Goal: Task Accomplishment & Management: Manage account settings

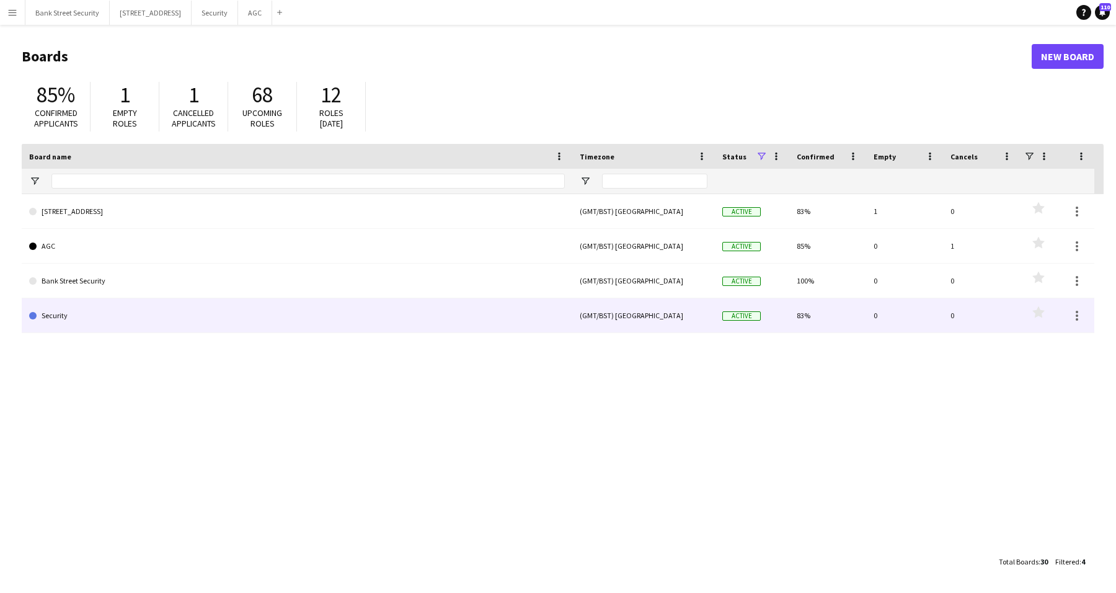
click at [89, 322] on link "Security" at bounding box center [297, 315] width 536 height 35
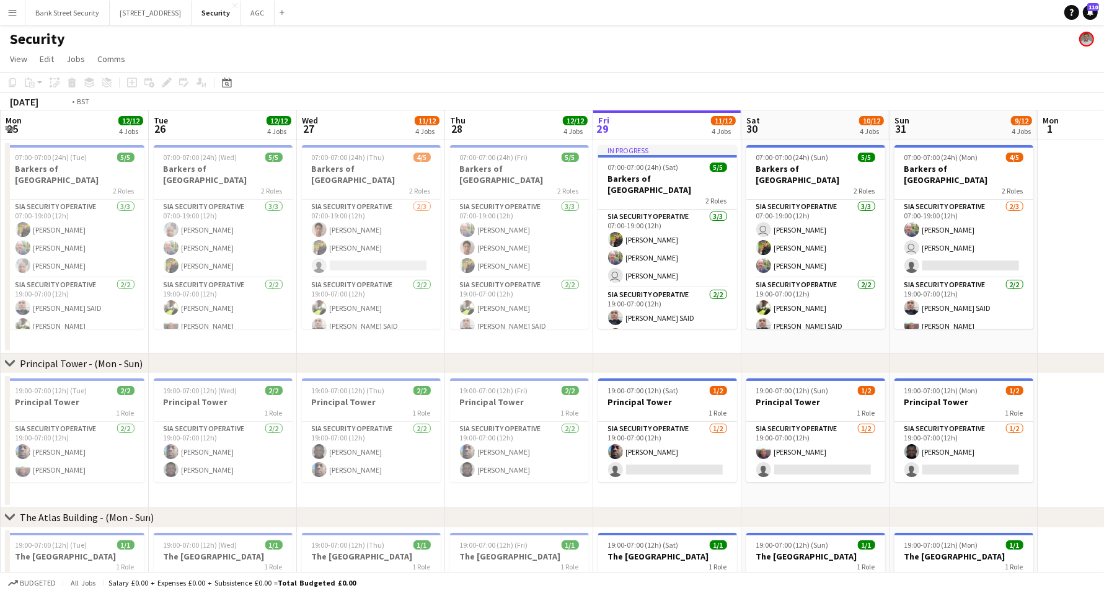
scroll to position [0, 446]
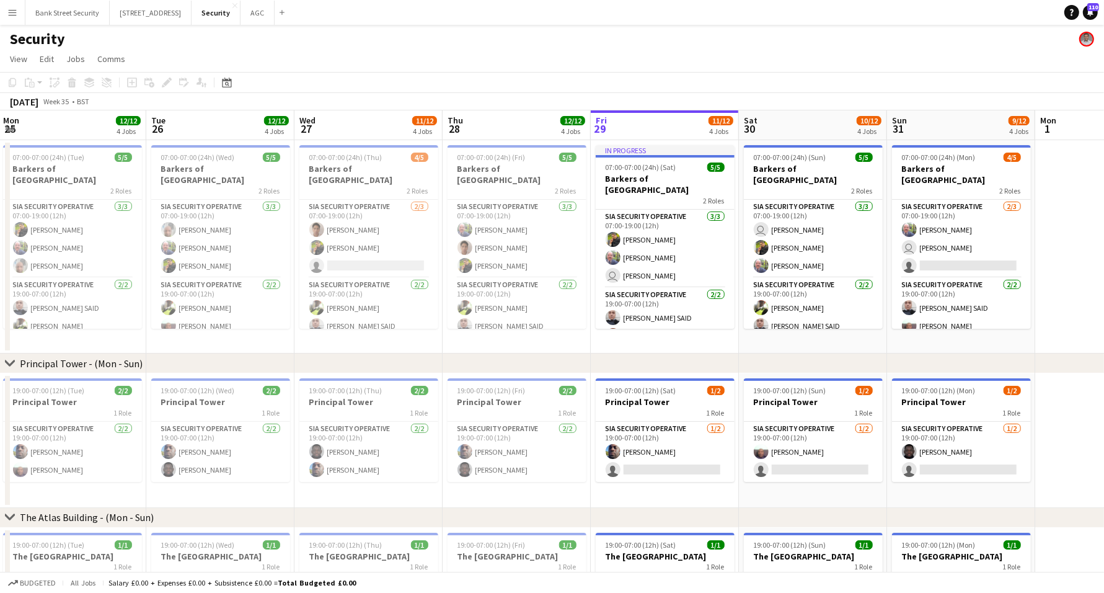
drag, startPoint x: 174, startPoint y: 341, endPoint x: 617, endPoint y: 293, distance: 445.2
click at [617, 293] on app-calendar-viewport "Fri 22 12/12 4 Jobs Sat 23 11/12 4 Jobs Sun 24 10/12 4 Jobs Mon 25 12/12 4 Jobs…" at bounding box center [552, 517] width 1104 height 815
click at [81, 170] on h3 "Barkers of [GEOGRAPHIC_DATA]" at bounding box center [72, 174] width 139 height 22
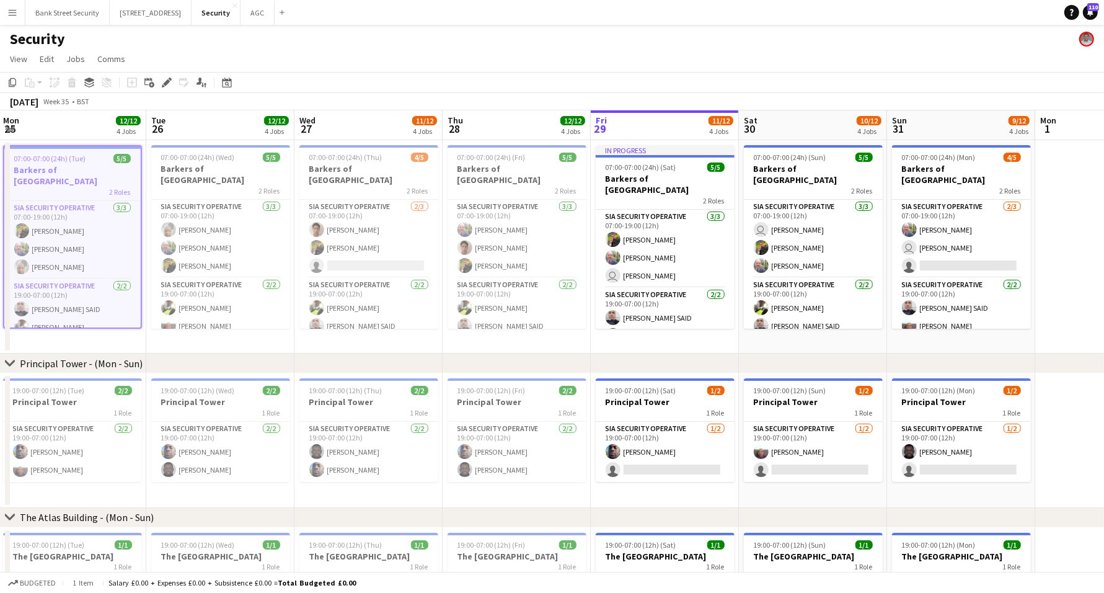
scroll to position [0, 445]
click at [219, 168] on h3 "Barkers of [GEOGRAPHIC_DATA]" at bounding box center [221, 174] width 139 height 22
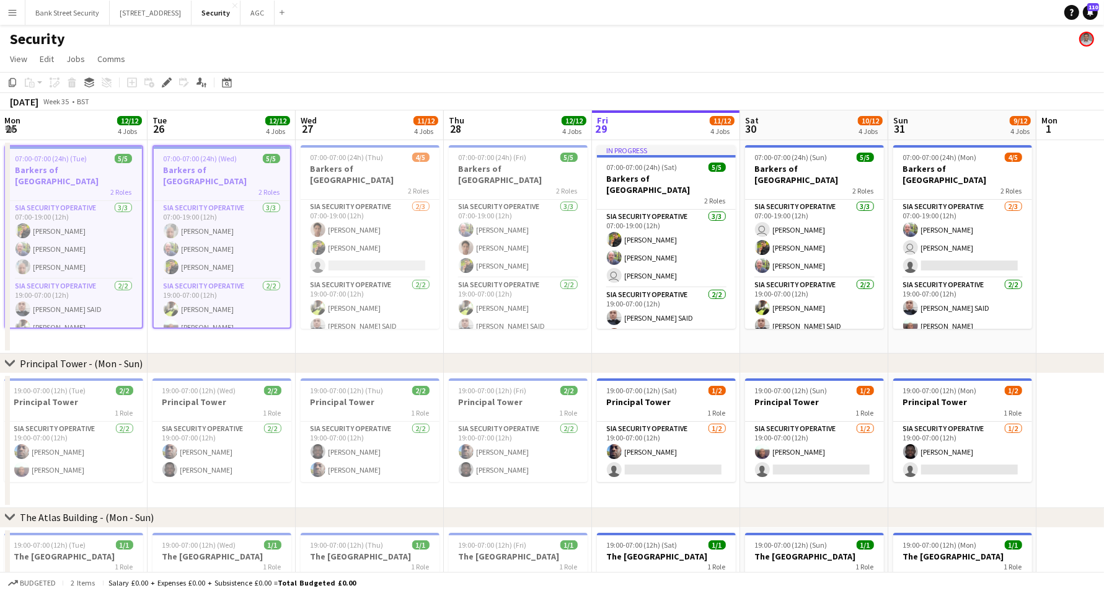
click at [356, 185] on div "2 Roles" at bounding box center [370, 190] width 139 height 10
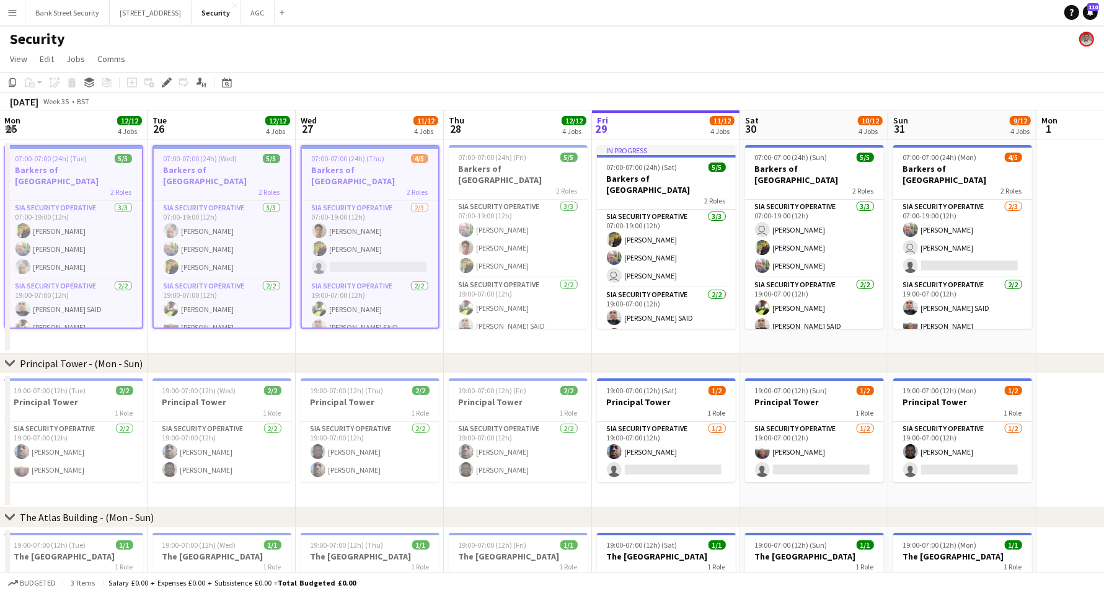
click at [500, 171] on h3 "Barkers of [GEOGRAPHIC_DATA]" at bounding box center [518, 174] width 139 height 22
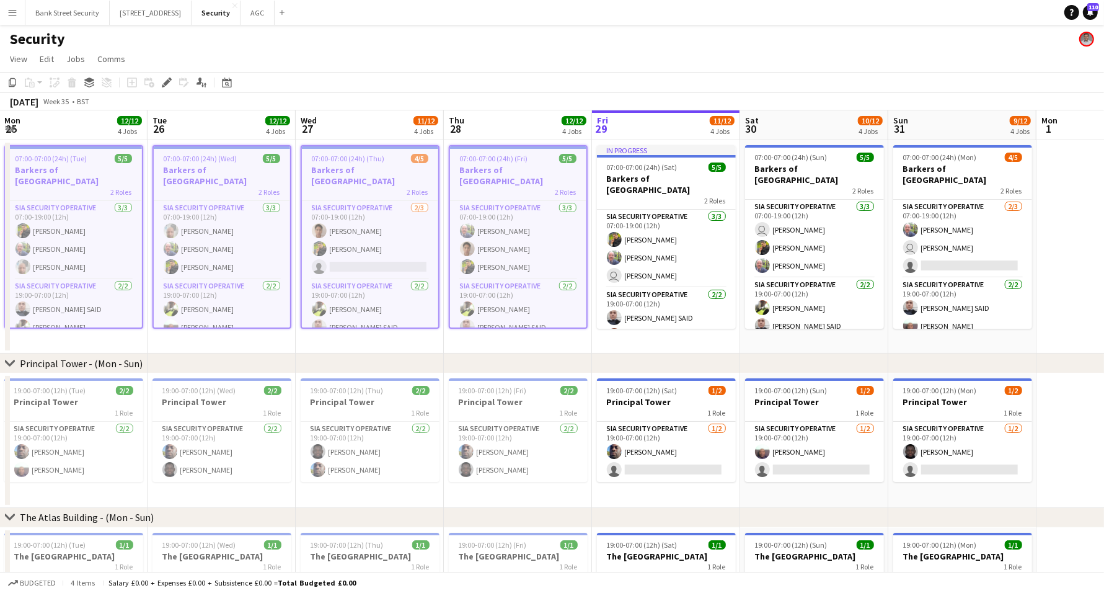
click at [681, 174] on h3 "Barkers of [GEOGRAPHIC_DATA]" at bounding box center [666, 184] width 139 height 22
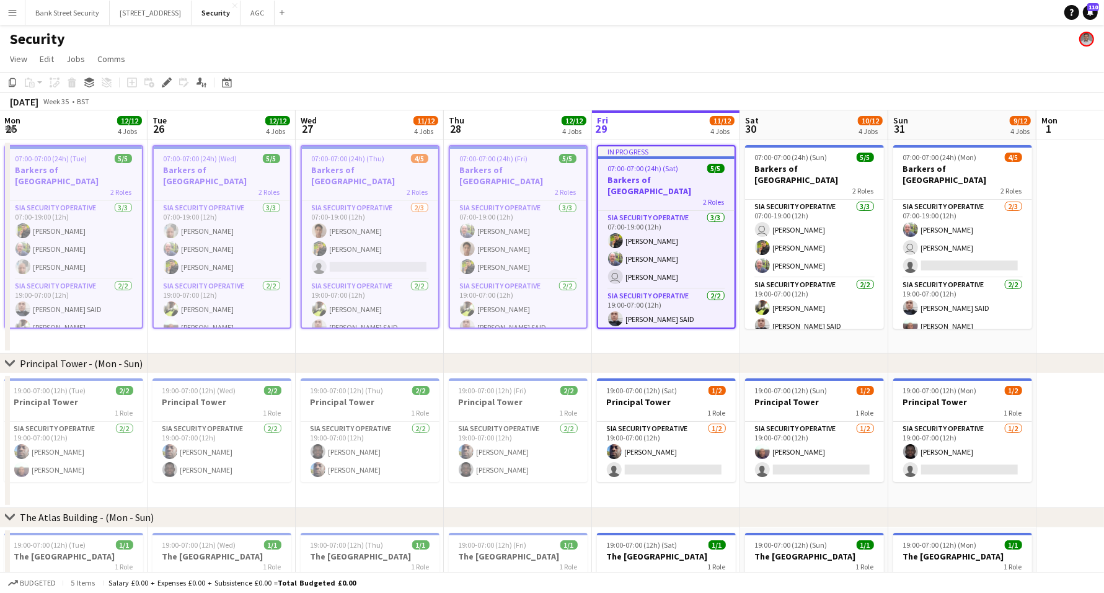
click at [791, 165] on h3 "Barkers of [GEOGRAPHIC_DATA]" at bounding box center [814, 174] width 139 height 22
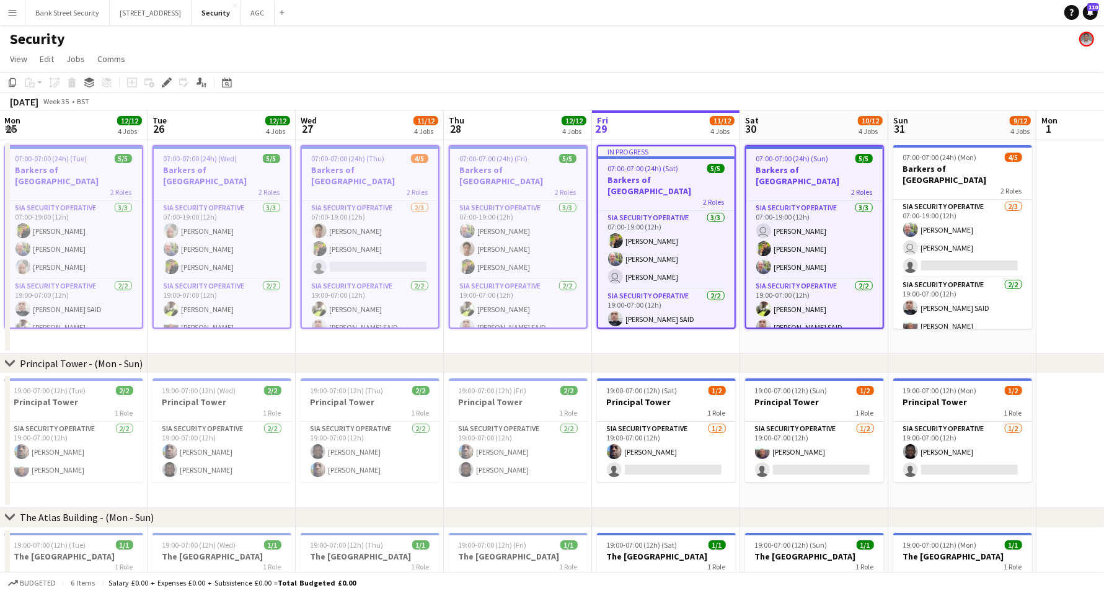
click at [955, 160] on span "07:00-07:00 (24h) (Mon)" at bounding box center [940, 156] width 74 height 9
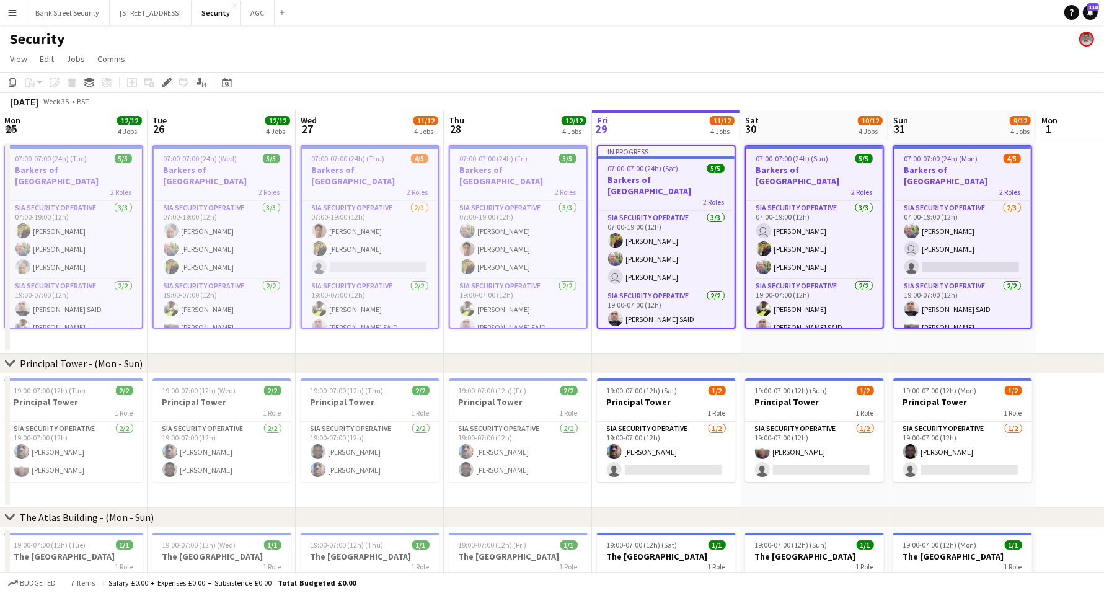
click at [13, 84] on icon "Copy" at bounding box center [12, 82] width 10 height 10
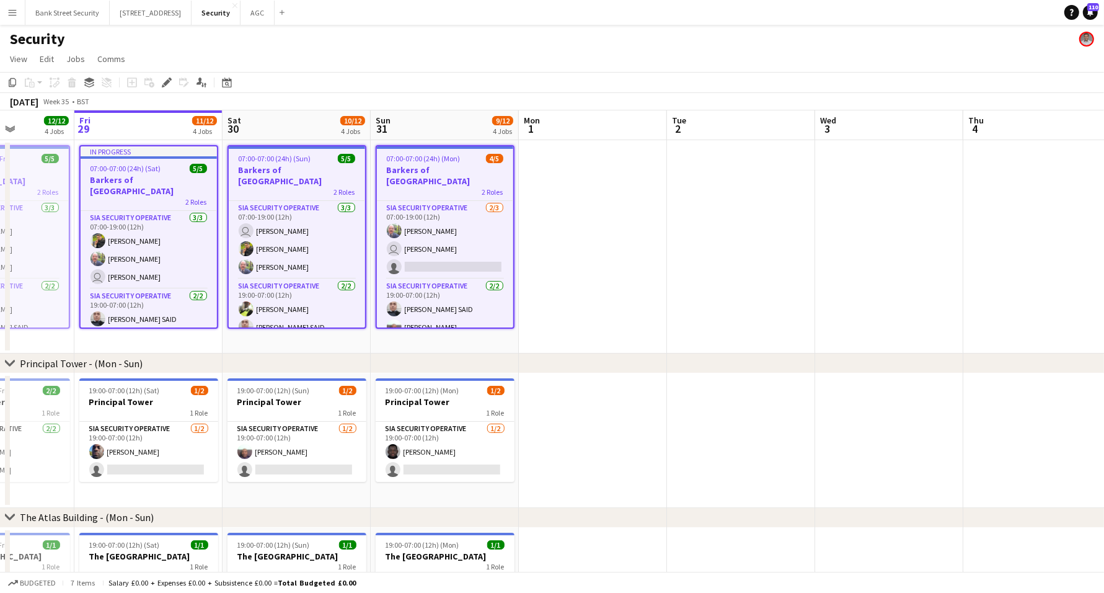
drag, startPoint x: 781, startPoint y: 340, endPoint x: 102, endPoint y: 339, distance: 679.4
click at [102, 339] on app-calendar-viewport "Mon 25 12/12 4 Jobs Tue 26 12/12 4 Jobs Wed 27 11/12 4 Jobs Thu 28 12/12 4 Jobs…" at bounding box center [552, 517] width 1104 height 815
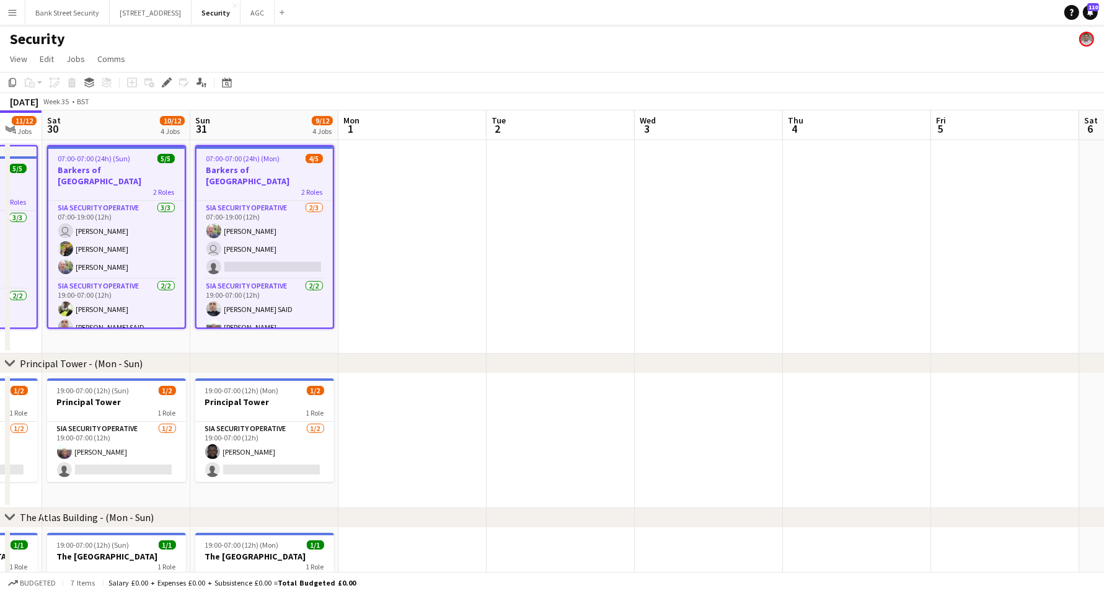
click at [391, 220] on app-date-cell at bounding box center [412, 246] width 148 height 213
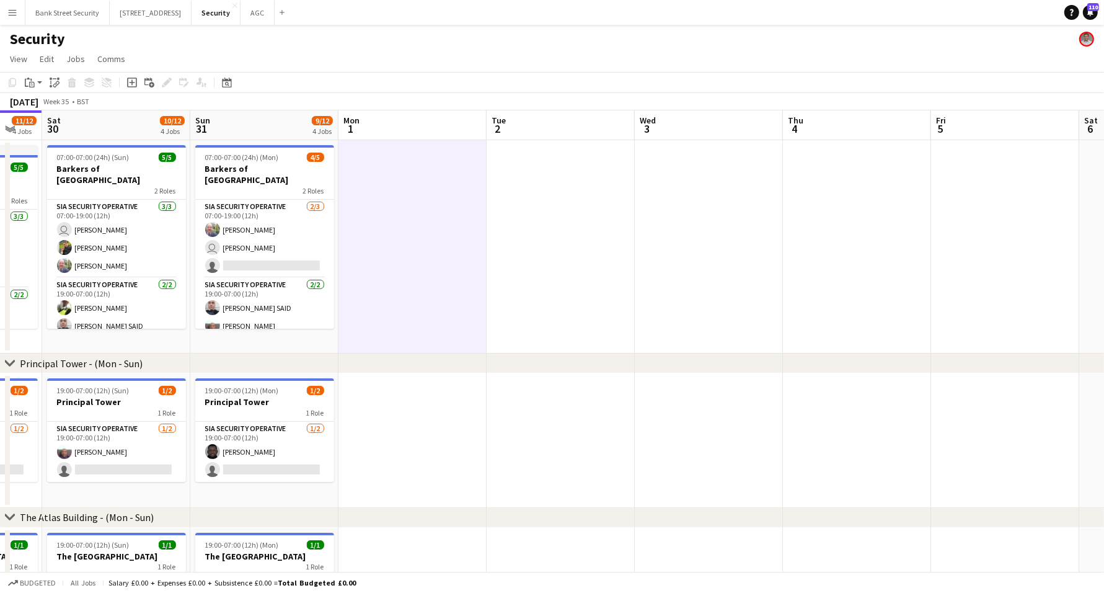
click at [43, 84] on app-action-btn "Paste" at bounding box center [33, 82] width 22 height 15
click at [67, 124] on link "Paste with crew Ctrl+Shift+V" at bounding box center [91, 127] width 117 height 11
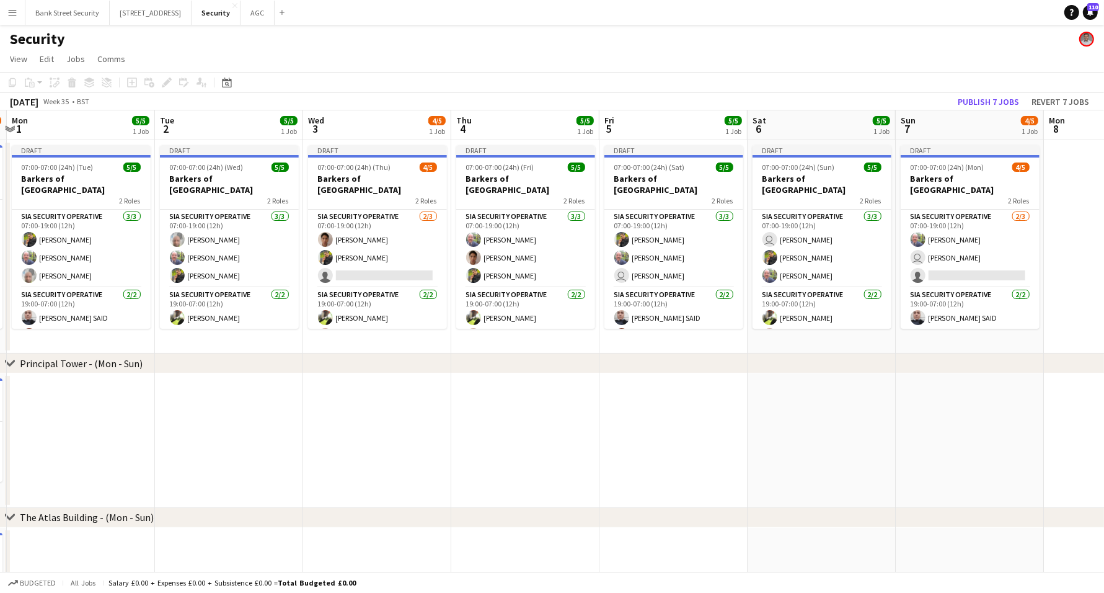
scroll to position [0, 435]
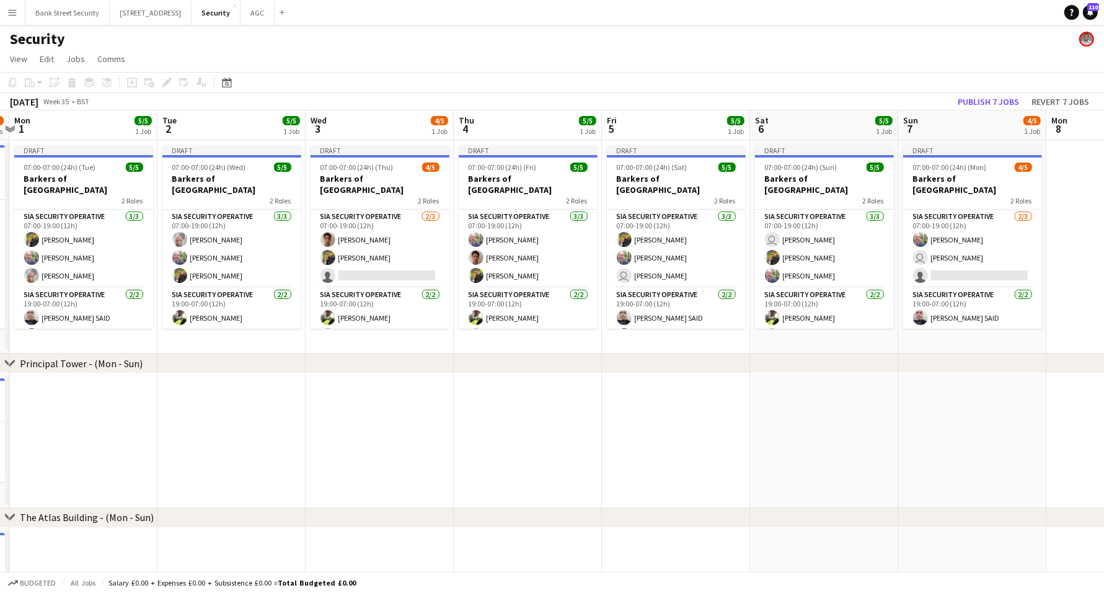
drag, startPoint x: 580, startPoint y: 340, endPoint x: 250, endPoint y: 340, distance: 329.2
click at [250, 340] on app-calendar-viewport "Fri 29 11/12 4 Jobs Sat 30 10/12 4 Jobs Sun 31 9/12 4 Jobs Mon 1 5/5 1 Job Tue …" at bounding box center [552, 517] width 1104 height 815
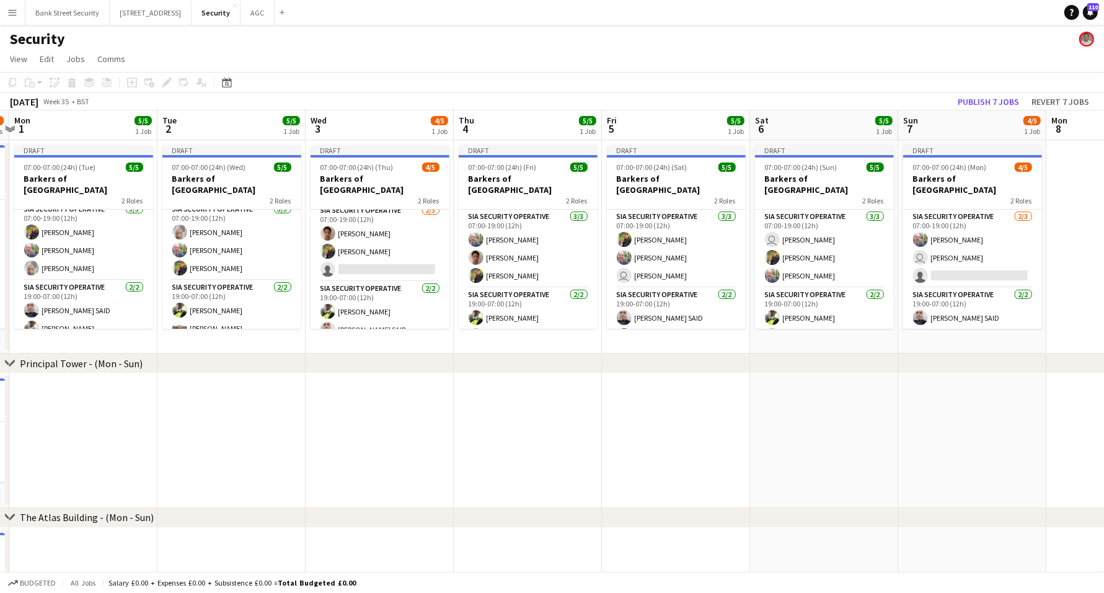
scroll to position [7, 0]
click at [384, 312] on app-card-role "SIA Security Operative [DATE] 19:00-07:00 (12h) [PERSON_NAME] SAID" at bounding box center [380, 310] width 139 height 60
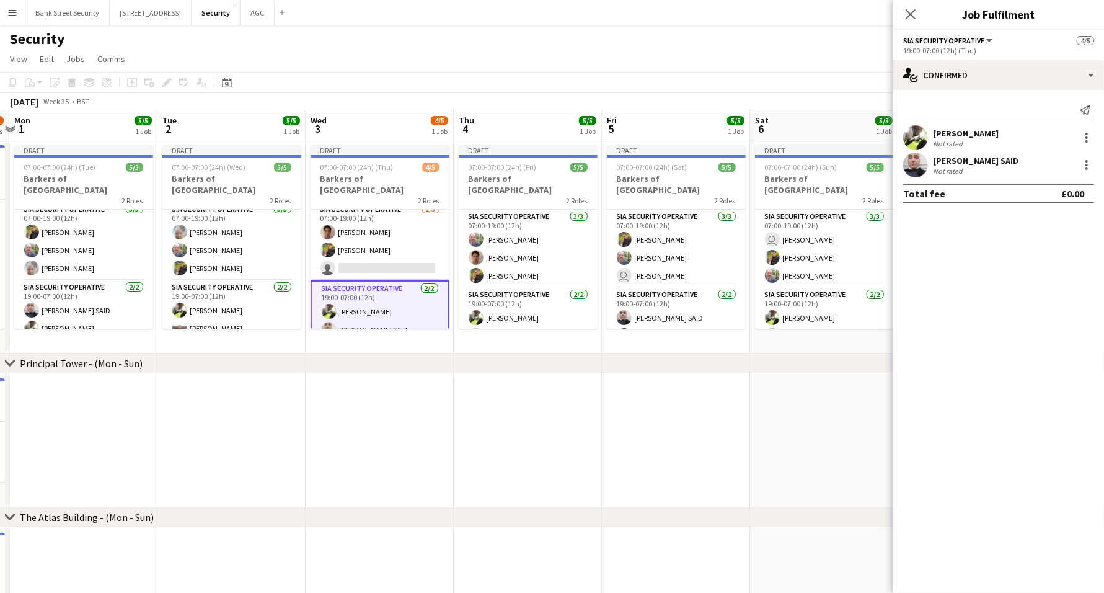
click at [1087, 164] on div at bounding box center [1086, 165] width 2 height 2
click at [1036, 309] on span "Remove" at bounding box center [1026, 306] width 37 height 11
click at [210, 303] on app-card-role "SIA Security Operative [DATE] 19:00-07:00 (12h) [PERSON_NAME]" at bounding box center [231, 310] width 139 height 60
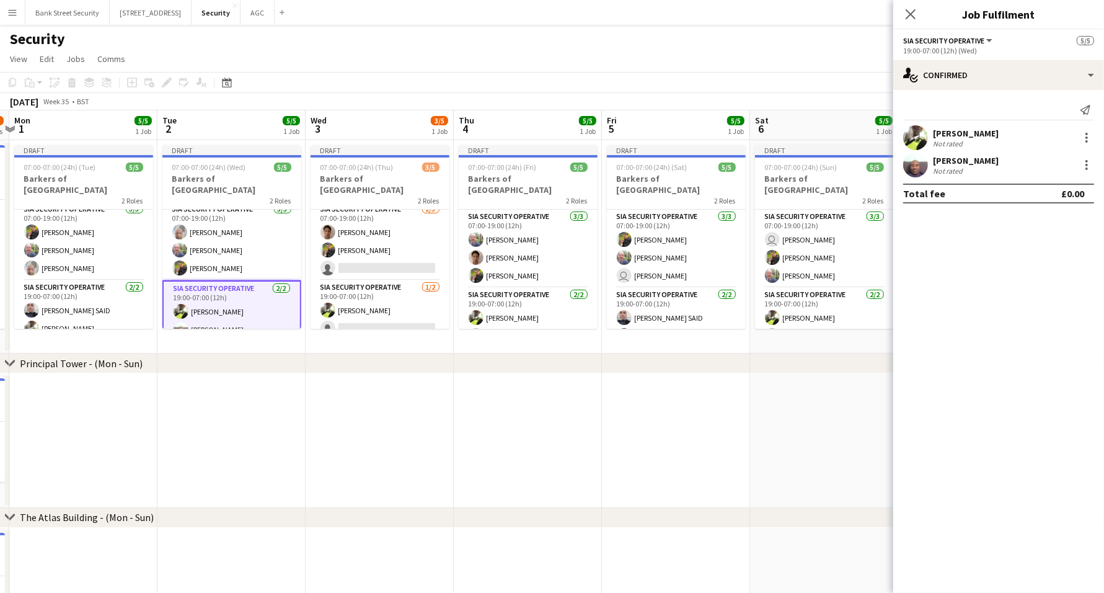
click at [1090, 169] on div at bounding box center [1086, 164] width 15 height 15
click at [1045, 296] on button "Remove" at bounding box center [1046, 307] width 97 height 30
click at [906, 14] on icon "Close pop-in" at bounding box center [911, 14] width 10 height 10
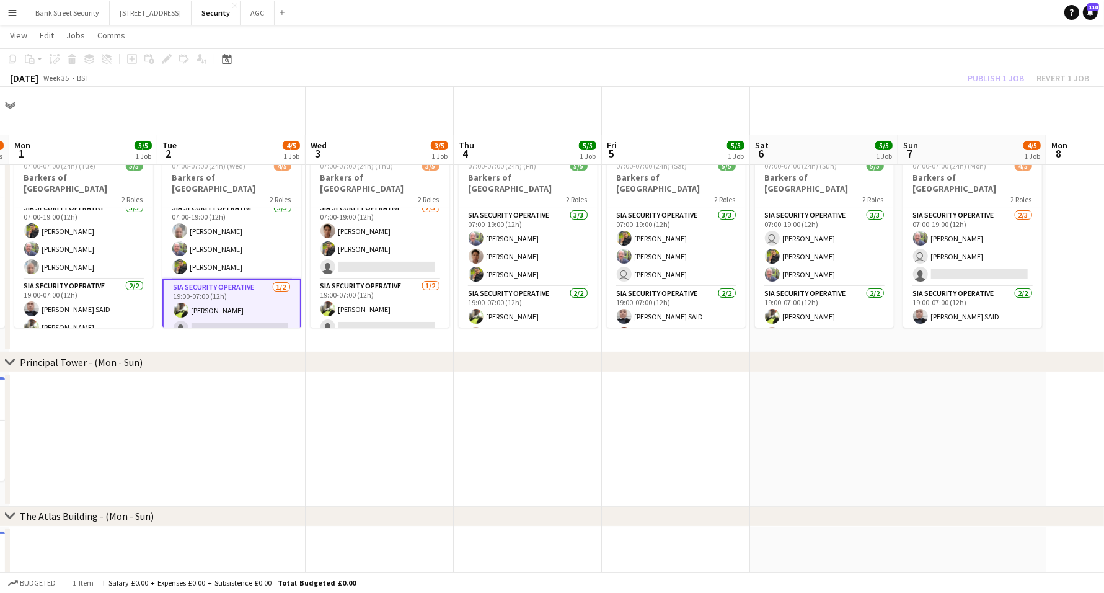
scroll to position [77, 0]
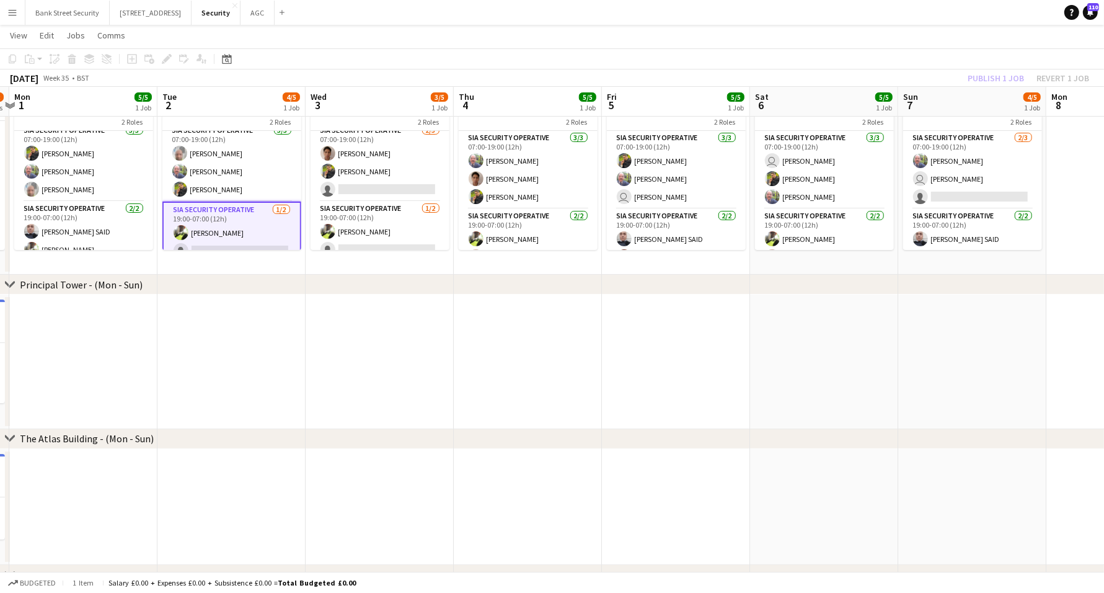
click at [821, 225] on app-card-role "SIA Security Operative [DATE] 19:00-07:00 (12h) [PERSON_NAME] SAID" at bounding box center [824, 239] width 139 height 60
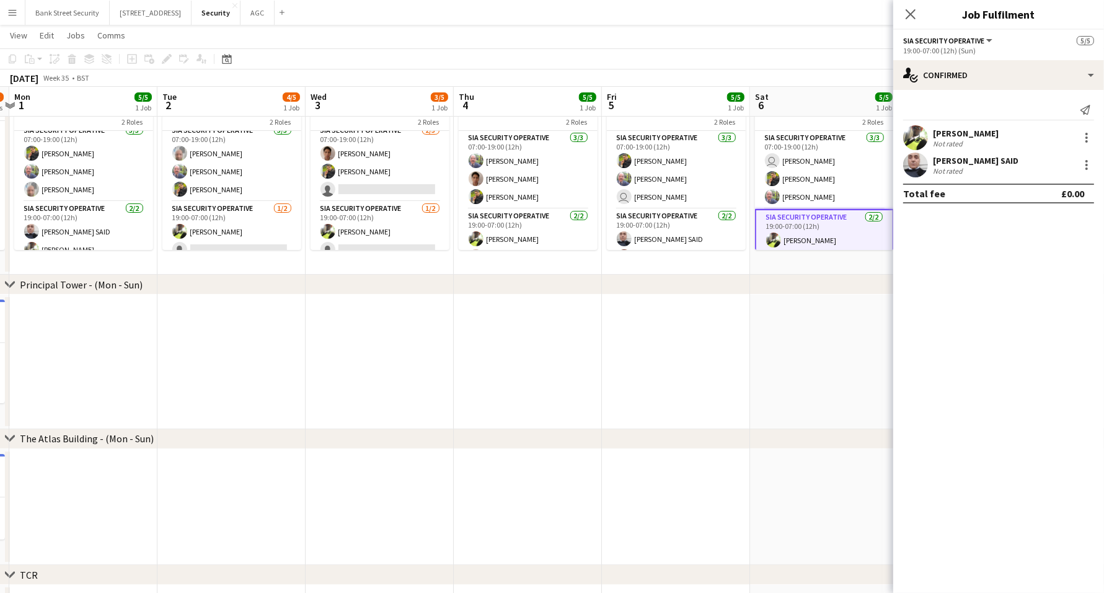
click at [1088, 135] on div at bounding box center [1086, 137] width 15 height 15
click at [1034, 275] on span "Remove" at bounding box center [1026, 279] width 37 height 11
click at [908, 15] on icon at bounding box center [911, 14] width 10 height 10
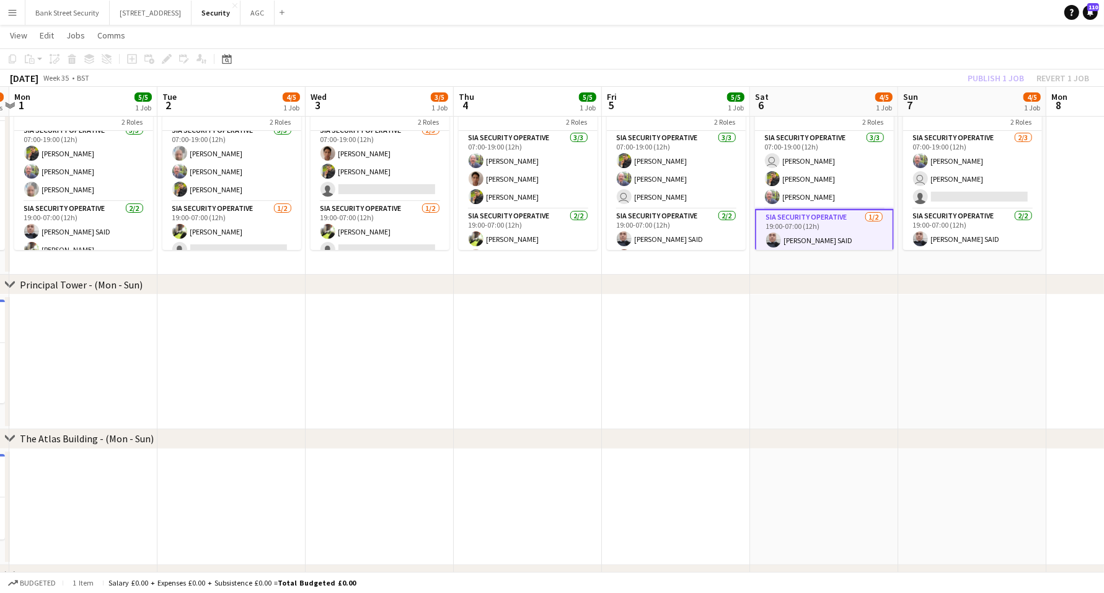
click at [992, 223] on app-card-role "SIA Security Operative [DATE] 19:00-07:00 (12h) [PERSON_NAME] SAID [PERSON_NAME]" at bounding box center [972, 239] width 139 height 60
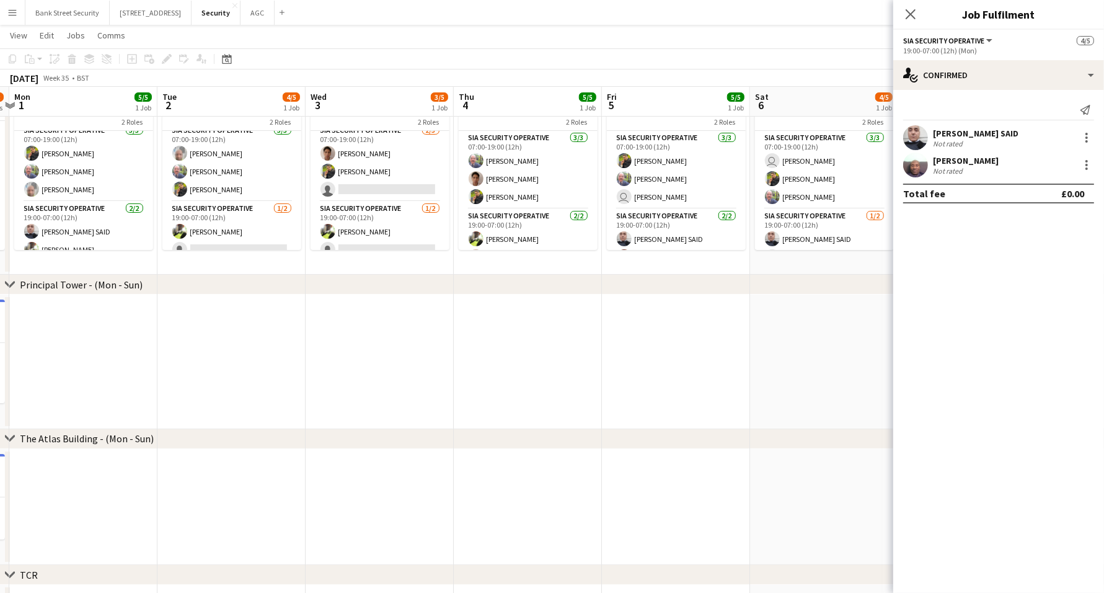
click at [1088, 162] on div at bounding box center [1086, 164] width 15 height 15
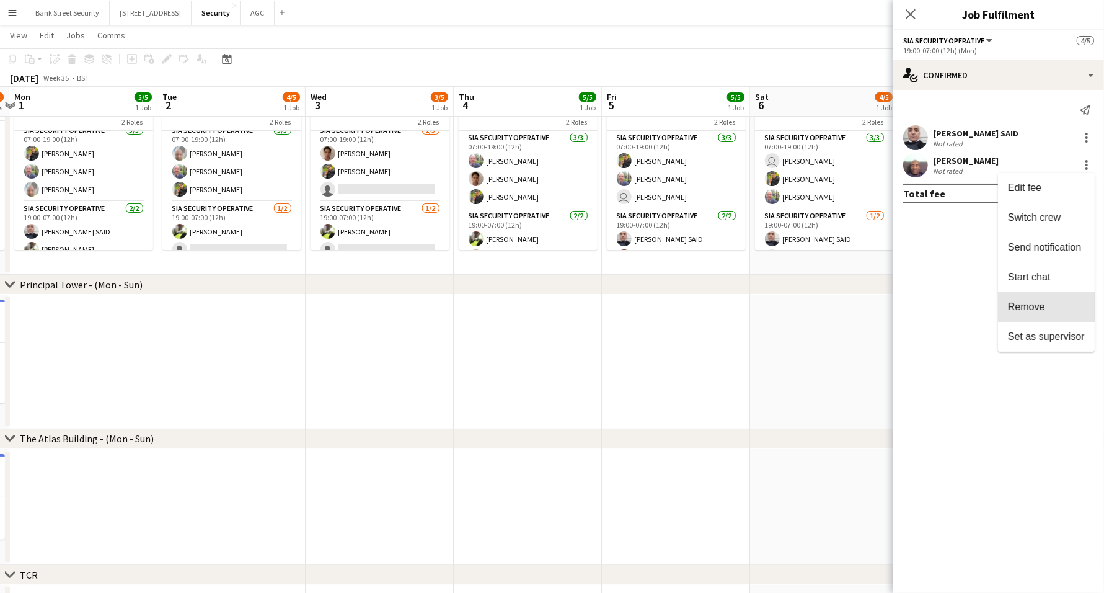
click at [1063, 301] on span "Remove" at bounding box center [1046, 306] width 77 height 11
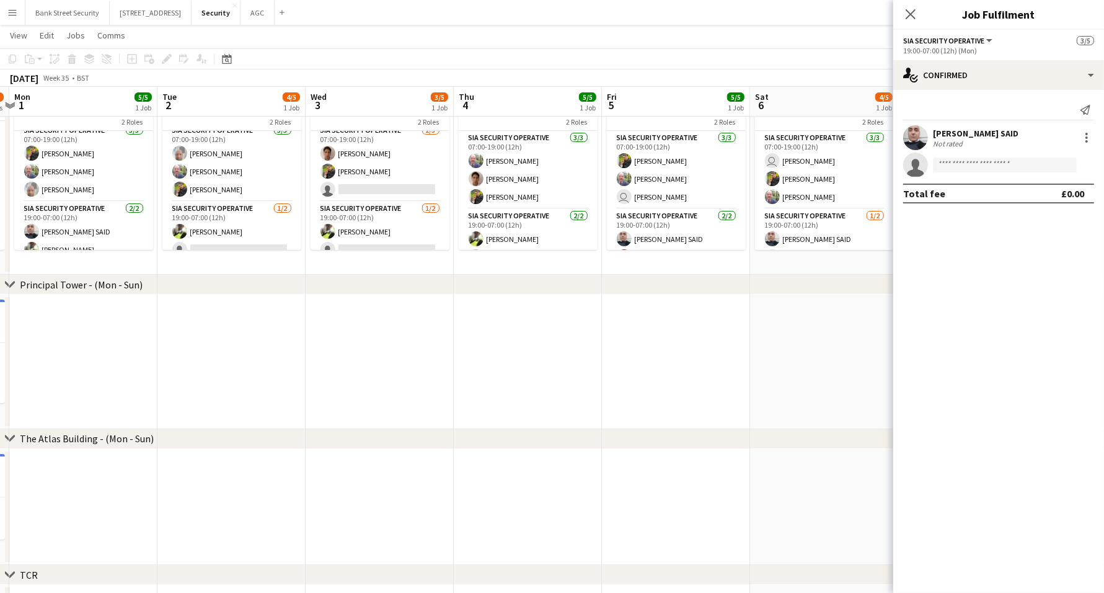
click at [854, 328] on app-date-cell at bounding box center [824, 361] width 148 height 135
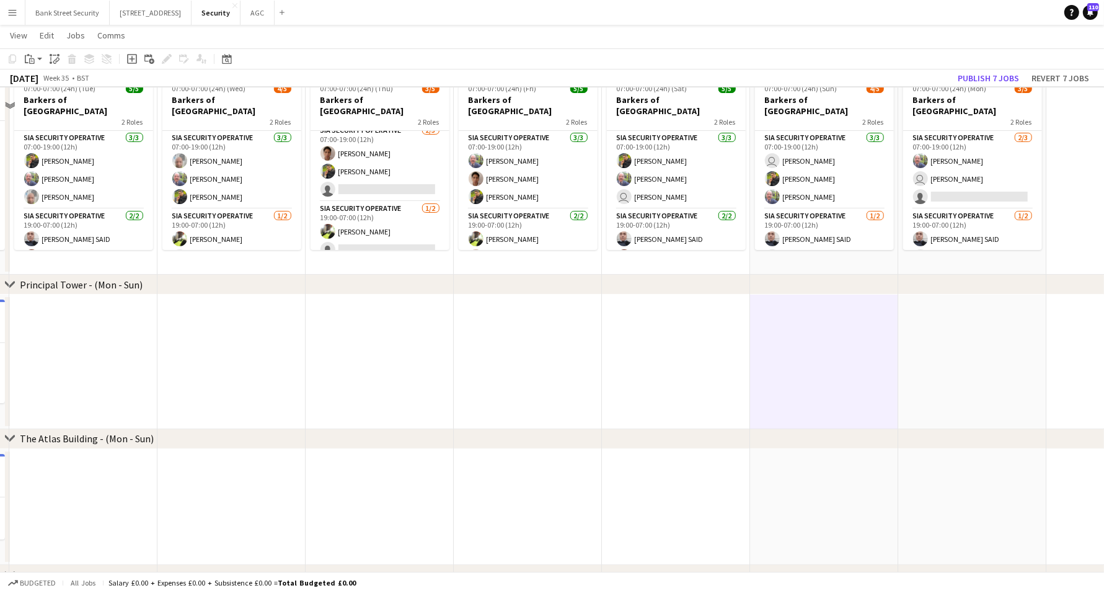
scroll to position [0, 0]
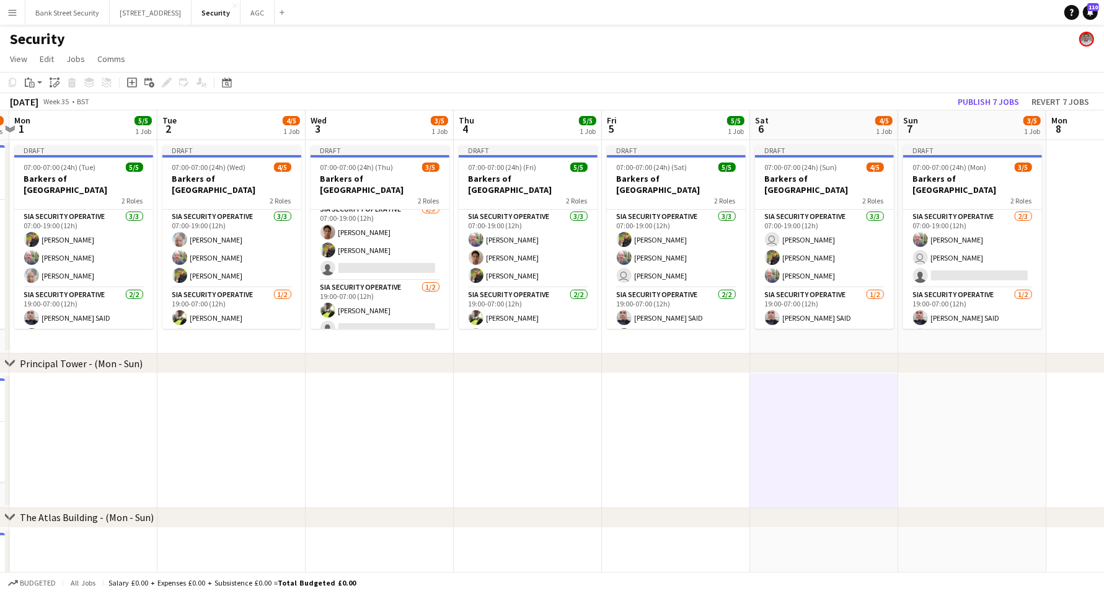
click at [642, 404] on app-date-cell at bounding box center [676, 440] width 148 height 135
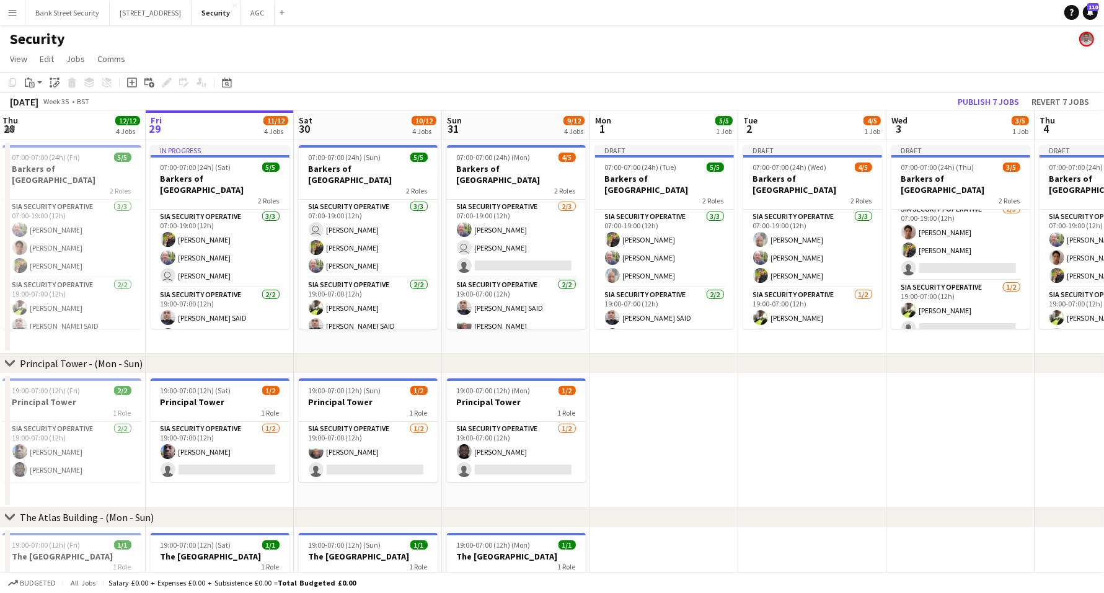
scroll to position [0, 286]
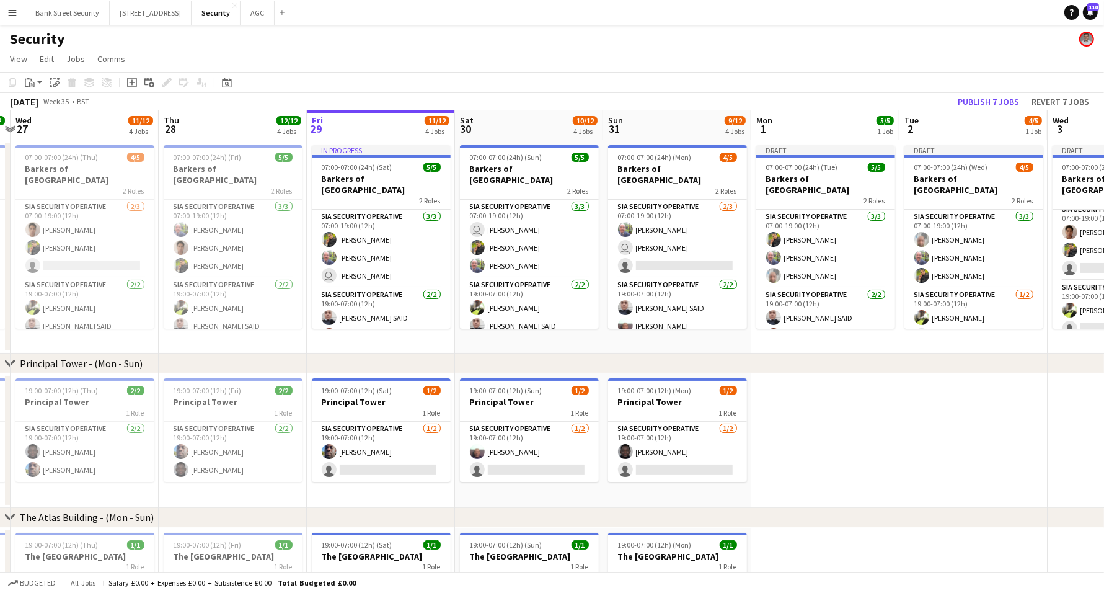
drag, startPoint x: 255, startPoint y: 342, endPoint x: 997, endPoint y: 275, distance: 745.0
click at [997, 275] on app-calendar-viewport "Mon 25 12/12 4 Jobs Tue 26 12/12 4 Jobs Wed 27 11/12 4 Jobs Thu 28 12/12 4 Jobs…" at bounding box center [552, 517] width 1104 height 815
click at [224, 239] on app-card-role "SIA Security Operative [DATE] 07:00-19:00 (12h) [PERSON_NAME] [PERSON_NAME] [PE…" at bounding box center [233, 239] width 139 height 78
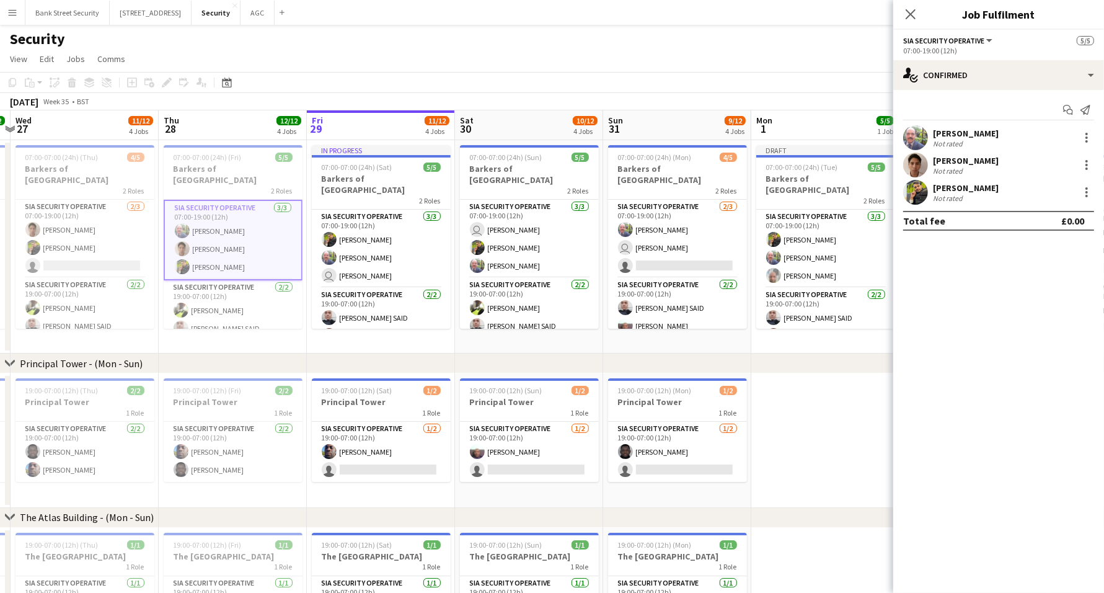
click at [1087, 195] on div at bounding box center [1086, 196] width 2 height 2
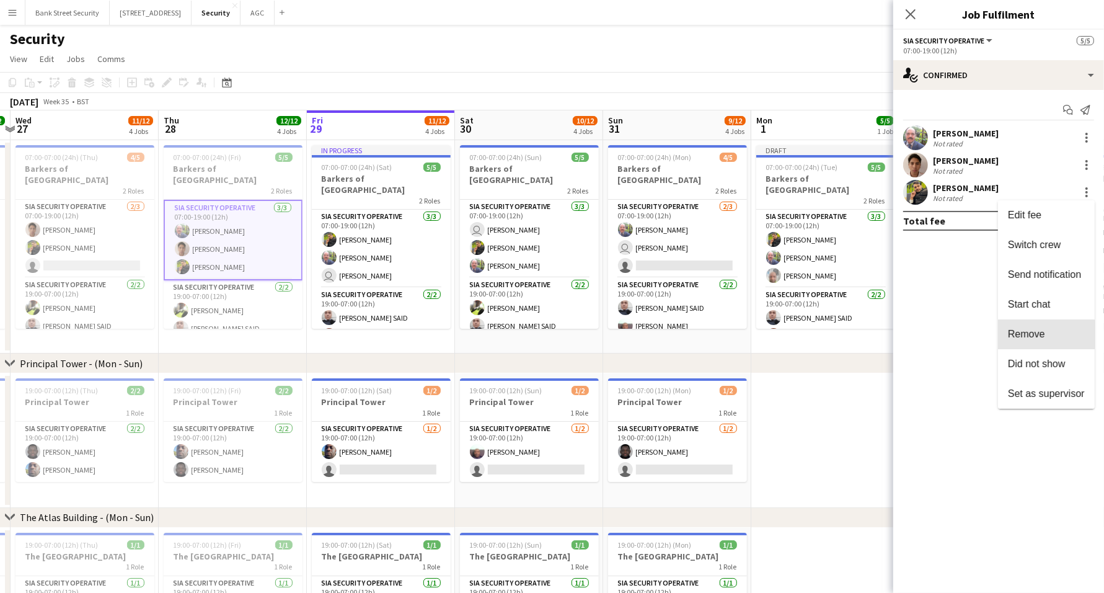
click at [1027, 336] on span "Remove" at bounding box center [1026, 334] width 37 height 11
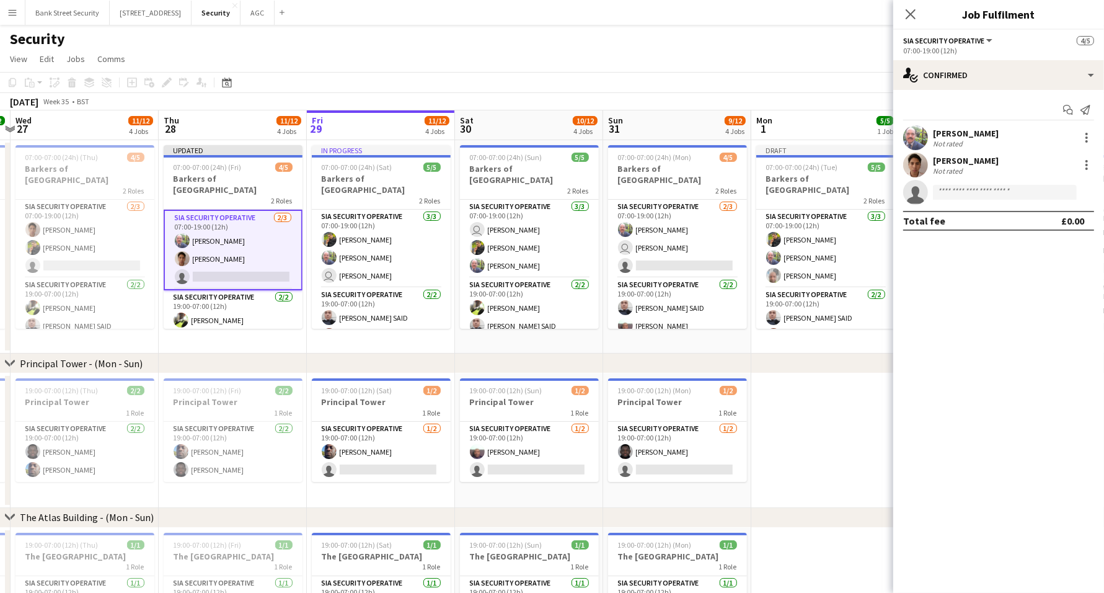
click at [911, 15] on icon "Close pop-in" at bounding box center [911, 14] width 10 height 10
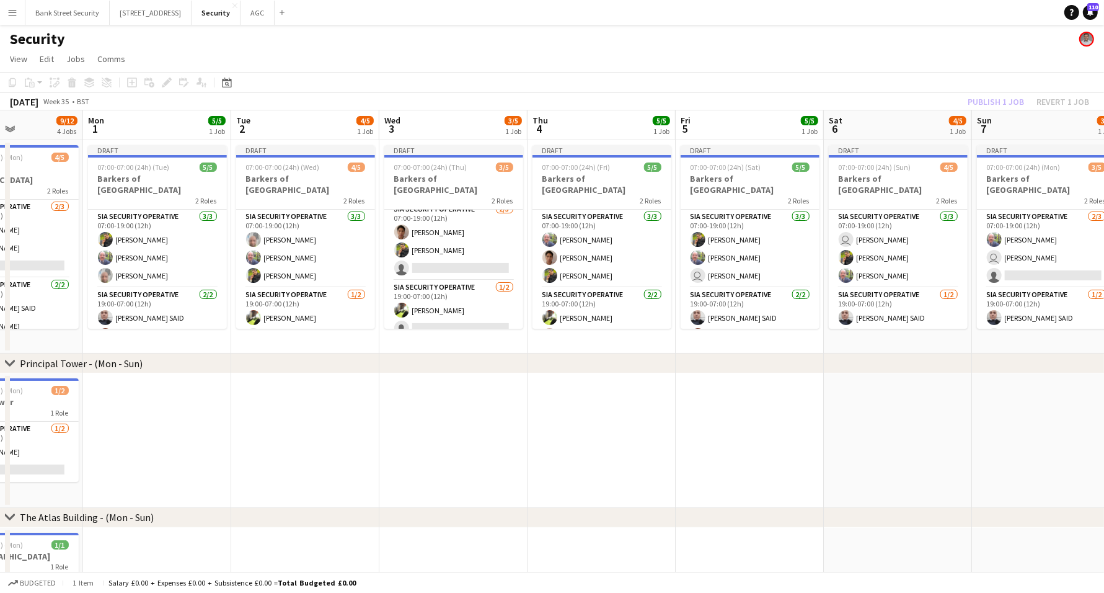
scroll to position [0, 555]
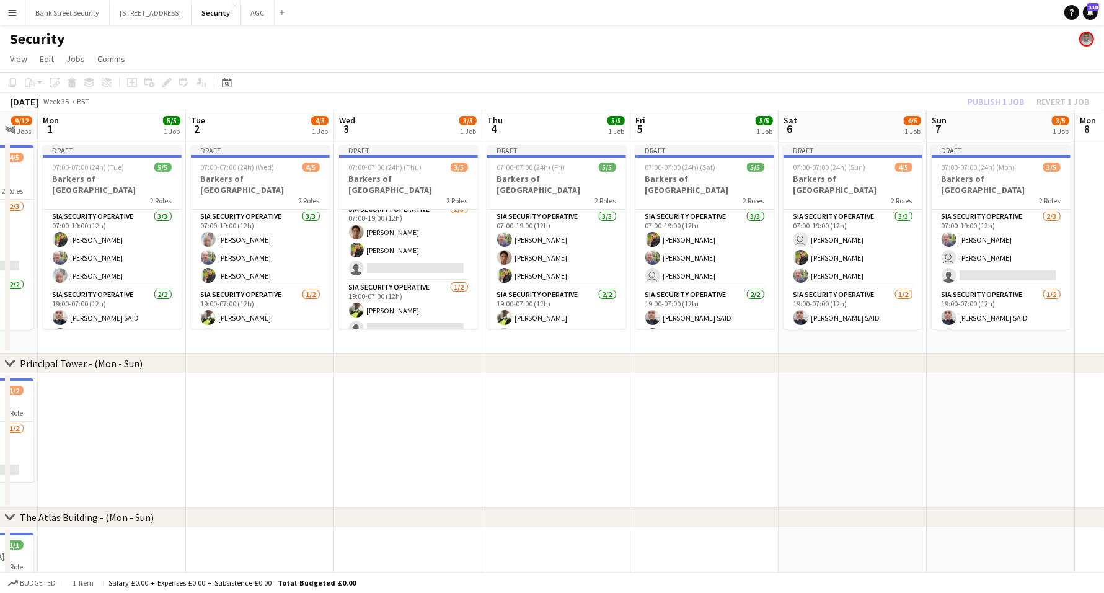
drag, startPoint x: 929, startPoint y: 348, endPoint x: 216, endPoint y: 327, distance: 713.2
click at [216, 327] on app-calendar-viewport "Thu 28 11/12 4 Jobs Fri 29 11/12 4 Jobs Sat 30 10/12 4 Jobs Sun 31 9/12 4 Jobs …" at bounding box center [552, 517] width 1104 height 815
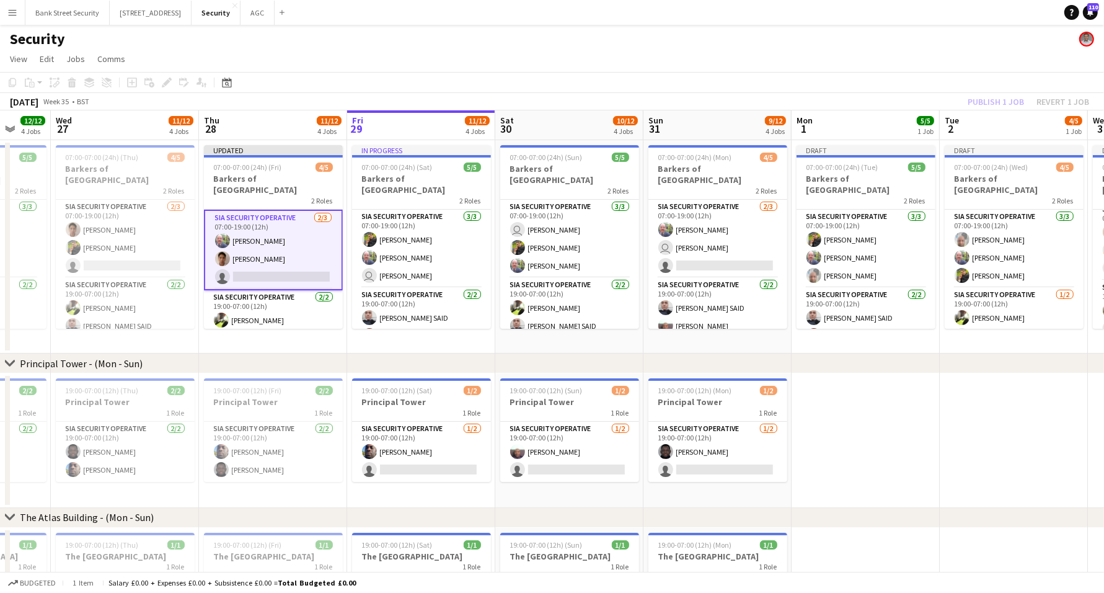
scroll to position [0, 357]
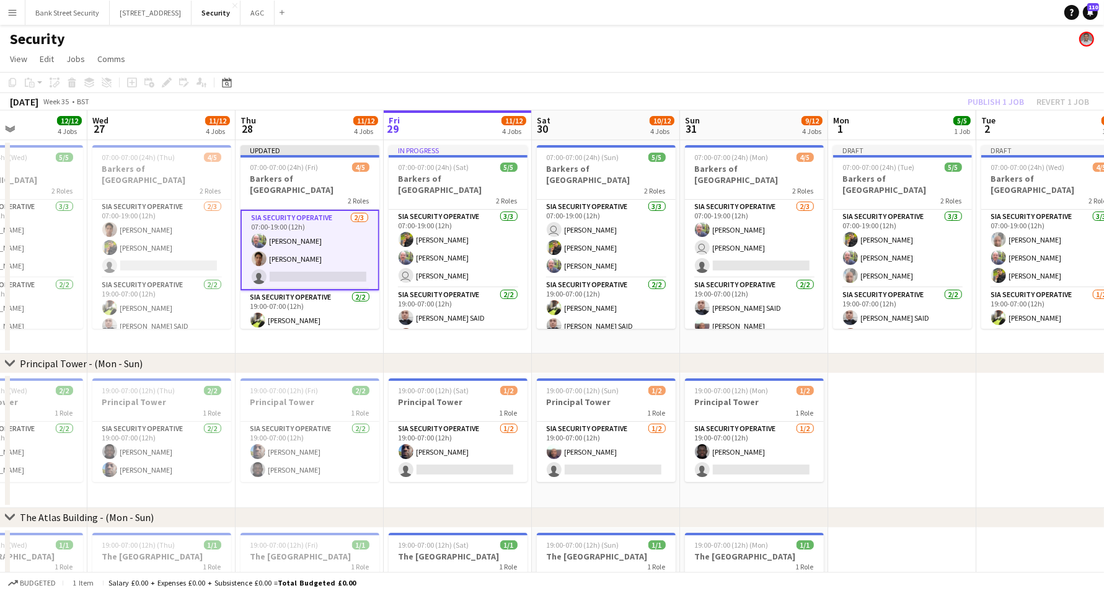
drag, startPoint x: 164, startPoint y: 428, endPoint x: 953, endPoint y: 394, distance: 790.5
click at [953, 394] on app-calendar-viewport "Sun 24 10/12 4 Jobs Mon 25 12/12 4 Jobs Tue 26 12/12 4 Jobs Wed 27 11/12 4 Jobs…" at bounding box center [552, 517] width 1104 height 815
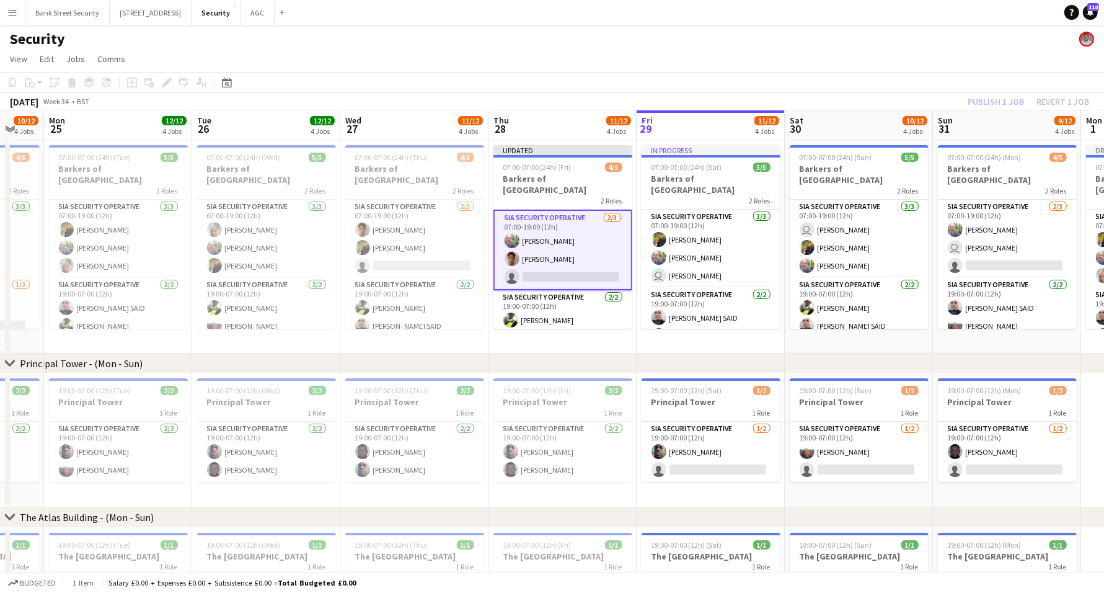
drag, startPoint x: 469, startPoint y: 495, endPoint x: 611, endPoint y: 473, distance: 143.7
click at [722, 478] on app-calendar-viewport "Fri 22 12/12 4 Jobs Sat 23 11/12 4 Jobs Sun 24 10/12 4 Jobs Mon 25 12/12 4 Jobs…" at bounding box center [552, 517] width 1104 height 815
click at [97, 399] on h3 "Principal Tower" at bounding box center [117, 401] width 139 height 11
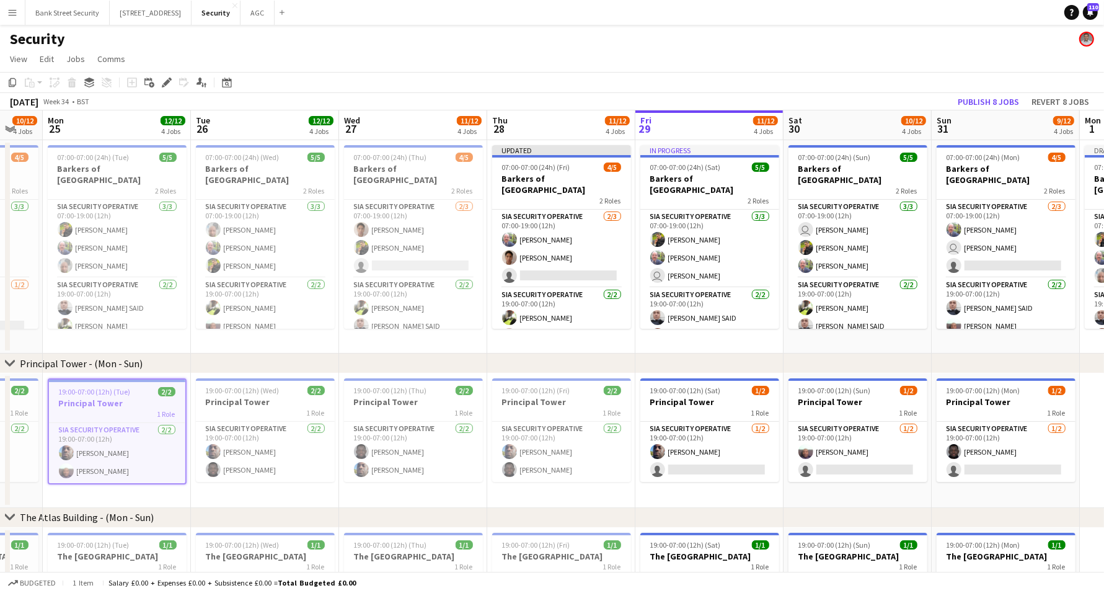
click at [278, 395] on app-job-card "19:00-07:00 (12h) (Wed) 2/2 Principal Tower 1 Role SIA Security Operative [DATE…" at bounding box center [265, 430] width 139 height 104
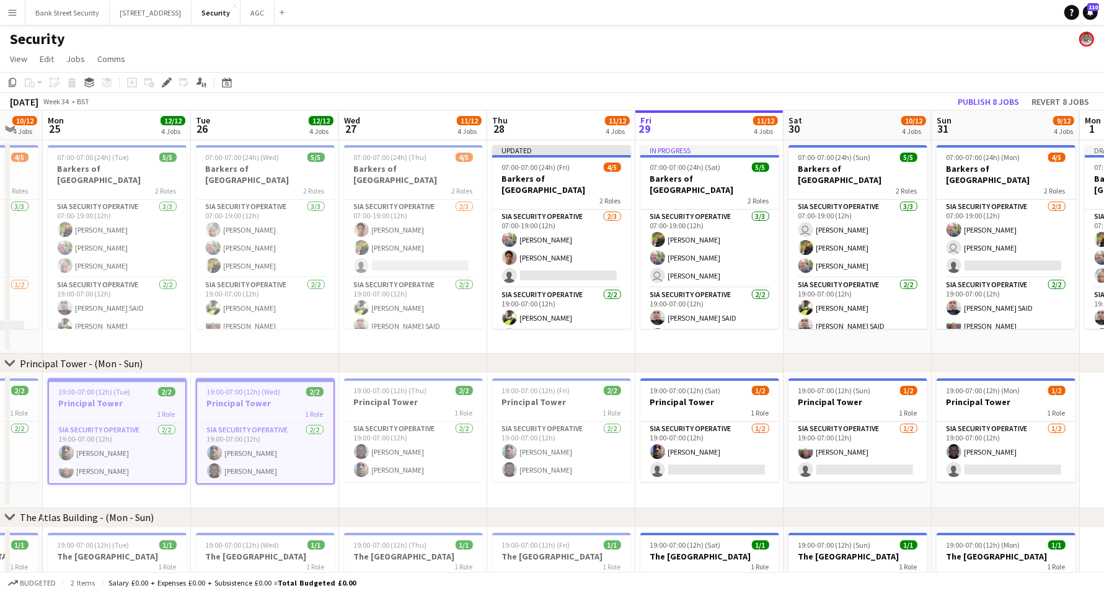
click at [395, 399] on h3 "Principal Tower" at bounding box center [413, 401] width 139 height 11
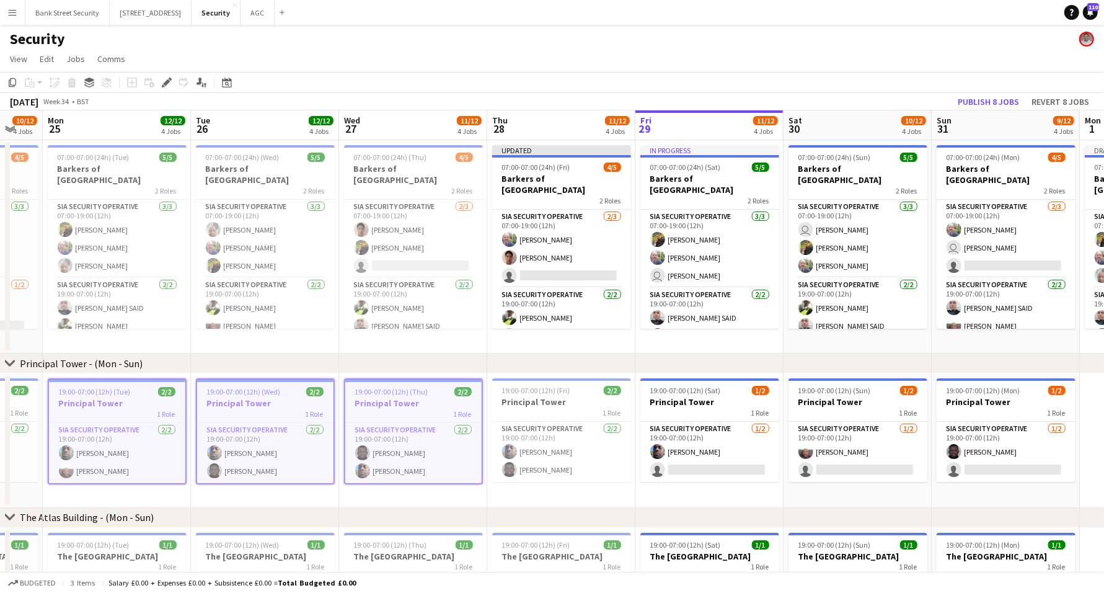
click at [526, 397] on h3 "Principal Tower" at bounding box center [561, 401] width 139 height 11
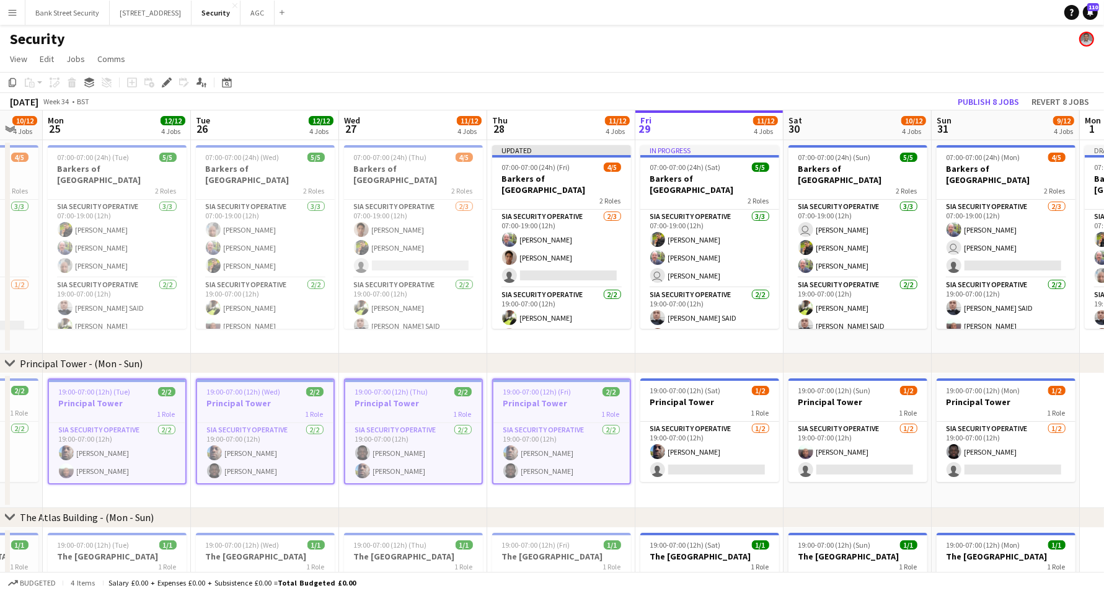
click at [688, 392] on span "19:00-07:00 (12h) (Sat)" at bounding box center [685, 390] width 71 height 9
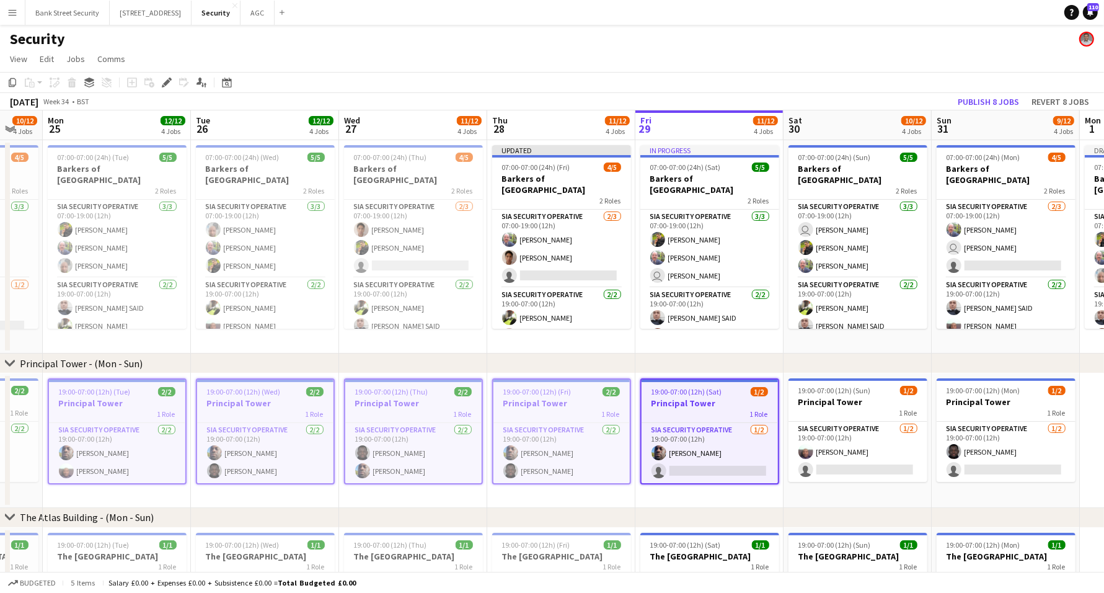
click at [862, 387] on span "19:00-07:00 (12h) (Sun)" at bounding box center [834, 390] width 73 height 9
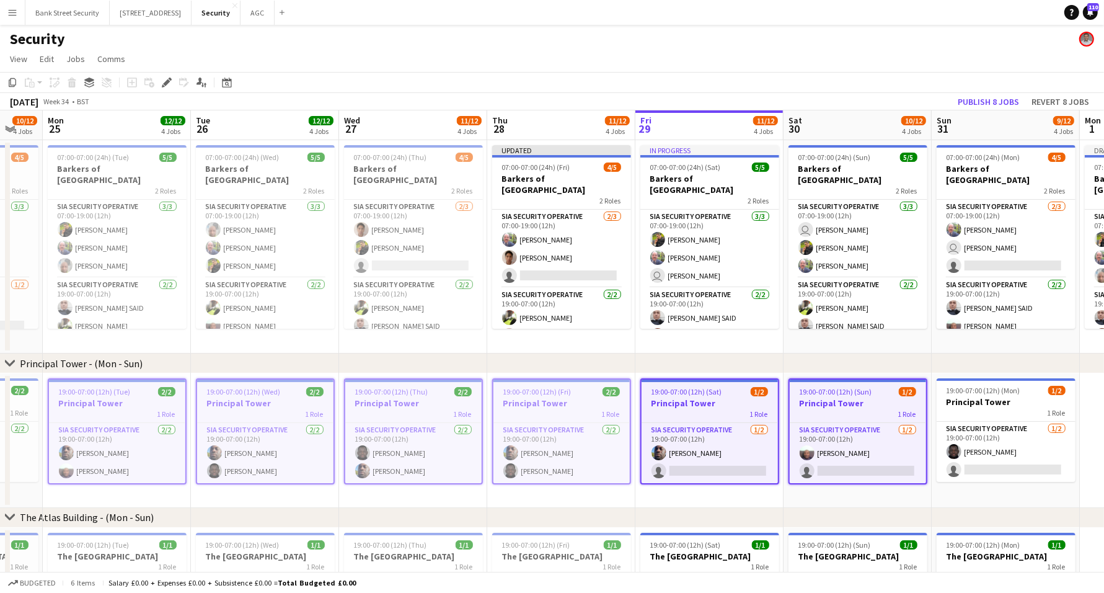
click at [970, 391] on span "19:00-07:00 (12h) (Mon)" at bounding box center [984, 390] width 74 height 9
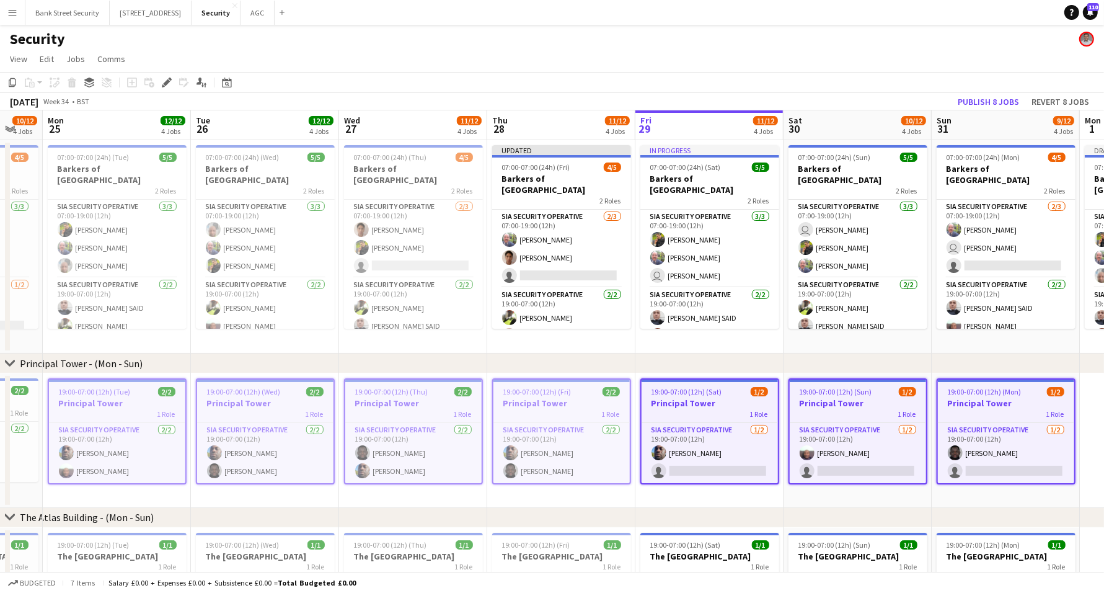
click at [15, 79] on icon at bounding box center [12, 82] width 7 height 9
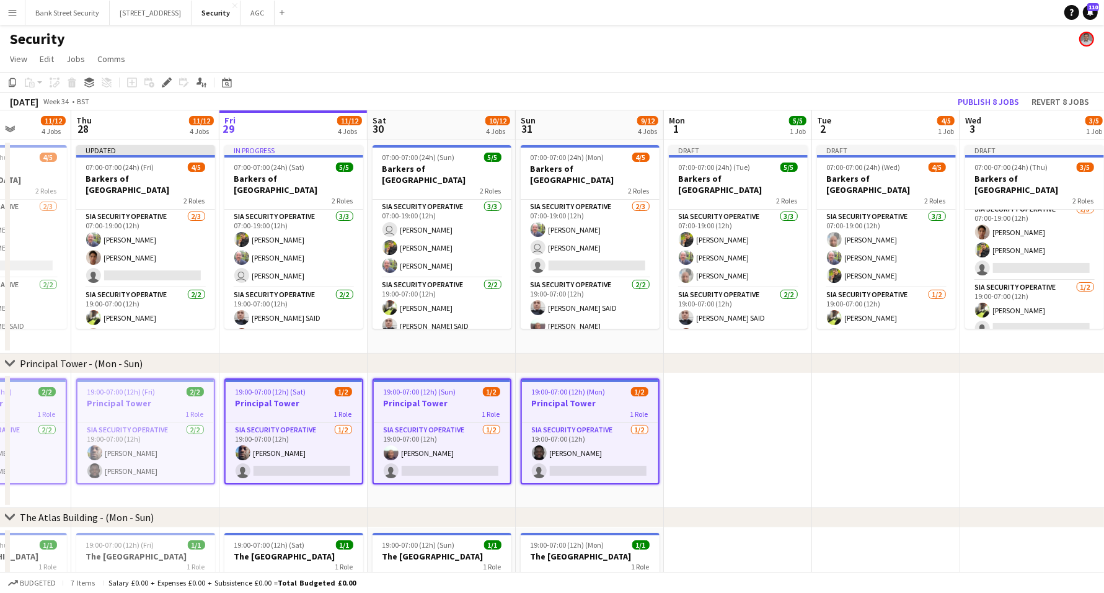
drag, startPoint x: 819, startPoint y: 495, endPoint x: 167, endPoint y: 480, distance: 651.7
click at [167, 480] on app-calendar-viewport "Sun 24 10/12 4 Jobs Mon 25 12/12 4 Jobs Tue 26 12/12 4 Jobs Wed 27 11/12 4 Jobs…" at bounding box center [552, 517] width 1104 height 815
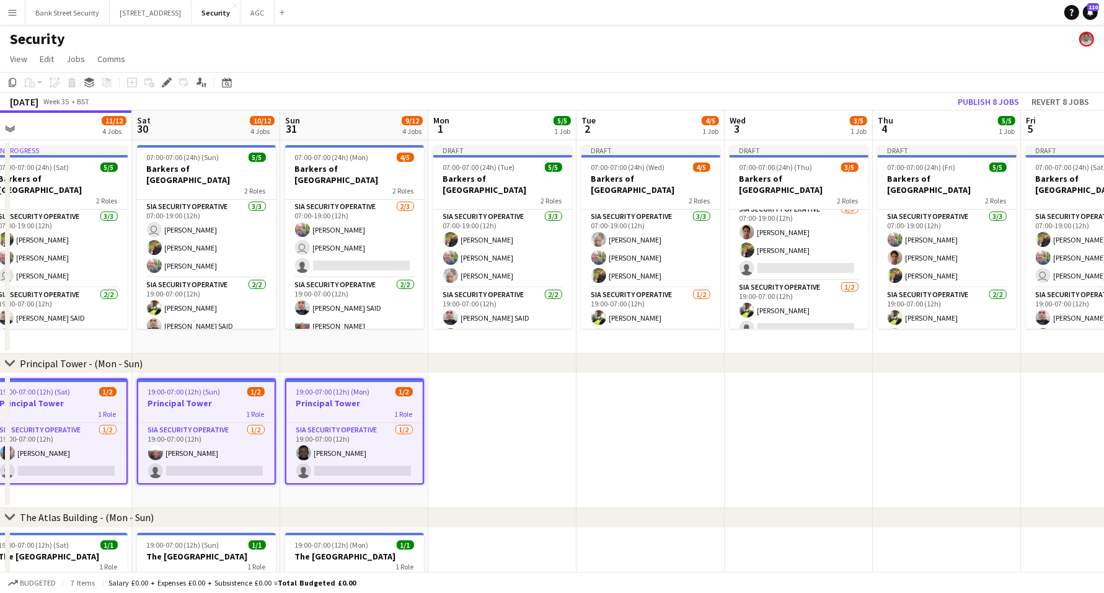
click at [504, 438] on app-date-cell at bounding box center [502, 440] width 148 height 135
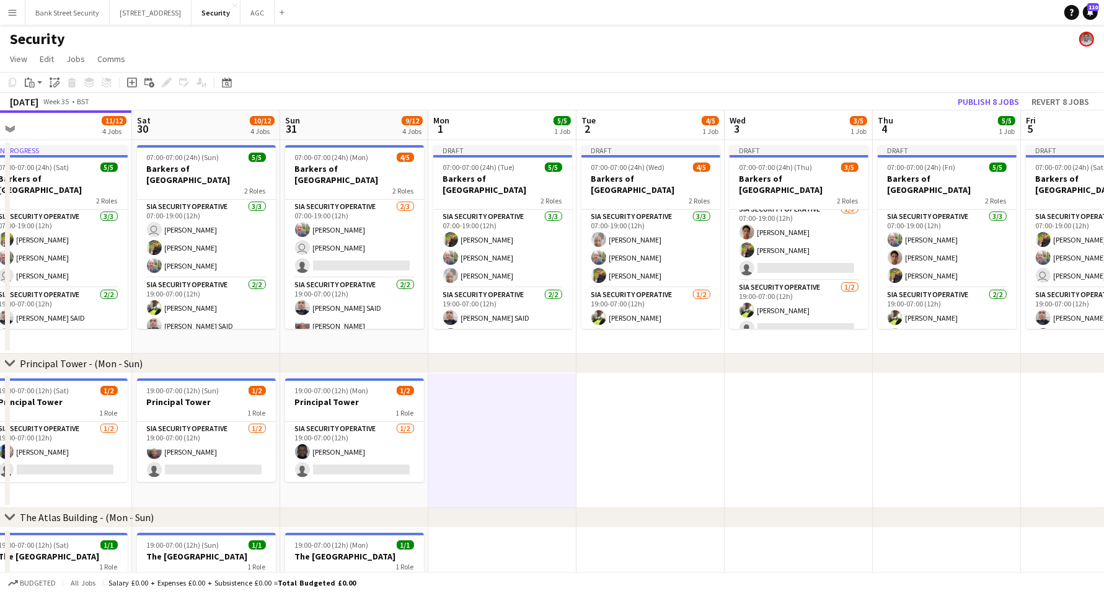
click at [40, 81] on app-action-btn "Paste" at bounding box center [33, 82] width 22 height 15
click at [56, 129] on link "Paste with crew Ctrl+Shift+V" at bounding box center [91, 127] width 117 height 11
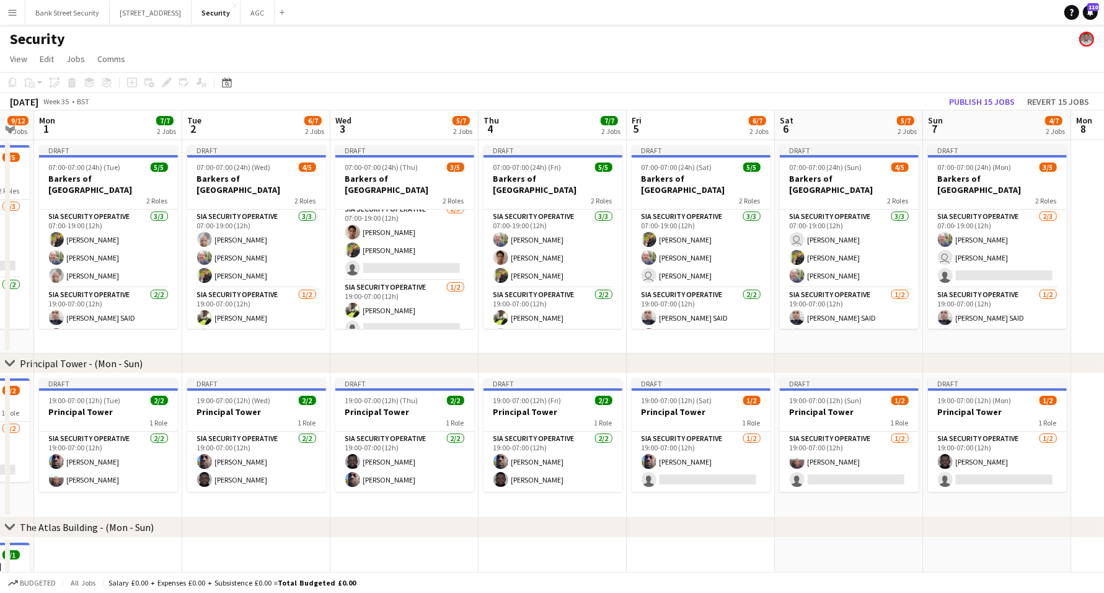
scroll to position [0, 566]
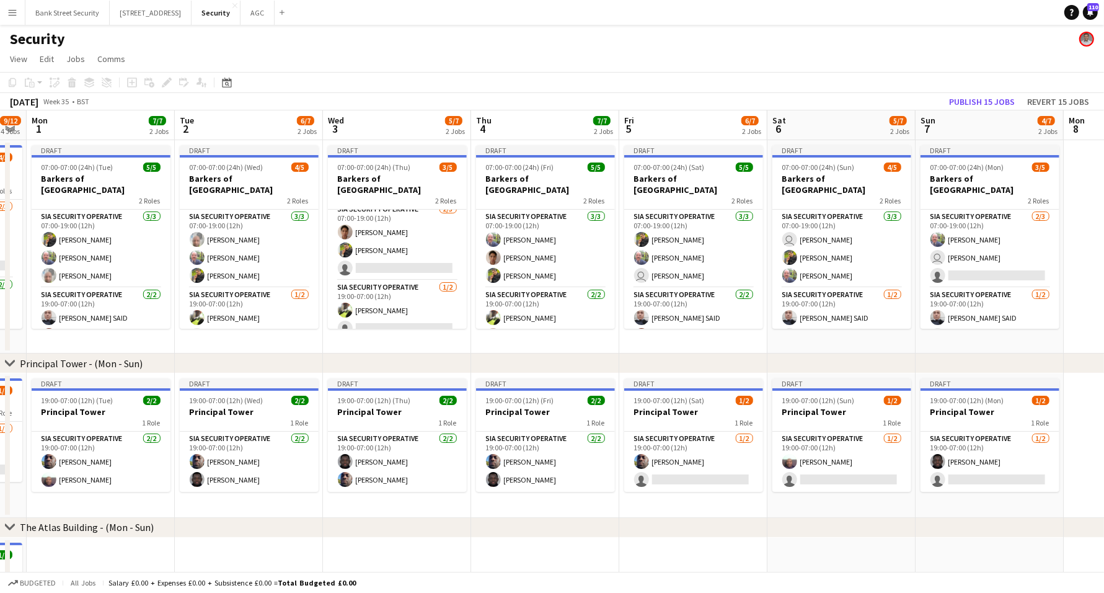
drag, startPoint x: 555, startPoint y: 503, endPoint x: 154, endPoint y: 496, distance: 401.8
click at [154, 496] on app-calendar-viewport "Thu 28 11/12 4 Jobs Fri 29 11/12 4 Jobs Sat 30 10/12 4 Jobs Sun 31 9/12 4 Jobs …" at bounding box center [552, 522] width 1104 height 824
click at [104, 474] on app-card-role "SIA Security Operative [DATE] 19:00-07:00 (12h) [PERSON_NAME] [PERSON_NAME]" at bounding box center [101, 461] width 139 height 60
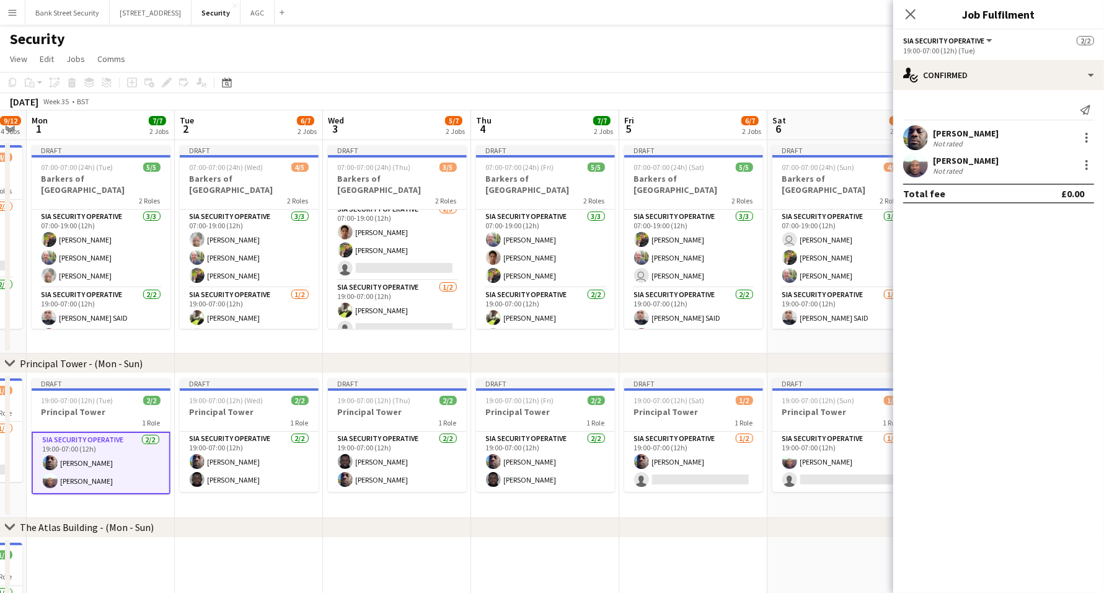
click at [1088, 166] on div at bounding box center [1086, 164] width 15 height 15
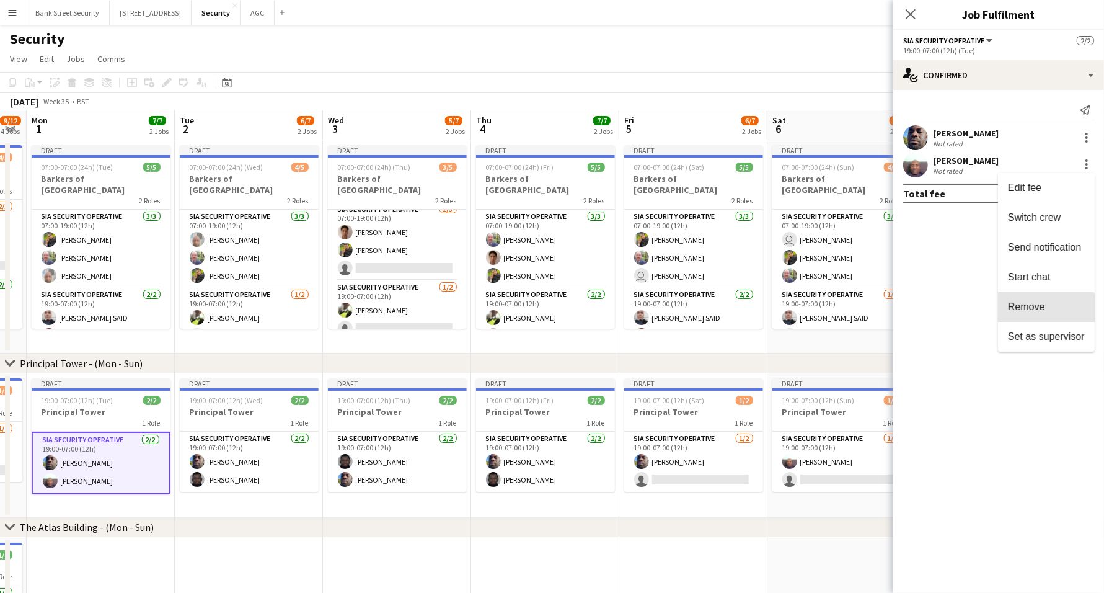
click at [1025, 307] on span "Remove" at bounding box center [1026, 306] width 37 height 11
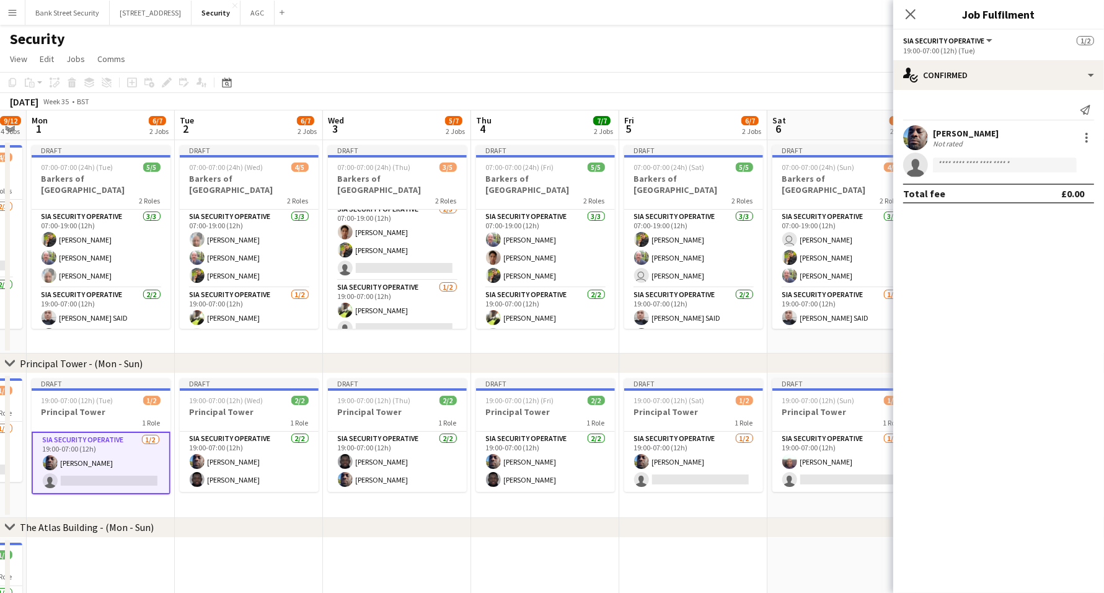
click at [120, 479] on app-card-role "SIA Security Operative [DATE] 19:00-07:00 (12h) [PERSON_NAME] single-neutral-ac…" at bounding box center [101, 462] width 139 height 63
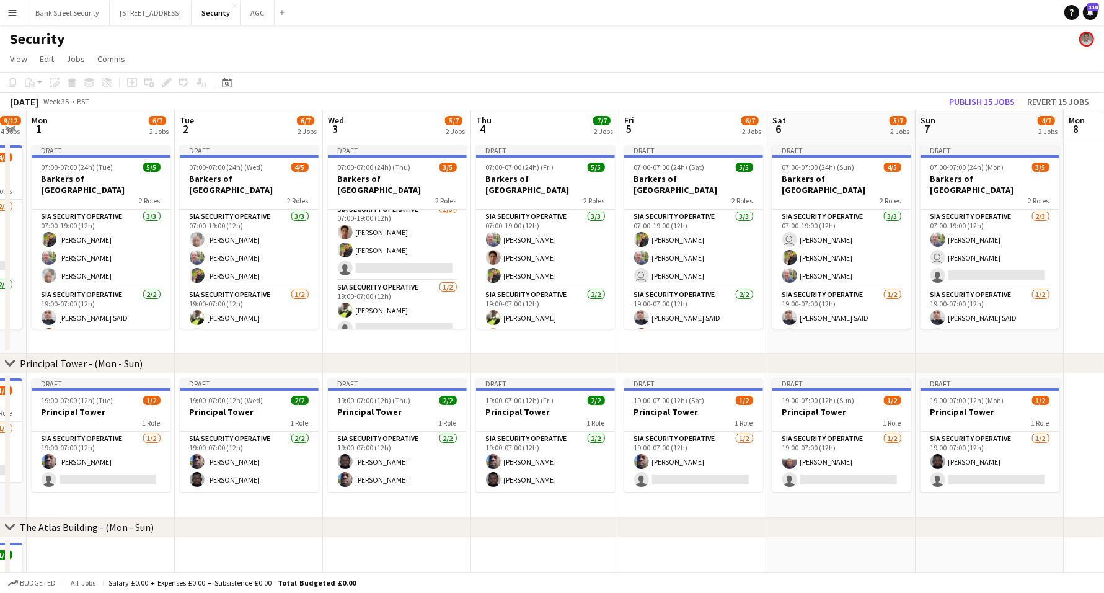
click at [120, 479] on app-card-role "SIA Security Operative [DATE] 19:00-07:00 (12h) [PERSON_NAME] single-neutral-ac…" at bounding box center [101, 461] width 139 height 60
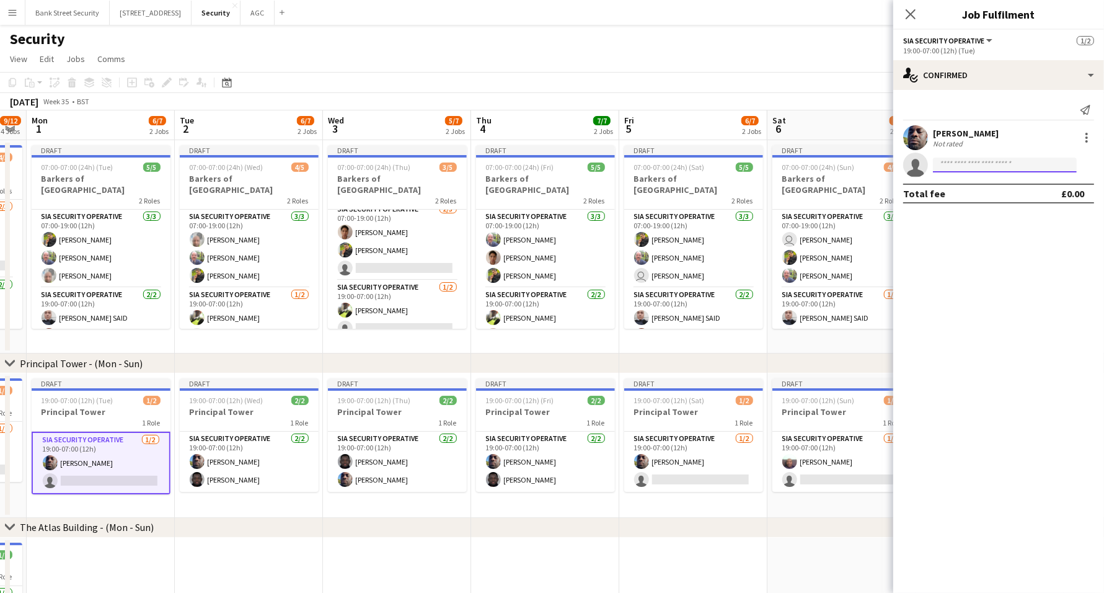
click at [1022, 170] on input at bounding box center [1005, 164] width 144 height 15
type input "****"
click at [1012, 188] on span "[EMAIL_ADDRESS][DOMAIN_NAME]" at bounding box center [1005, 193] width 124 height 10
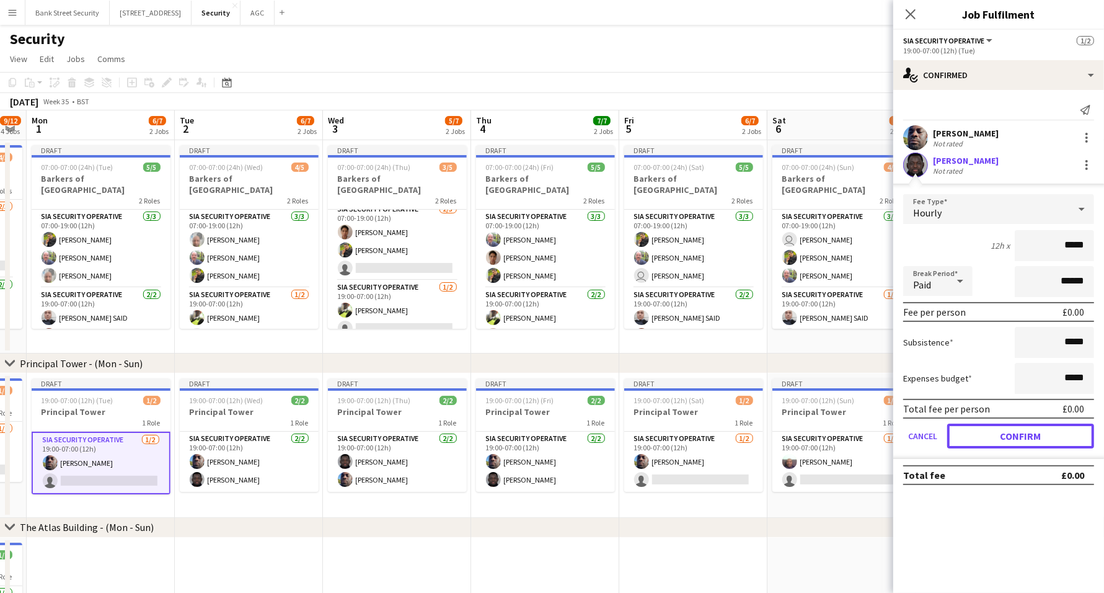
click at [995, 430] on button "Confirm" at bounding box center [1020, 435] width 147 height 25
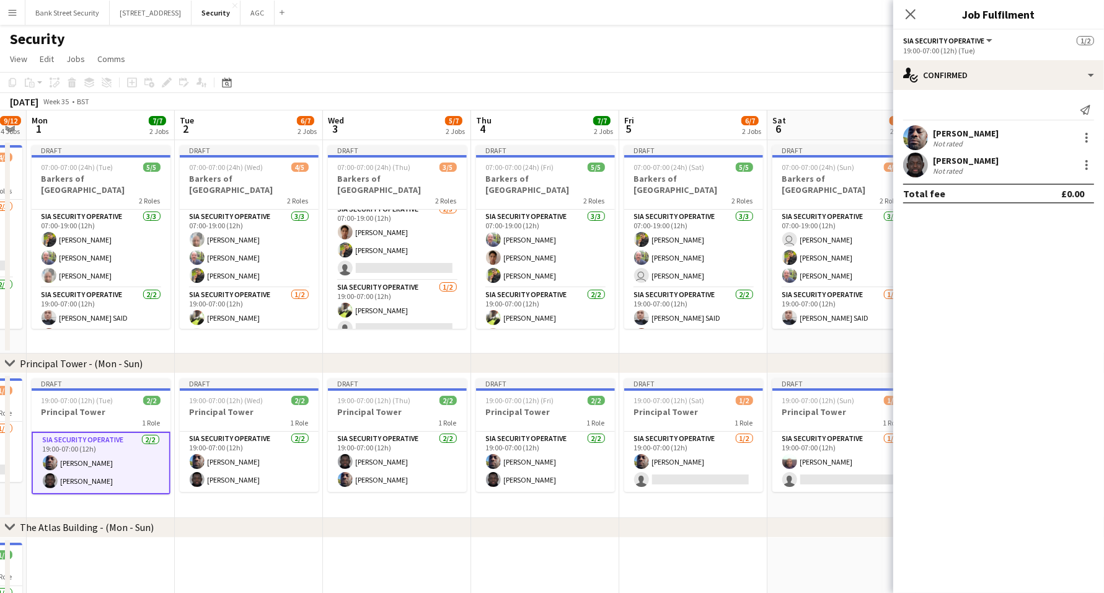
click at [909, 10] on icon "Close pop-in" at bounding box center [911, 14] width 10 height 10
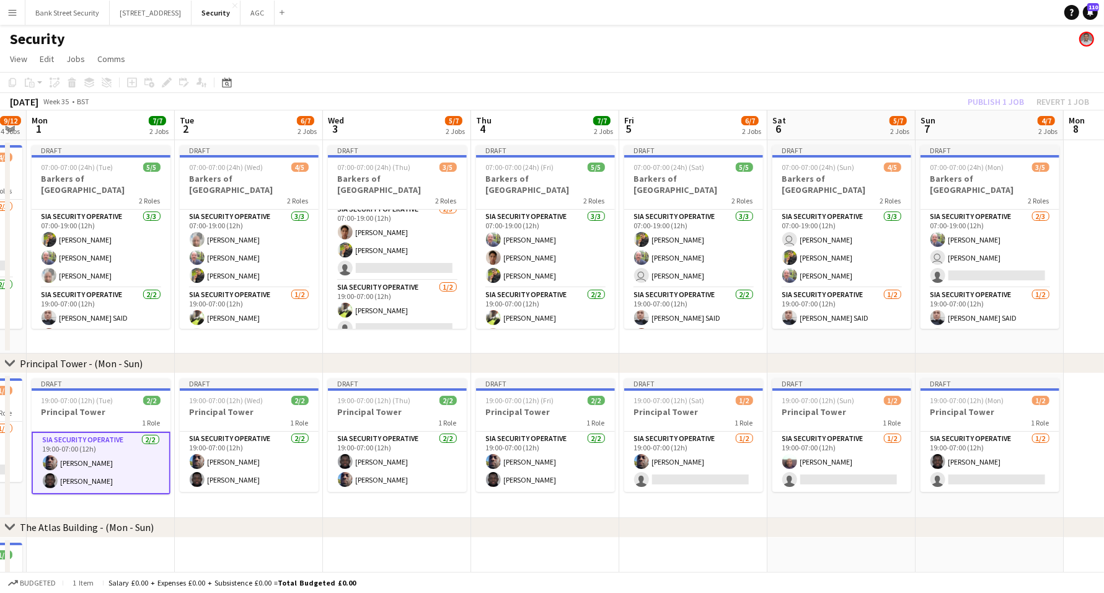
click at [394, 453] on app-card-role "SIA Security Operative [DATE] 19:00-07:00 (12h) [PERSON_NAME] [PERSON_NAME]" at bounding box center [397, 461] width 139 height 60
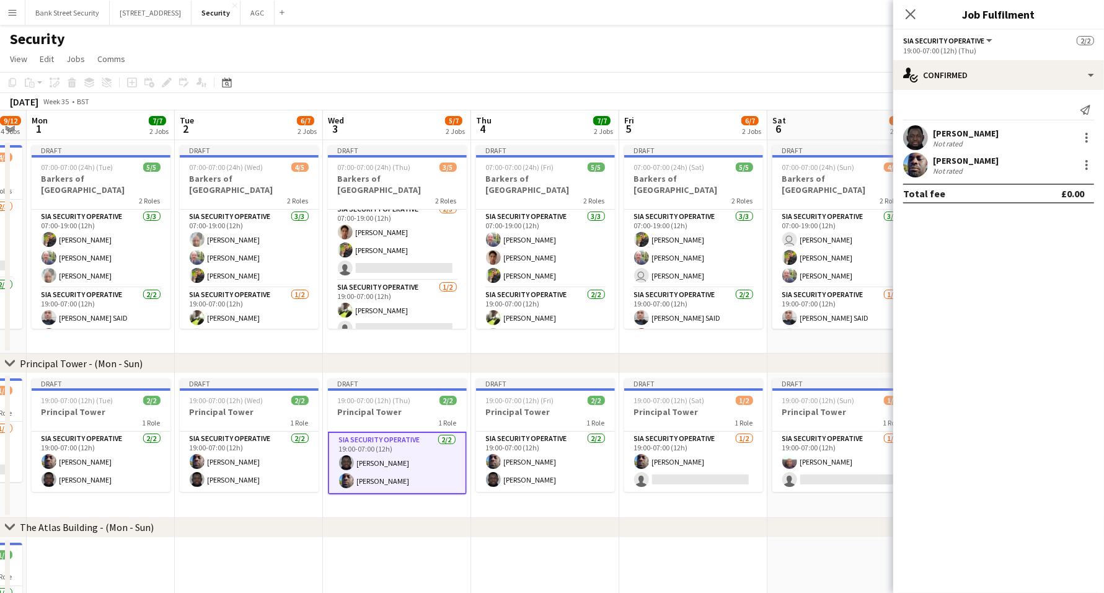
click at [1084, 136] on div at bounding box center [1086, 137] width 15 height 15
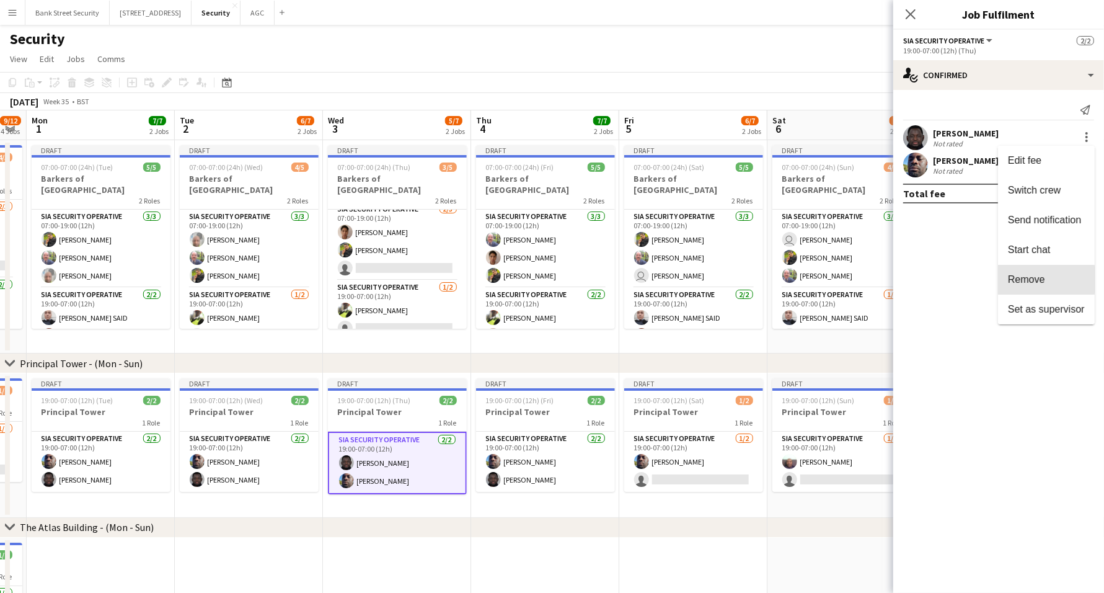
click at [1020, 280] on span "Remove" at bounding box center [1026, 279] width 37 height 11
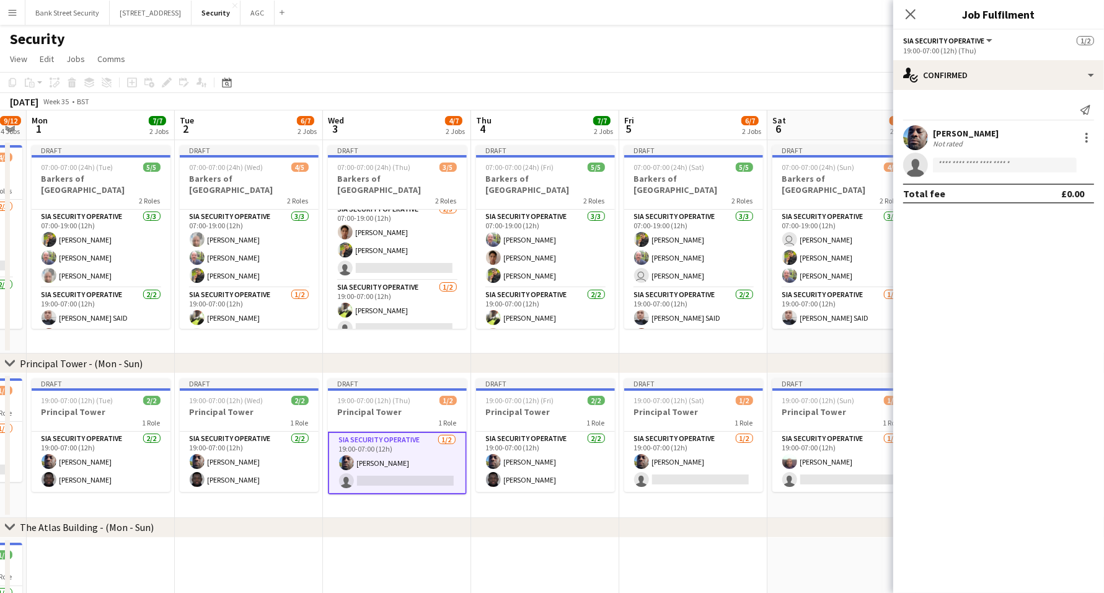
click at [538, 472] on app-card-role "SIA Security Operative [DATE] 19:00-07:00 (12h) [PERSON_NAME] [PERSON_NAME]" at bounding box center [545, 461] width 139 height 60
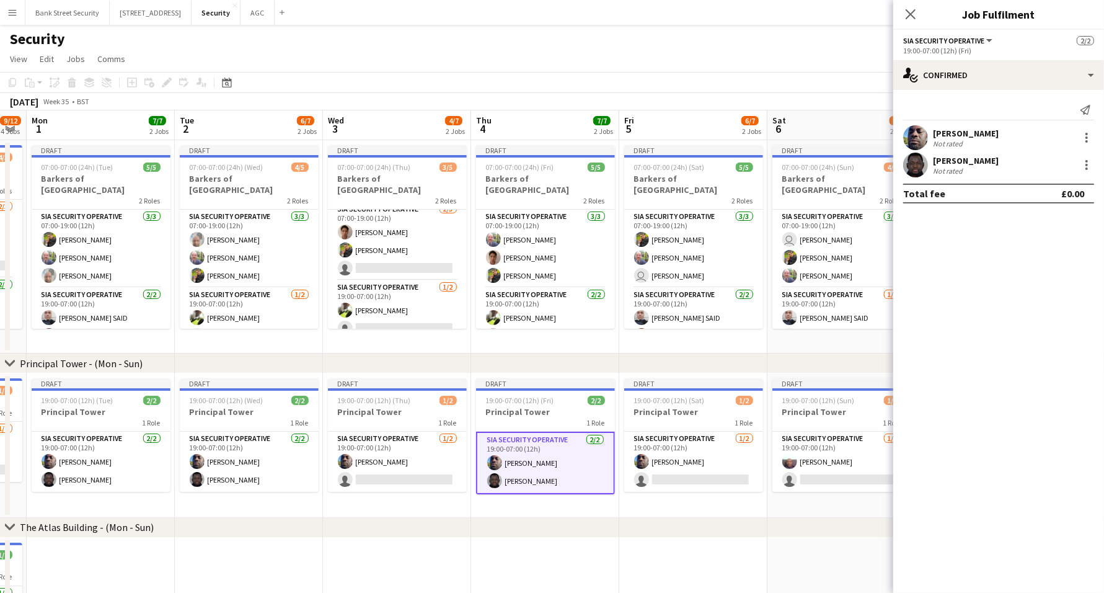
click at [1088, 164] on div at bounding box center [1086, 164] width 15 height 15
click at [1037, 308] on span "Remove" at bounding box center [1026, 306] width 37 height 11
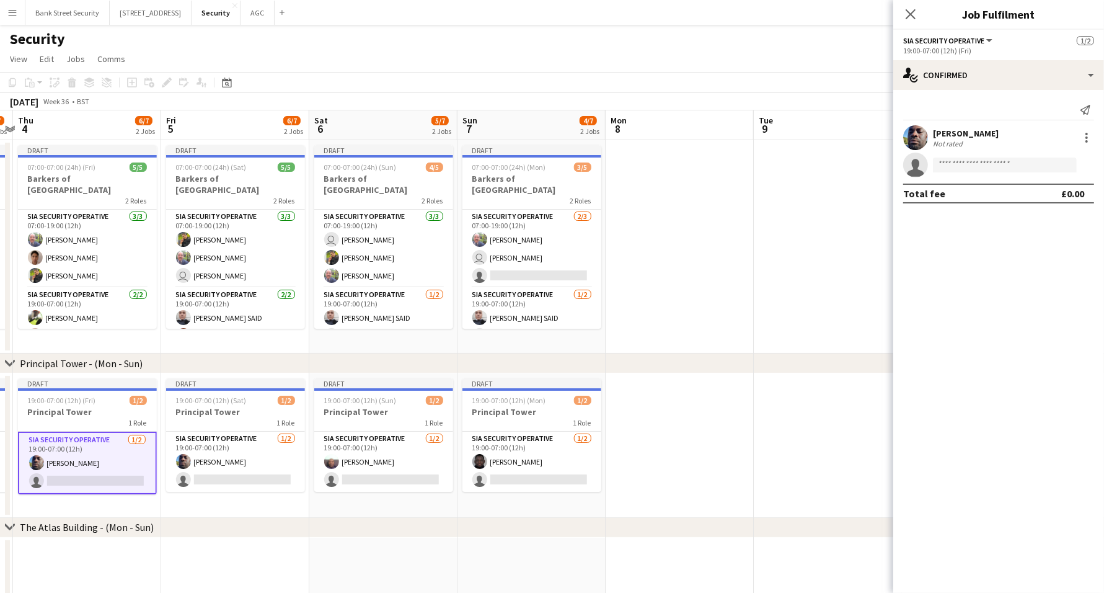
scroll to position [0, 442]
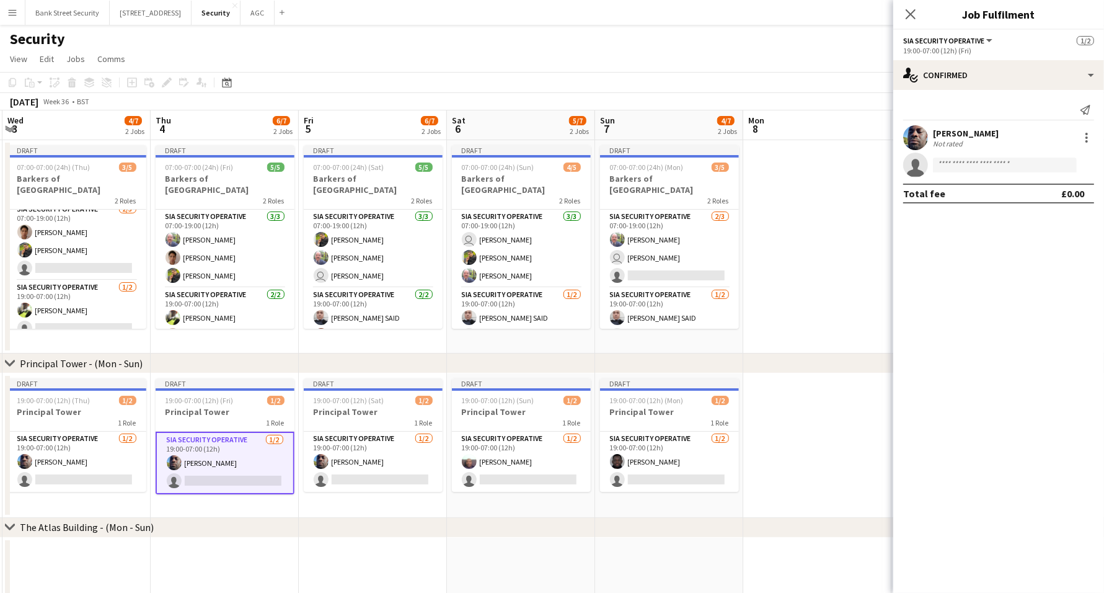
drag, startPoint x: 750, startPoint y: 490, endPoint x: 430, endPoint y: 485, distance: 320.5
click at [430, 485] on app-calendar-viewport "Sun 31 9/12 4 Jobs Mon 1 7/7 2 Jobs Tue 2 6/7 2 Jobs Wed 3 4/7 2 Jobs Thu 4 6/7…" at bounding box center [552, 522] width 1104 height 824
click at [371, 472] on app-card-role "SIA Security Operative [DATE] 19:00-07:00 (12h) [PERSON_NAME] single-neutral-ac…" at bounding box center [373, 461] width 139 height 60
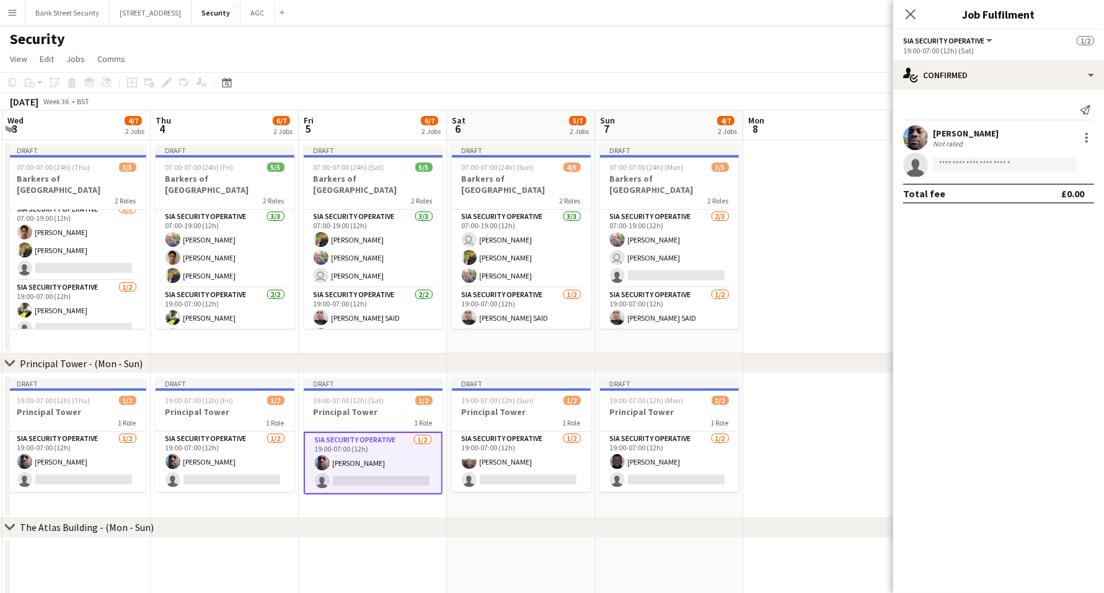
click at [506, 463] on app-card-role "SIA Security Operative [DATE] 19:00-07:00 (12h) [PERSON_NAME] single-neutral-ac…" at bounding box center [521, 461] width 139 height 60
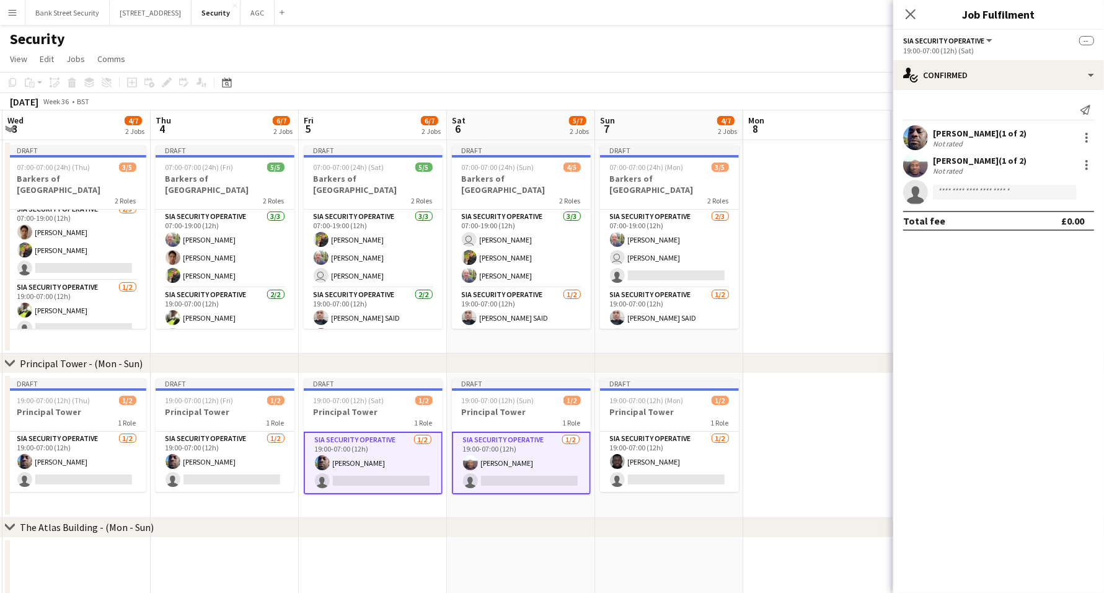
click at [642, 450] on app-card-role "SIA Security Operative [DATE] 19:00-07:00 (12h) [PERSON_NAME] single-neutral-ac…" at bounding box center [669, 461] width 139 height 60
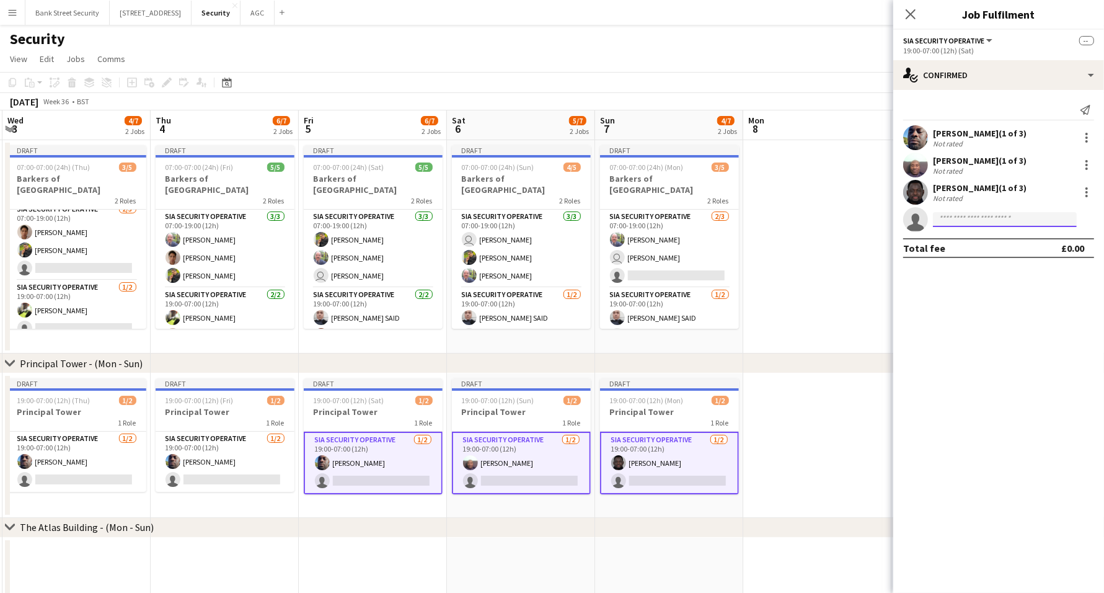
click at [982, 216] on input at bounding box center [1005, 219] width 144 height 15
type input "****"
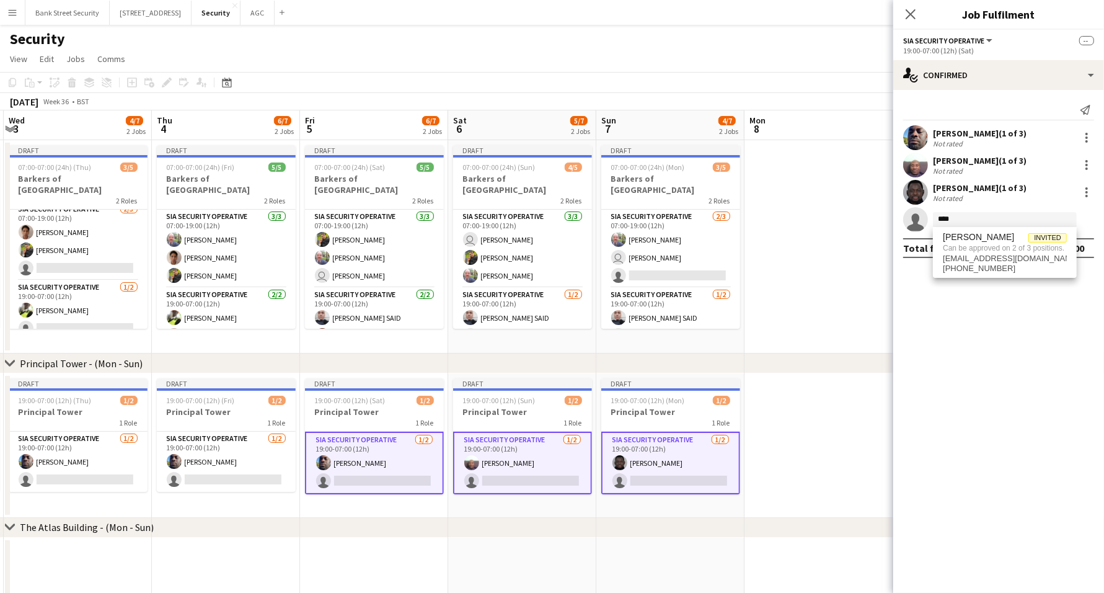
click at [356, 474] on app-card-role "SIA Security Operative [DATE] 19:00-07:00 (12h) [PERSON_NAME] single-neutral-ac…" at bounding box center [374, 462] width 139 height 63
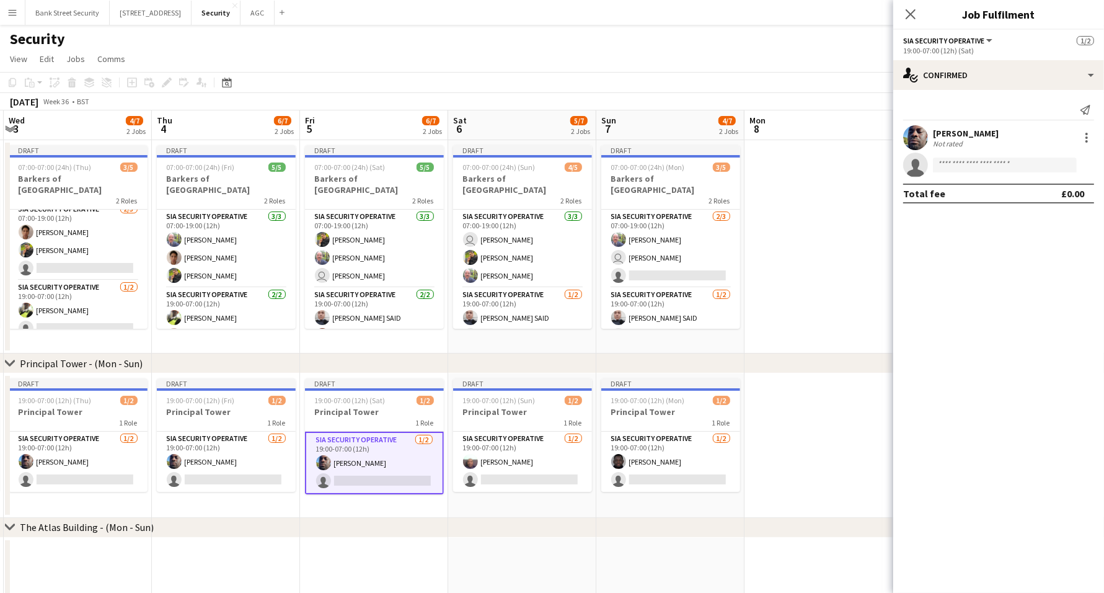
click at [492, 474] on app-card-role "SIA Security Operative [DATE] 19:00-07:00 (12h) [PERSON_NAME] single-neutral-ac…" at bounding box center [522, 461] width 139 height 60
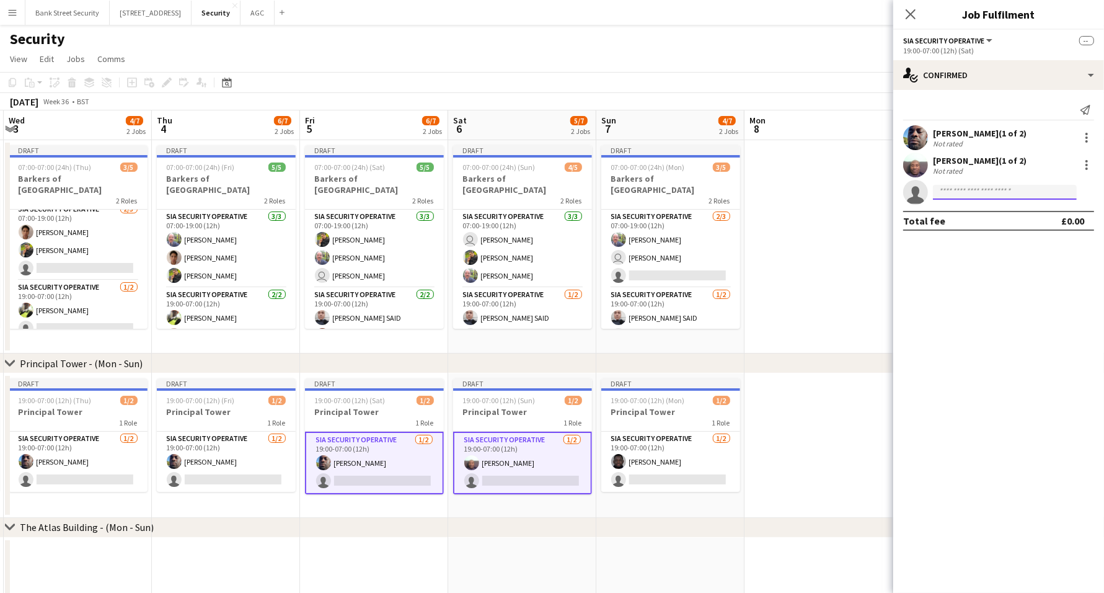
click at [986, 194] on input at bounding box center [1005, 192] width 144 height 15
type input "****"
click at [994, 210] on span "[PERSON_NAME] Invited" at bounding box center [1005, 210] width 124 height 11
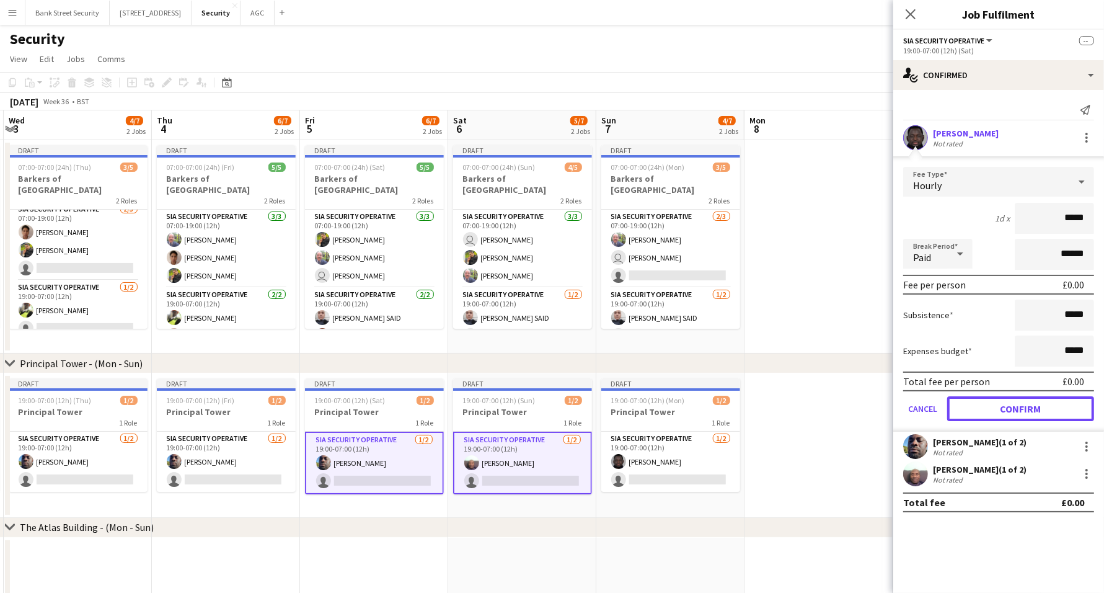
click at [1020, 405] on button "Confirm" at bounding box center [1020, 408] width 147 height 25
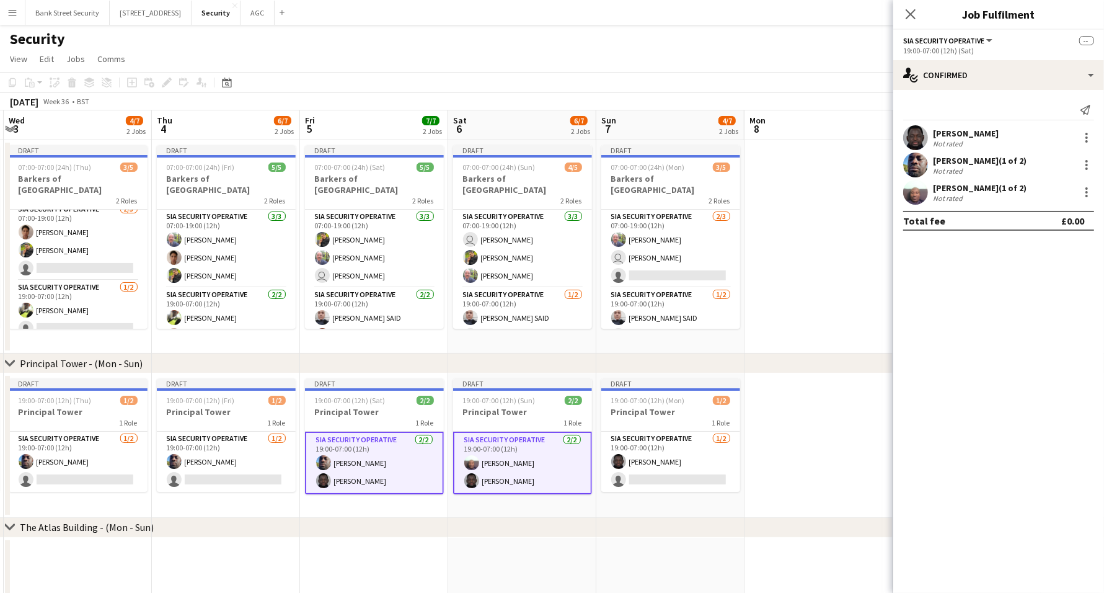
click at [912, 17] on icon "Close pop-in" at bounding box center [911, 14] width 10 height 10
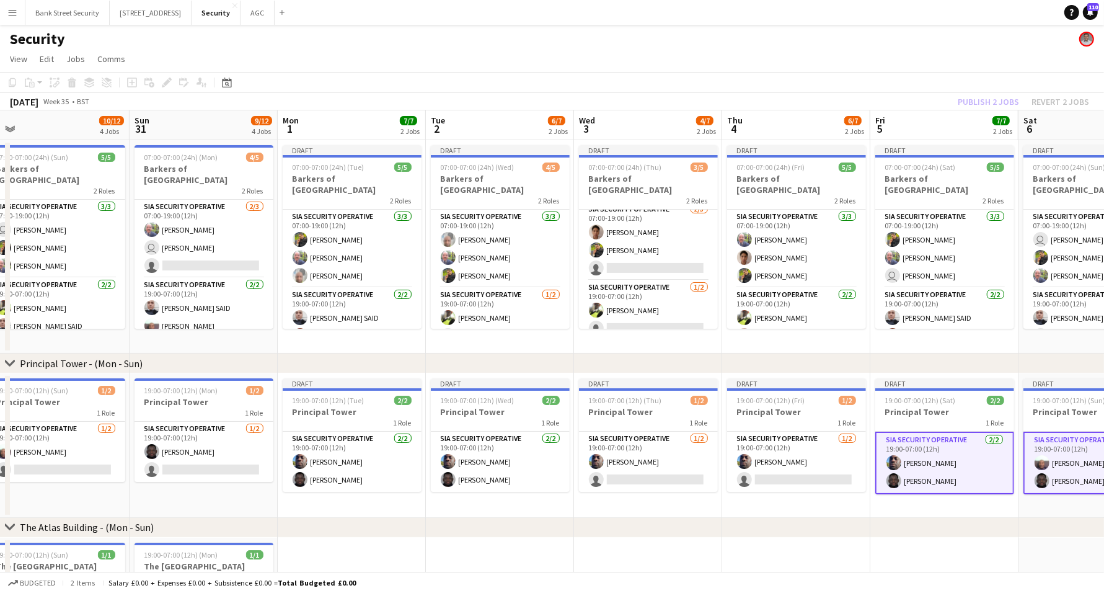
scroll to position [0, 282]
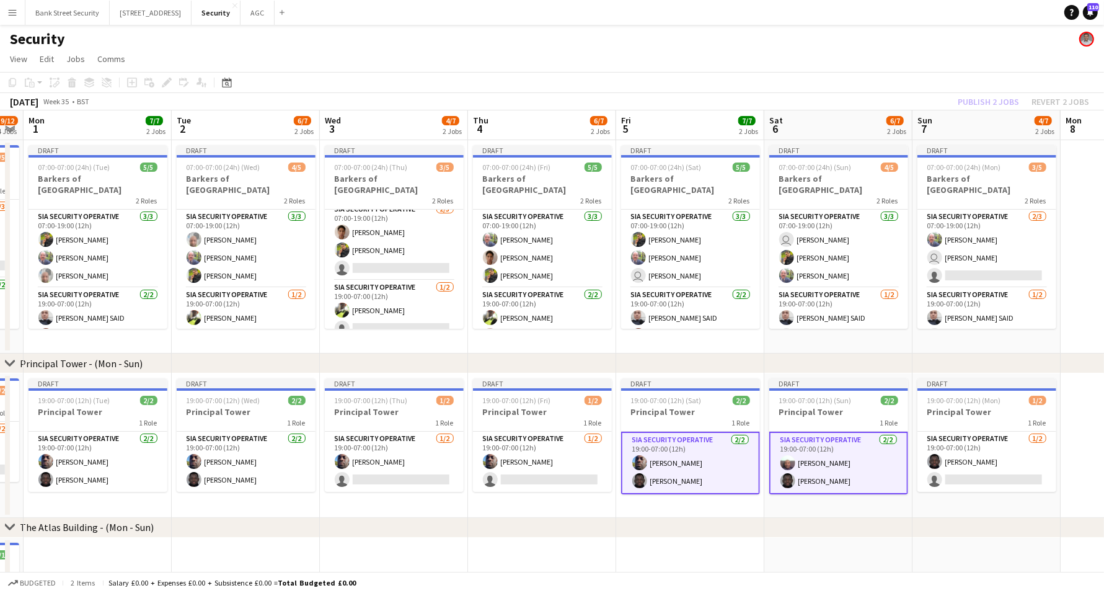
drag, startPoint x: 424, startPoint y: 508, endPoint x: 740, endPoint y: 461, distance: 319.1
click at [740, 461] on app-calendar-viewport "Thu 28 11/12 4 Jobs Fri 29 11/12 4 Jobs Sat 30 10/12 4 Jobs Sun 31 9/12 4 Jobs …" at bounding box center [552, 522] width 1104 height 824
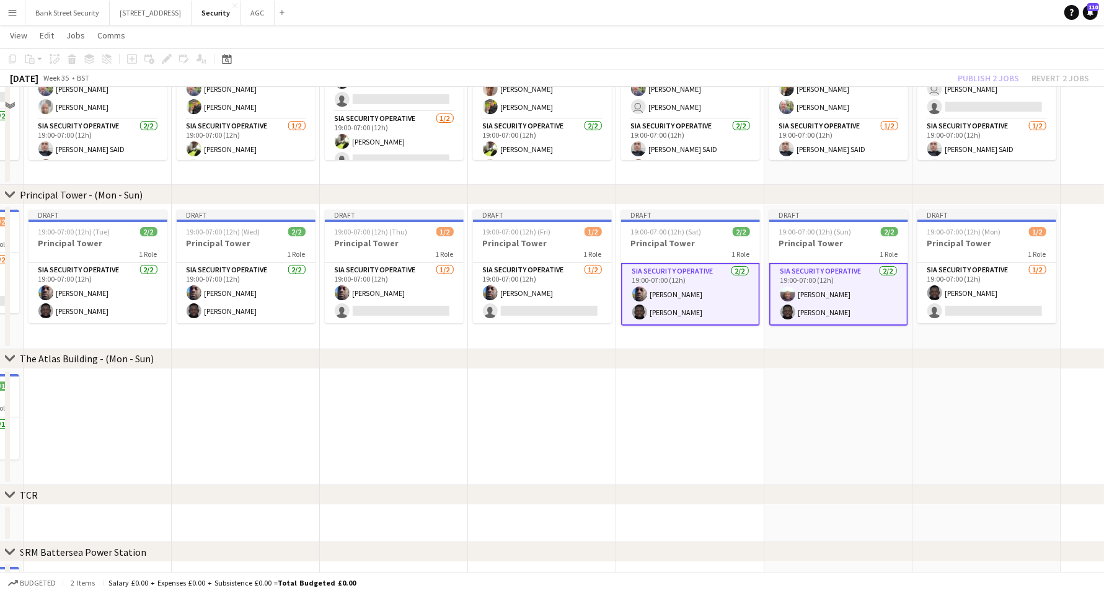
scroll to position [232, 0]
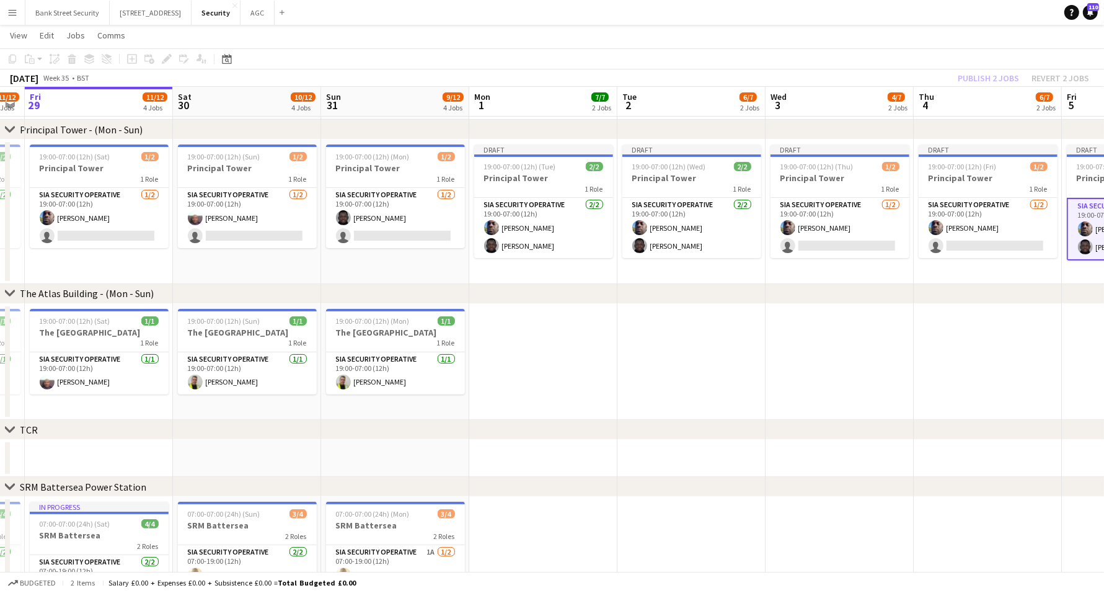
drag, startPoint x: 427, startPoint y: 384, endPoint x: 991, endPoint y: 356, distance: 564.8
click at [1022, 351] on app-calendar-viewport "Wed 27 11/12 4 Jobs Thu 28 11/12 4 Jobs Fri 29 11/12 4 Jobs Sat 30 10/12 4 Jobs…" at bounding box center [552, 258] width 1104 height 885
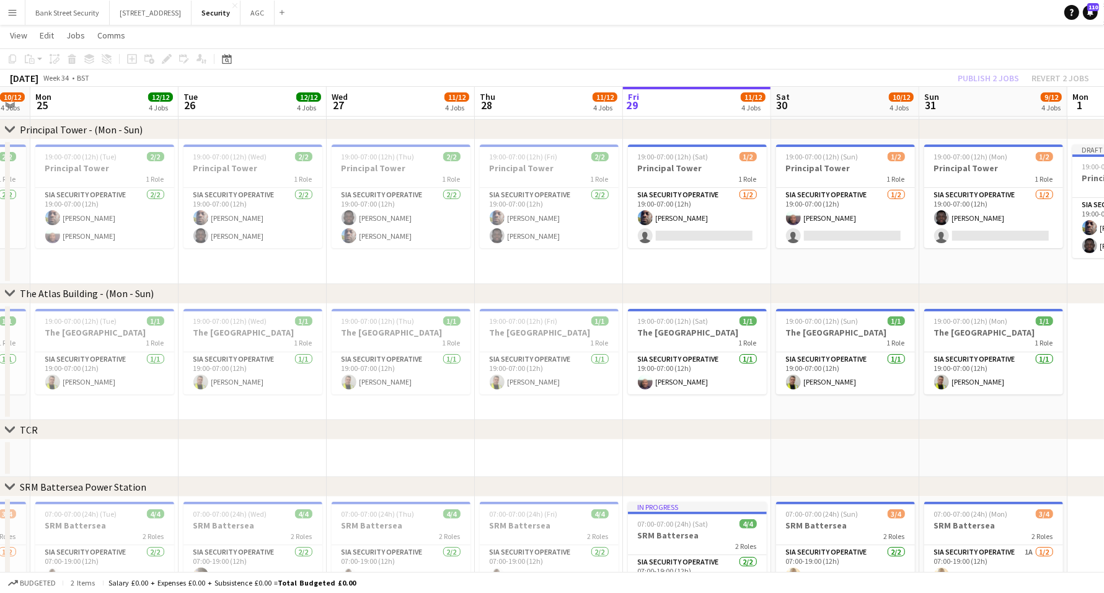
scroll to position [0, 428]
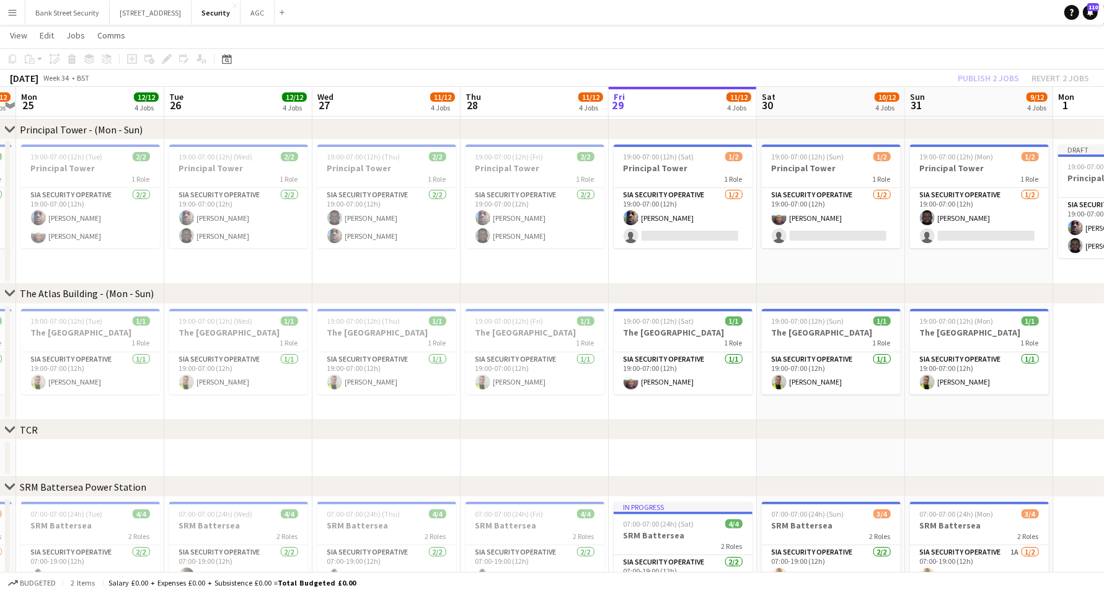
drag, startPoint x: 430, startPoint y: 406, endPoint x: 865, endPoint y: 398, distance: 435.2
click at [865, 398] on app-calendar-viewport "Fri 22 12/12 4 Jobs Sat 23 11/12 4 Jobs Sun 24 10/12 4 Jobs Mon 25 12/12 4 Jobs…" at bounding box center [552, 258] width 1104 height 885
click at [70, 330] on h3 "The [GEOGRAPHIC_DATA]" at bounding box center [90, 332] width 139 height 11
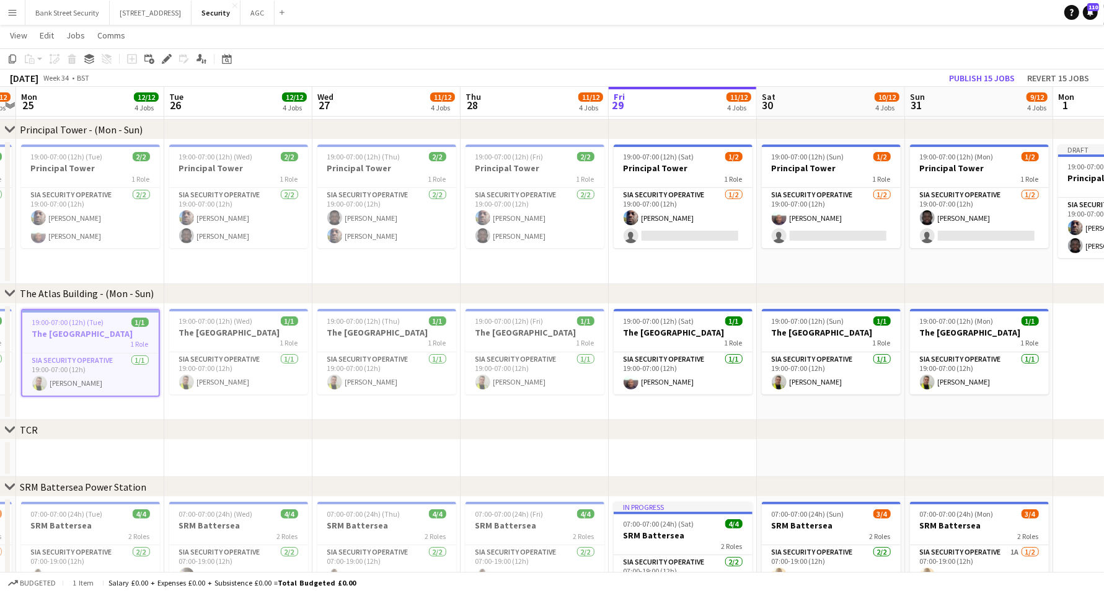
click at [236, 338] on div "1 Role" at bounding box center [238, 343] width 139 height 10
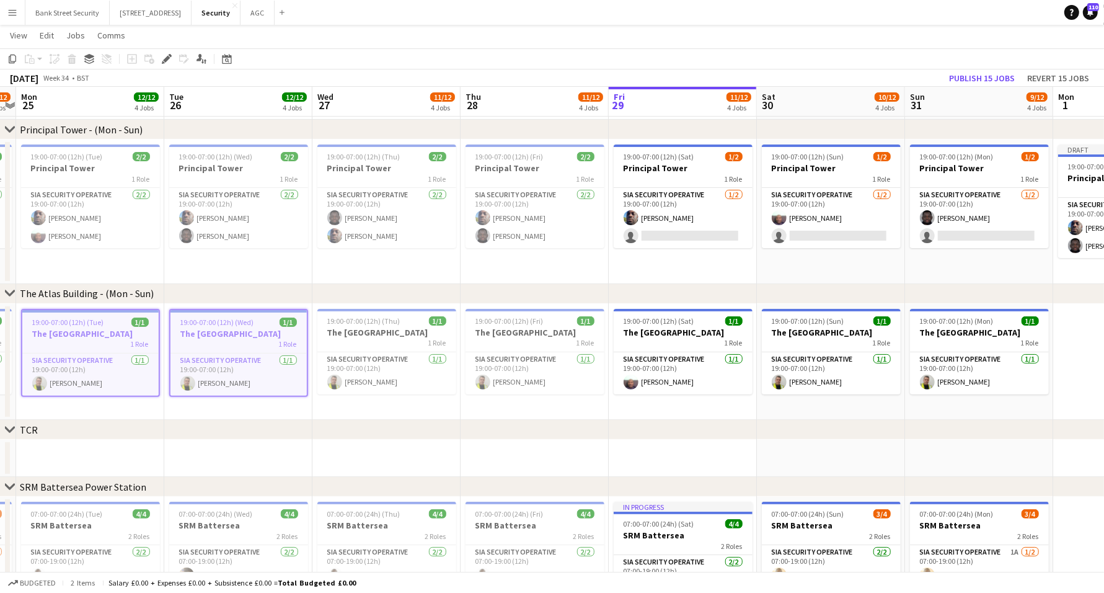
click at [366, 327] on h3 "The [GEOGRAPHIC_DATA]" at bounding box center [386, 332] width 139 height 11
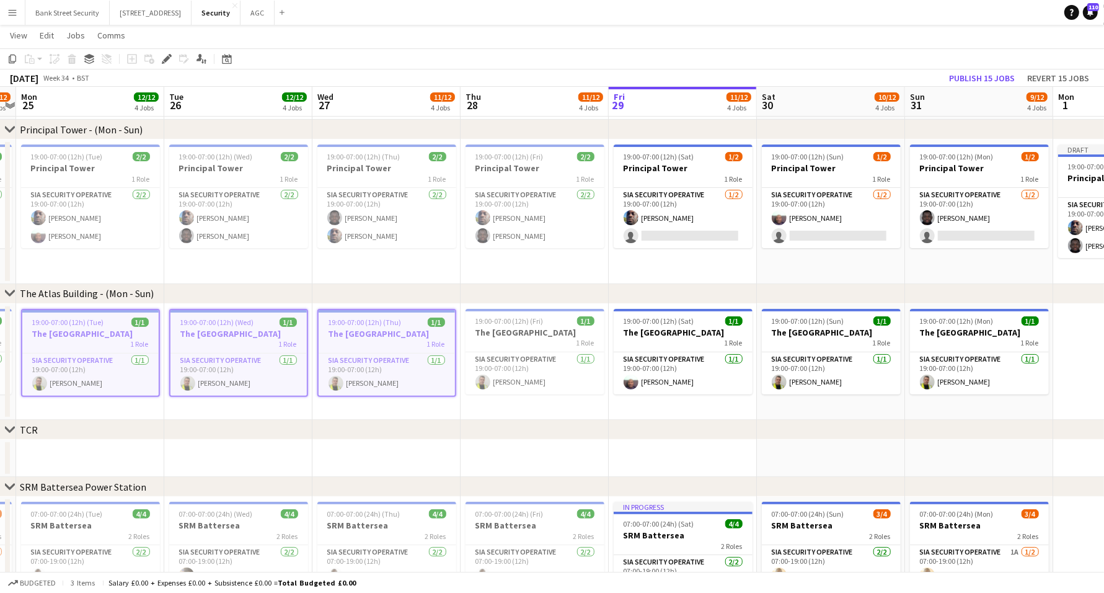
click at [565, 334] on h3 "The [GEOGRAPHIC_DATA]" at bounding box center [535, 332] width 139 height 11
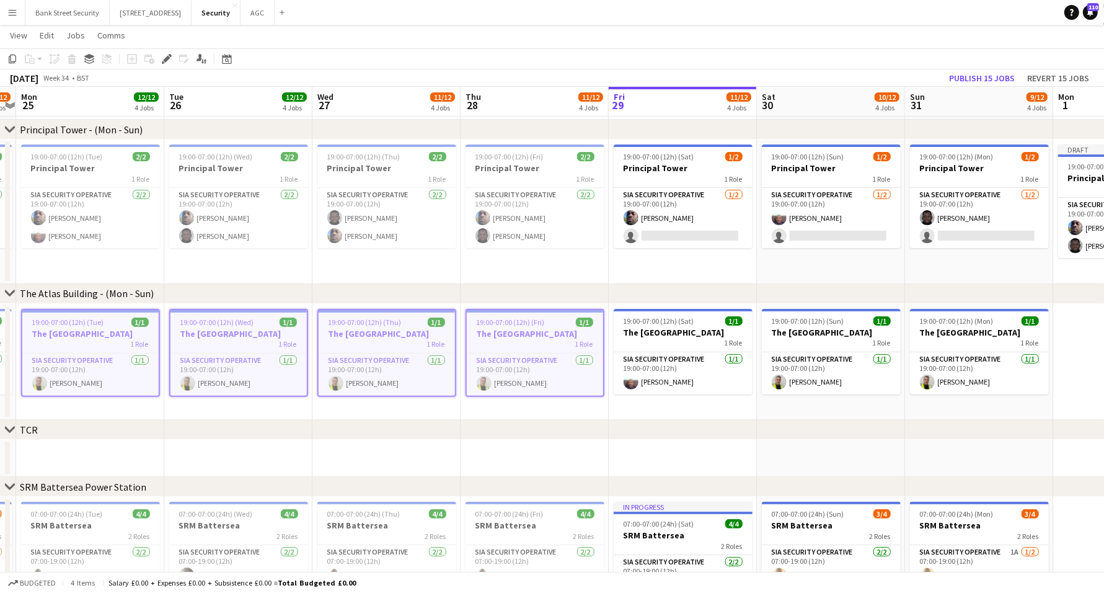
click at [684, 333] on h3 "The [GEOGRAPHIC_DATA]" at bounding box center [683, 332] width 139 height 11
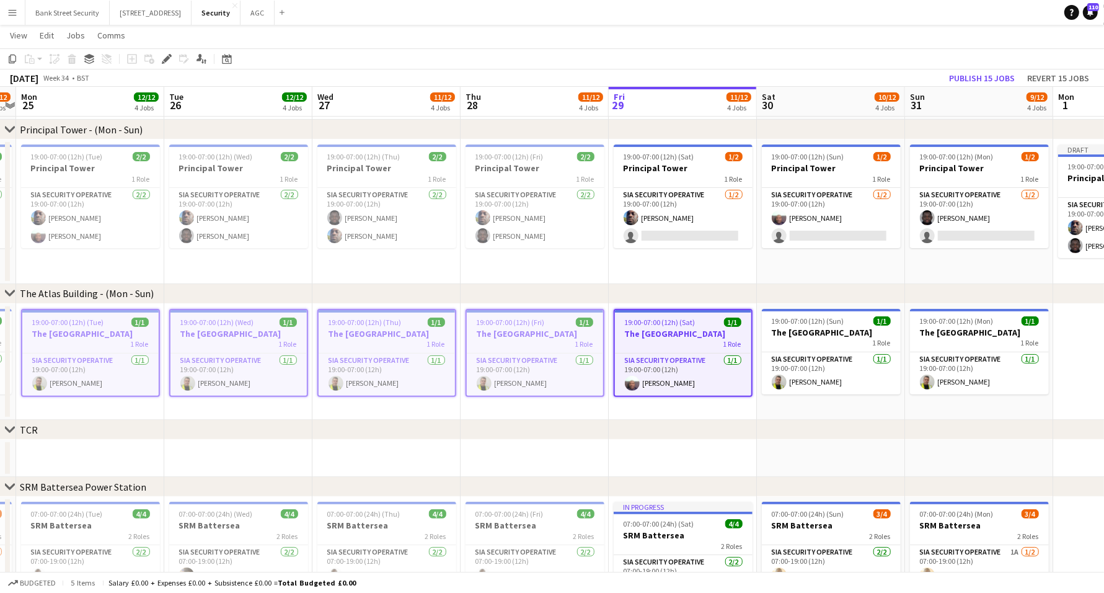
click at [812, 325] on app-job-card "19:00-07:00 (12h) (Sun) 1/1 The Atlas Building 1 Role SIA Security Operative [D…" at bounding box center [831, 352] width 139 height 86
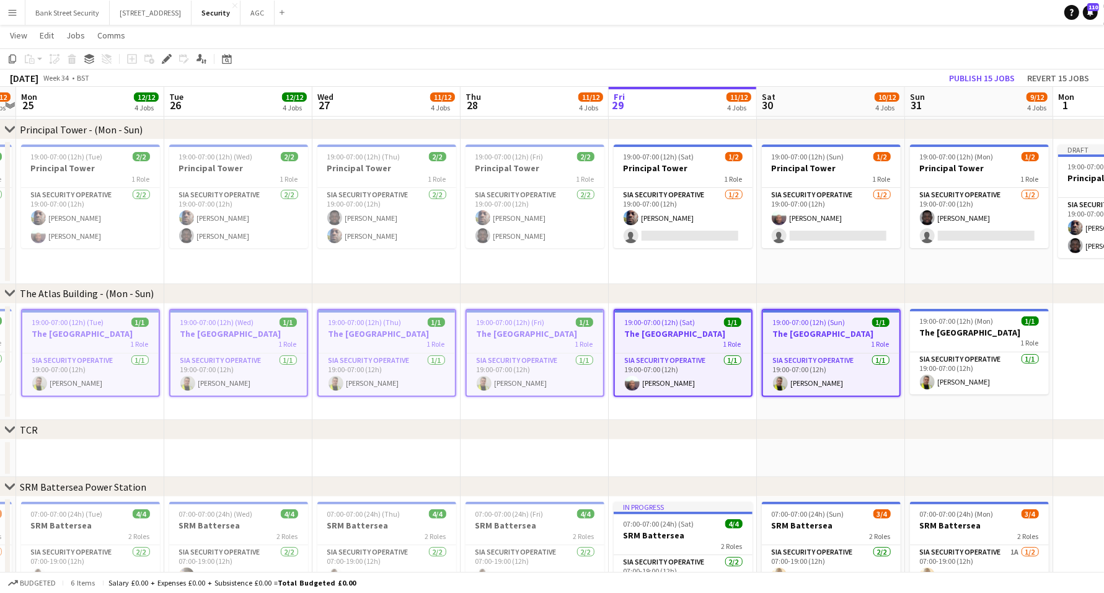
click at [924, 329] on h3 "The [GEOGRAPHIC_DATA]" at bounding box center [979, 332] width 139 height 11
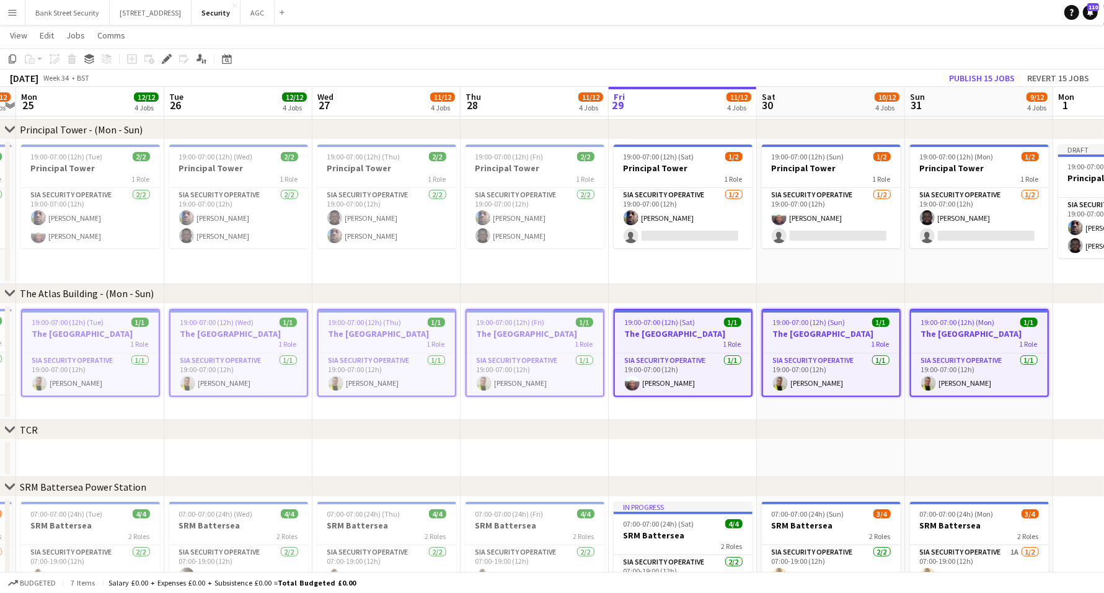
click at [12, 59] on icon "Copy" at bounding box center [12, 59] width 10 height 10
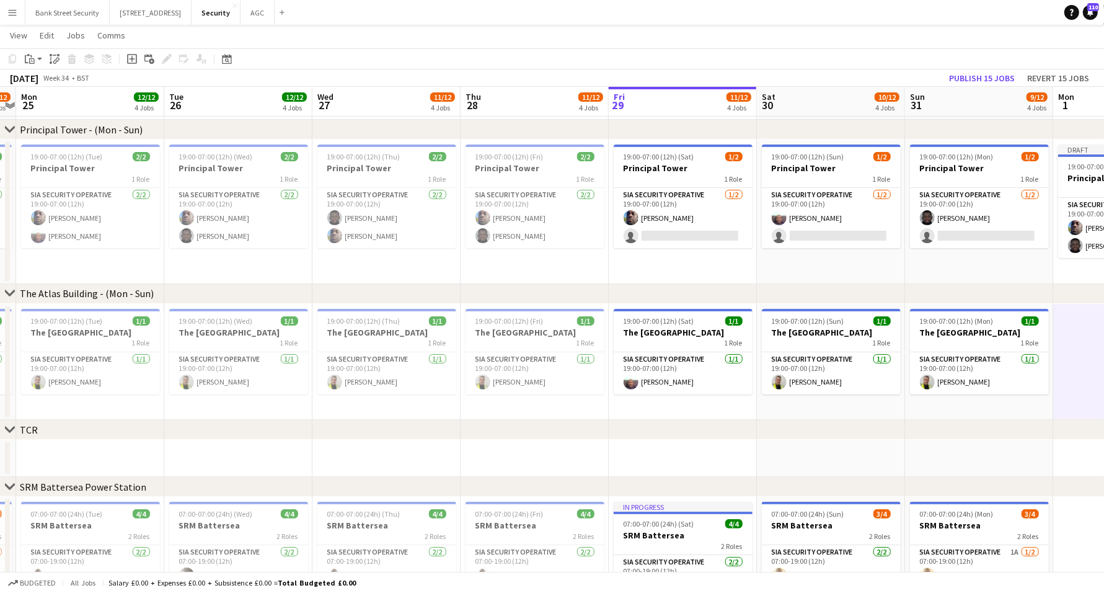
click at [37, 60] on app-action-btn "Paste" at bounding box center [33, 58] width 22 height 15
click at [47, 101] on link "Paste with crew Ctrl+Shift+V" at bounding box center [91, 103] width 117 height 11
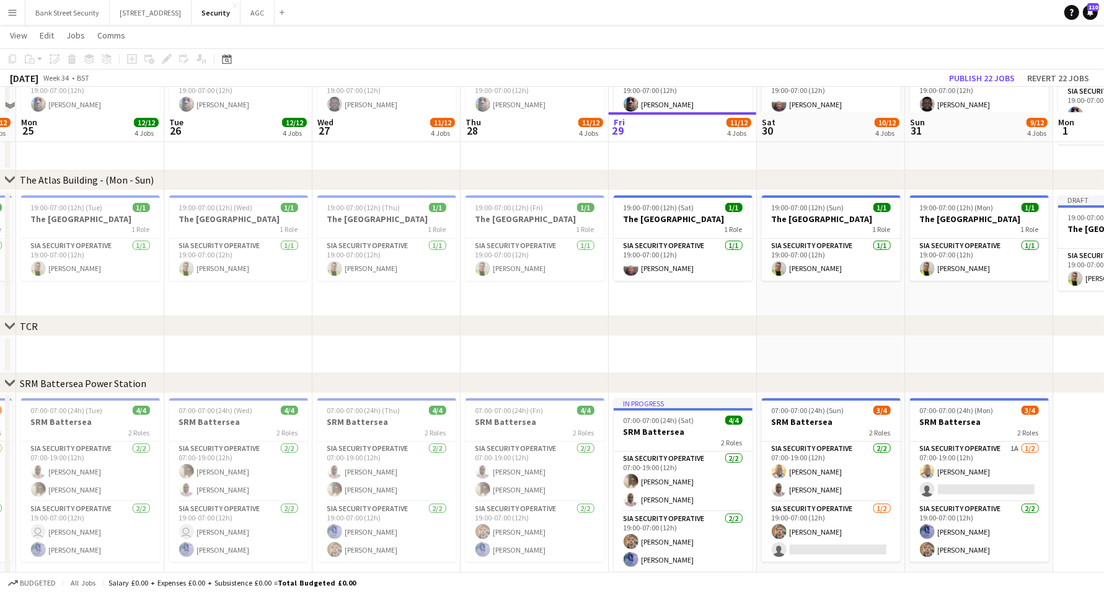
scroll to position [371, 0]
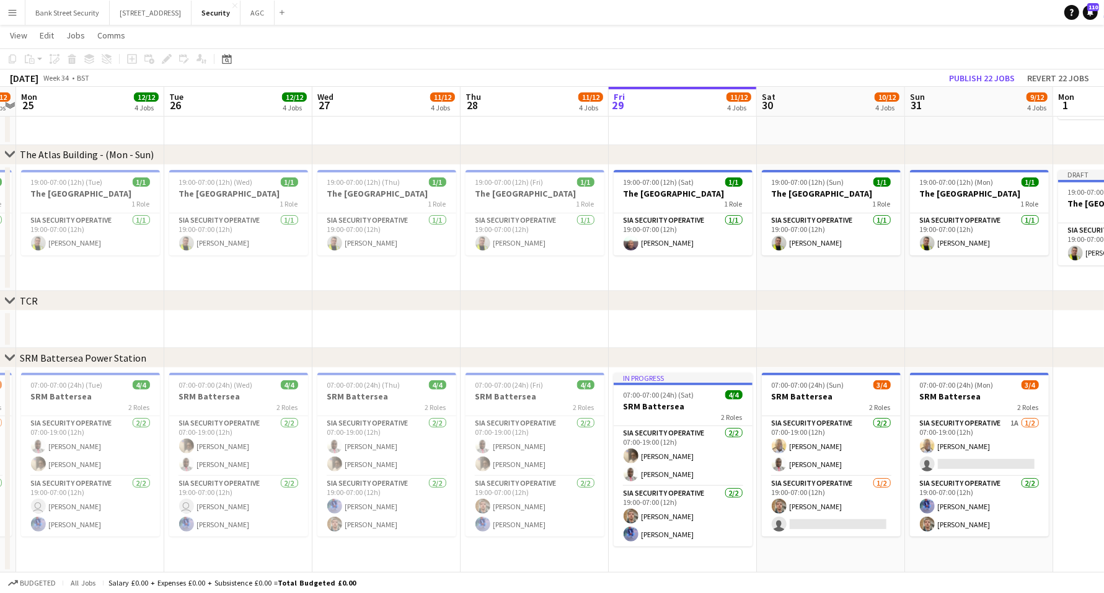
click at [87, 399] on h3 "SRM Battersea" at bounding box center [90, 396] width 139 height 11
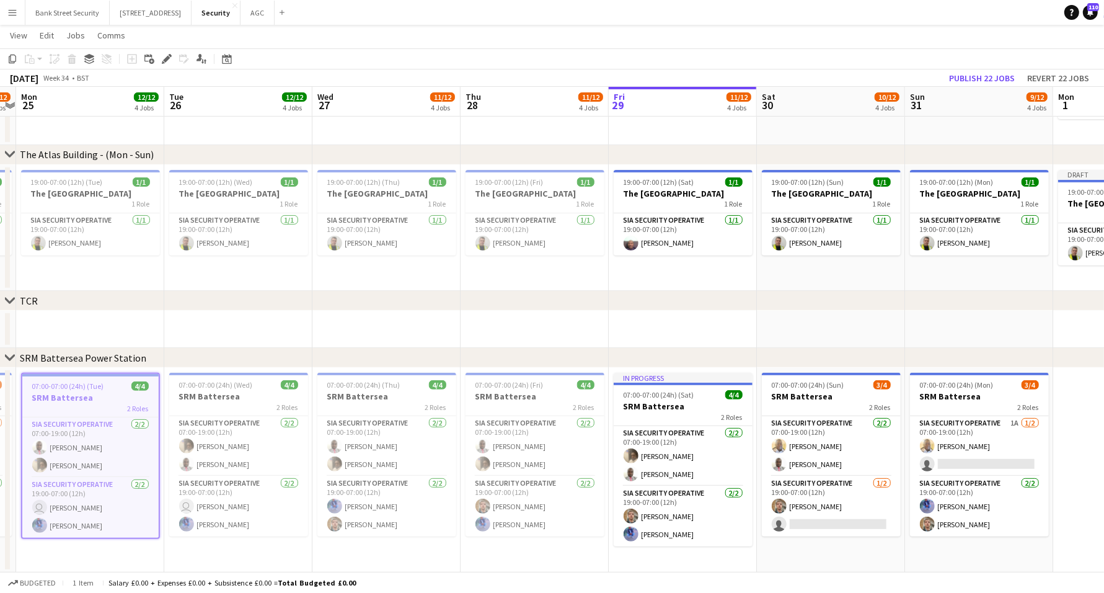
click at [236, 395] on h3 "SRM Battersea" at bounding box center [238, 396] width 139 height 11
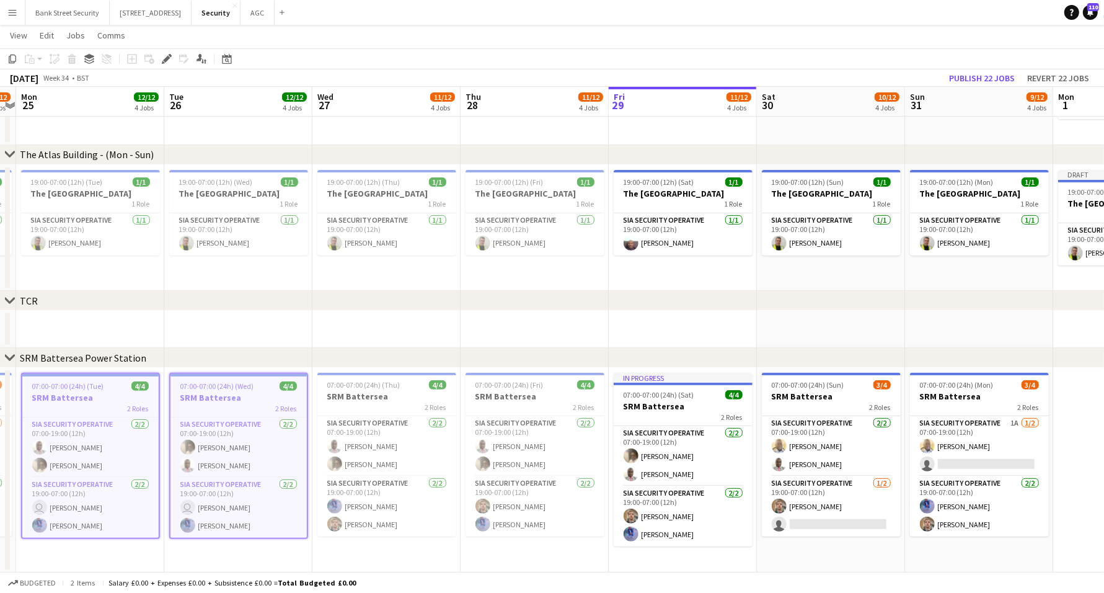
click at [405, 397] on h3 "SRM Battersea" at bounding box center [386, 396] width 139 height 11
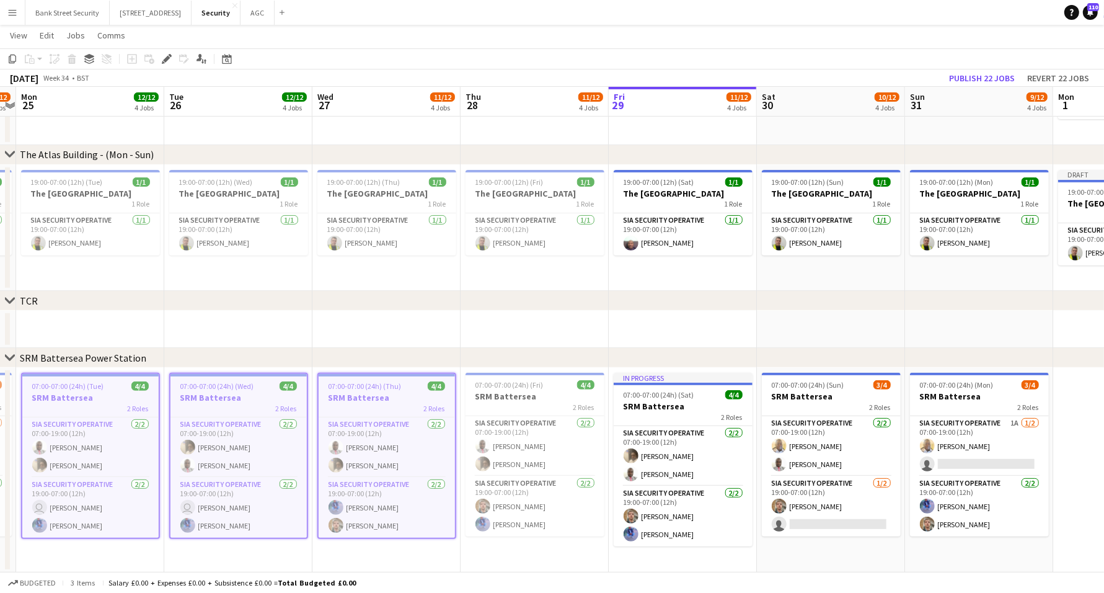
click at [500, 397] on h3 "SRM Battersea" at bounding box center [535, 396] width 139 height 11
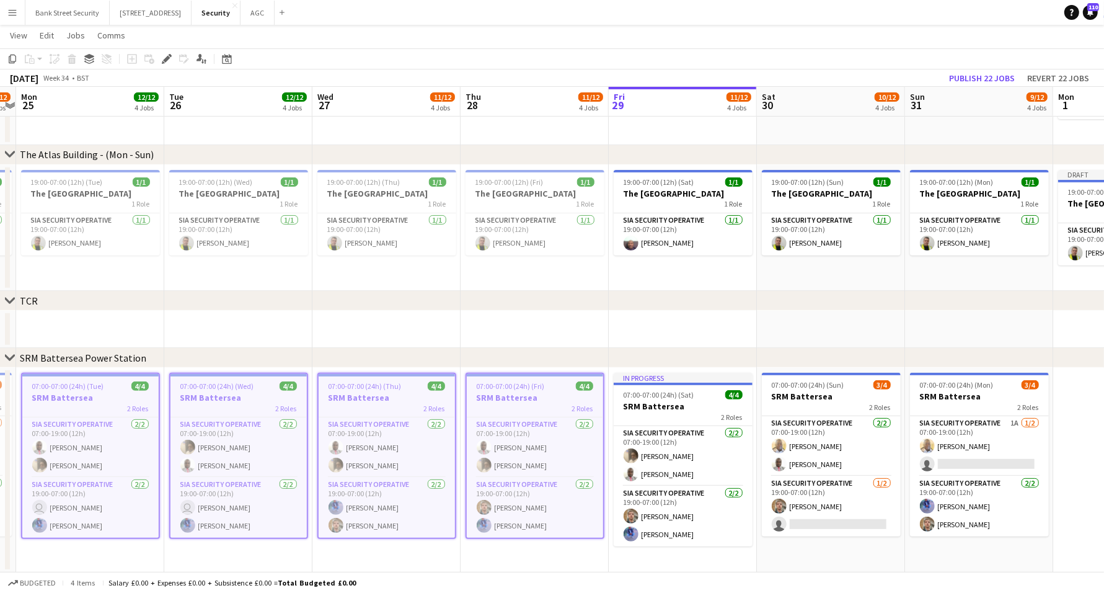
click at [706, 397] on div "07:00-07:00 (24h) (Sat) 4/4" at bounding box center [683, 394] width 139 height 9
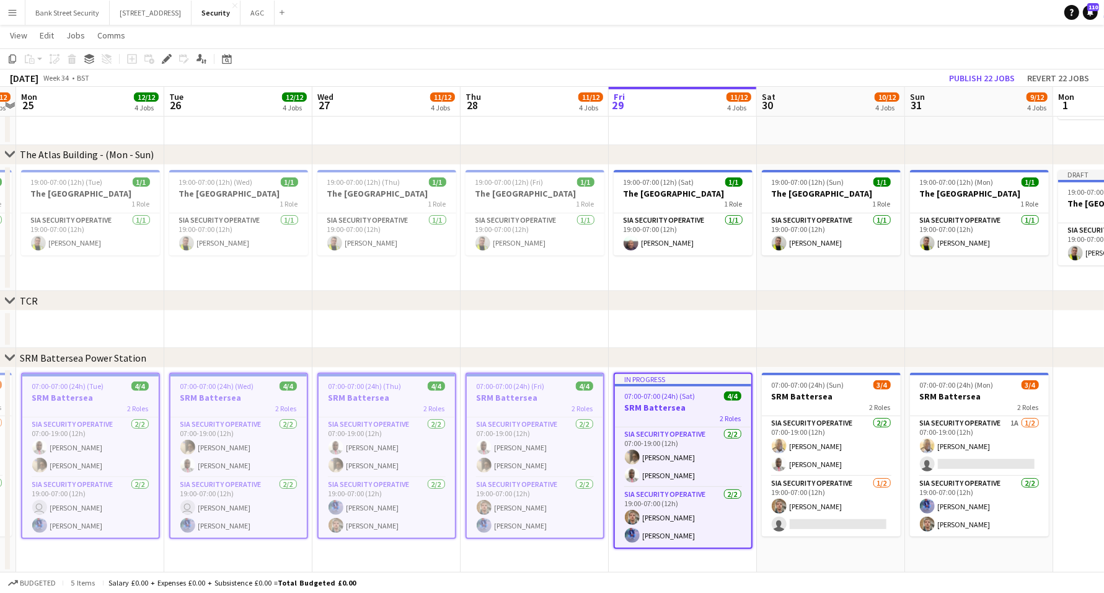
click at [816, 395] on h3 "SRM Battersea" at bounding box center [831, 396] width 139 height 11
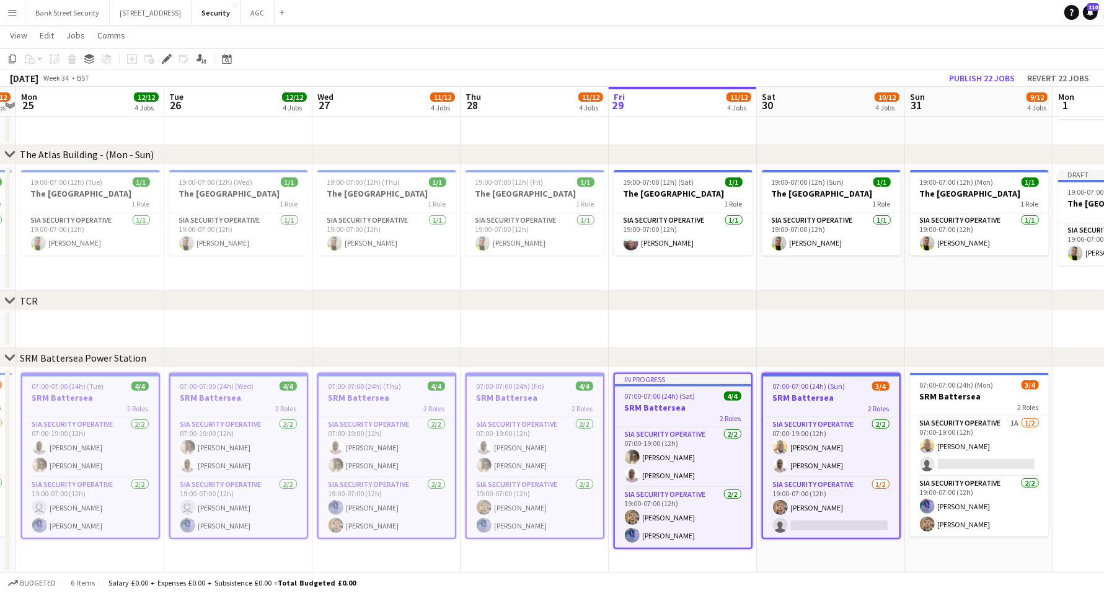
click at [960, 395] on h3 "SRM Battersea" at bounding box center [979, 396] width 139 height 11
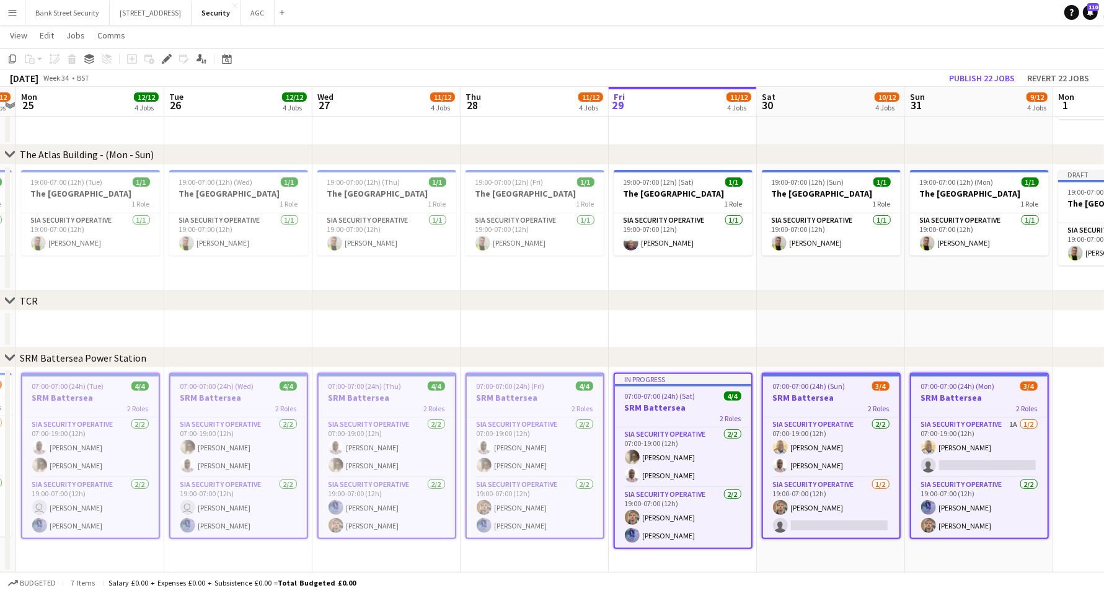
click at [10, 56] on icon "Copy" at bounding box center [12, 59] width 10 height 10
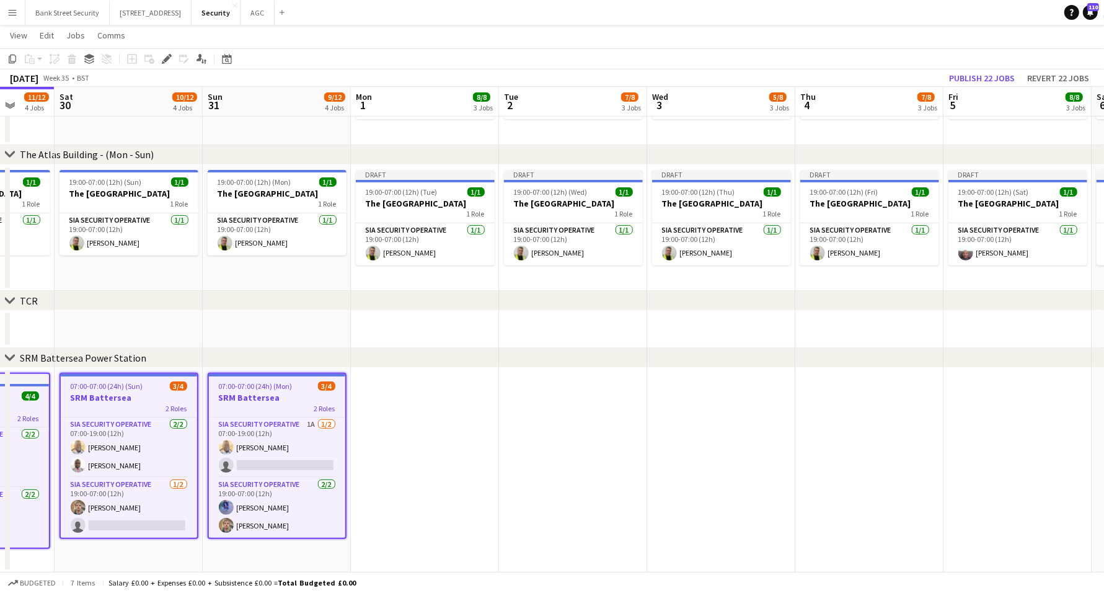
scroll to position [0, 444]
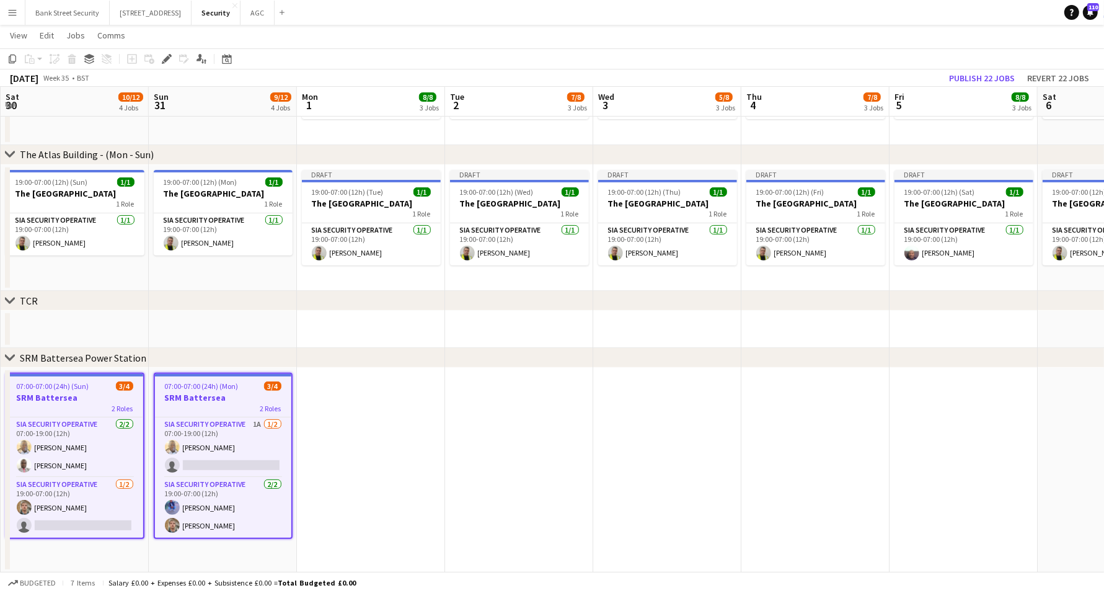
drag, startPoint x: 715, startPoint y: 547, endPoint x: 0, endPoint y: 463, distance: 719.7
click at [0, 463] on app-calendar-viewport "Wed 27 11/12 4 Jobs Thu 28 11/12 4 Jobs Fri 29 11/12 4 Jobs Sat 30 10/12 4 Jobs…" at bounding box center [552, 124] width 1104 height 895
click at [388, 437] on app-date-cell at bounding box center [371, 470] width 148 height 205
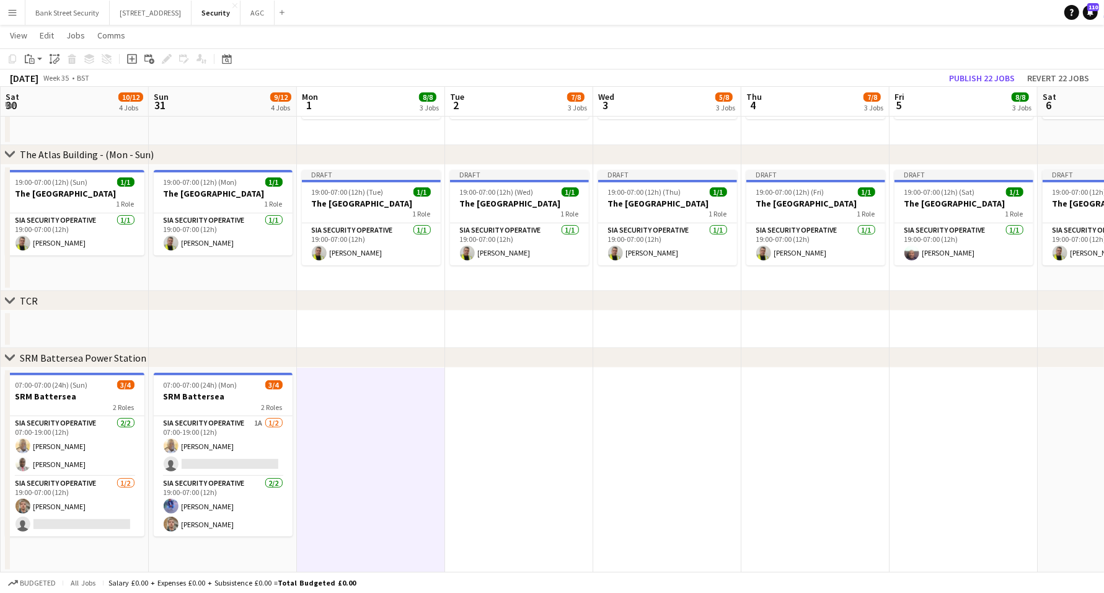
click at [40, 64] on app-action-btn "Paste" at bounding box center [33, 58] width 22 height 15
click at [57, 104] on link "Paste with crew Ctrl+Shift+V" at bounding box center [91, 103] width 117 height 11
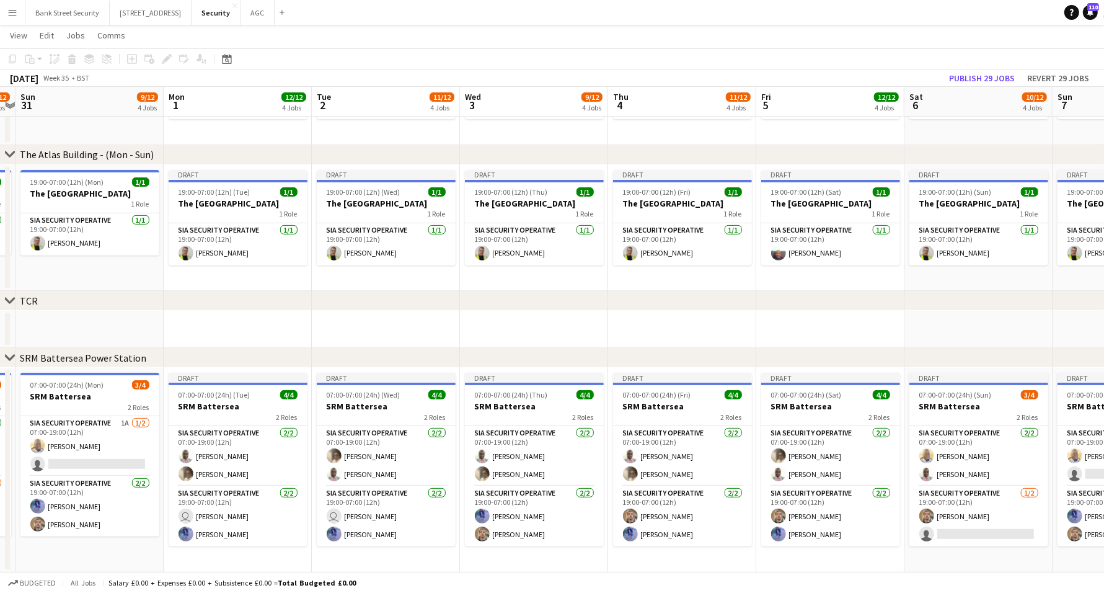
scroll to position [0, 430]
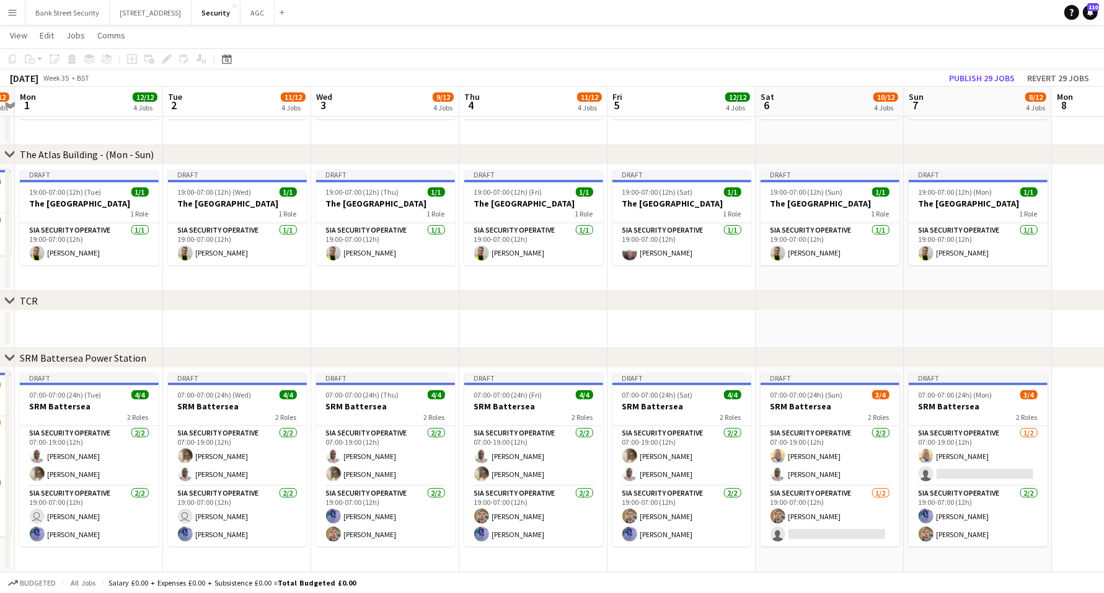
drag, startPoint x: 471, startPoint y: 548, endPoint x: 188, endPoint y: 534, distance: 282.4
click at [188, 534] on app-calendar-viewport "Fri 29 11/12 4 Jobs Sat 30 10/12 4 Jobs Sun 31 9/12 4 Jobs Mon 1 12/12 4 Jobs T…" at bounding box center [552, 124] width 1104 height 895
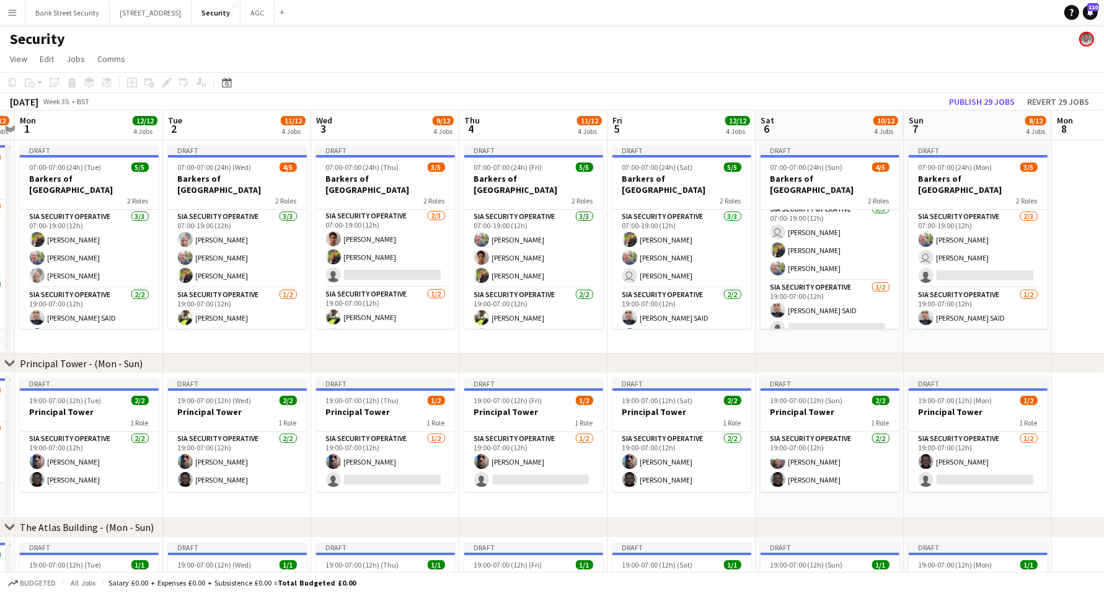
scroll to position [0, 0]
click at [522, 222] on app-card-role "SIA Security Operative [DATE] 07:00-19:00 (12h) [PERSON_NAME] [PERSON_NAME] [PE…" at bounding box center [533, 249] width 139 height 78
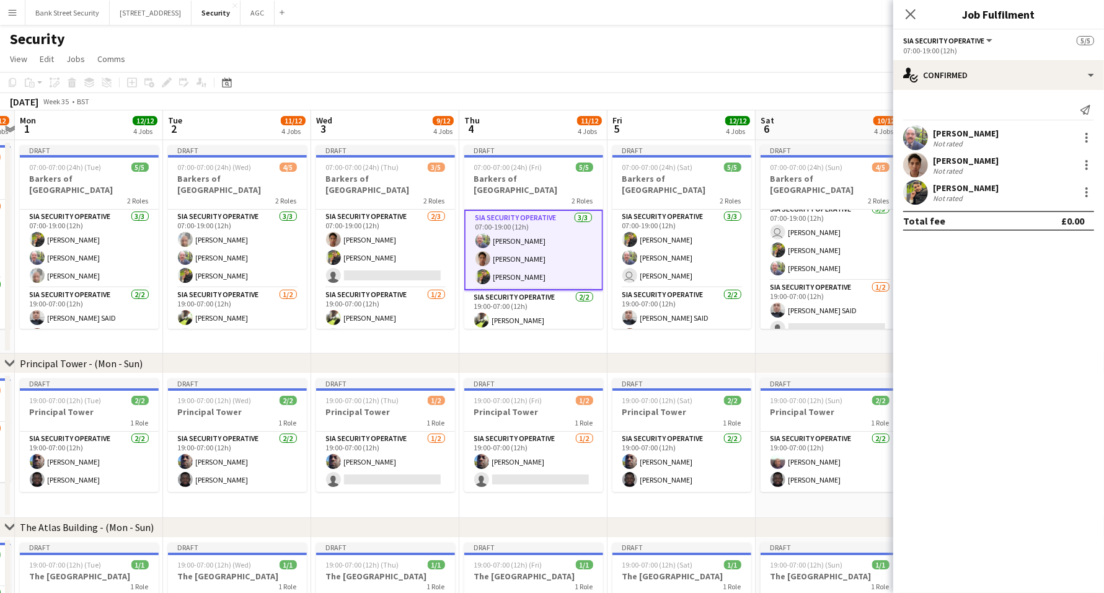
click at [1087, 141] on div at bounding box center [1086, 141] width 2 height 2
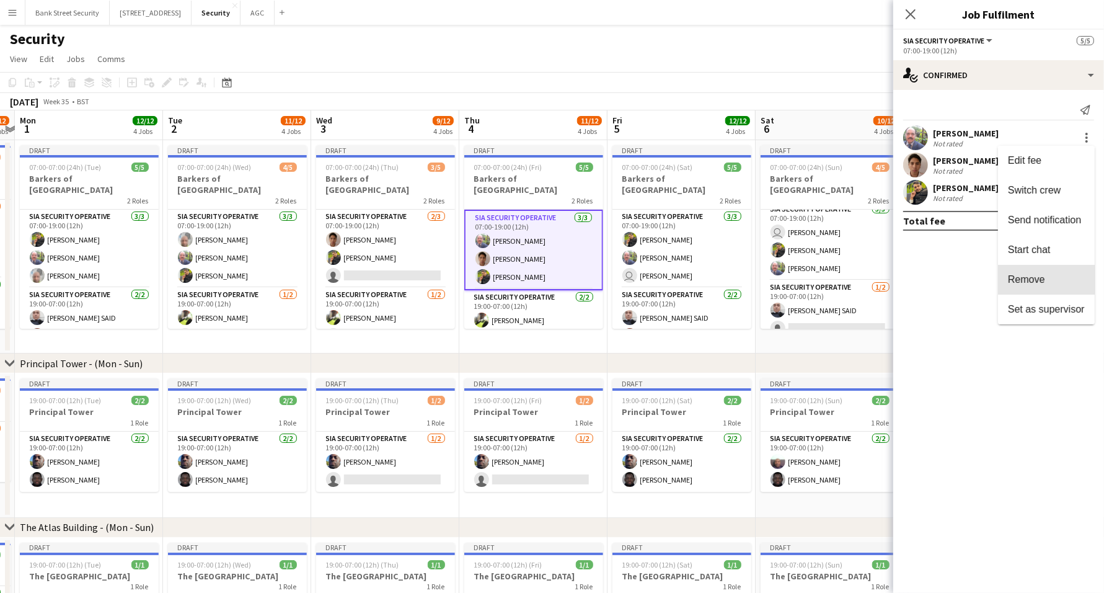
click at [1051, 281] on span "Remove" at bounding box center [1046, 279] width 77 height 11
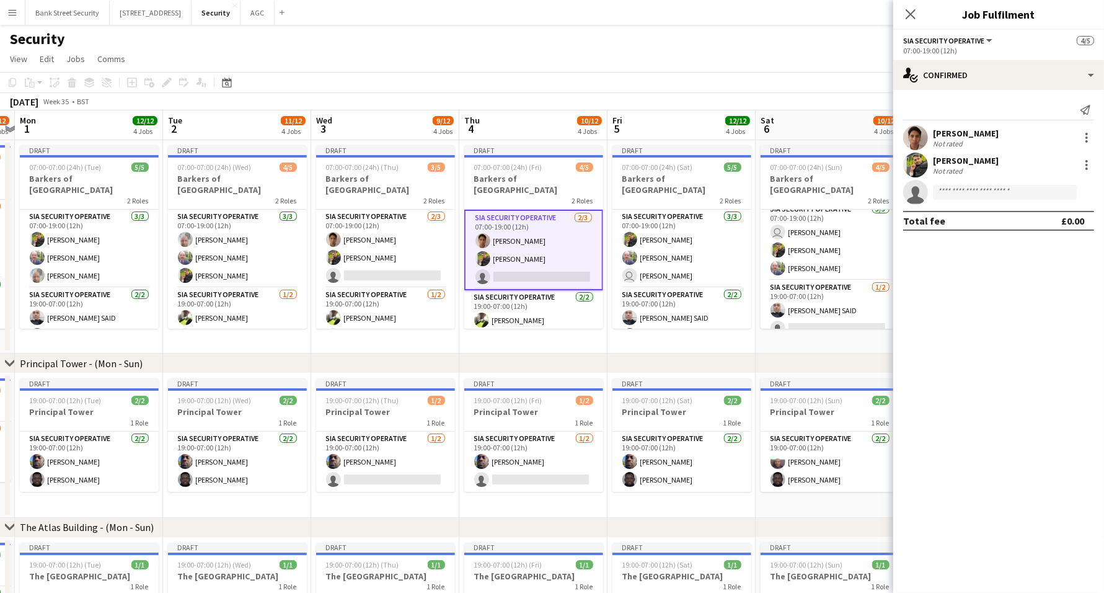
click at [914, 14] on icon "Close pop-in" at bounding box center [911, 14] width 10 height 10
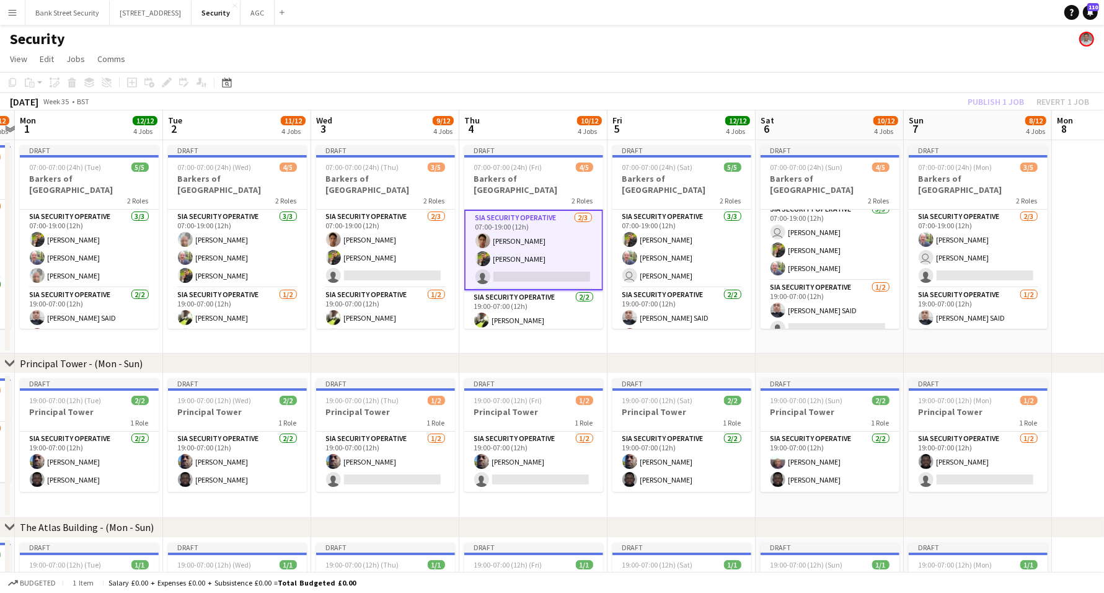
click at [395, 262] on app-card-role "SIA Security Operative [DATE] 07:00-19:00 (12h) [PERSON_NAME] [PERSON_NAME] sin…" at bounding box center [385, 249] width 139 height 78
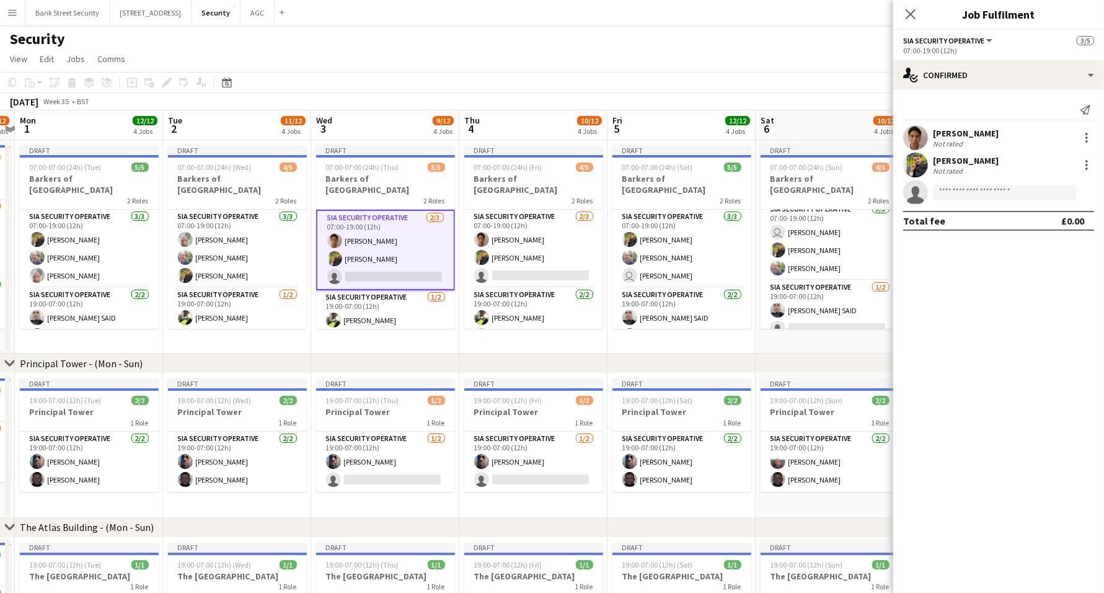
click at [546, 256] on app-card-role "SIA Security Operative [DATE] 07:00-19:00 (12h) [PERSON_NAME] [PERSON_NAME] sin…" at bounding box center [533, 249] width 139 height 78
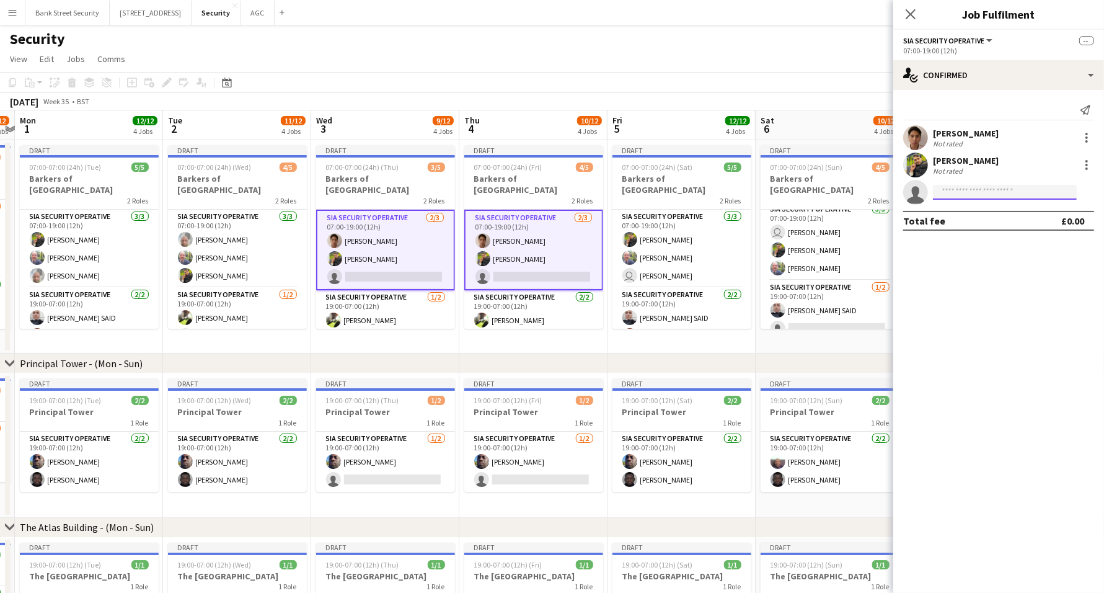
click at [995, 190] on input at bounding box center [1005, 192] width 144 height 15
type input "*****"
click at [994, 226] on span "[PHONE_NUMBER]" at bounding box center [1005, 229] width 124 height 10
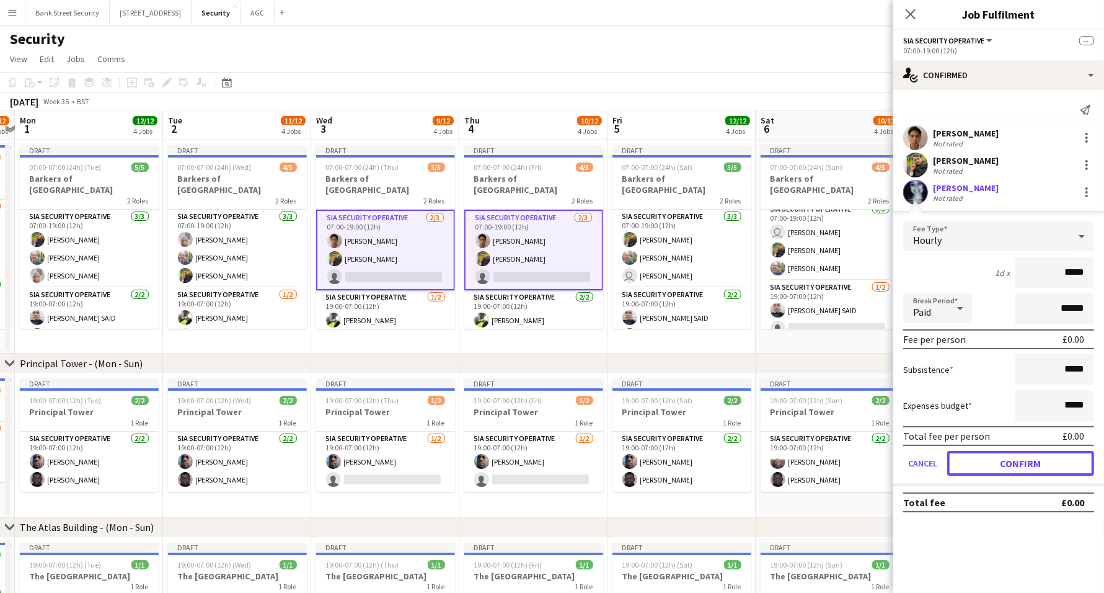
click at [1025, 464] on button "Confirm" at bounding box center [1020, 463] width 147 height 25
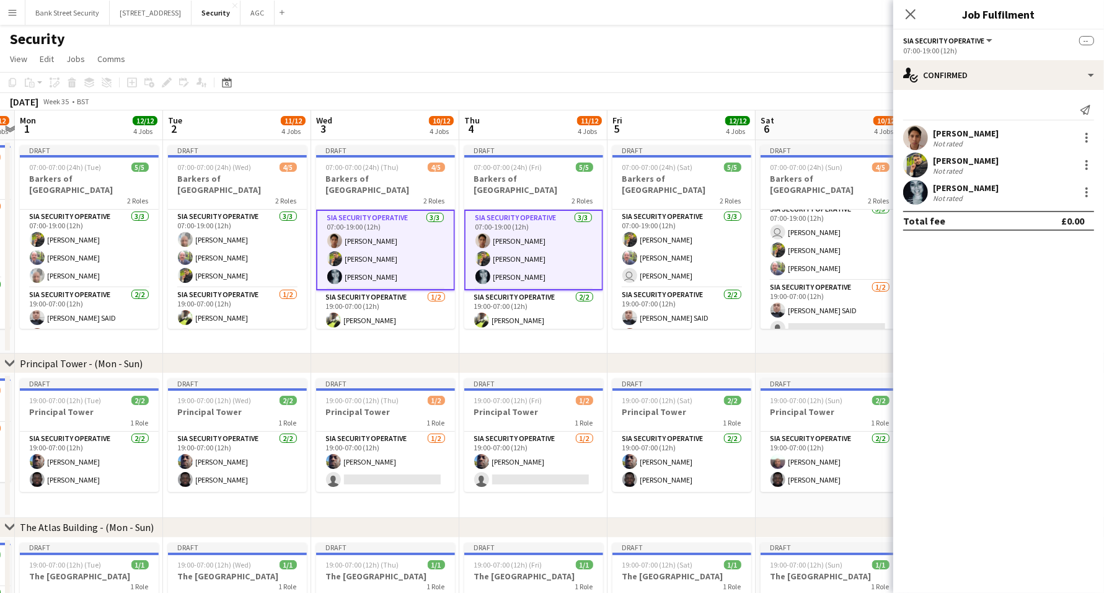
click at [908, 16] on icon at bounding box center [911, 14] width 10 height 10
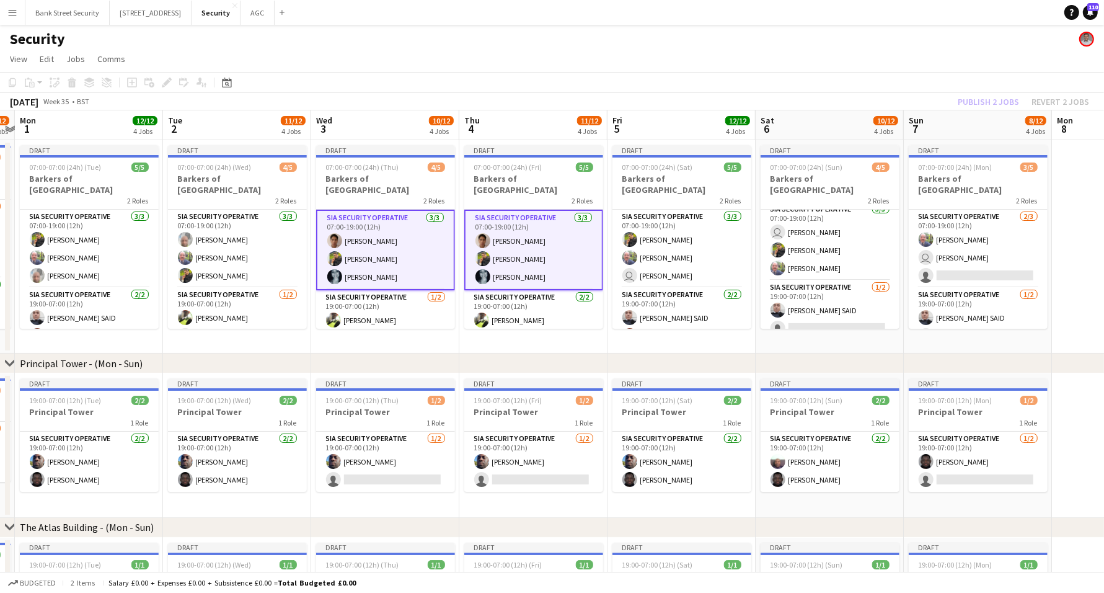
click at [666, 249] on app-card-role "SIA Security Operative [DATE] 07:00-19:00 (12h) [PERSON_NAME] [PERSON_NAME] use…" at bounding box center [681, 249] width 139 height 78
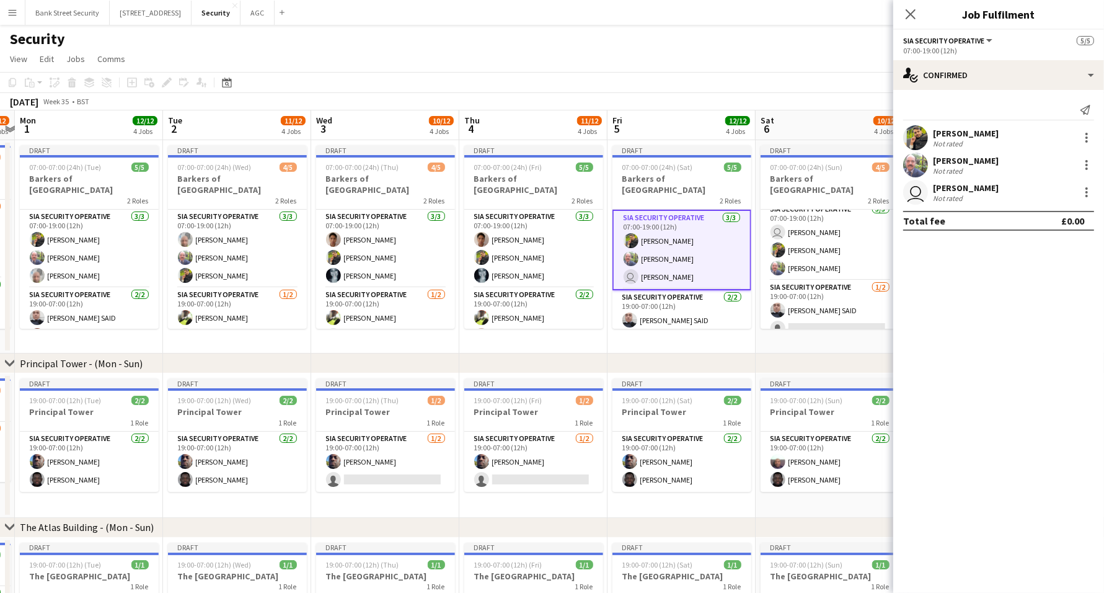
click at [1084, 192] on div at bounding box center [1086, 192] width 15 height 15
click at [1035, 335] on span "Remove" at bounding box center [1026, 334] width 37 height 11
click at [963, 193] on input at bounding box center [1005, 192] width 144 height 15
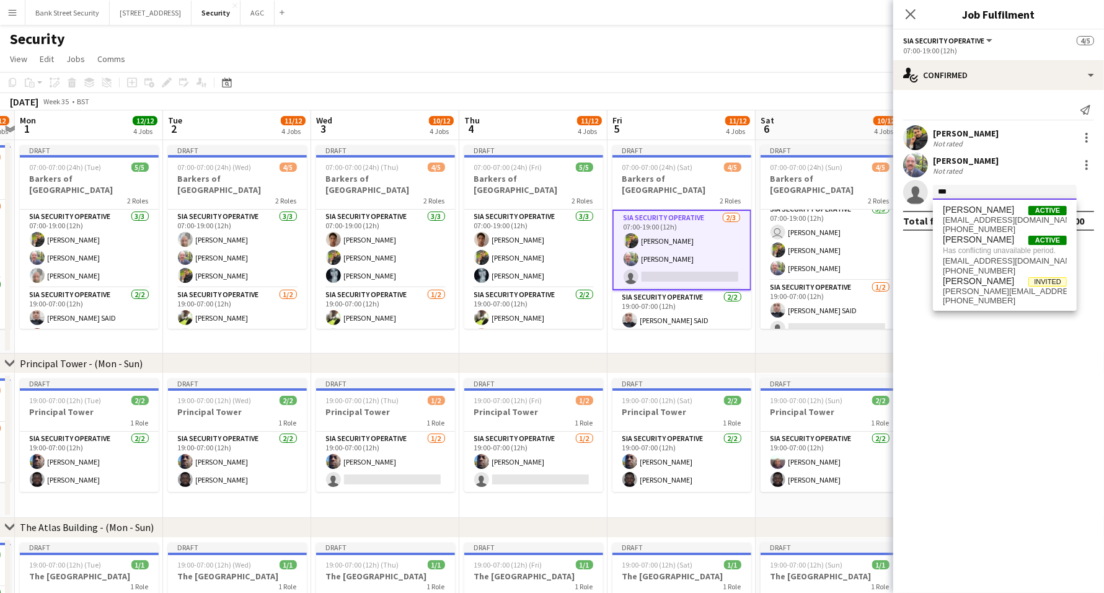
type input "***"
click at [979, 217] on span "[EMAIL_ADDRESS][DOMAIN_NAME]" at bounding box center [1005, 220] width 124 height 10
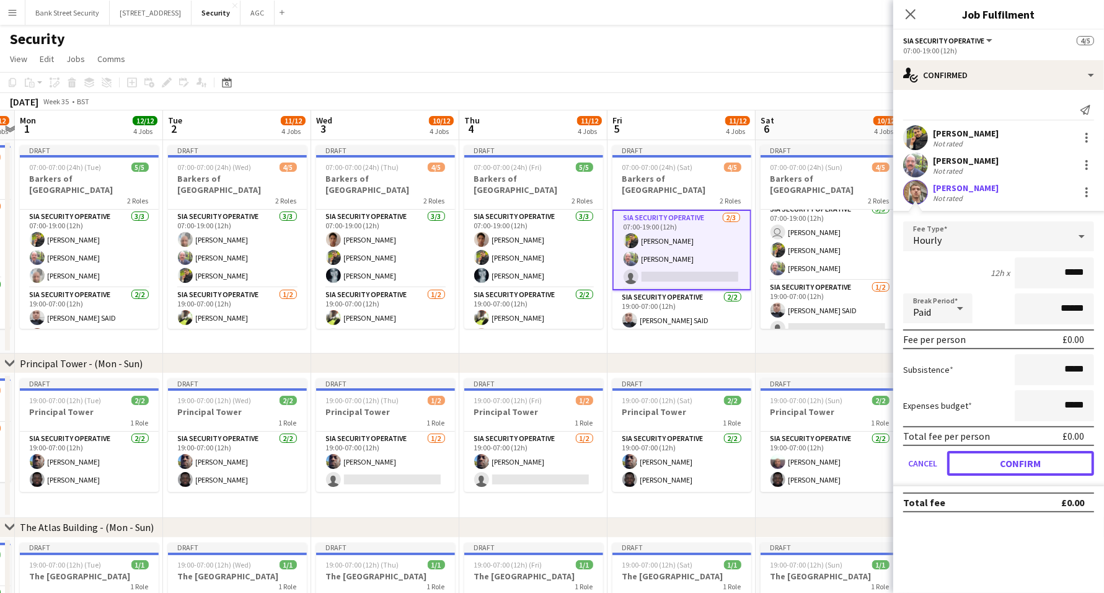
click at [1007, 454] on button "Confirm" at bounding box center [1020, 463] width 147 height 25
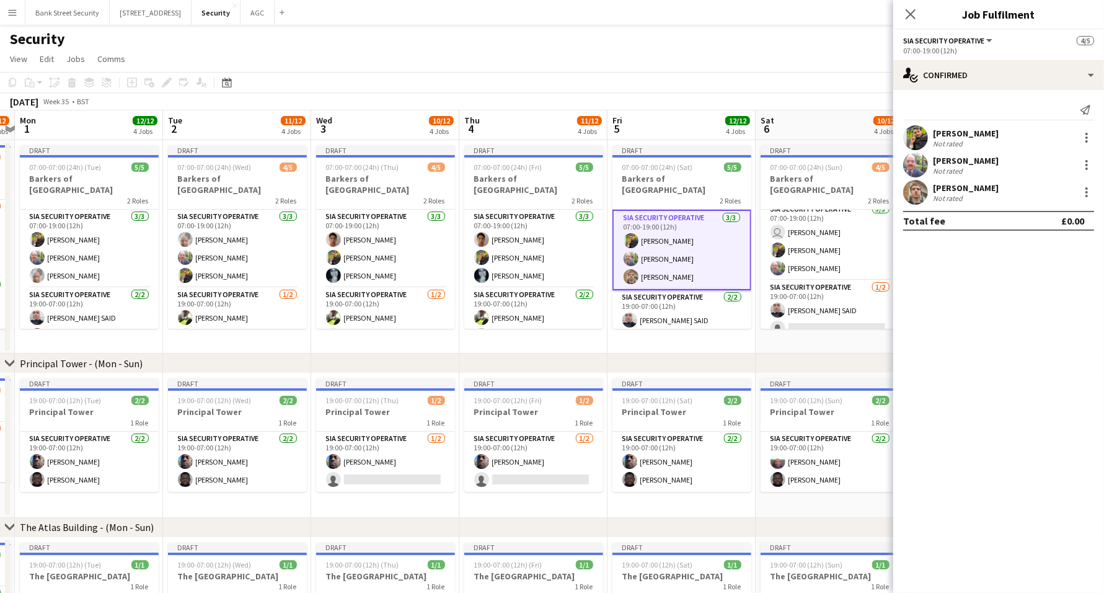
click at [912, 16] on icon at bounding box center [911, 14] width 10 height 10
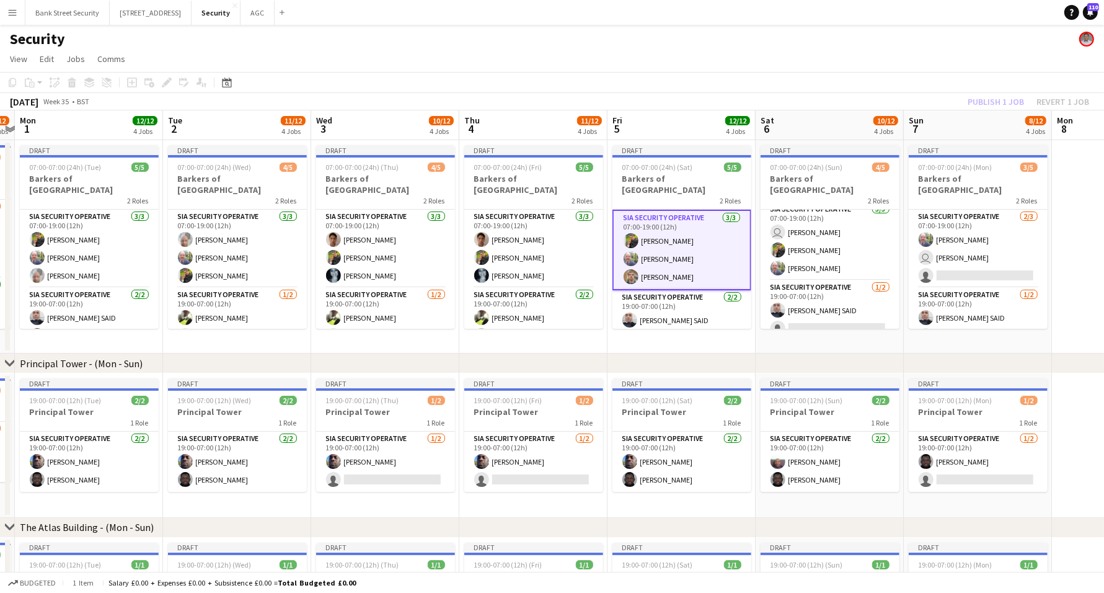
click at [656, 271] on app-card-role "SIA Security Operative [DATE] 07:00-19:00 (12h) [PERSON_NAME] [PERSON_NAME] [PE…" at bounding box center [681, 250] width 139 height 81
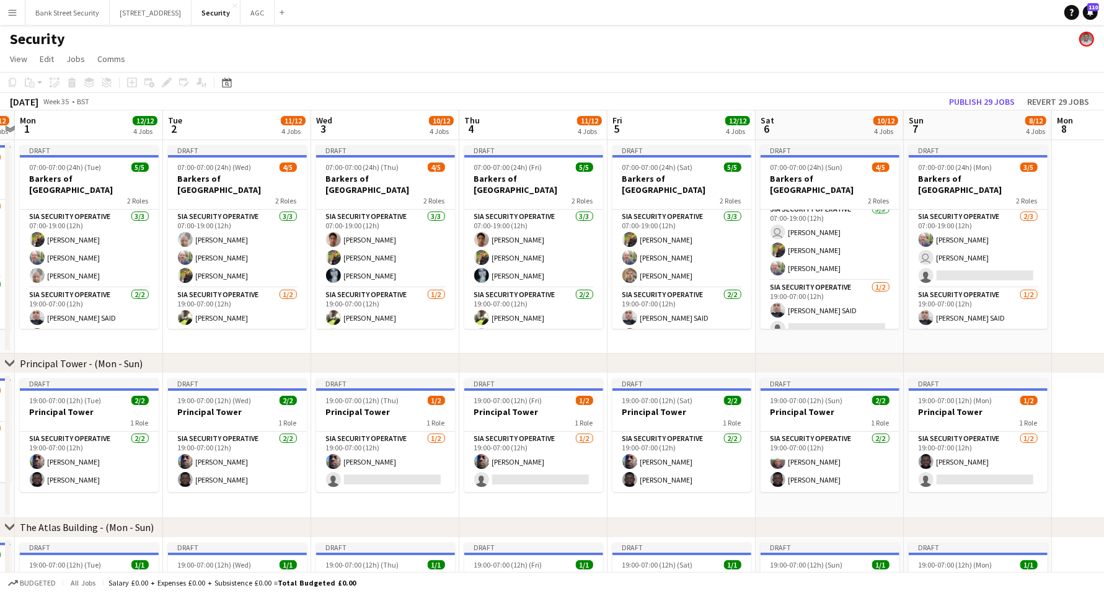
click at [688, 236] on app-card-role "SIA Security Operative [DATE] 07:00-19:00 (12h) [PERSON_NAME] [PERSON_NAME] [PE…" at bounding box center [681, 249] width 139 height 78
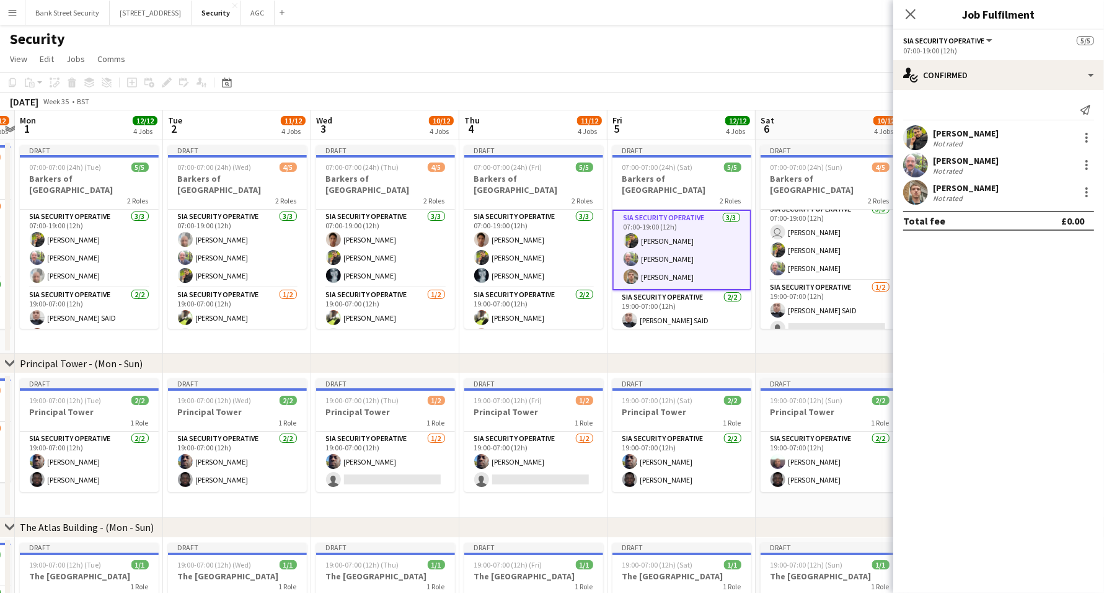
click at [1085, 192] on div at bounding box center [1086, 192] width 15 height 15
click at [1058, 334] on span "Remove" at bounding box center [1046, 334] width 77 height 11
click at [959, 187] on input at bounding box center [1005, 192] width 144 height 15
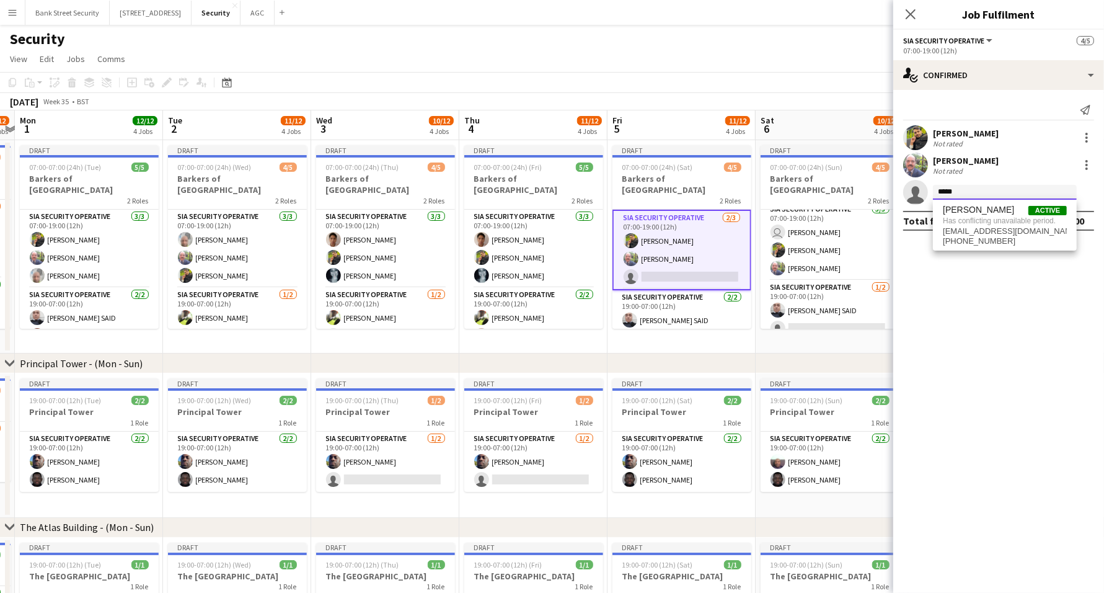
type input "*****"
click at [912, 13] on icon at bounding box center [911, 14] width 10 height 10
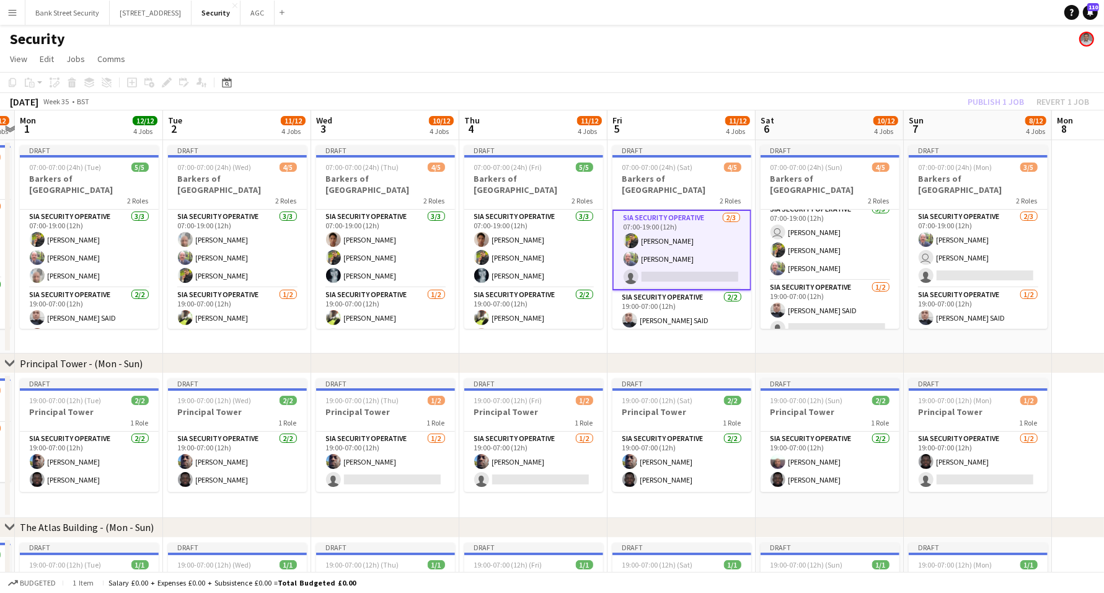
click at [659, 249] on app-card-role "SIA Security Operative [DATE] 07:00-19:00 (12h) [PERSON_NAME] [PERSON_NAME] sin…" at bounding box center [681, 250] width 139 height 81
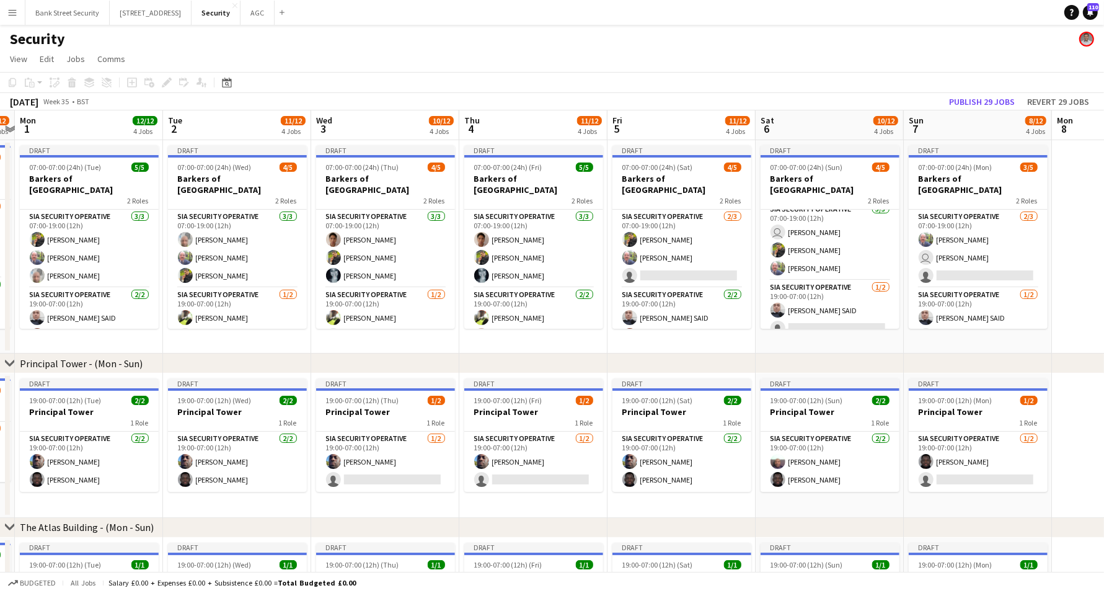
click at [692, 257] on app-card-role "SIA Security Operative [DATE] 07:00-19:00 (12h) [PERSON_NAME] [PERSON_NAME] sin…" at bounding box center [681, 249] width 139 height 78
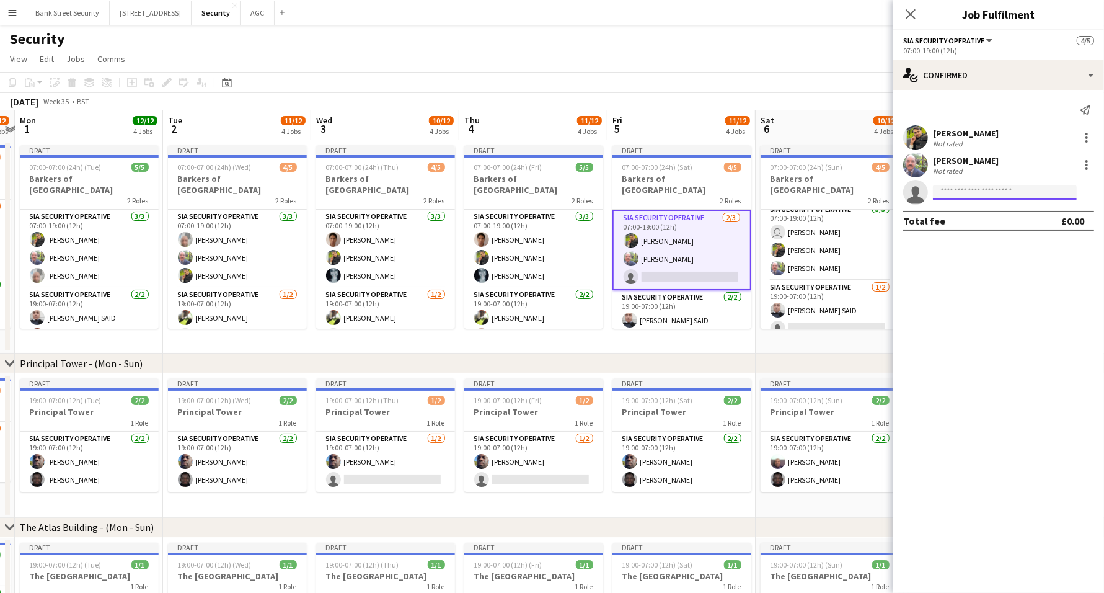
click at [976, 192] on input at bounding box center [1005, 192] width 144 height 15
type input "****"
click at [977, 203] on div "[PERSON_NAME] Invited [EMAIL_ADDRESS][DOMAIN_NAME] [PHONE_NUMBER]" at bounding box center [1005, 220] width 144 height 40
click at [950, 229] on span "[PHONE_NUMBER]" at bounding box center [1005, 229] width 124 height 10
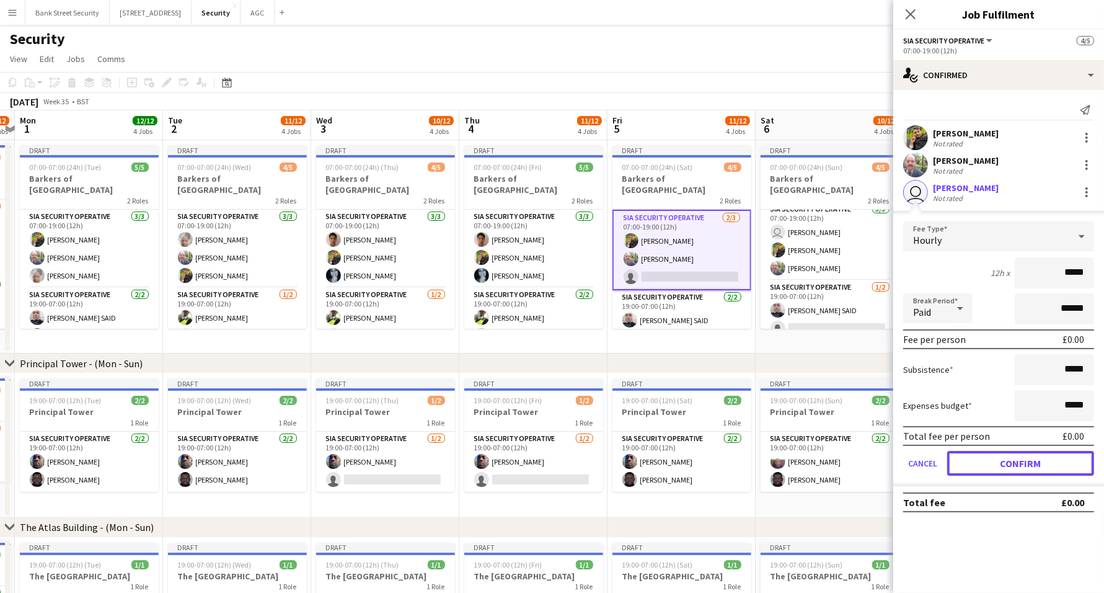
click at [1036, 457] on button "Confirm" at bounding box center [1020, 463] width 147 height 25
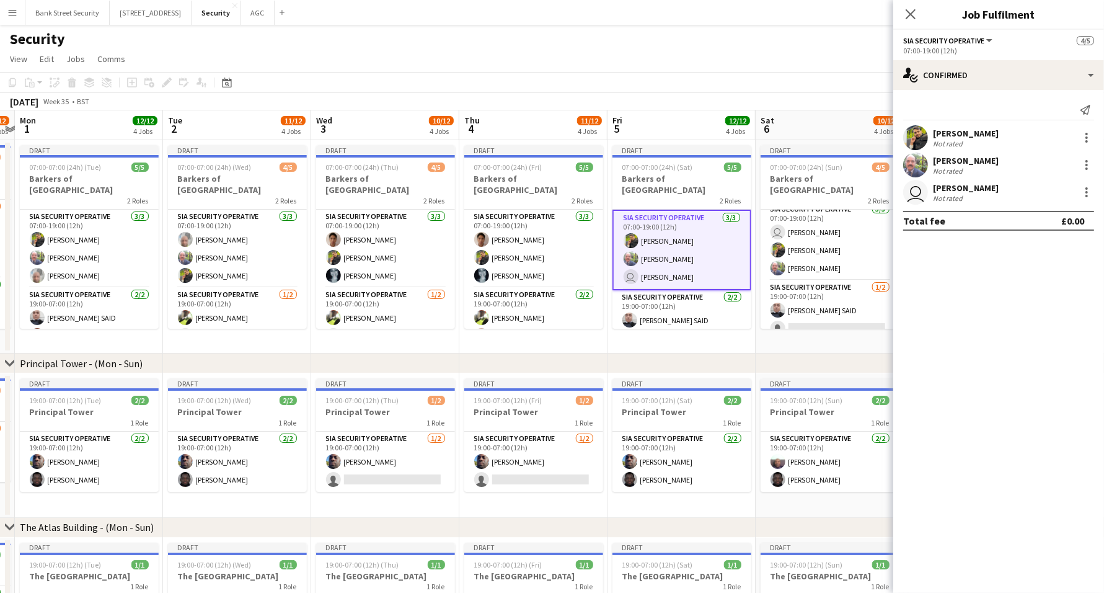
click at [909, 14] on icon "Close pop-in" at bounding box center [911, 14] width 10 height 10
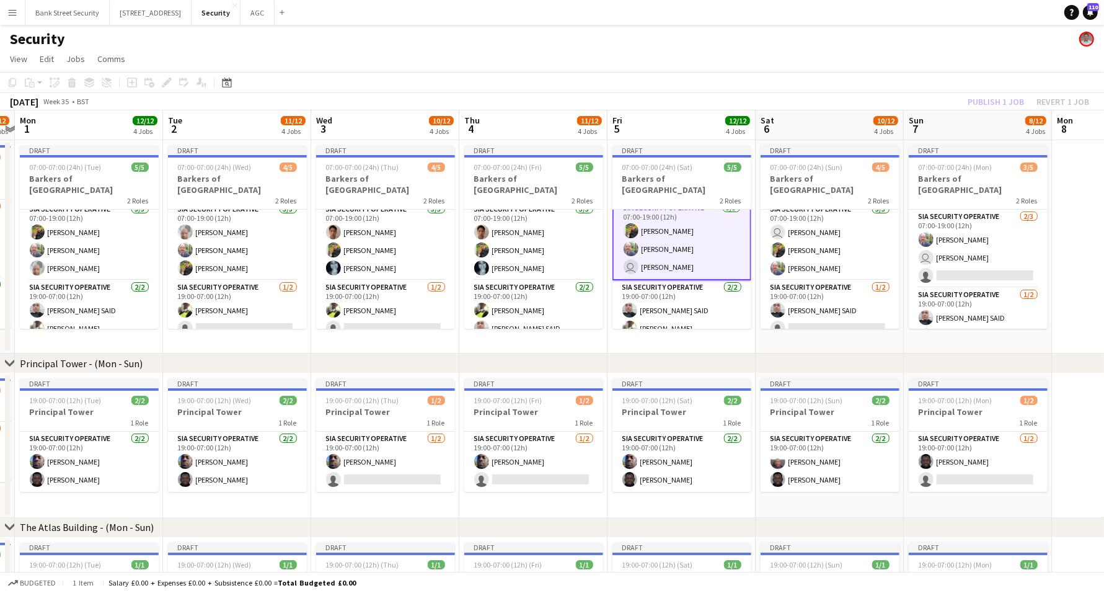
click at [975, 96] on div "Publish 1 job Revert 1 job" at bounding box center [1028, 102] width 151 height 16
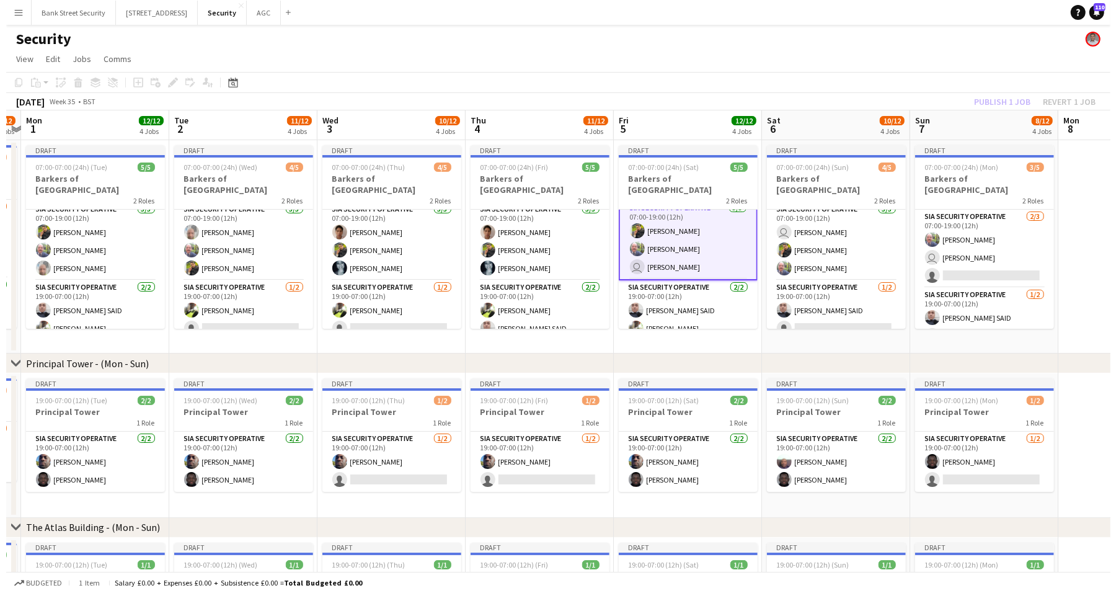
scroll to position [7, 0]
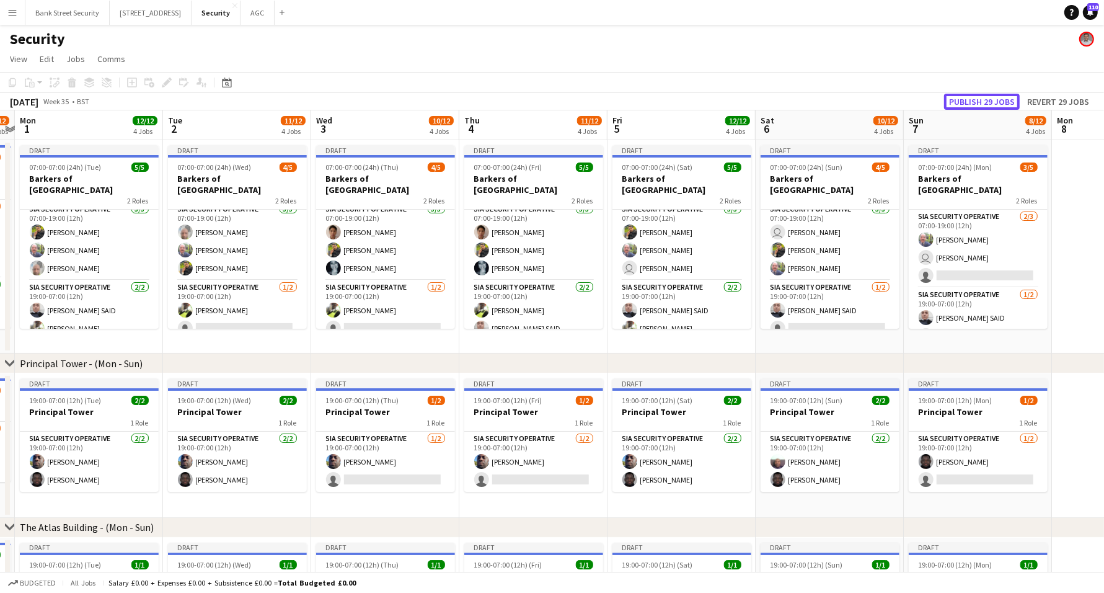
click at [975, 96] on button "Publish 29 jobs" at bounding box center [982, 102] width 76 height 16
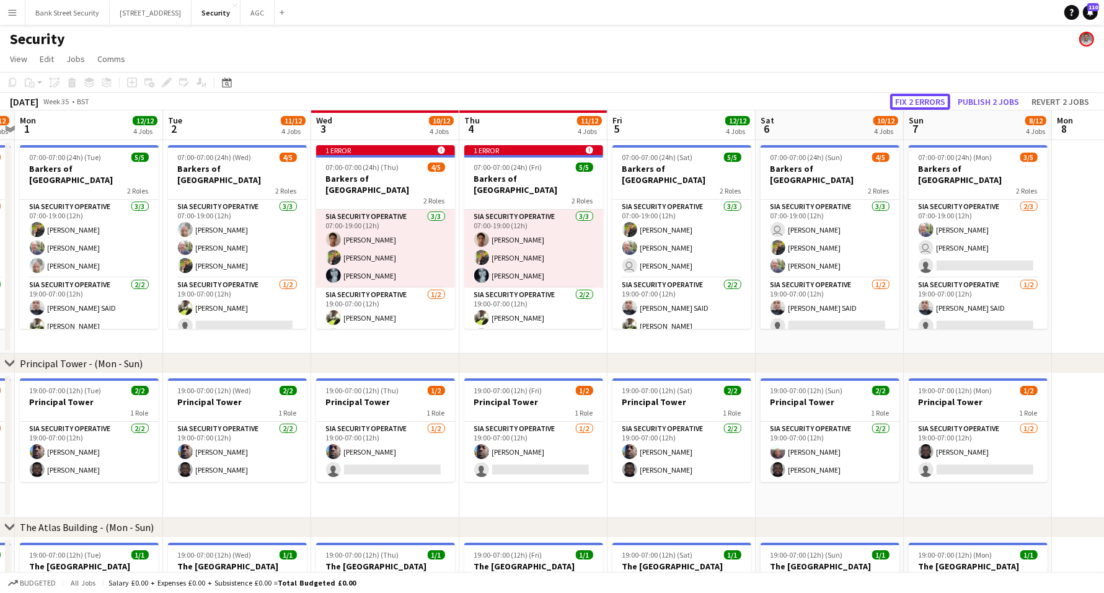
click at [922, 102] on button "Fix 2 errors" at bounding box center [920, 102] width 60 height 16
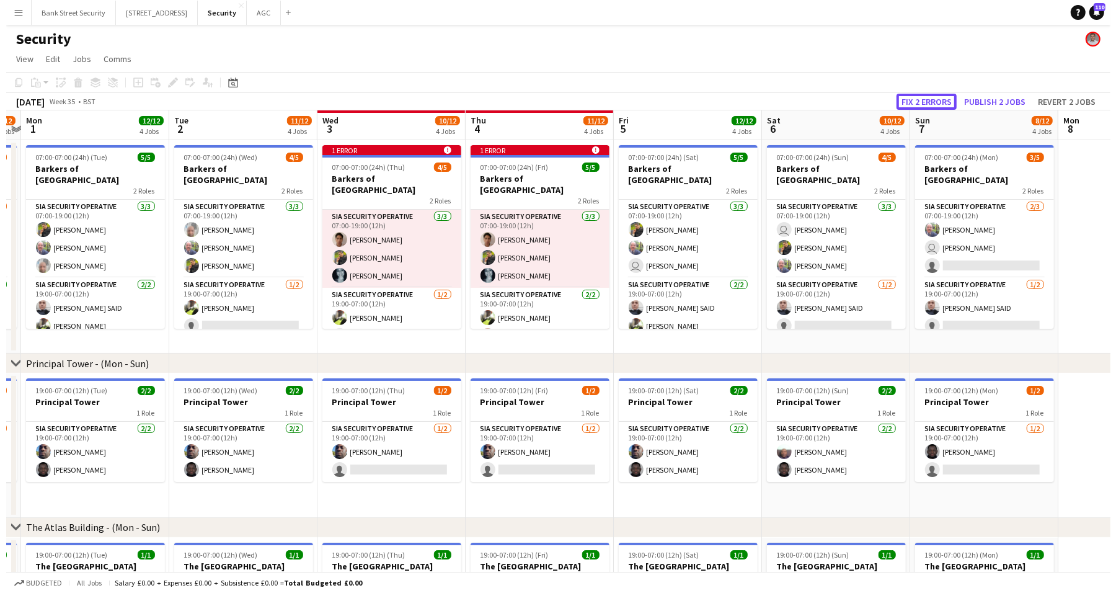
scroll to position [0, 426]
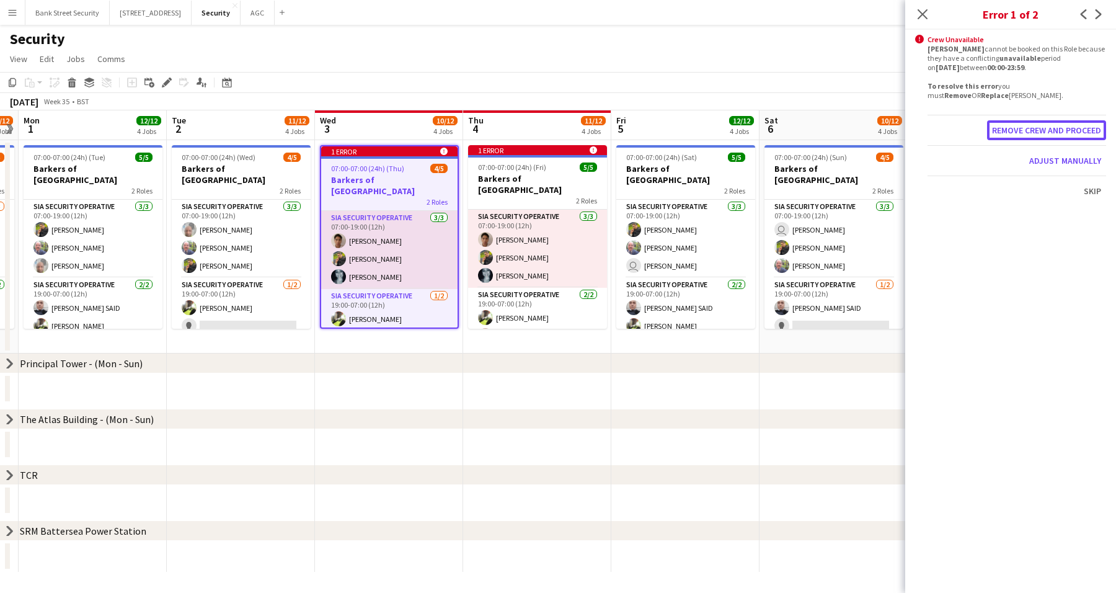
click at [1067, 131] on button "Remove crew and proceed" at bounding box center [1046, 130] width 119 height 20
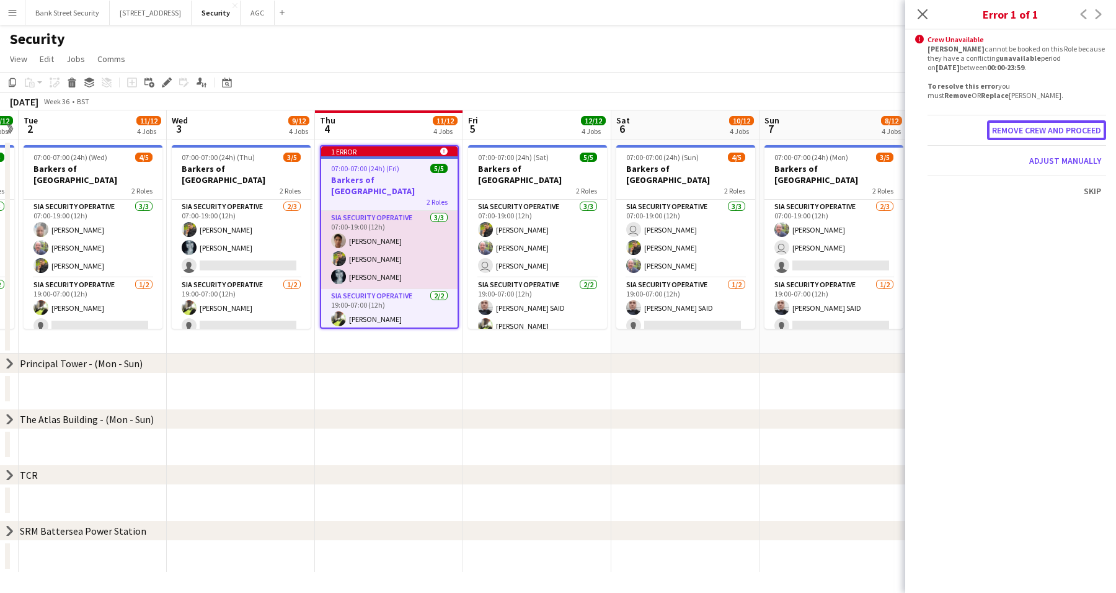
click at [1017, 127] on button "Remove crew and proceed" at bounding box center [1046, 130] width 119 height 20
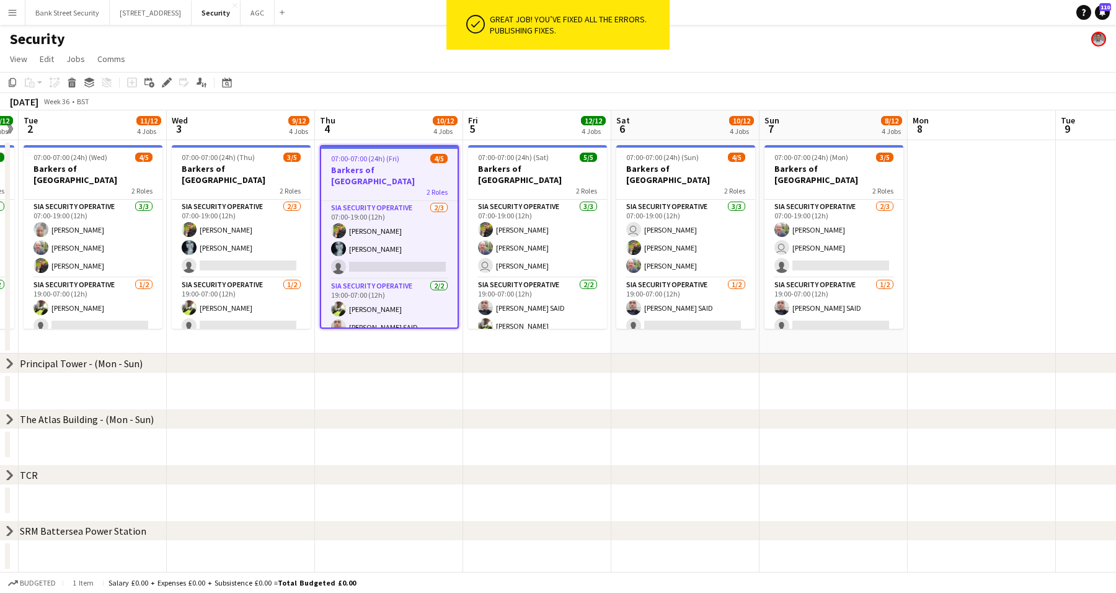
click at [864, 250] on app-card-role "SIA Security Operative [DATE] 07:00-19:00 (12h) [PERSON_NAME] user [PERSON_NAME…" at bounding box center [833, 239] width 139 height 78
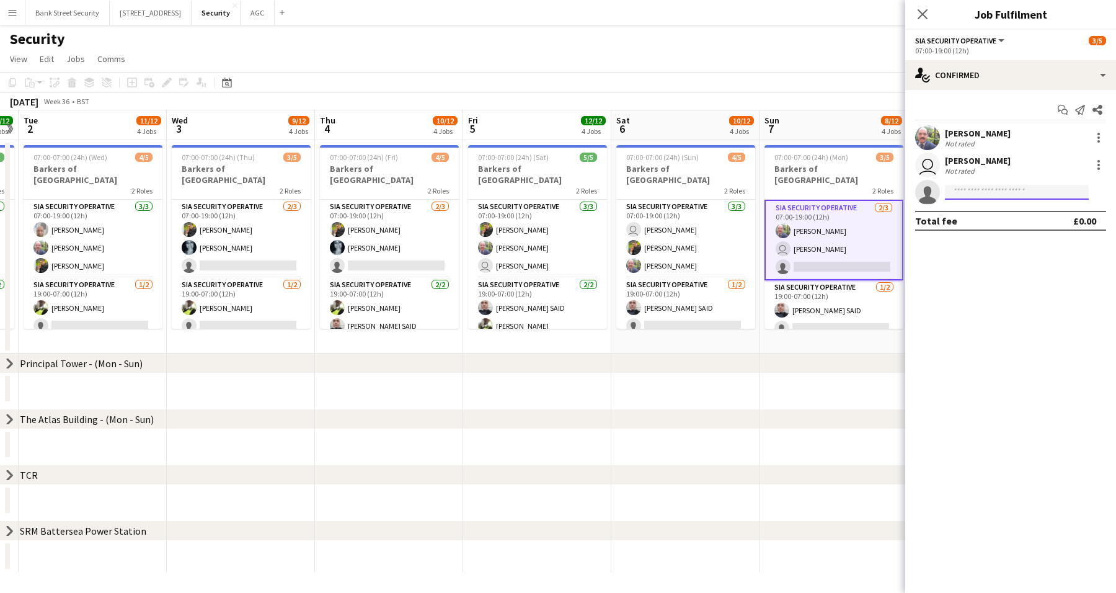
click at [974, 190] on input at bounding box center [1017, 192] width 144 height 15
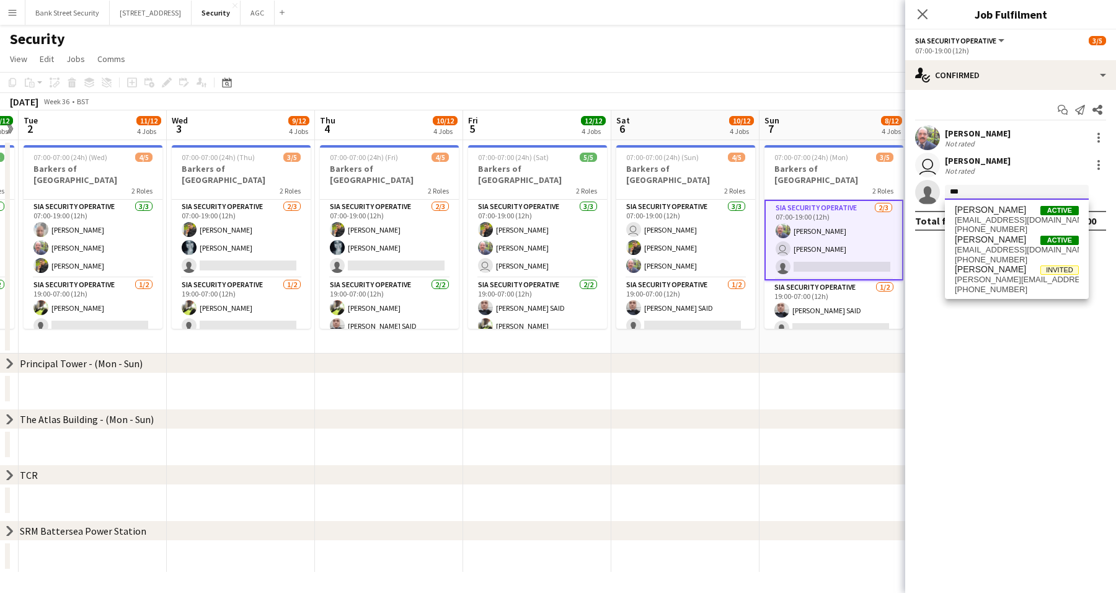
type input "***"
click at [1011, 247] on span "[EMAIL_ADDRESS][DOMAIN_NAME]" at bounding box center [1017, 250] width 124 height 10
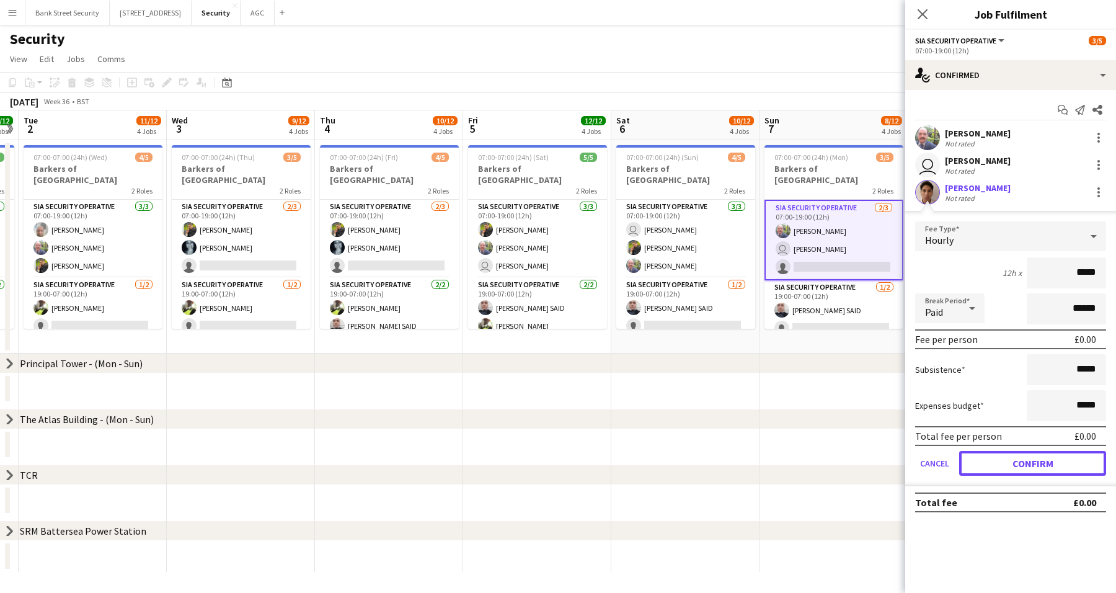
click at [1048, 457] on button "Confirm" at bounding box center [1032, 463] width 147 height 25
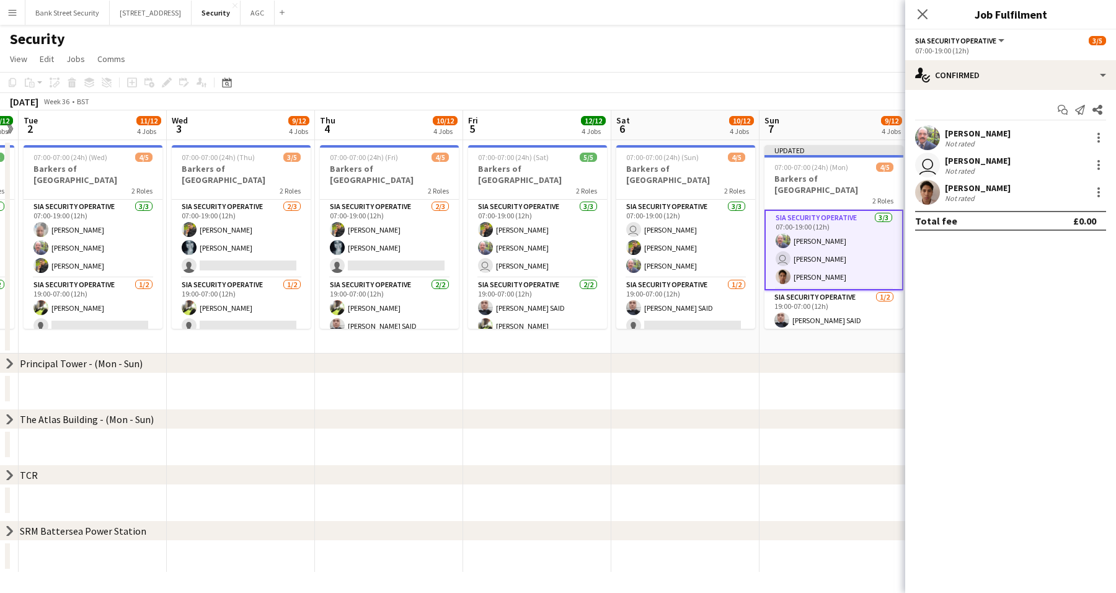
click at [912, 15] on div "Close pop-in" at bounding box center [922, 14] width 35 height 29
click at [924, 13] on icon at bounding box center [922, 14] width 10 height 10
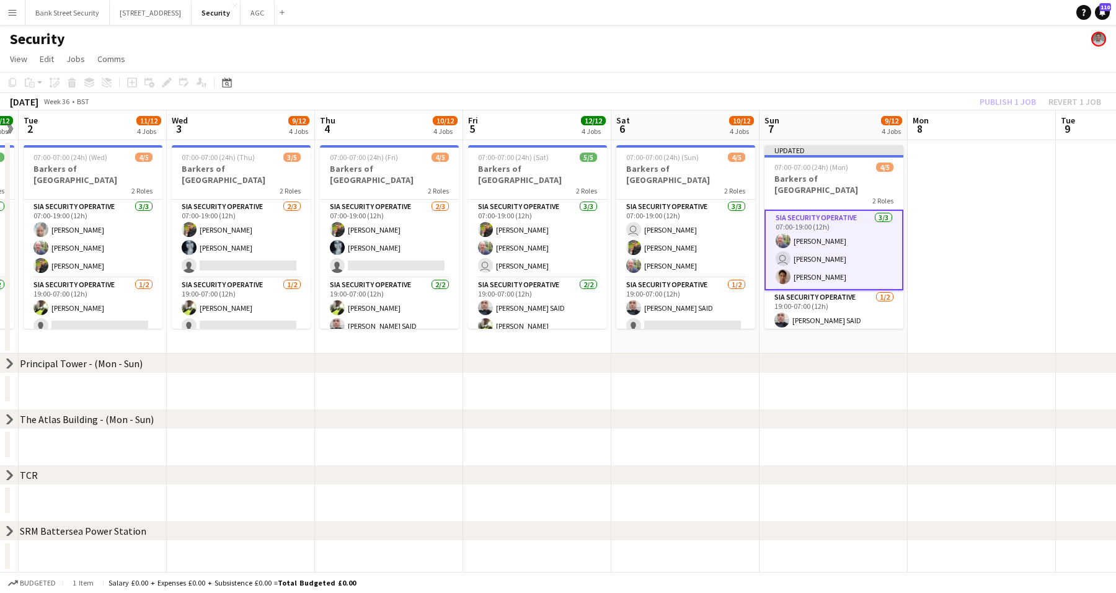
click at [1007, 103] on div "Publish 1 job Revert 1 job" at bounding box center [1040, 102] width 151 height 16
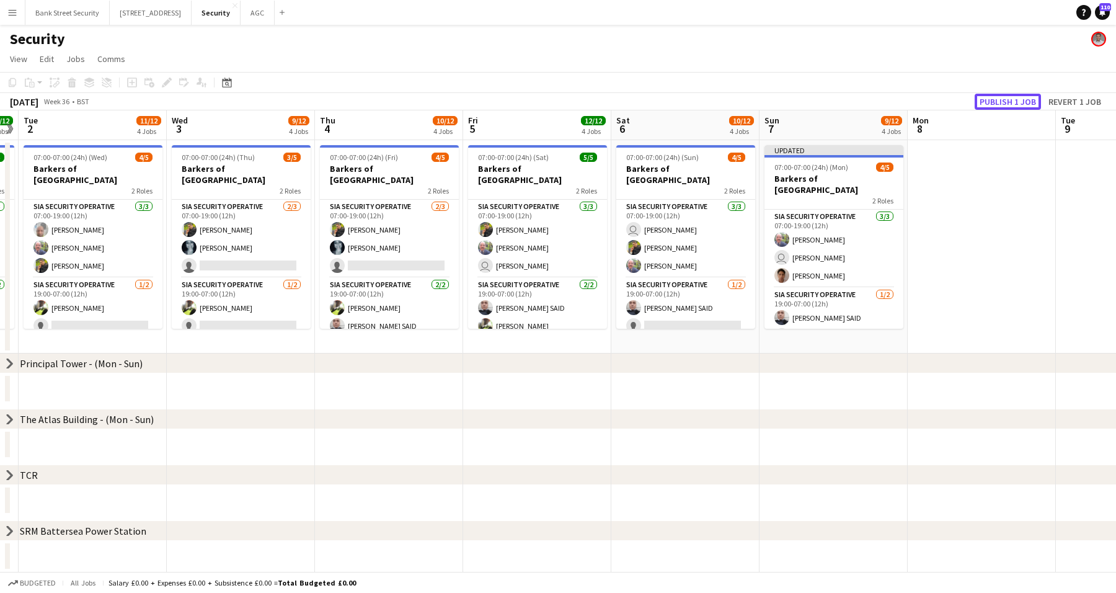
click at [1007, 103] on button "Publish 1 job" at bounding box center [1007, 102] width 66 height 16
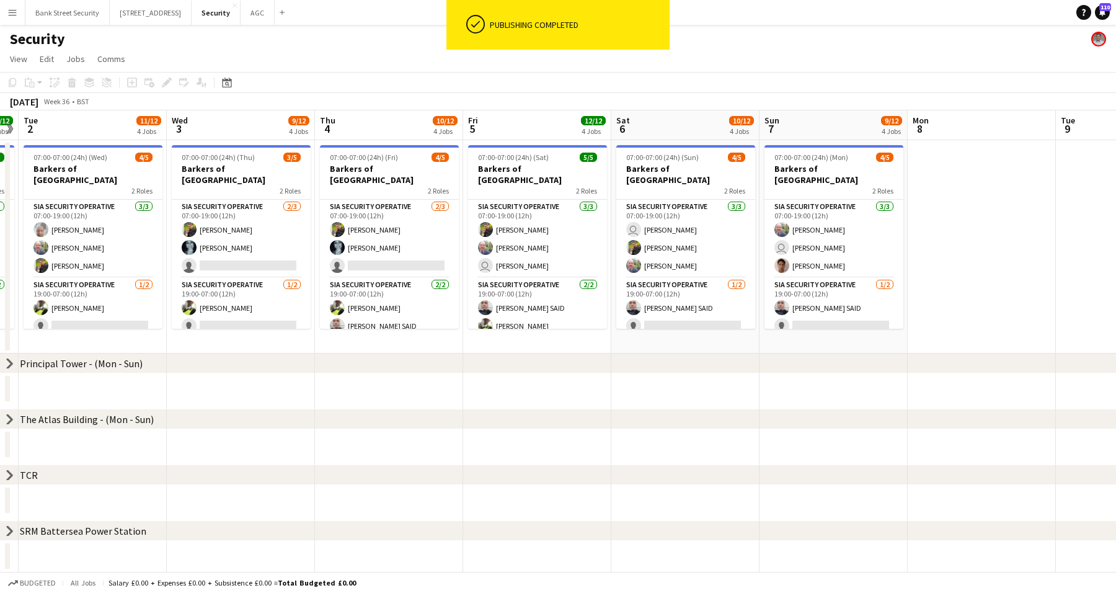
click at [682, 232] on app-card-role "SIA Security Operative [DATE] 07:00-19:00 (12h) user [PERSON_NAME] [PERSON_NAME…" at bounding box center [685, 239] width 139 height 78
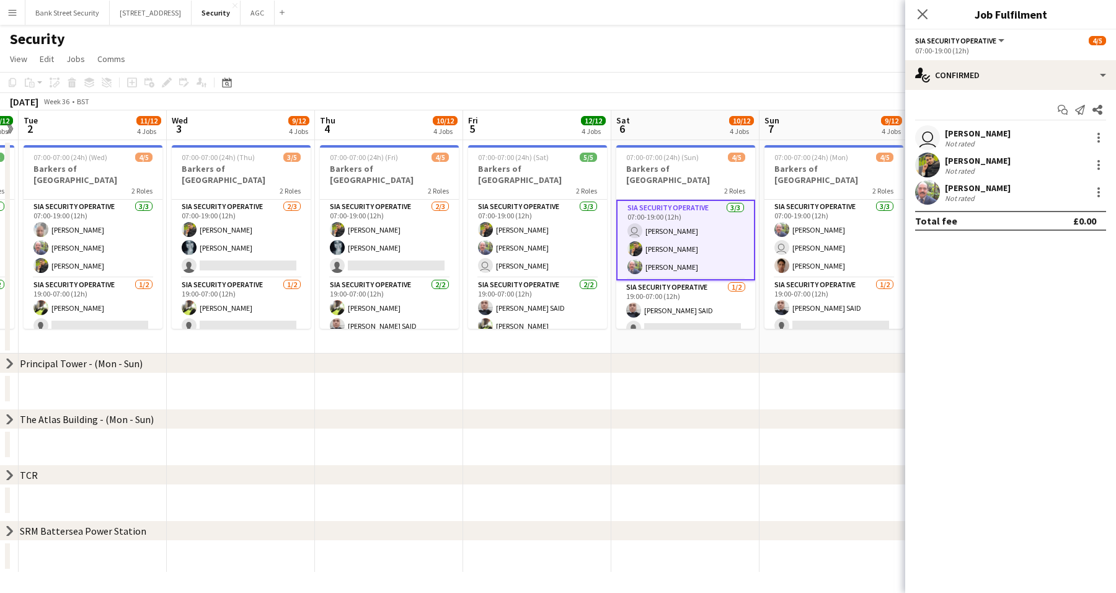
click at [1097, 161] on div at bounding box center [1098, 164] width 15 height 15
click at [1074, 303] on span "Remove" at bounding box center [1057, 306] width 77 height 11
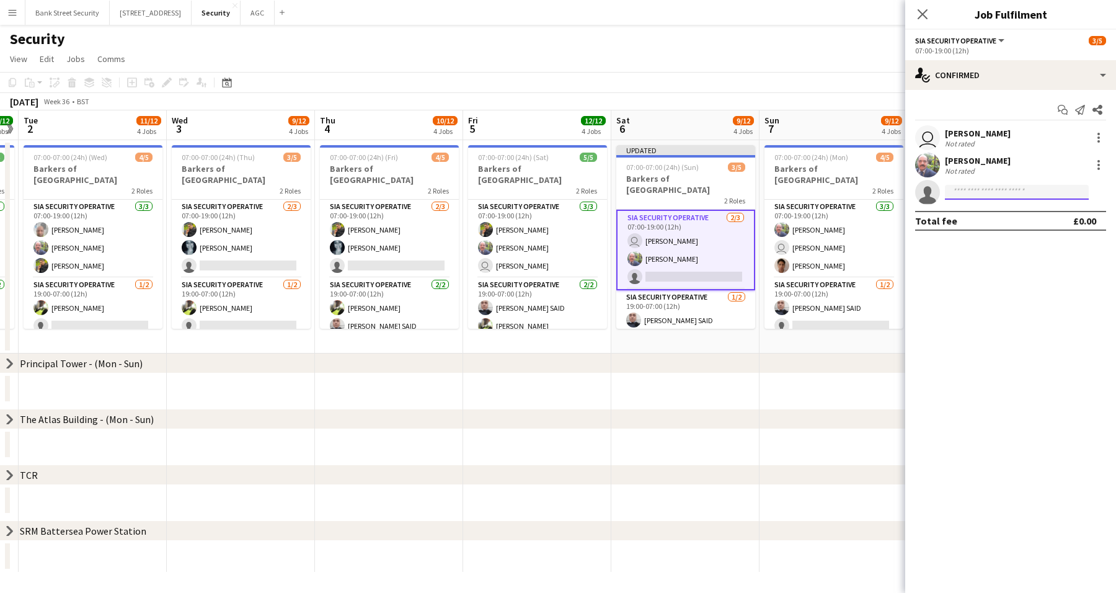
click at [1020, 195] on input at bounding box center [1017, 192] width 144 height 15
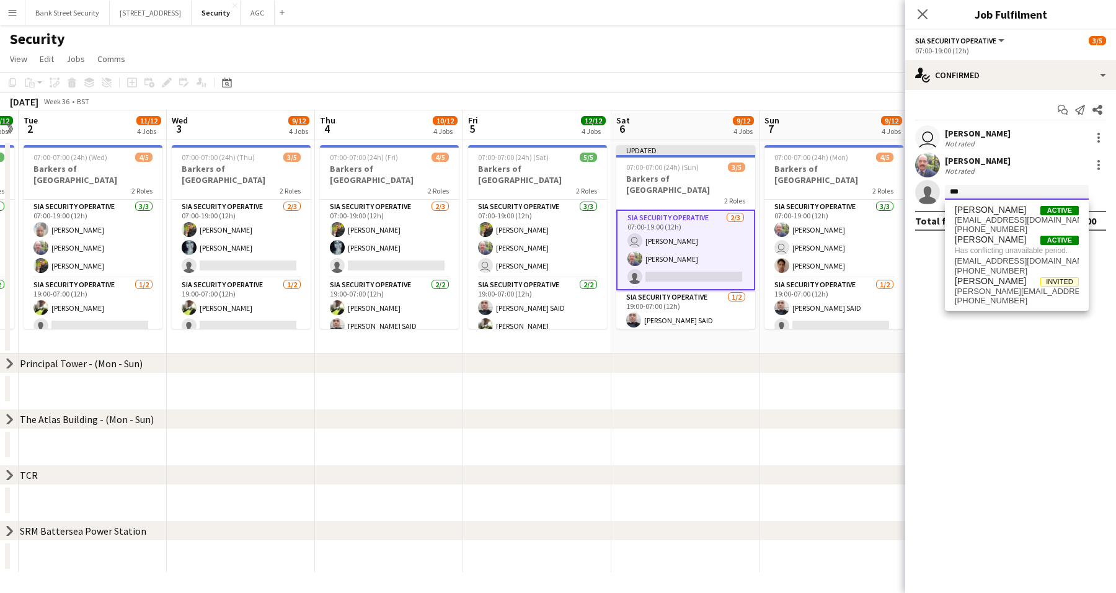
type input "***"
click at [783, 459] on app-calendar-group at bounding box center [537, 434] width 1926 height 51
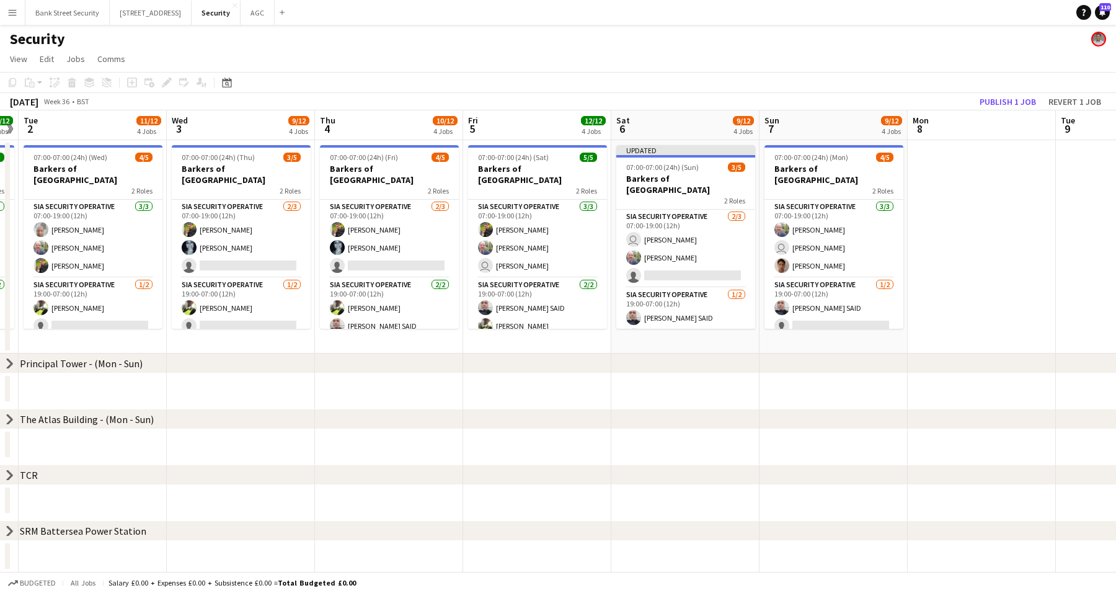
click at [694, 263] on app-card-role "SIA Security Operative [DATE] 07:00-19:00 (12h) user [PERSON_NAME] [PERSON_NAME…" at bounding box center [685, 249] width 139 height 78
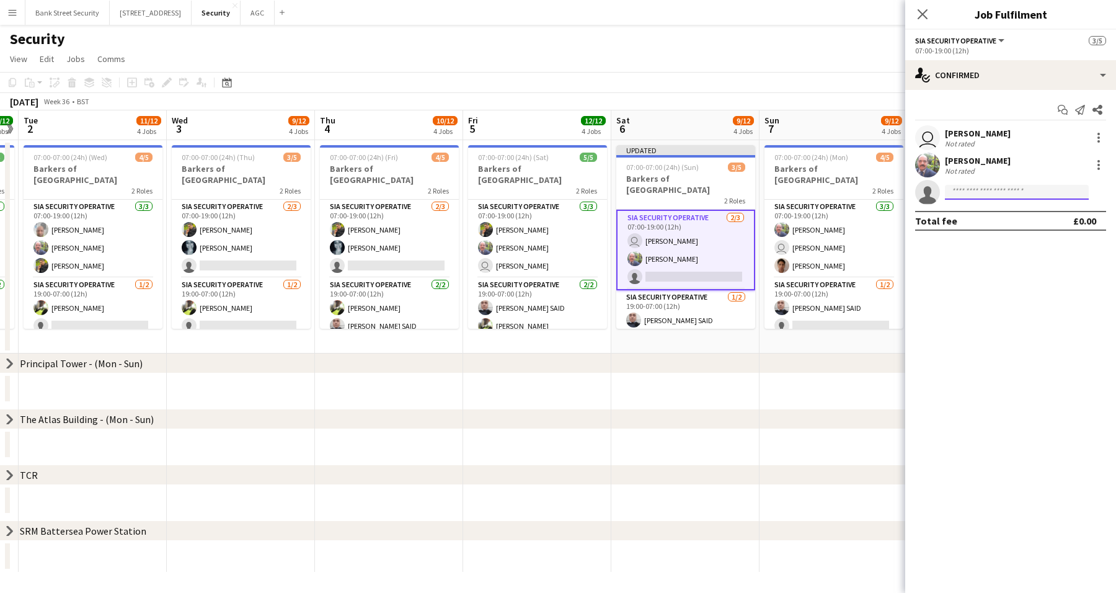
click at [986, 189] on input at bounding box center [1017, 192] width 144 height 15
type input "*"
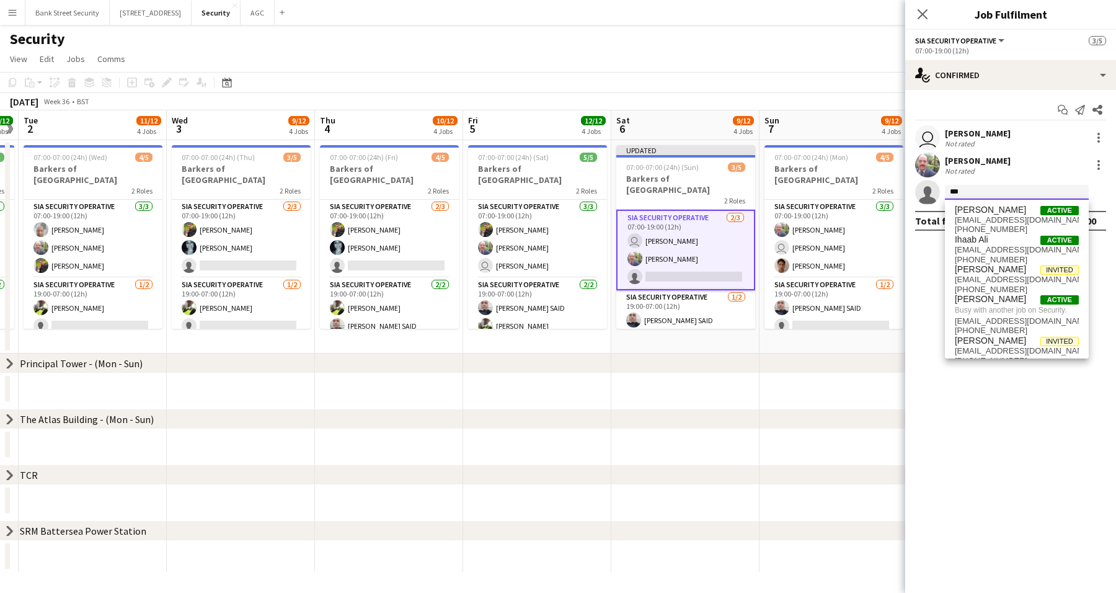
type input "***"
drag, startPoint x: 784, startPoint y: 511, endPoint x: 789, endPoint y: 504, distance: 8.9
click at [784, 510] on app-calendar-group at bounding box center [537, 490] width 1926 height 51
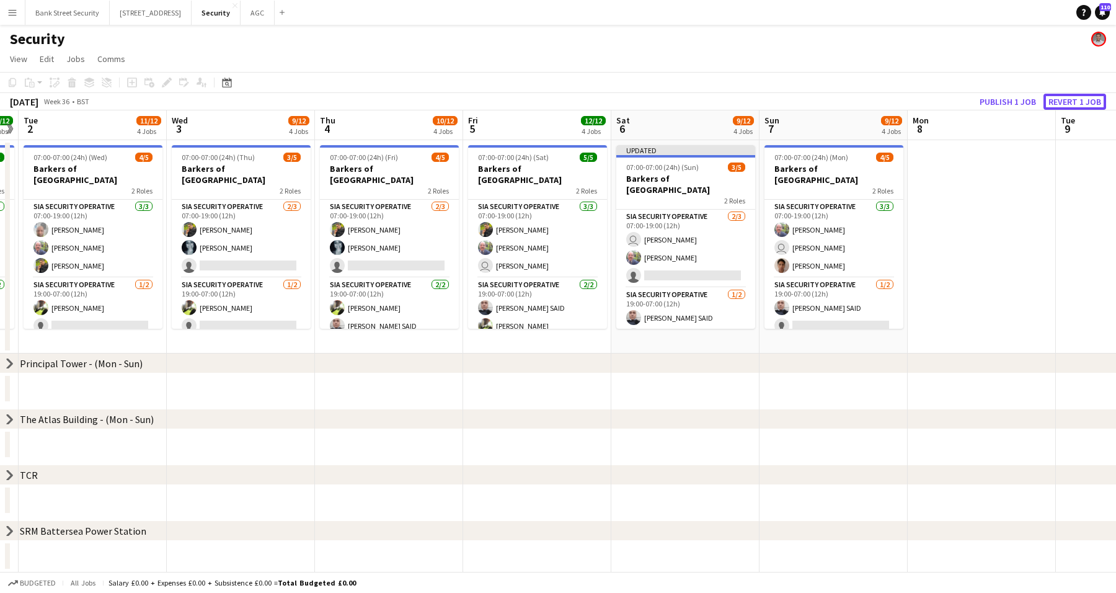
click at [1068, 94] on button "Revert 1 job" at bounding box center [1074, 102] width 63 height 16
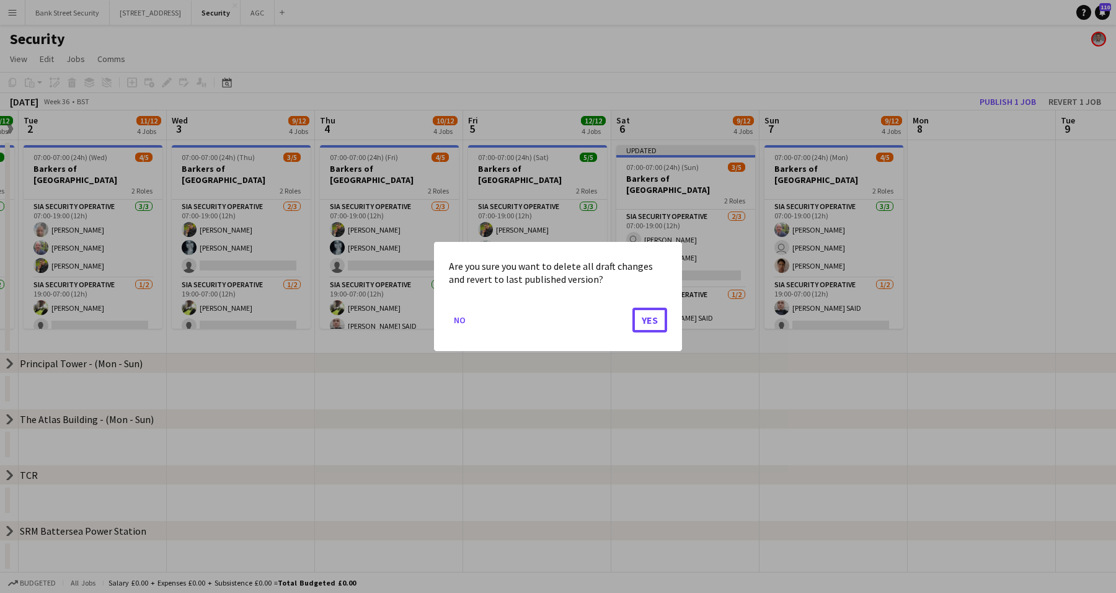
click at [653, 317] on button "Yes" at bounding box center [649, 319] width 35 height 25
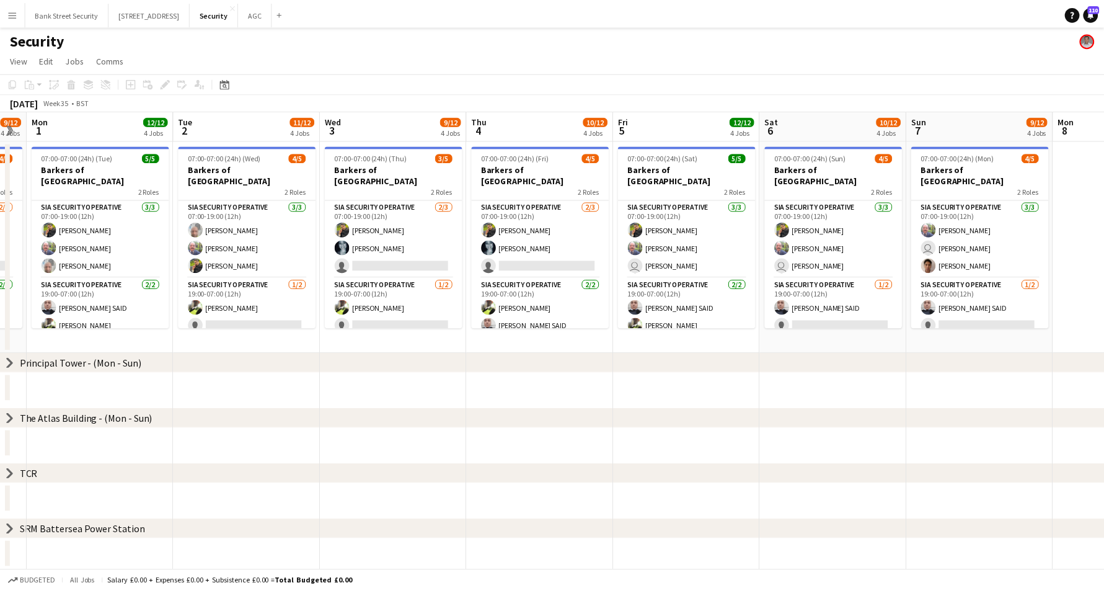
scroll to position [0, 270]
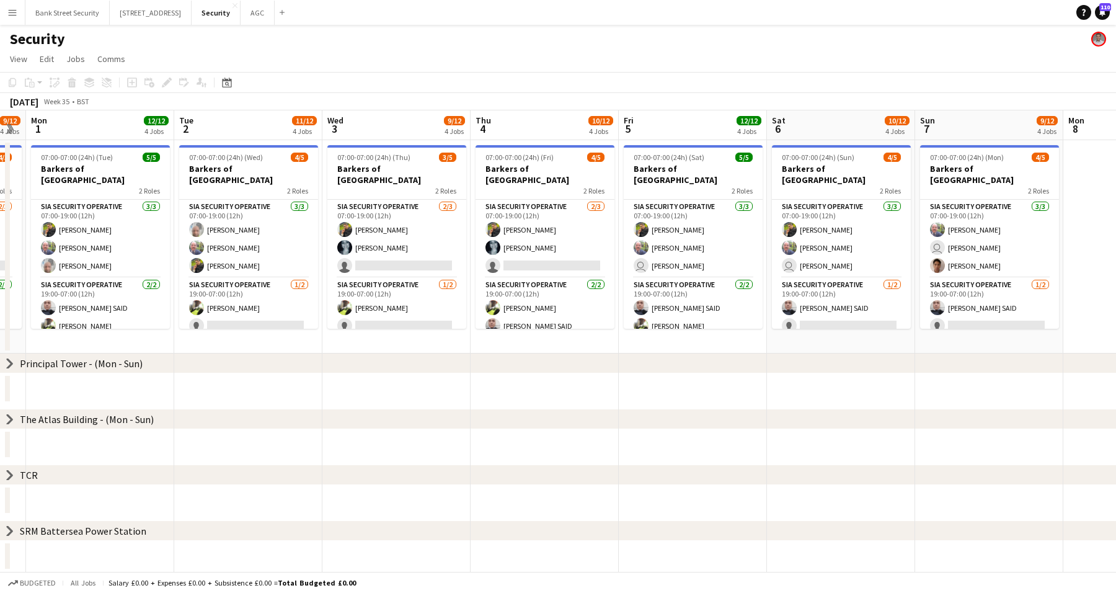
drag, startPoint x: 302, startPoint y: 338, endPoint x: 458, endPoint y: 329, distance: 156.5
click at [458, 329] on app-calendar-viewport "Sat 30 10/12 4 Jobs Sun 31 9/12 4 Jobs Mon 1 12/12 4 Jobs Tue 2 11/12 4 Jobs We…" at bounding box center [558, 340] width 1116 height 461
click at [559, 247] on app-card-role "SIA Security Operative [DATE] 07:00-19:00 (12h) [PERSON_NAME] [PERSON_NAME] sin…" at bounding box center [544, 239] width 139 height 78
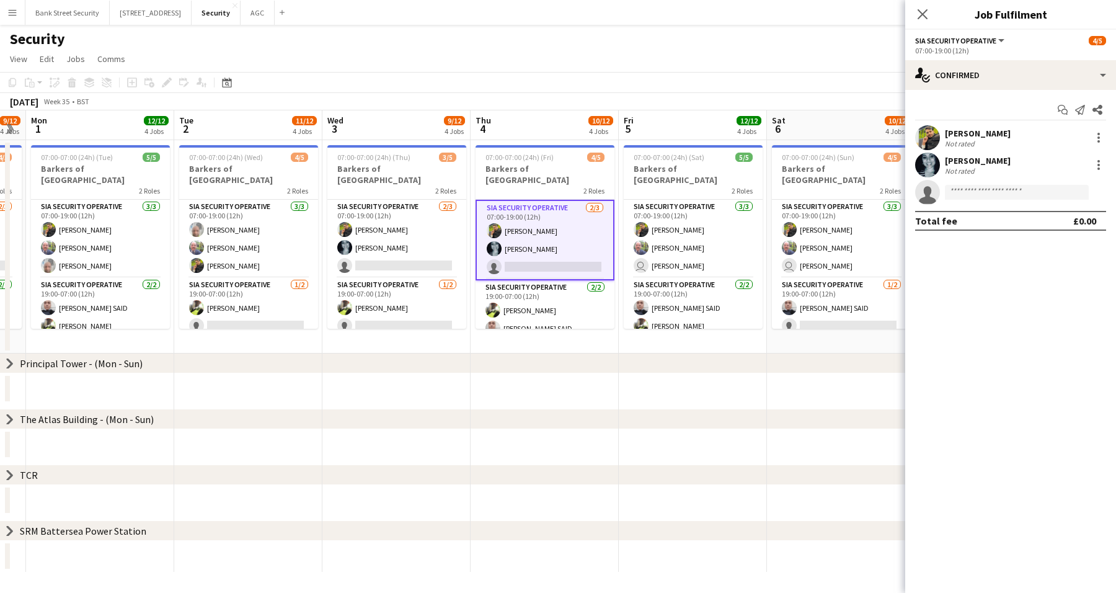
click at [400, 254] on app-card-role "SIA Security Operative [DATE] 07:00-19:00 (12h) [PERSON_NAME] [PERSON_NAME] sin…" at bounding box center [396, 239] width 139 height 78
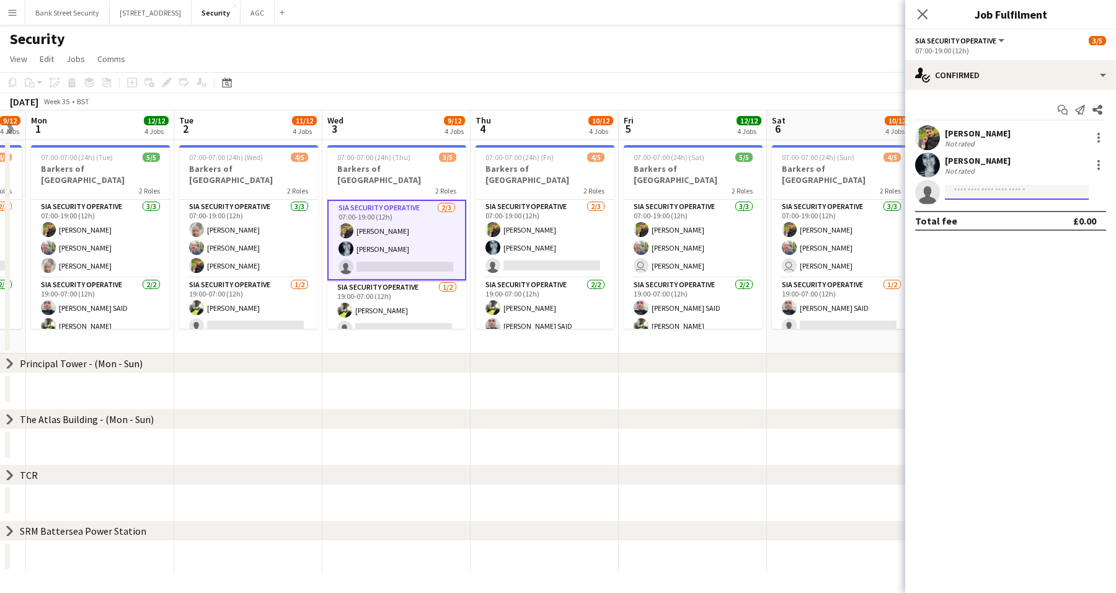
click at [969, 188] on input at bounding box center [1017, 192] width 144 height 15
type input "*****"
click at [981, 214] on span "[PERSON_NAME]" at bounding box center [990, 210] width 71 height 11
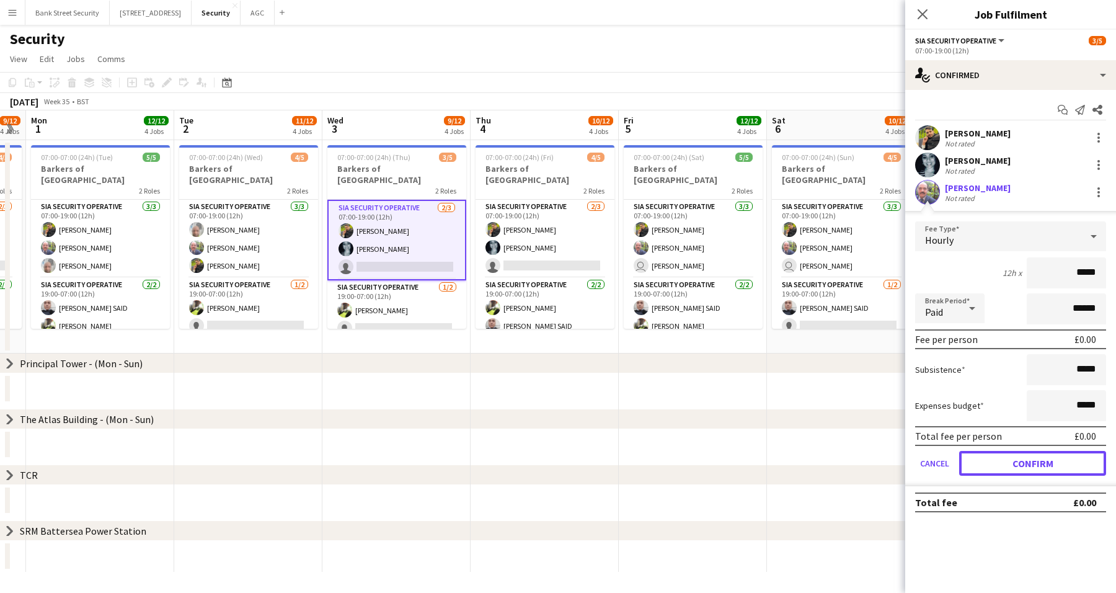
click at [1063, 457] on button "Confirm" at bounding box center [1032, 463] width 147 height 25
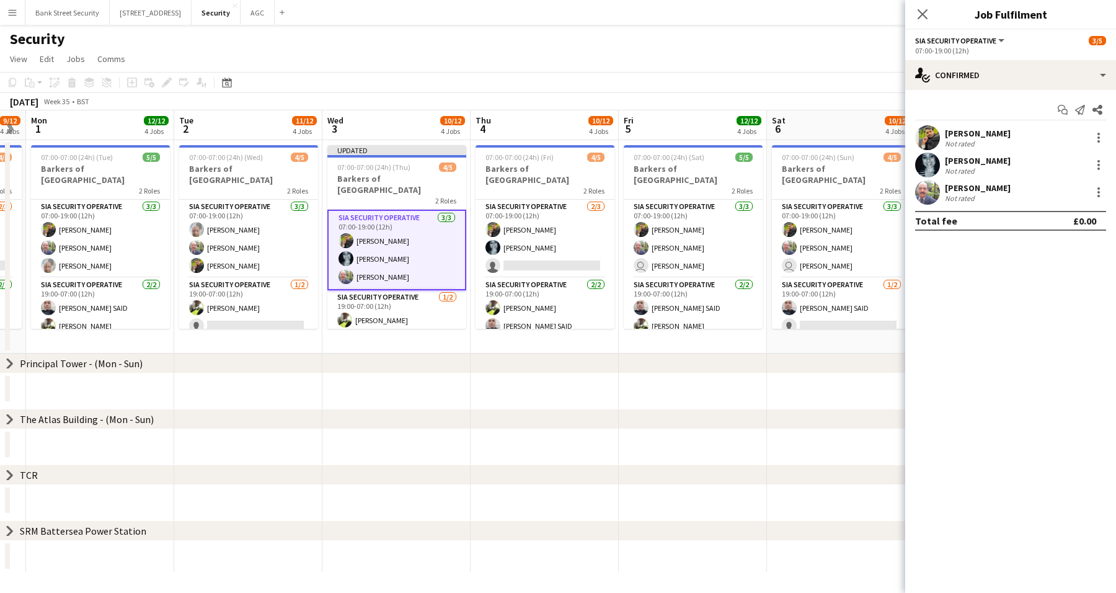
click at [567, 249] on app-card-role "SIA Security Operative [DATE] 07:00-19:00 (12h) [PERSON_NAME] [PERSON_NAME] sin…" at bounding box center [544, 239] width 139 height 78
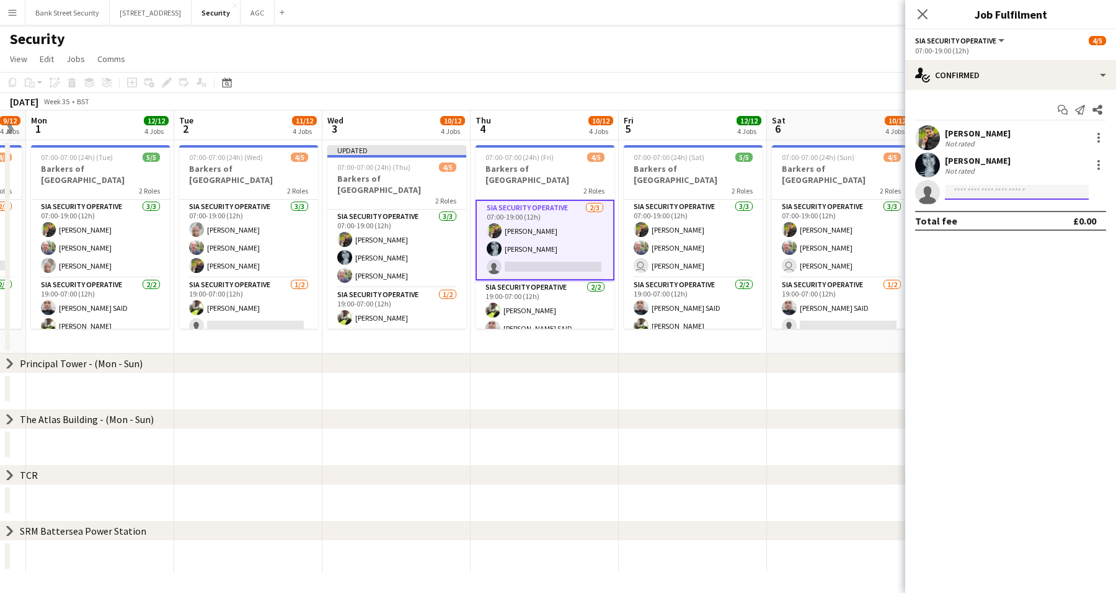
click at [984, 193] on input at bounding box center [1017, 192] width 144 height 15
type input "*****"
click at [984, 214] on span "[PERSON_NAME]" at bounding box center [990, 210] width 71 height 11
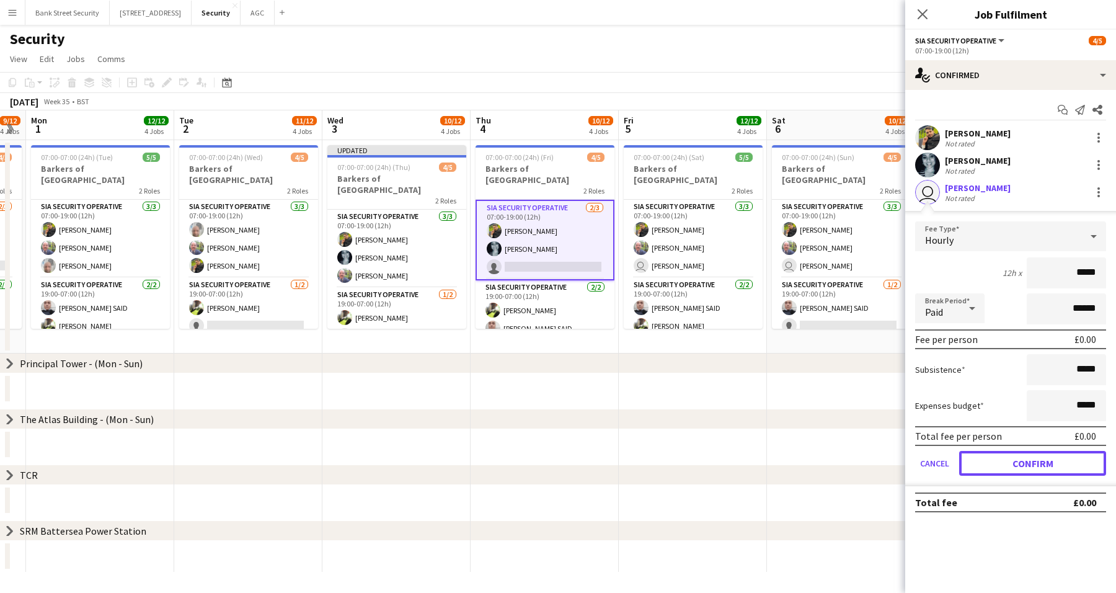
click at [1056, 459] on button "Confirm" at bounding box center [1032, 463] width 147 height 25
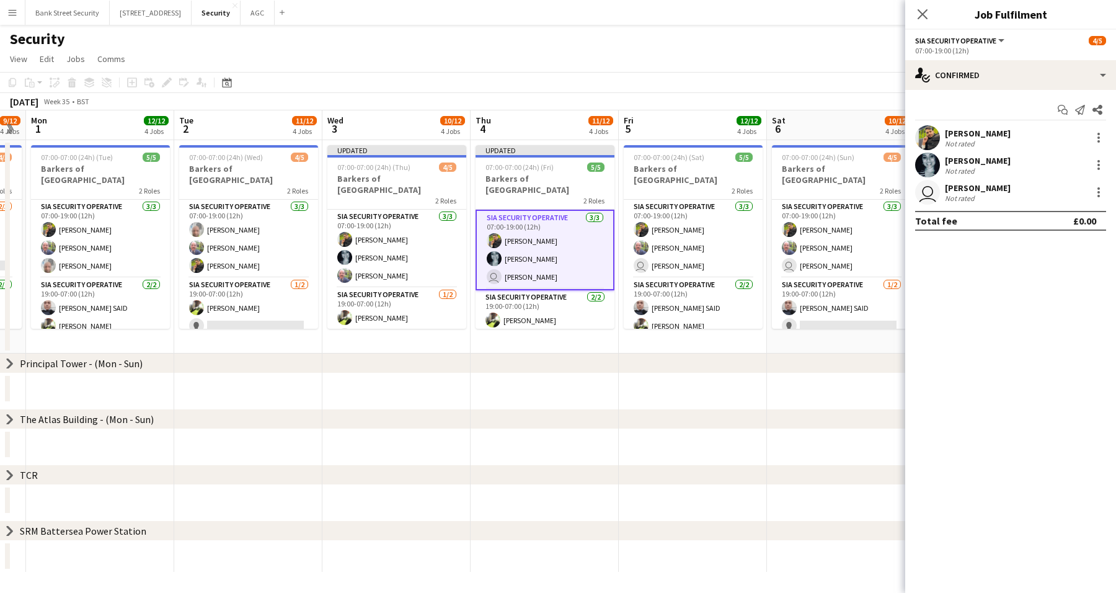
click at [921, 9] on icon "Close pop-in" at bounding box center [922, 14] width 10 height 10
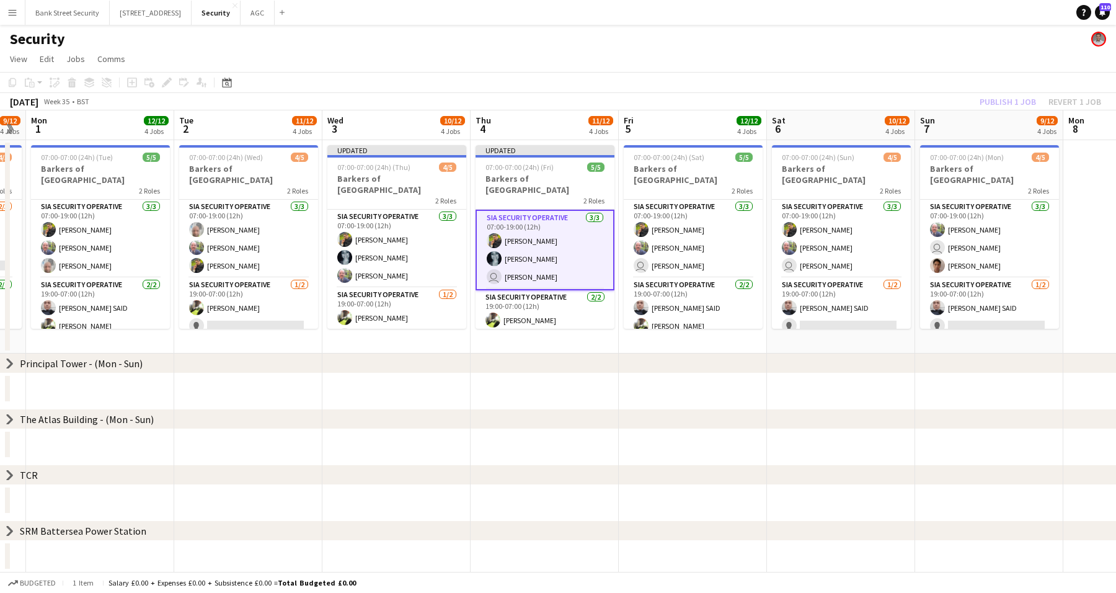
click at [1027, 95] on div "Publish 1 job Revert 1 job" at bounding box center [1040, 102] width 151 height 16
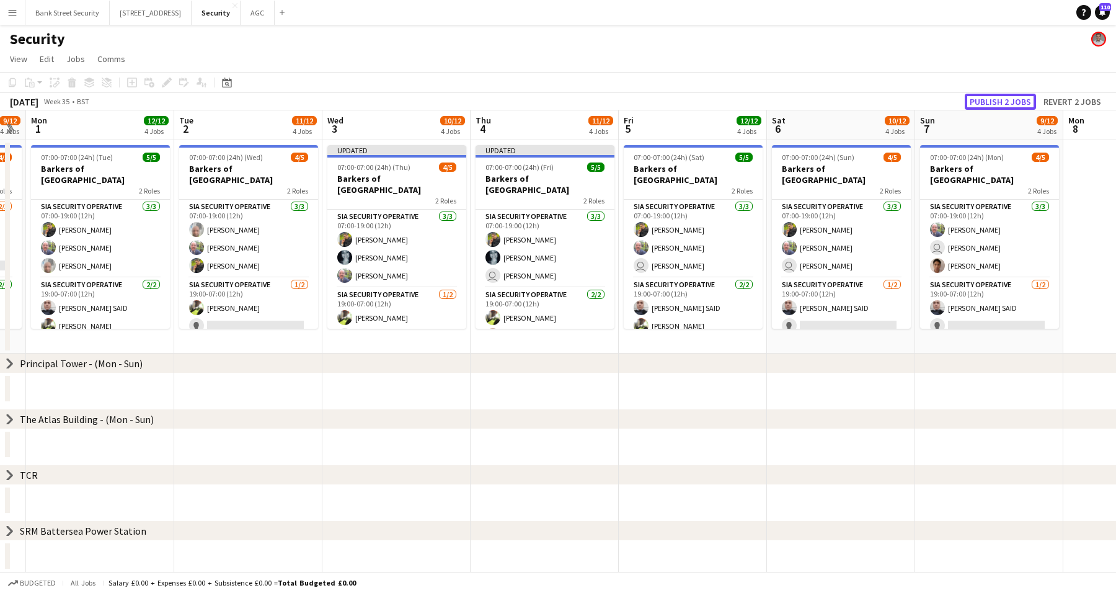
click at [1027, 95] on button "Publish 2 jobs" at bounding box center [1000, 102] width 71 height 16
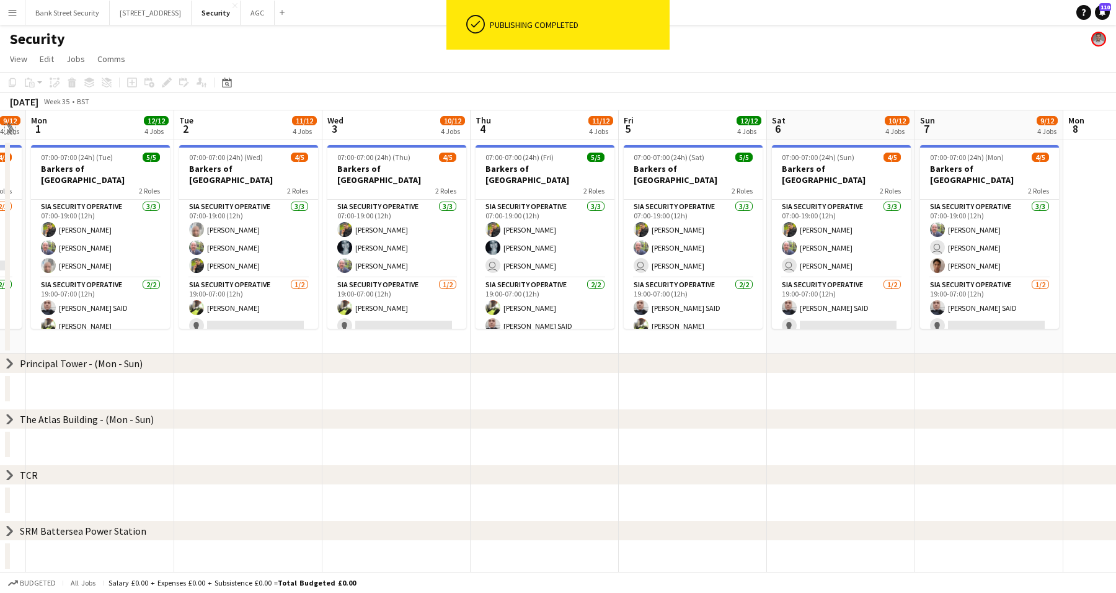
click at [9, 128] on app-icon "Expand/collapse" at bounding box center [9, 129] width 12 height 10
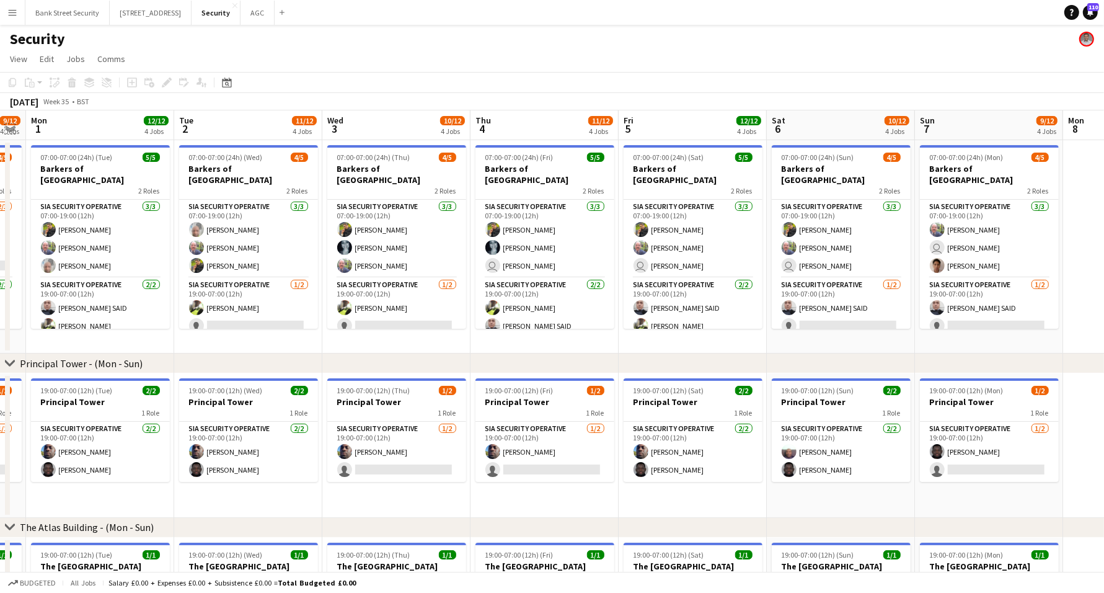
click at [9, 128] on app-icon "Expand/collapse" at bounding box center [10, 128] width 10 height 12
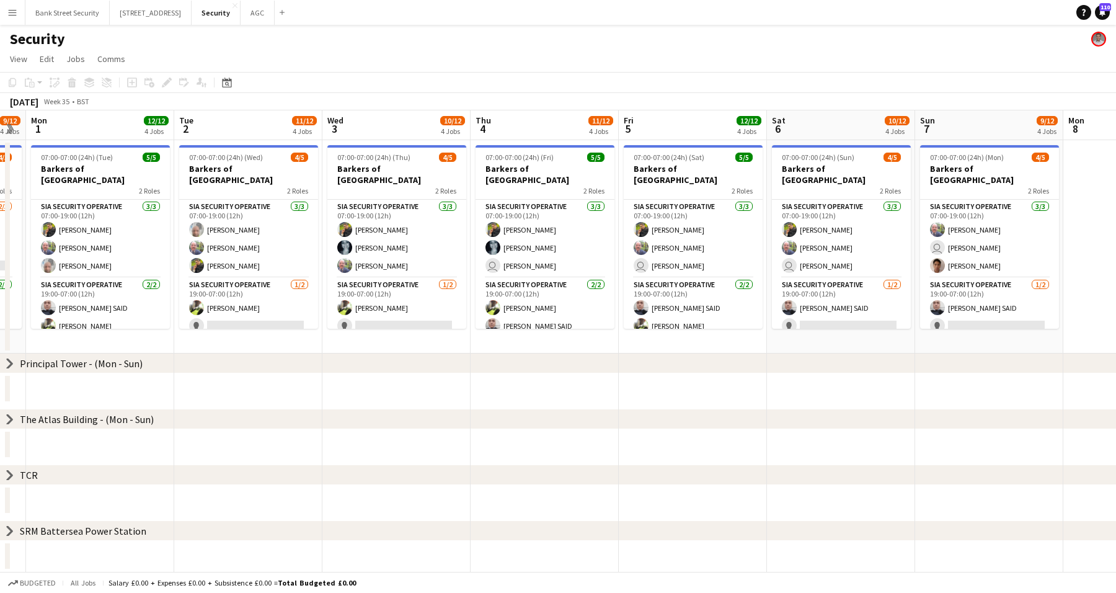
click at [8, 363] on icon "chevron-right" at bounding box center [10, 363] width 10 height 10
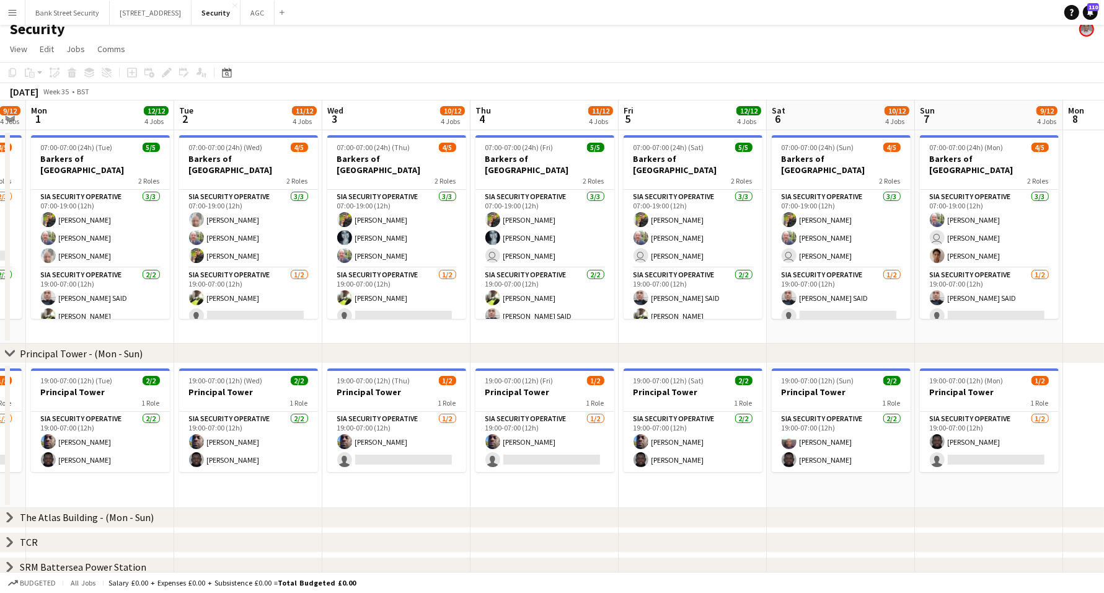
scroll to position [15, 0]
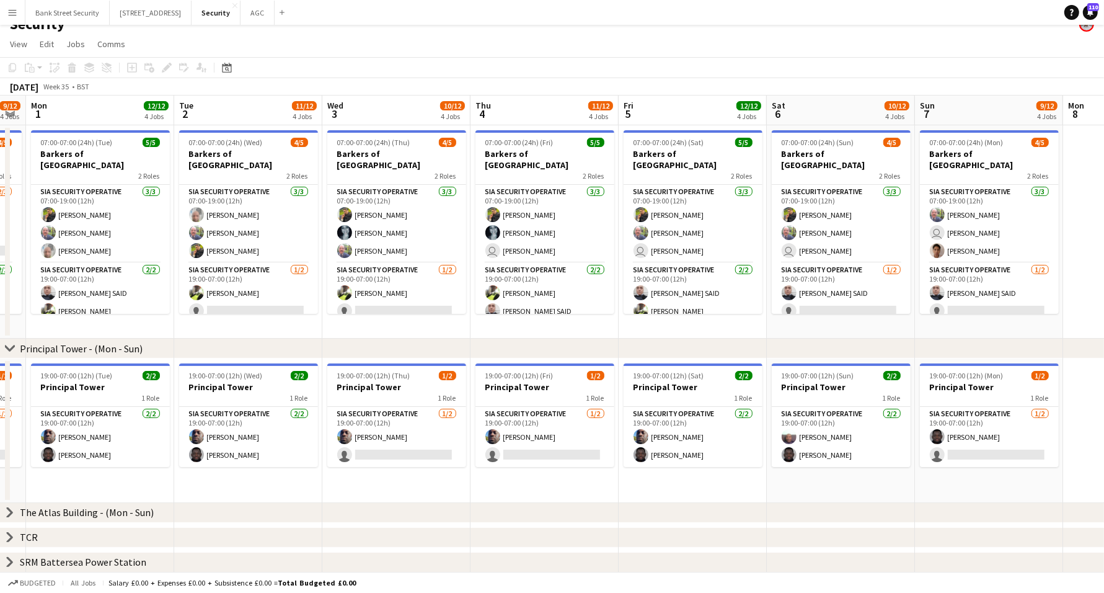
click at [11, 510] on icon "chevron-right" at bounding box center [10, 512] width 10 height 10
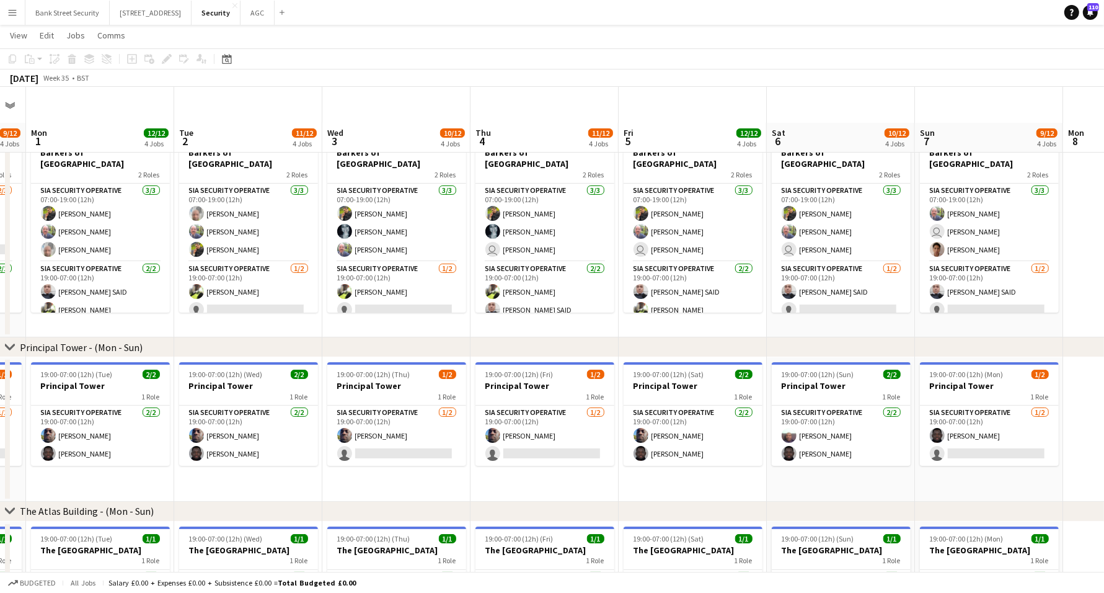
scroll to position [135, 0]
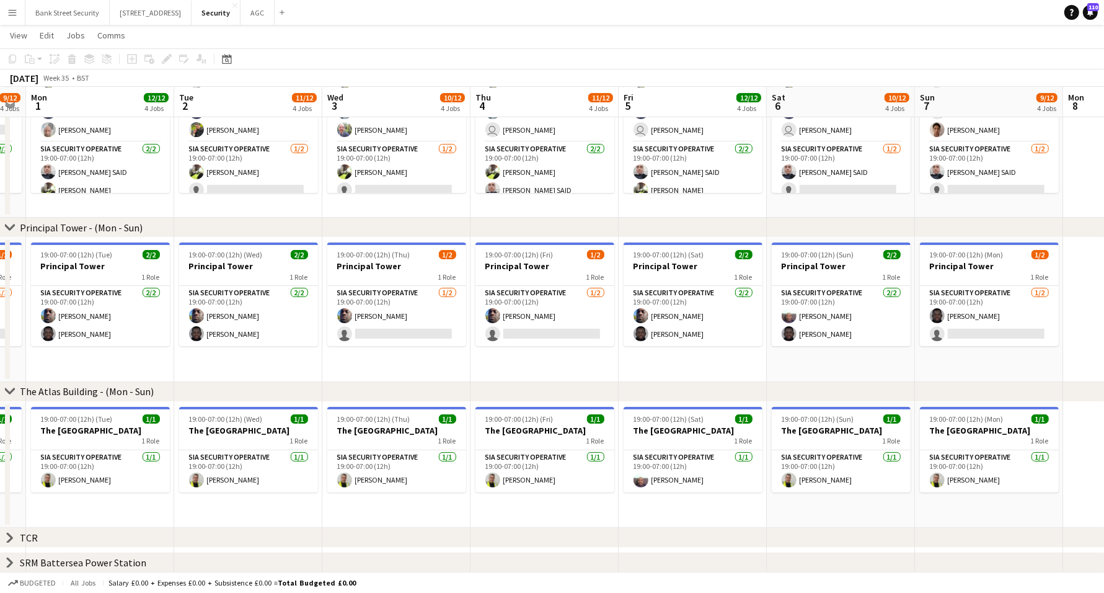
click at [11, 563] on icon at bounding box center [9, 561] width 5 height 9
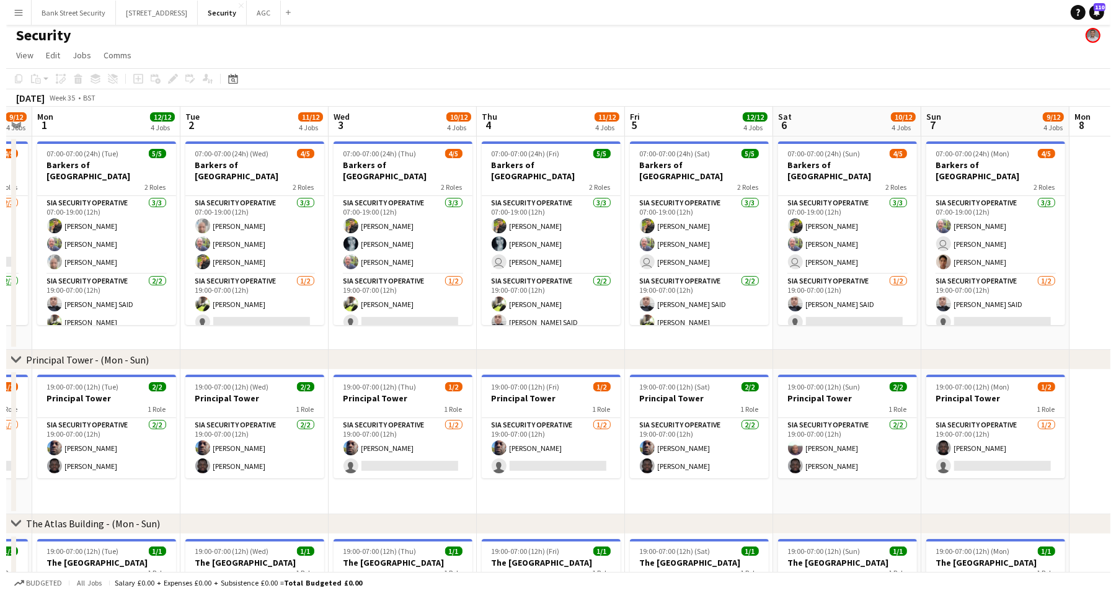
scroll to position [0, 0]
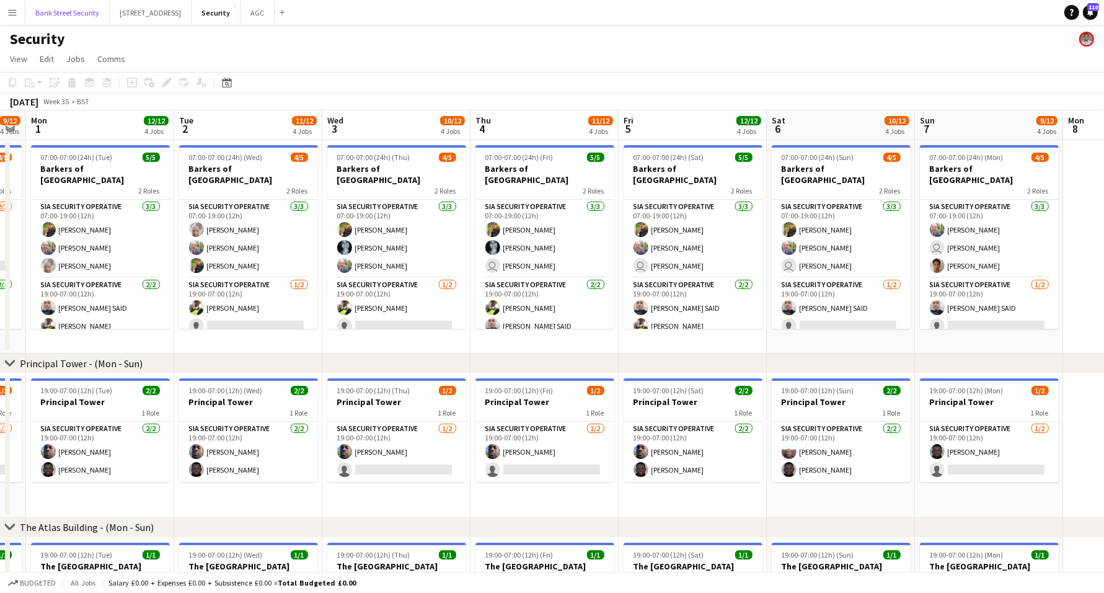
click at [82, 12] on button "Bank Street Security Close" at bounding box center [67, 13] width 84 height 24
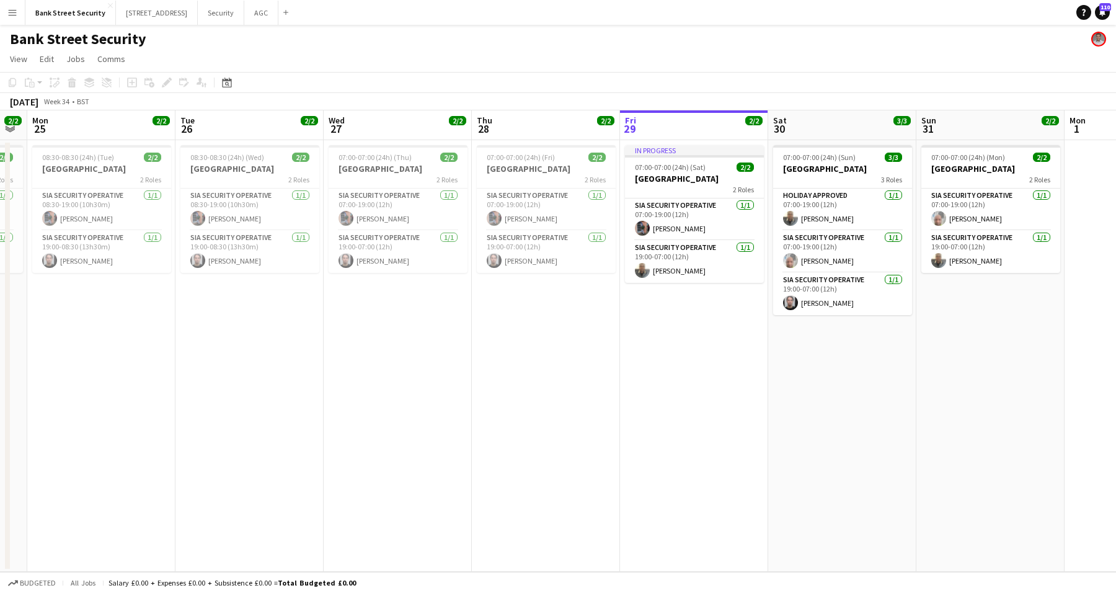
scroll to position [0, 431]
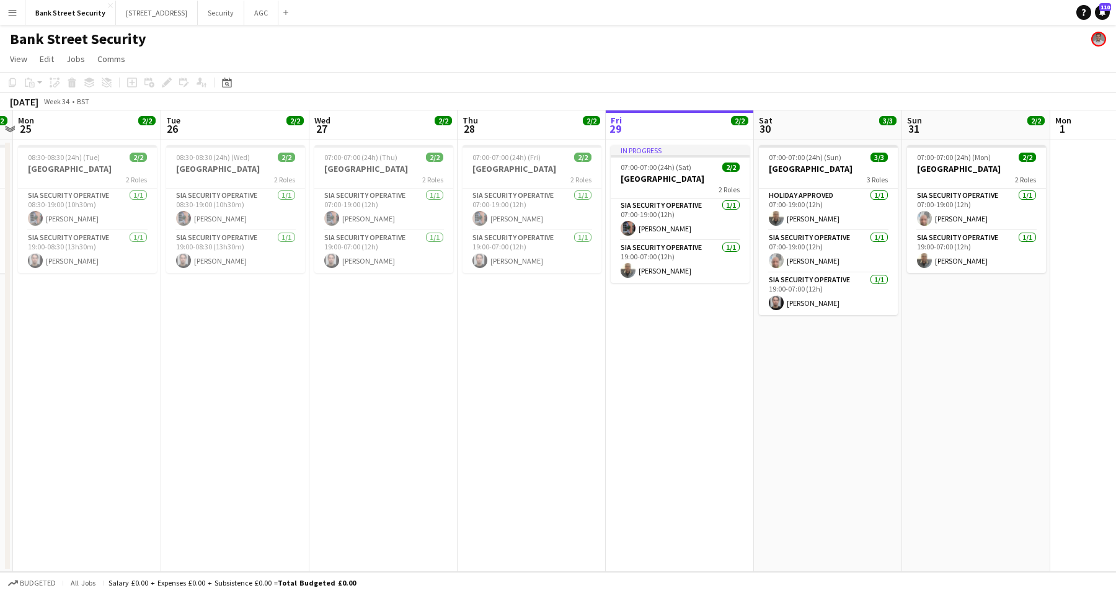
drag, startPoint x: 187, startPoint y: 454, endPoint x: 645, endPoint y: 372, distance: 464.9
click at [645, 372] on app-calendar-viewport "Fri 22 2/2 1 Job Sat 23 3/3 1 Job Sun 24 2/2 1 Job Mon 25 2/2 1 Job Tue 26 2/2 …" at bounding box center [558, 340] width 1116 height 461
click at [65, 171] on h3 "[GEOGRAPHIC_DATA]" at bounding box center [87, 168] width 139 height 11
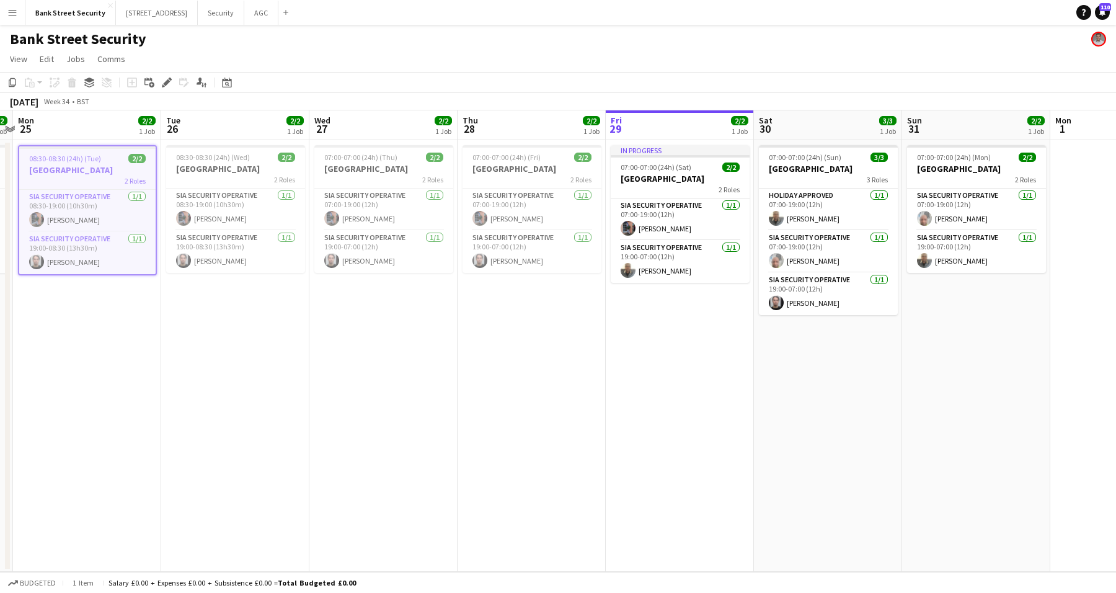
click at [242, 172] on h3 "[GEOGRAPHIC_DATA]" at bounding box center [235, 168] width 139 height 11
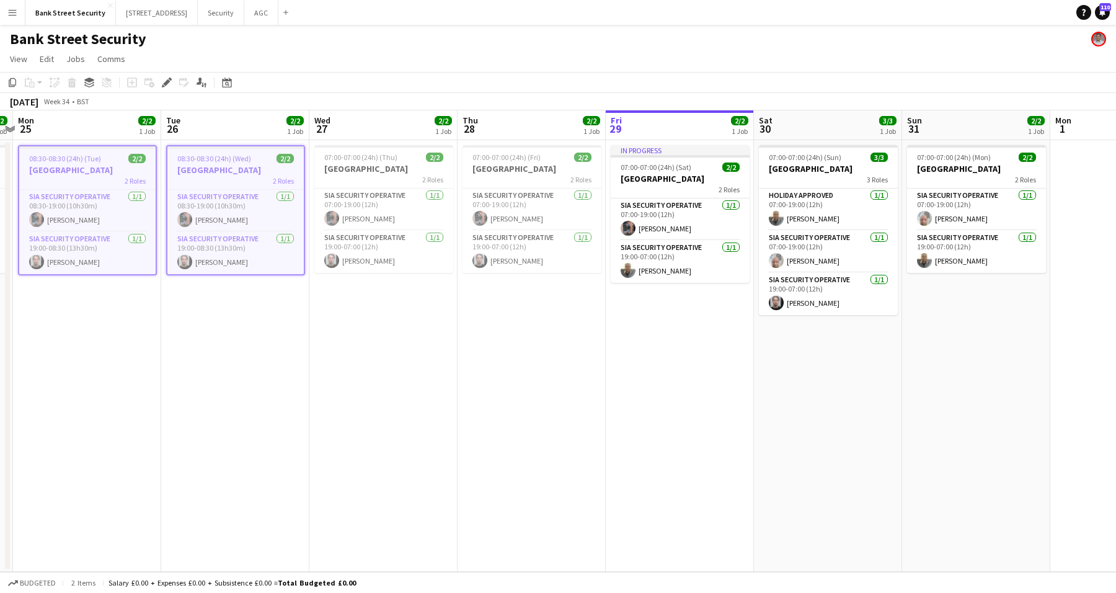
click at [374, 171] on h3 "[GEOGRAPHIC_DATA]" at bounding box center [383, 168] width 139 height 11
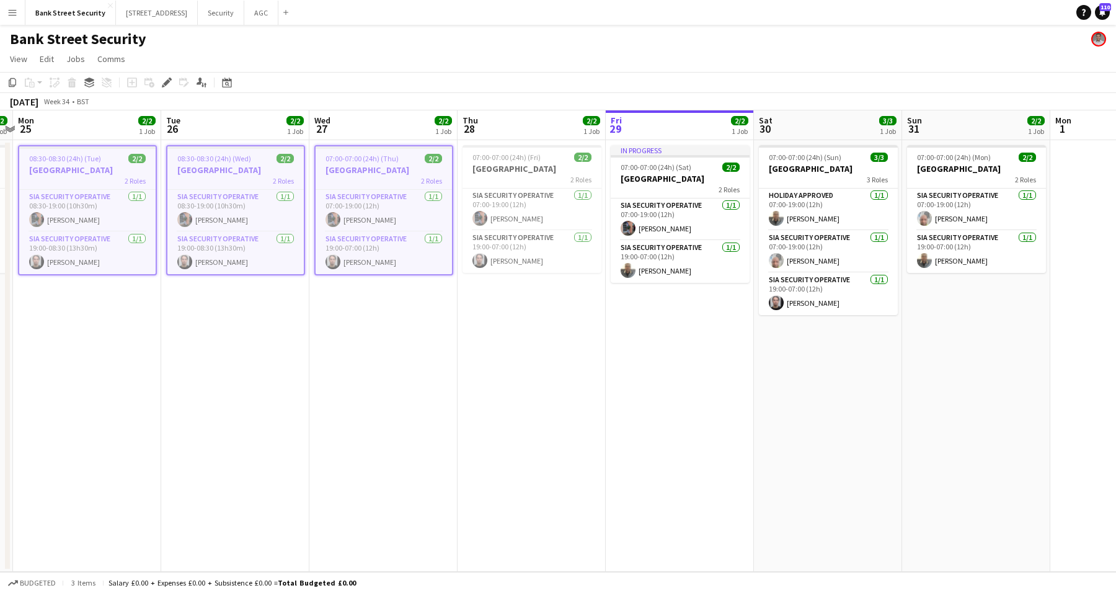
click at [485, 172] on h3 "[GEOGRAPHIC_DATA]" at bounding box center [531, 168] width 139 height 11
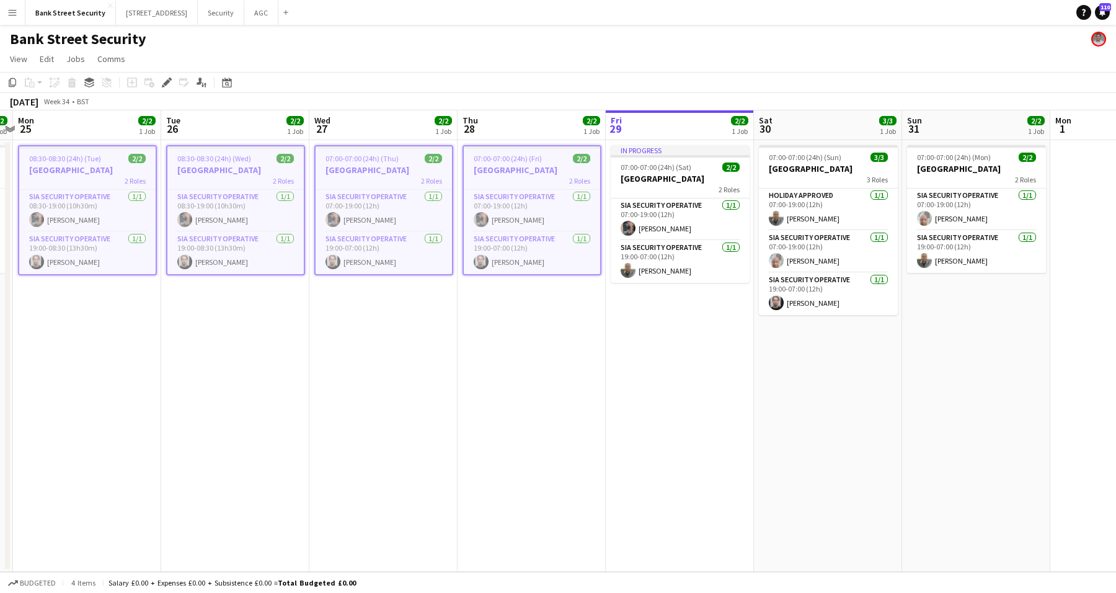
click at [679, 169] on span "07:00-07:00 (24h) (Sat)" at bounding box center [656, 166] width 71 height 9
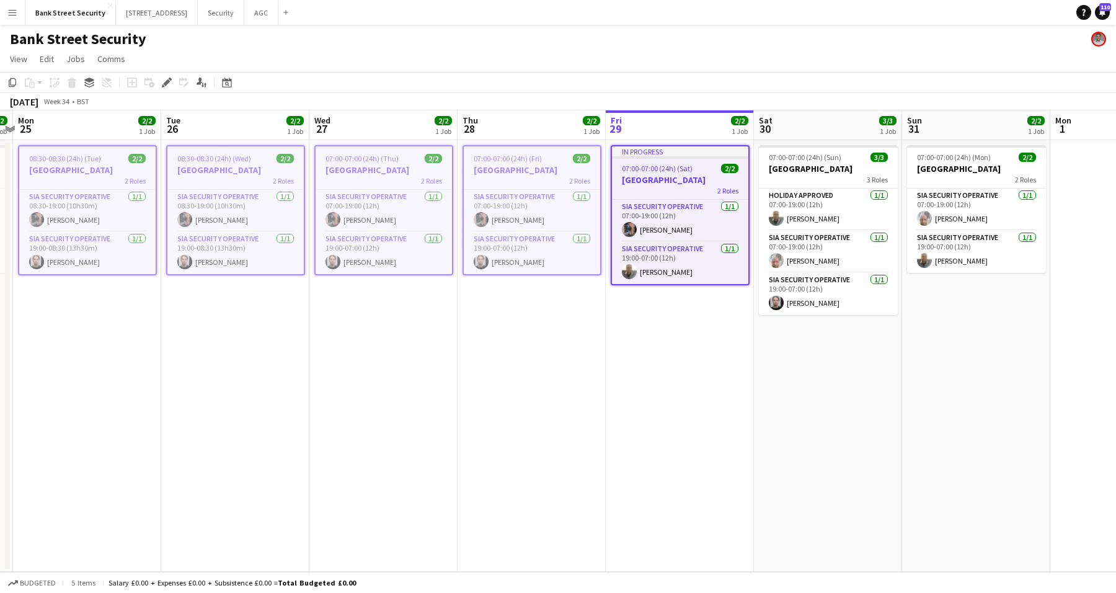
click at [809, 184] on app-job-card "07:00-07:00 (24h) (Sun) 3/3 Bank Street 3 Roles Holiday Approved [DATE] 07:00-1…" at bounding box center [828, 230] width 139 height 170
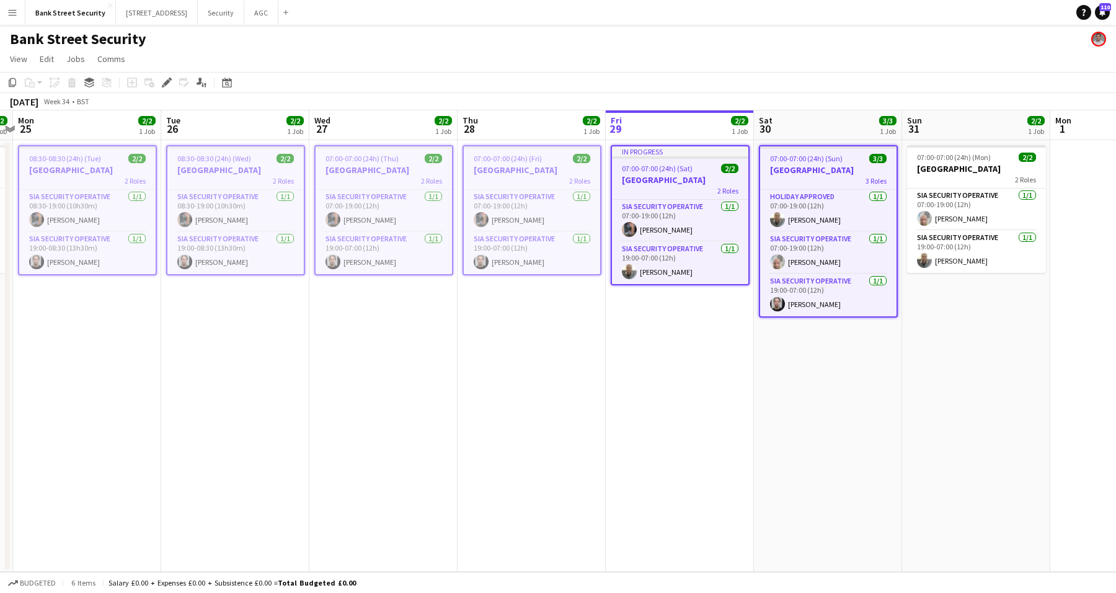
click at [973, 169] on h3 "[GEOGRAPHIC_DATA]" at bounding box center [976, 168] width 139 height 11
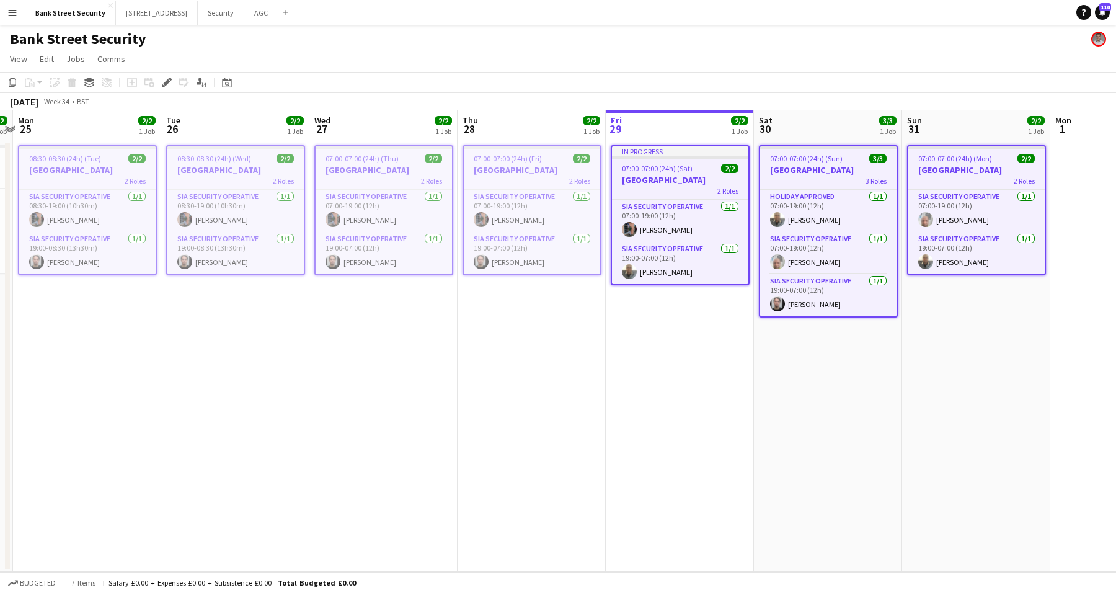
click at [9, 82] on icon "Copy" at bounding box center [12, 82] width 10 height 10
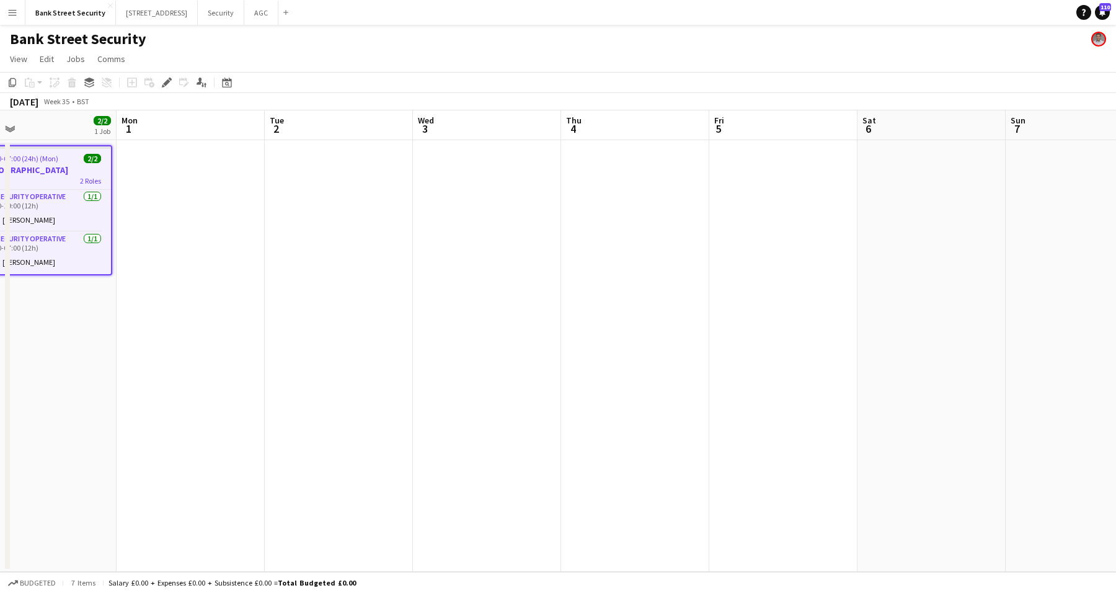
scroll to position [0, 448]
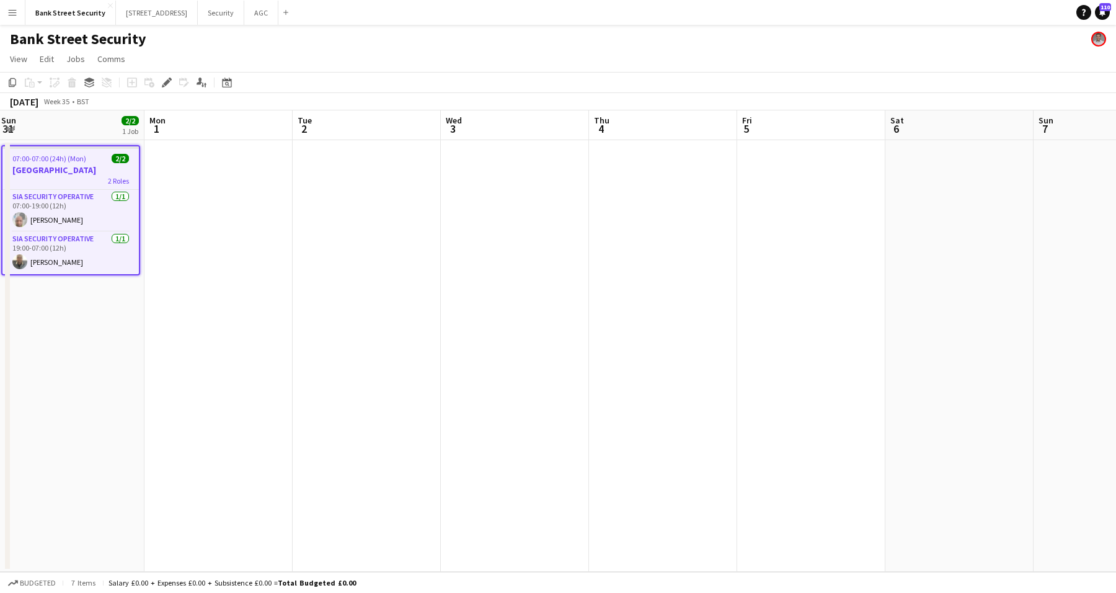
drag, startPoint x: 932, startPoint y: 402, endPoint x: 33, endPoint y: 405, distance: 899.5
click at [33, 405] on app-calendar-viewport "Thu 28 2/2 1 Job Fri 29 2/2 1 Job Sat 30 3/3 1 Job Sun 31 2/2 1 Job Mon 1 Tue 2…" at bounding box center [558, 340] width 1116 height 461
click at [219, 217] on app-date-cell at bounding box center [218, 355] width 148 height 431
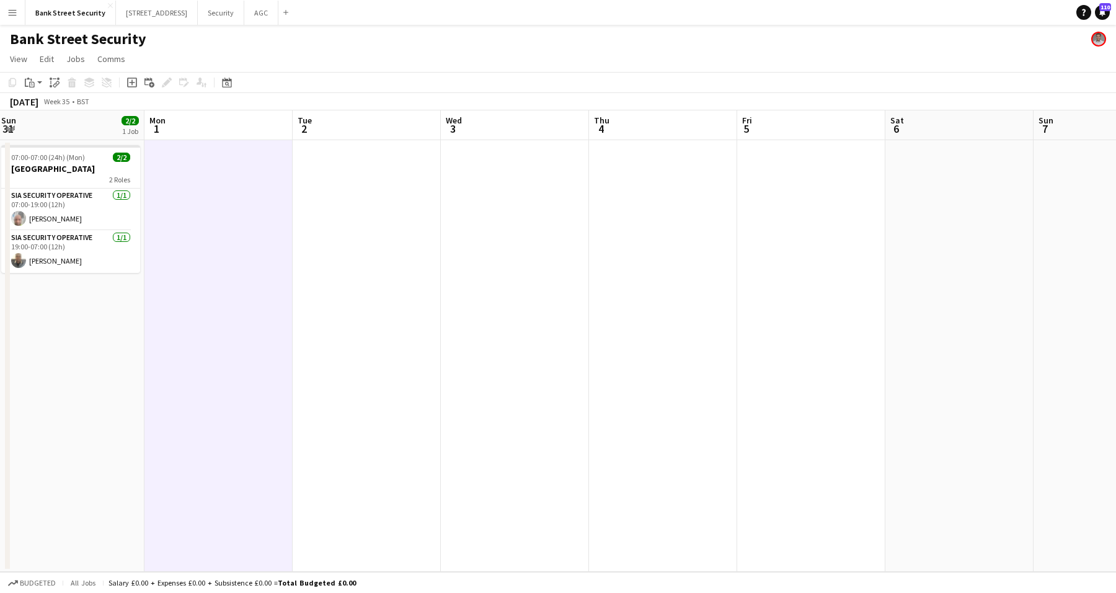
click at [38, 85] on app-action-btn "Paste" at bounding box center [33, 82] width 22 height 15
click at [69, 128] on link "Paste with crew Ctrl+Shift+V" at bounding box center [91, 127] width 117 height 11
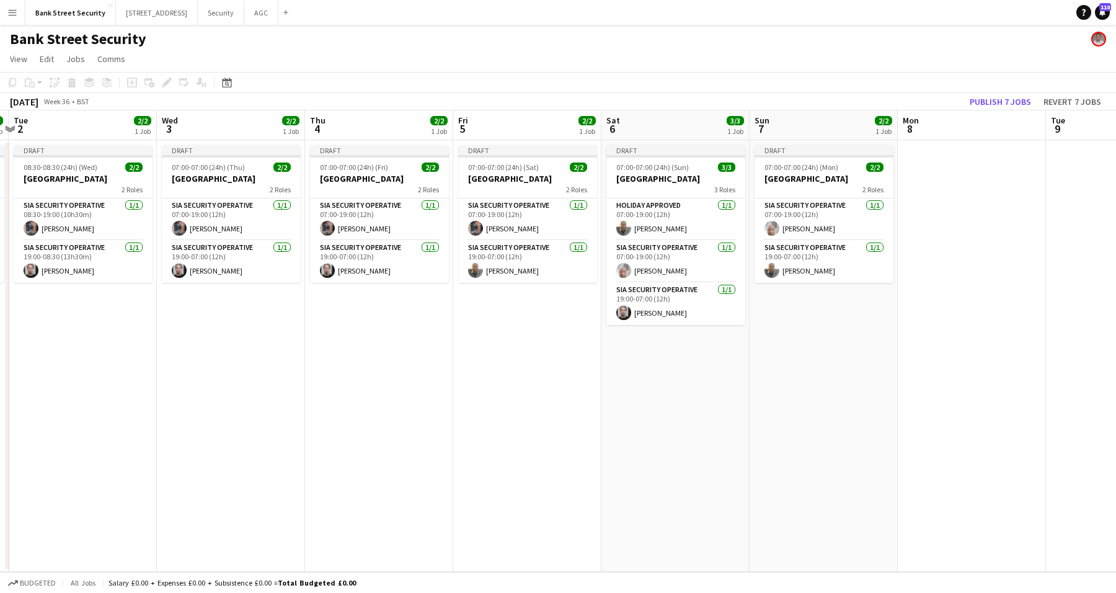
drag, startPoint x: 552, startPoint y: 351, endPoint x: 179, endPoint y: 371, distance: 374.3
click at [175, 371] on app-calendar-viewport "Sat 30 3/3 1 Job Sun 31 2/2 1 Job Mon 1 2/2 1 Job Tue 2 2/2 1 Job Wed 3 2/2 1 J…" at bounding box center [558, 340] width 1116 height 461
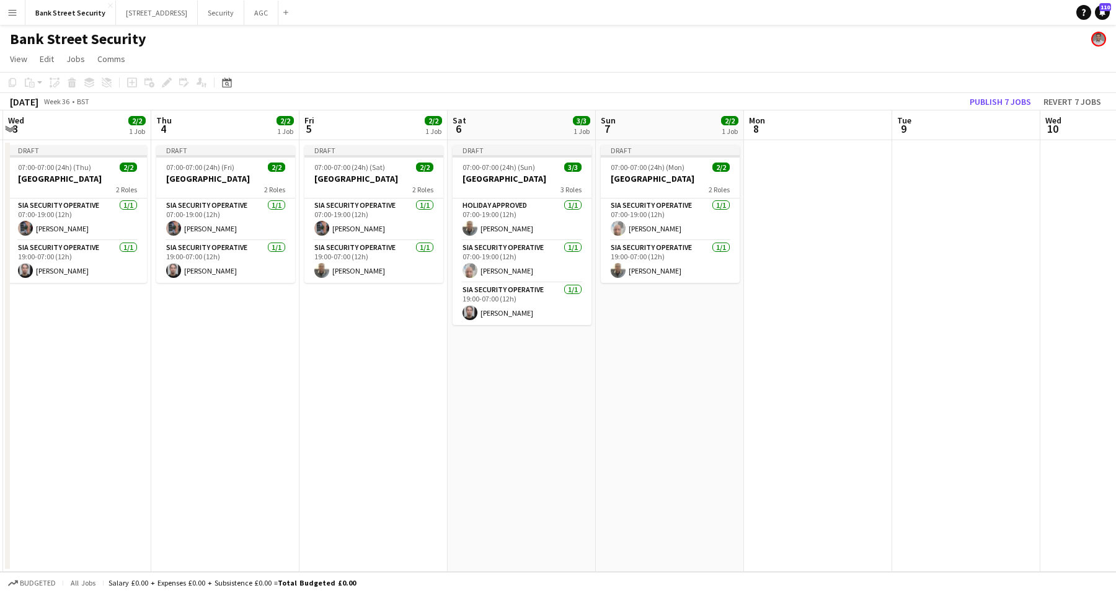
click at [518, 218] on app-card-role "Holiday Approved [DATE] 07:00-19:00 (12h) [PERSON_NAME]" at bounding box center [522, 219] width 139 height 42
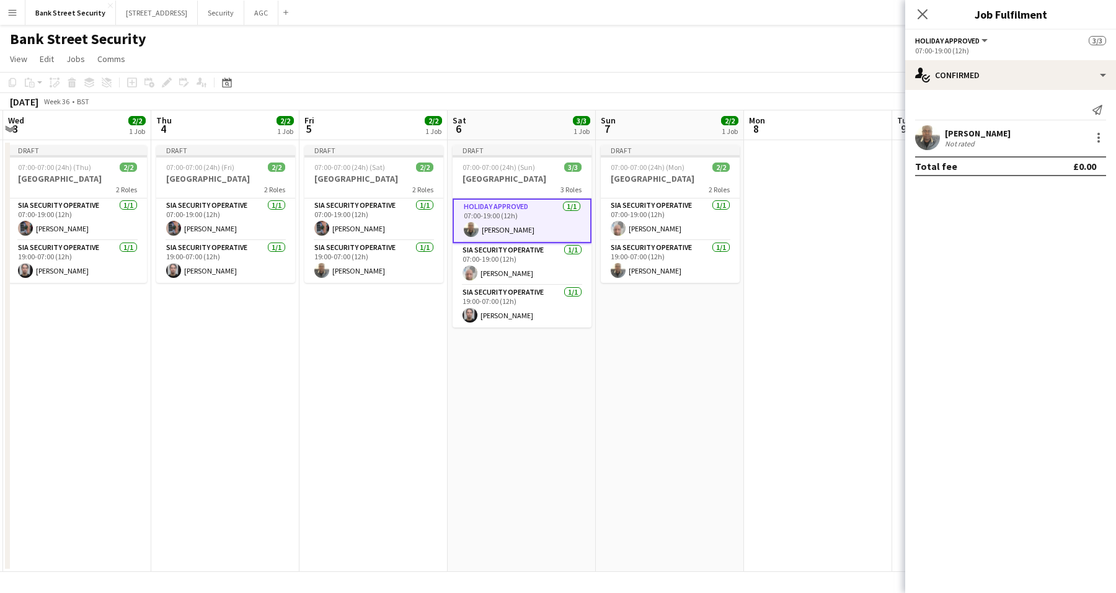
click at [1099, 141] on div at bounding box center [1098, 141] width 2 height 2
click at [1055, 275] on span "Remove" at bounding box center [1037, 279] width 37 height 11
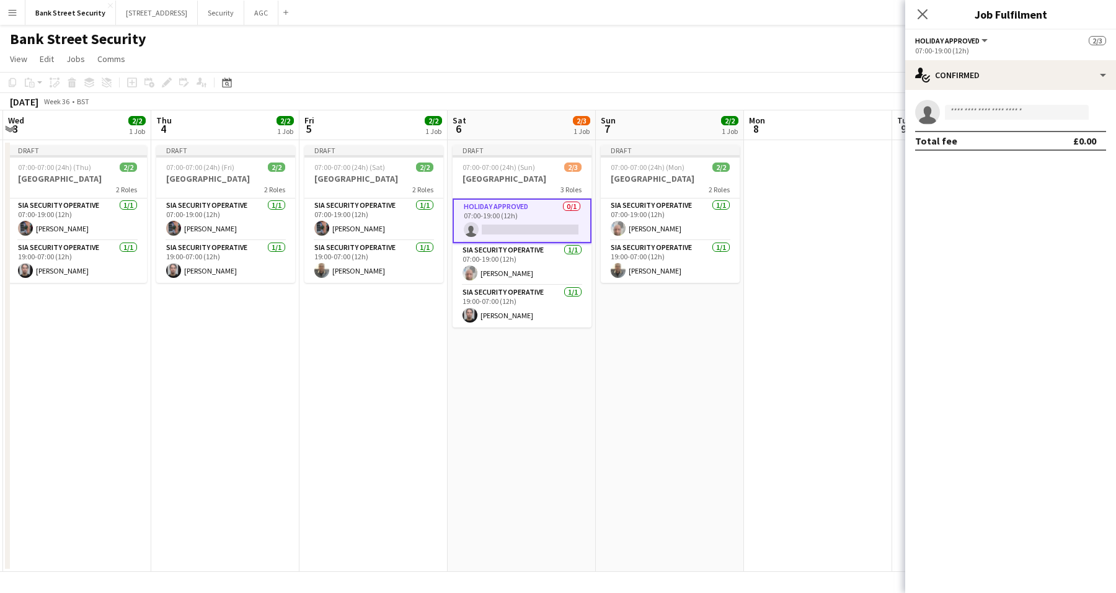
drag, startPoint x: 670, startPoint y: 374, endPoint x: 601, endPoint y: 309, distance: 94.3
click at [670, 374] on app-date-cell "Draft 07:00-07:00 (24h) (Mon) 2/2 Bank Street 2 Roles SIA Security Operative [D…" at bounding box center [670, 355] width 148 height 431
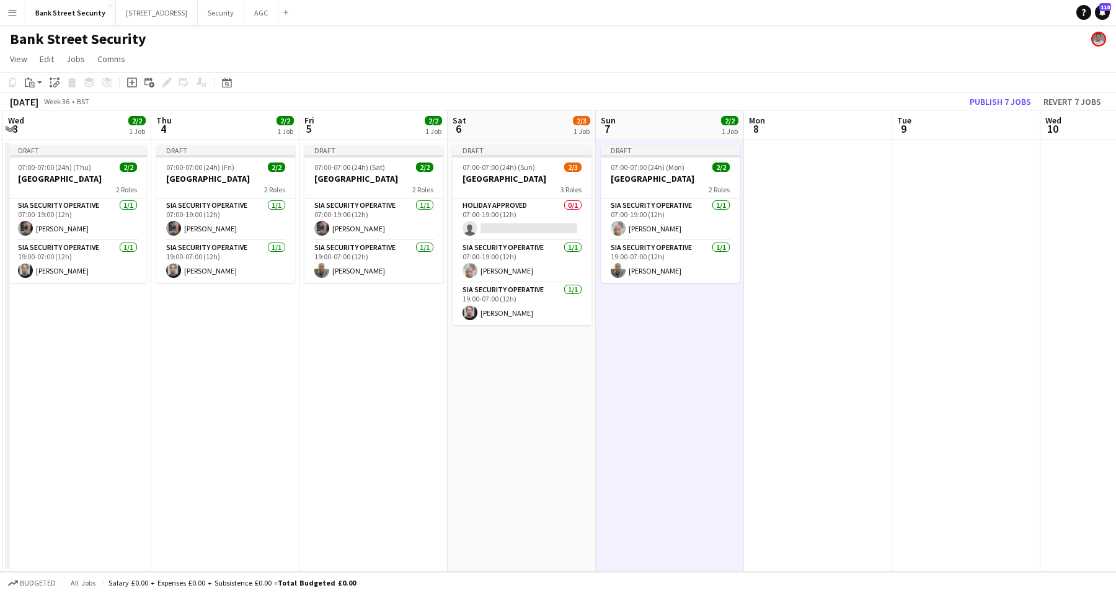
click at [541, 174] on h3 "[GEOGRAPHIC_DATA]" at bounding box center [522, 178] width 139 height 11
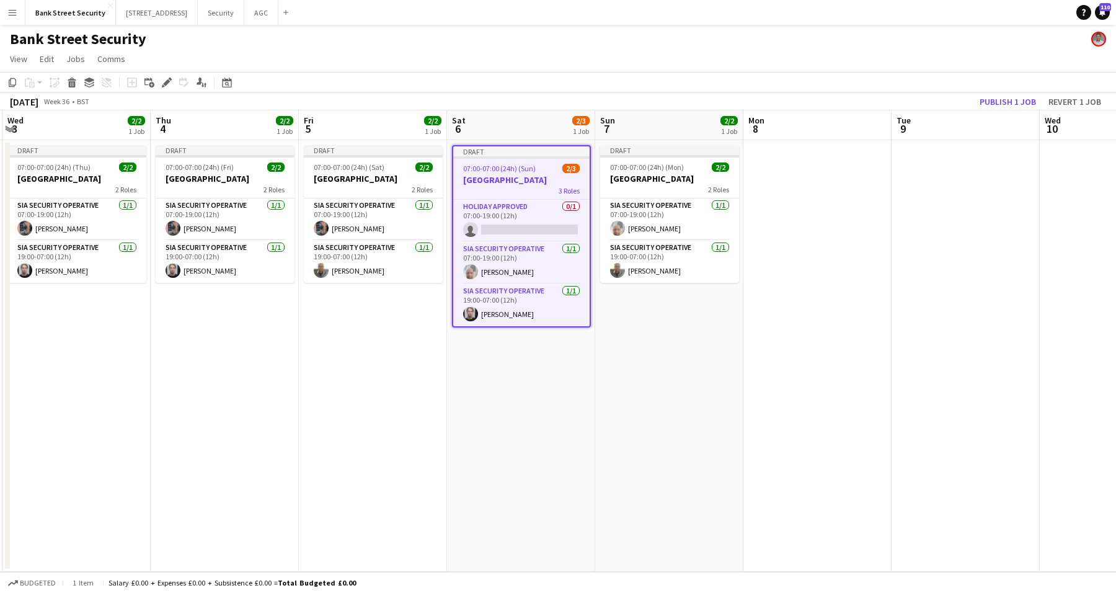
click at [167, 79] on icon "Edit" at bounding box center [167, 82] width 10 height 10
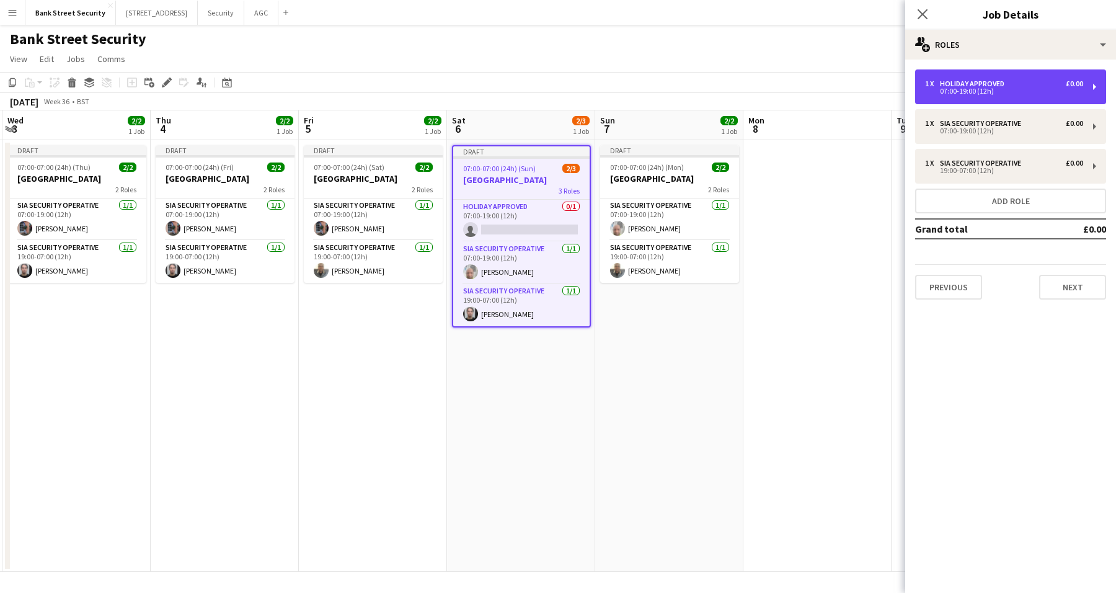
click at [1093, 88] on div "1 x Holiday Approved £0.00 07:00-19:00 (12h)" at bounding box center [1010, 86] width 191 height 35
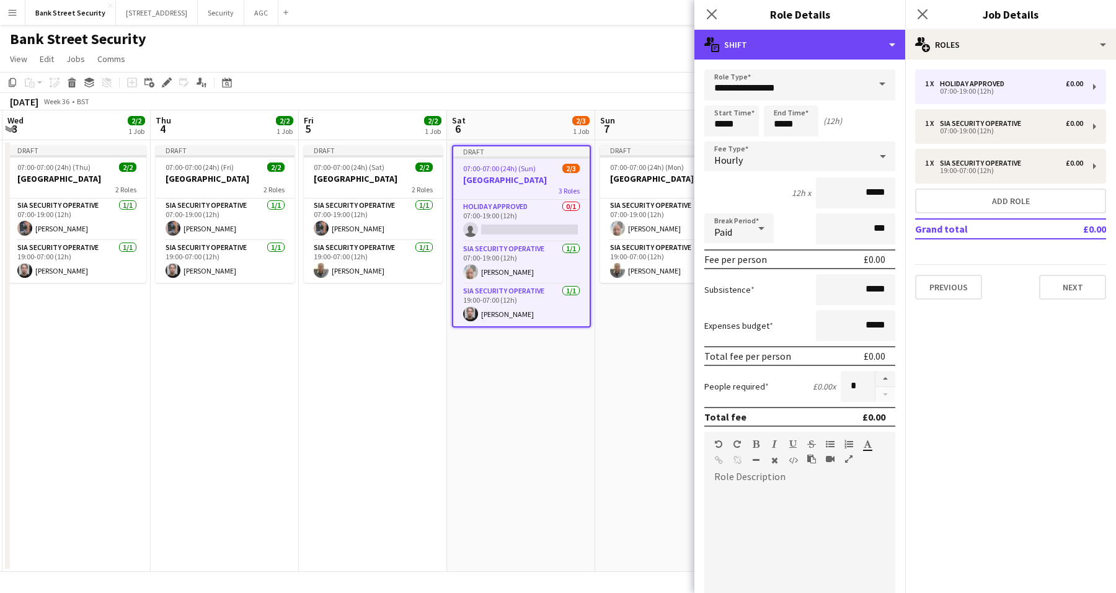
click at [899, 43] on div "multiple-actions-text Shift" at bounding box center [799, 45] width 211 height 30
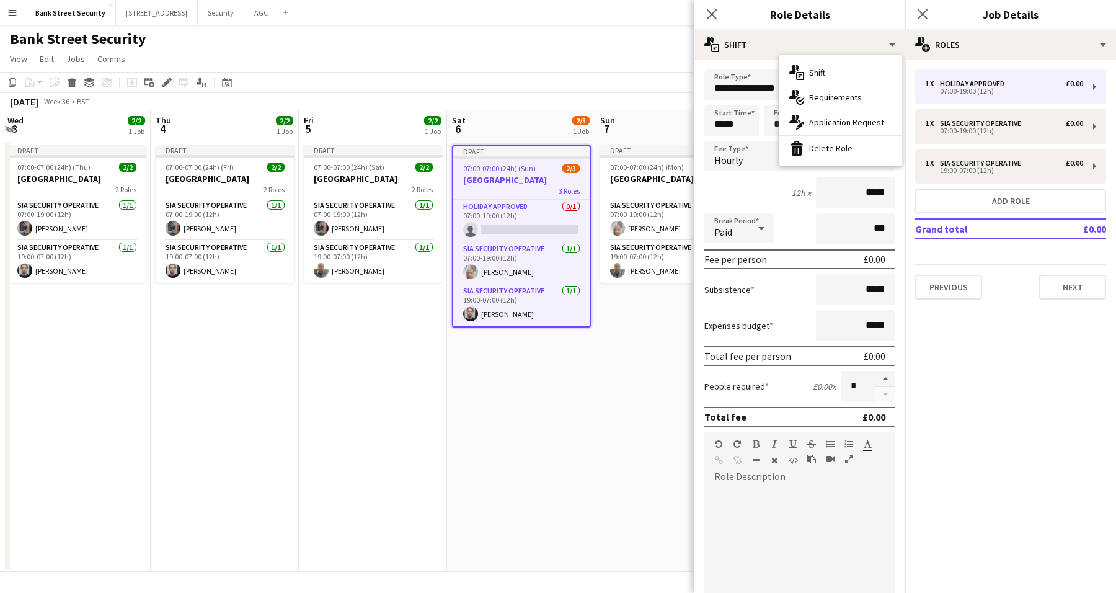
click at [842, 149] on div "bin-2 Delete Role" at bounding box center [840, 148] width 123 height 25
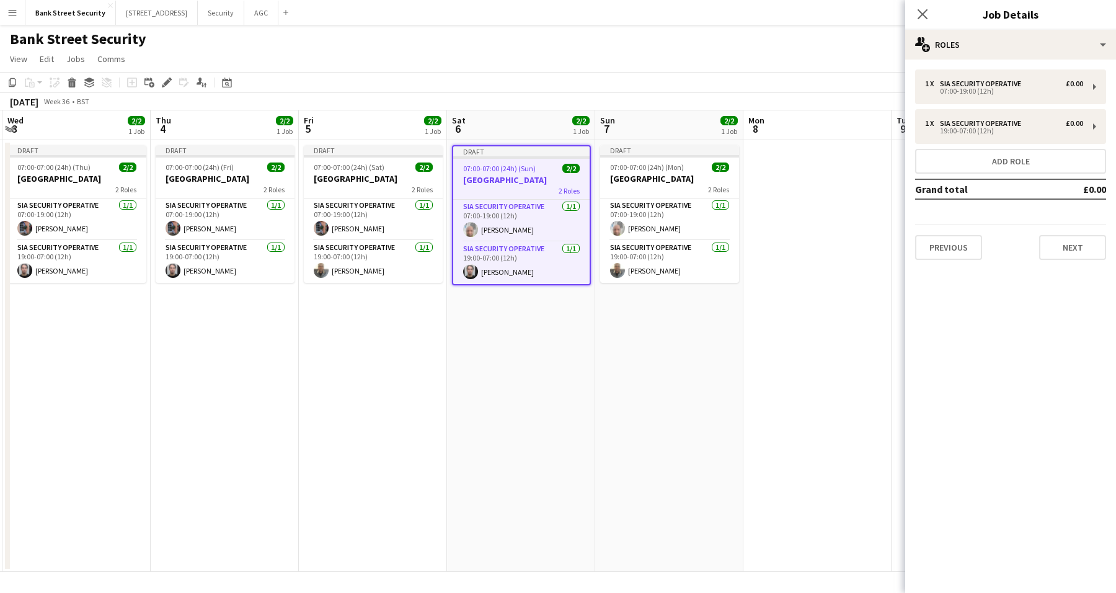
click at [713, 402] on app-date-cell "Draft 07:00-07:00 (24h) (Mon) 2/2 Bank Street 2 Roles SIA Security Operative [D…" at bounding box center [669, 355] width 148 height 431
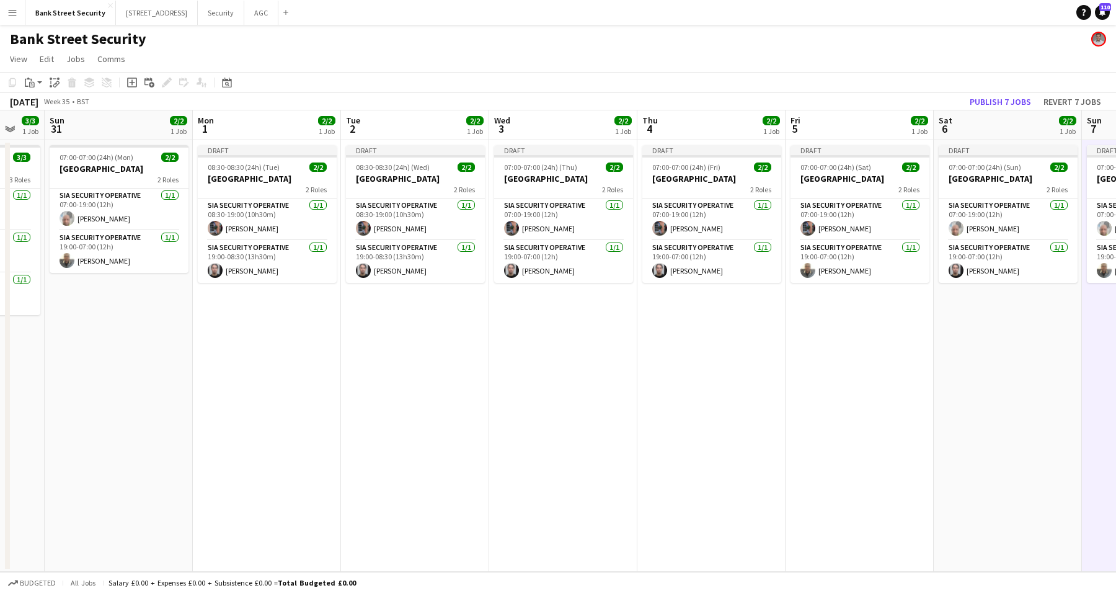
drag, startPoint x: 647, startPoint y: 434, endPoint x: 901, endPoint y: 399, distance: 256.5
click at [901, 399] on app-calendar-viewport "Fri 29 2/2 1 Job Sat 30 3/3 1 Job Sun 31 2/2 1 Job Mon 1 2/2 1 Job Tue 2 2/2 1 …" at bounding box center [558, 340] width 1116 height 461
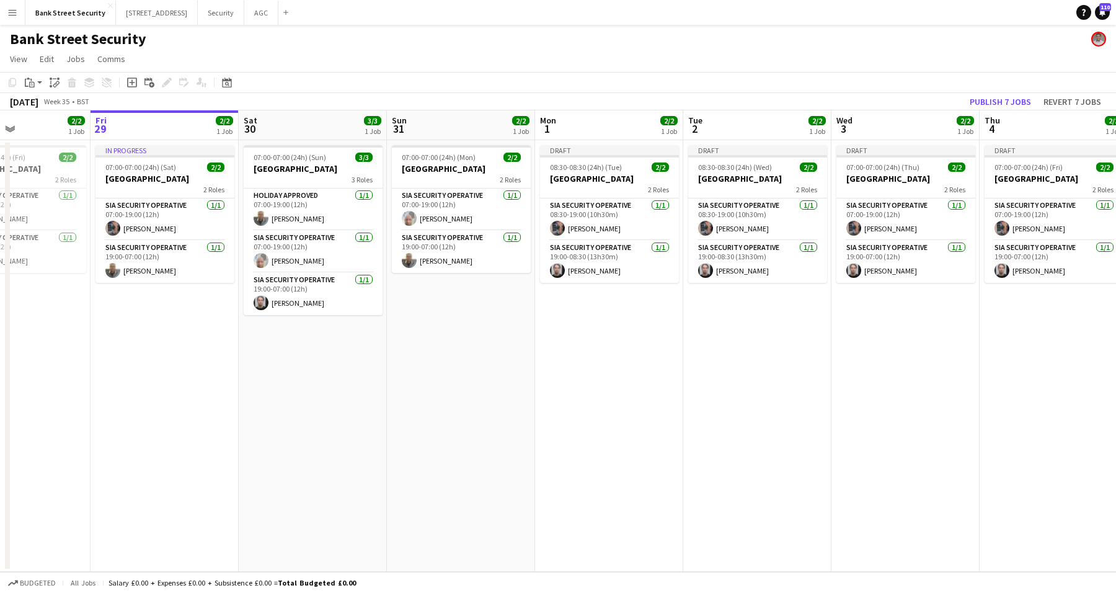
drag, startPoint x: 459, startPoint y: 430, endPoint x: 795, endPoint y: 358, distance: 343.6
click at [795, 358] on app-calendar-viewport "Tue 26 2/2 1 Job Wed 27 2/2 1 Job Thu 28 2/2 1 Job Fri 29 2/2 1 Job Sat 30 3/3 …" at bounding box center [558, 340] width 1116 height 461
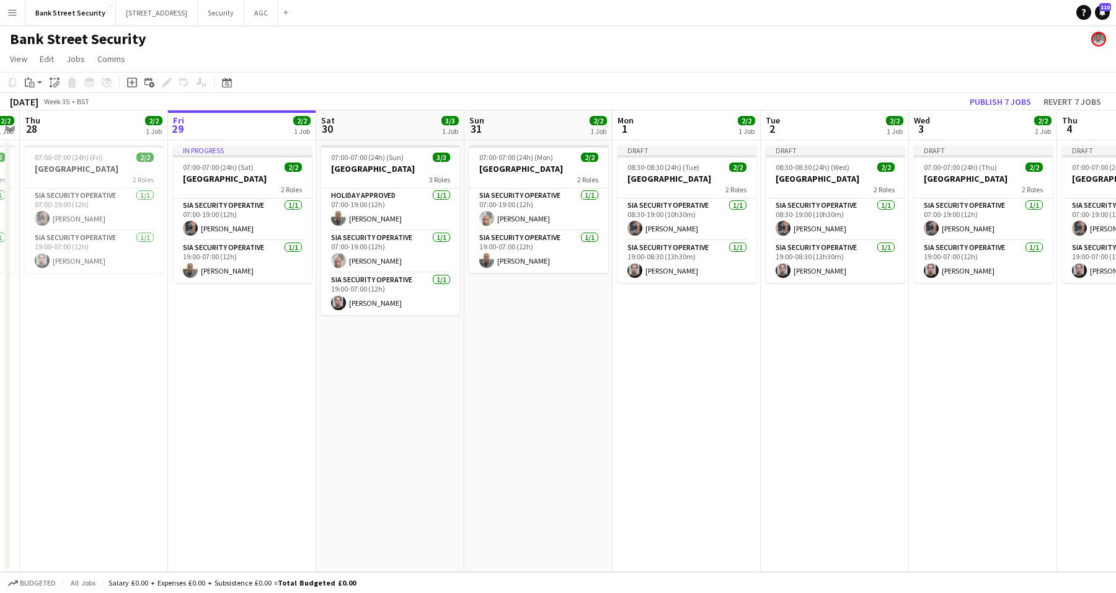
scroll to position [0, 356]
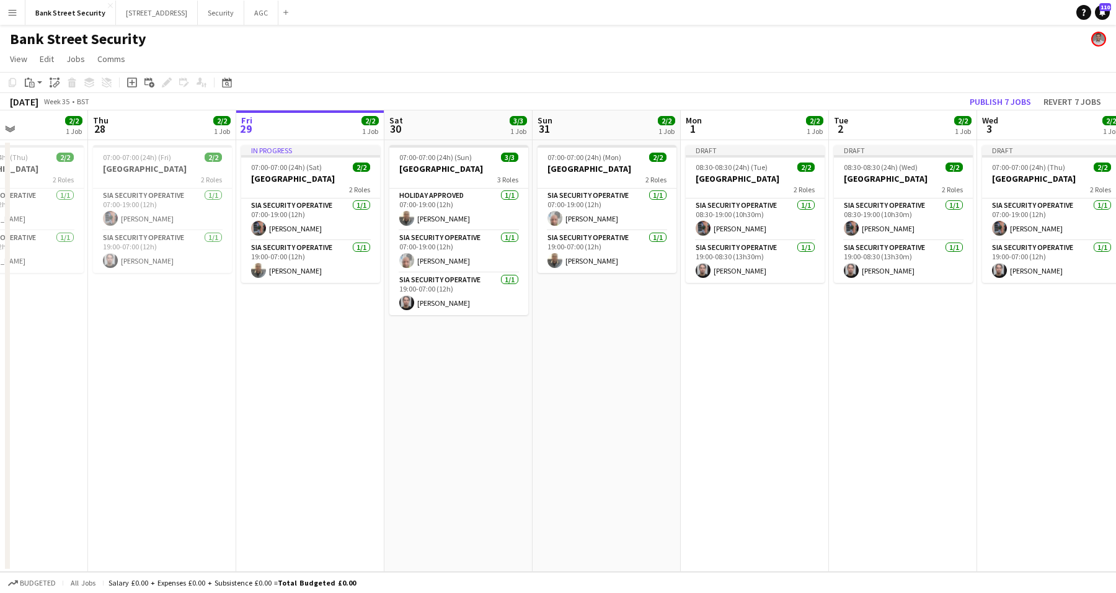
drag, startPoint x: 614, startPoint y: 350, endPoint x: 760, endPoint y: 324, distance: 147.9
click at [760, 324] on app-calendar-viewport "Mon 25 2/2 1 Job Tue 26 2/2 1 Job Wed 27 2/2 1 Job Thu 28 2/2 1 Job Fri 29 2/2 …" at bounding box center [558, 340] width 1116 height 461
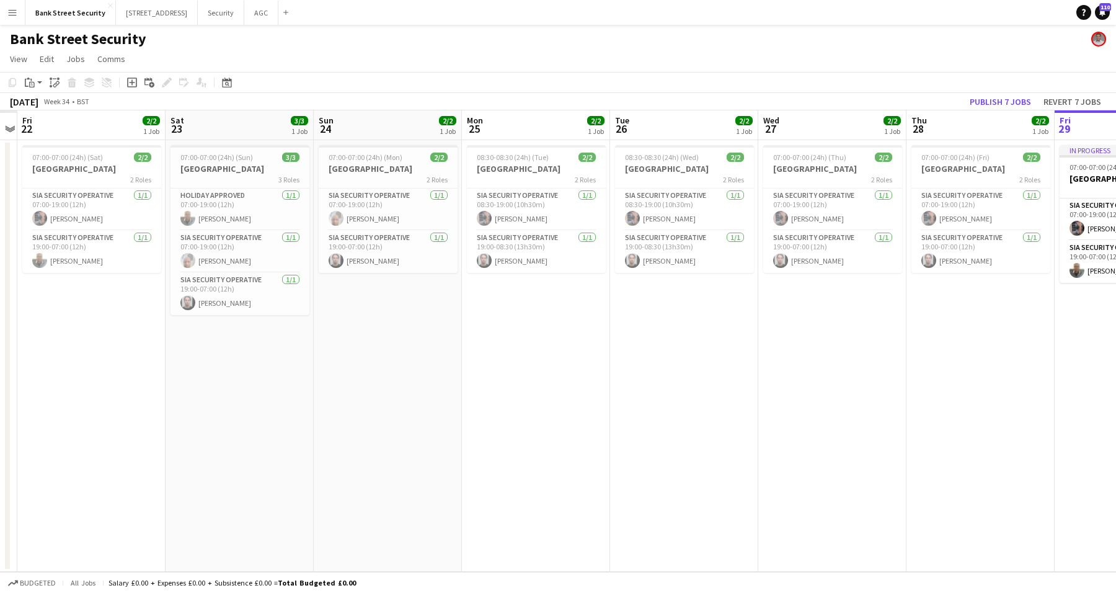
drag, startPoint x: 128, startPoint y: 472, endPoint x: 926, endPoint y: 278, distance: 820.9
click at [942, 273] on app-calendar-viewport "Wed 20 Thu 21 Fri 22 2/2 1 Job Sat 23 3/3 1 Job Sun 24 2/2 1 Job Mon 25 2/2 1 J…" at bounding box center [558, 340] width 1116 height 461
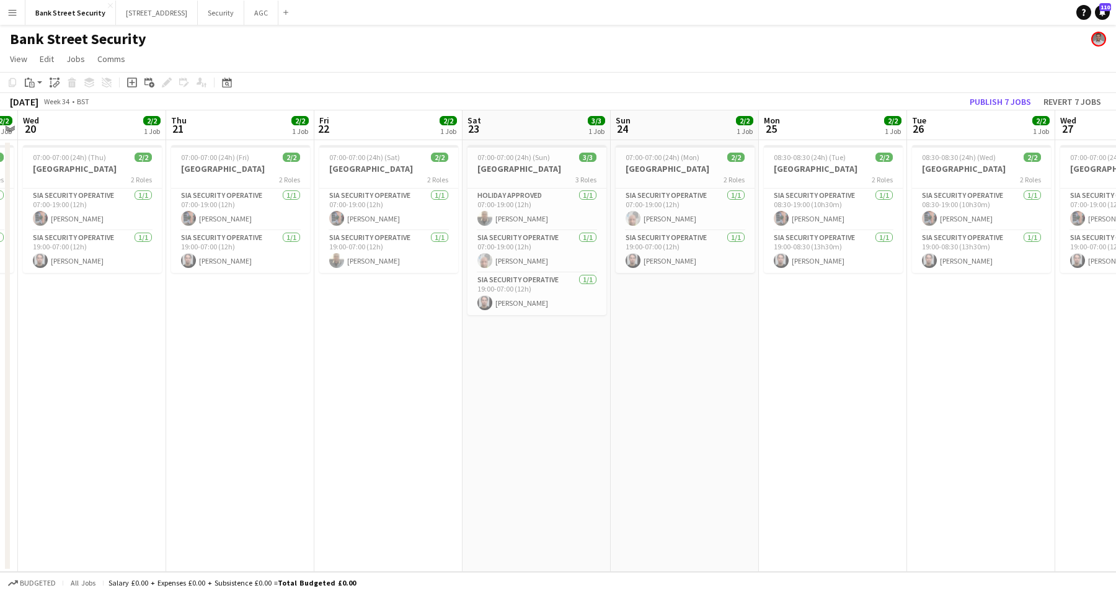
scroll to position [0, 337]
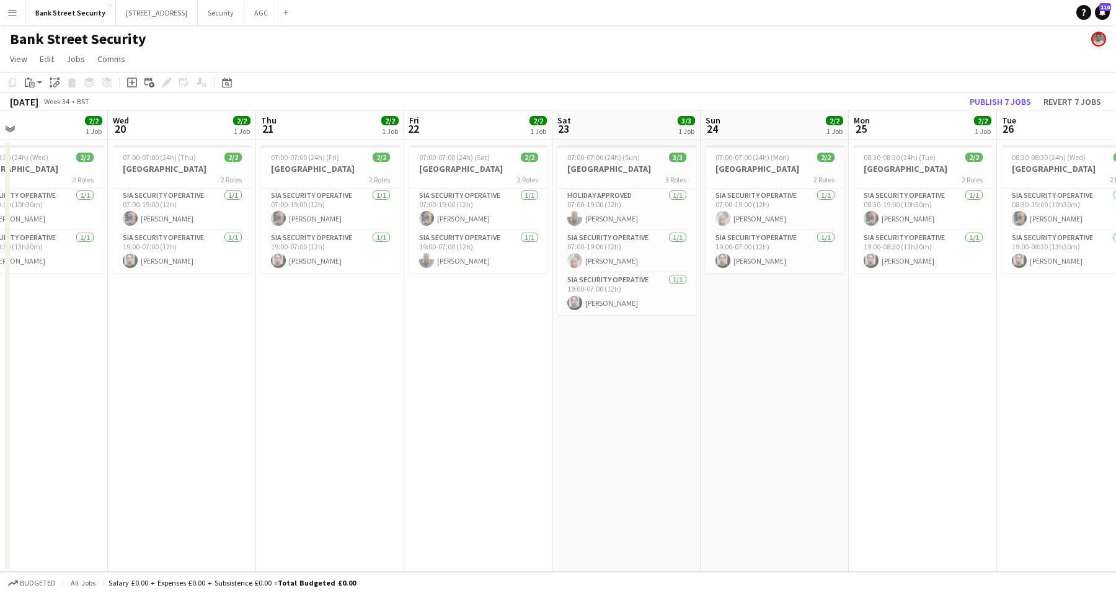
drag, startPoint x: 746, startPoint y: 265, endPoint x: 782, endPoint y: 260, distance: 35.7
click at [782, 260] on app-calendar-viewport "Sun 17 2/2 1 Job Mon 18 2/2 1 Job Tue 19 2/2 1 Job Wed 20 2/2 1 Job Thu 21 2/2 …" at bounding box center [558, 340] width 1116 height 461
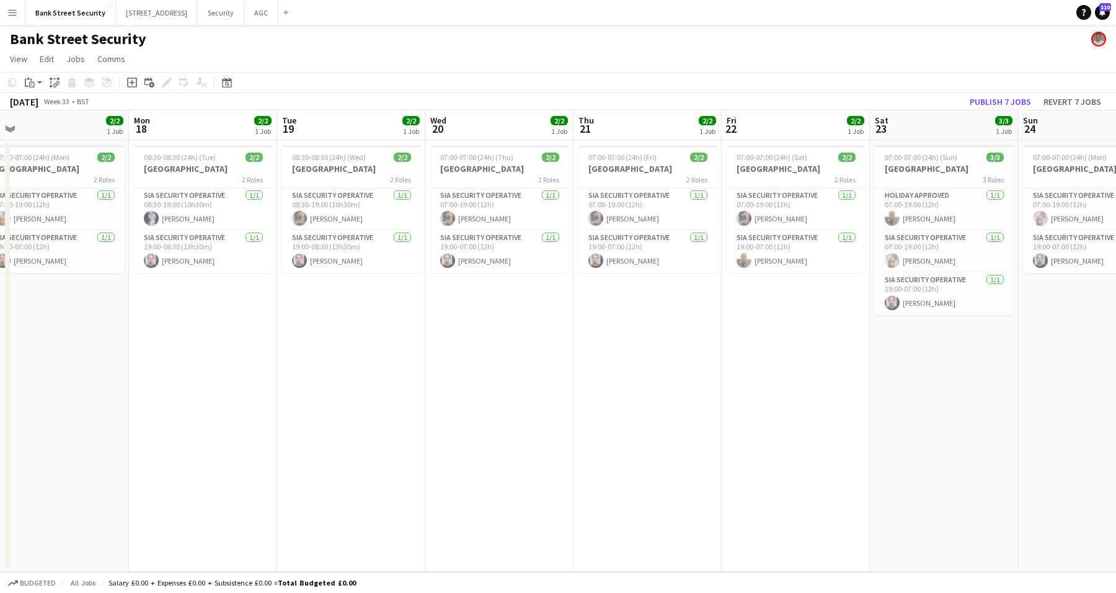
scroll to position [0, 267]
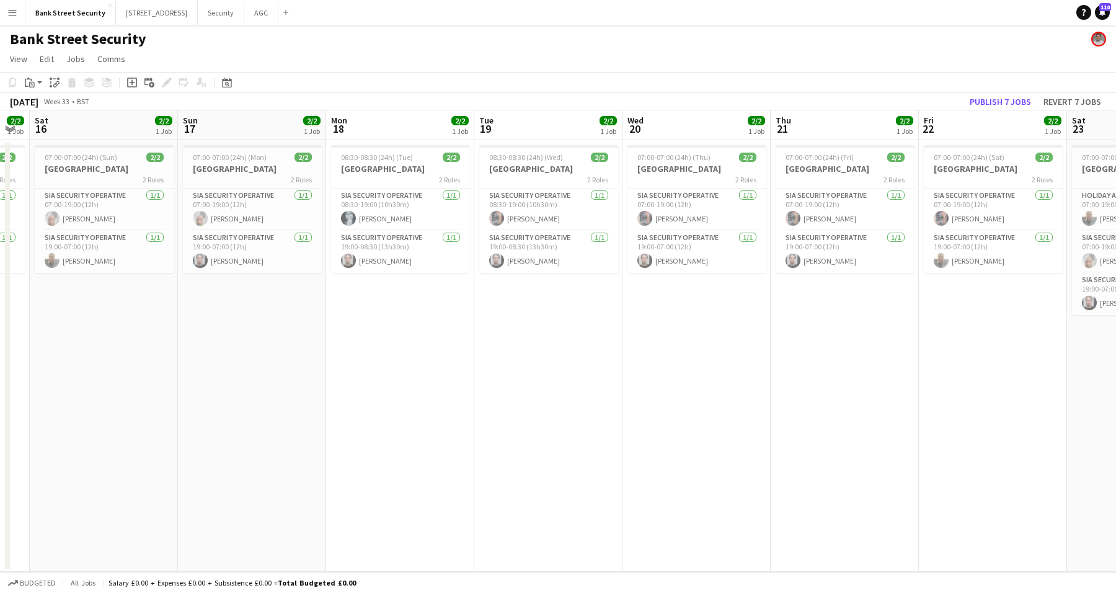
drag, startPoint x: 217, startPoint y: 423, endPoint x: 716, endPoint y: 324, distance: 508.8
click at [716, 324] on app-calendar-viewport "Thu 14 2/2 1 Job Fri 15 2/2 1 Job Sat 16 2/2 1 Job Sun 17 2/2 1 Job Mon 18 2/2 …" at bounding box center [558, 340] width 1116 height 461
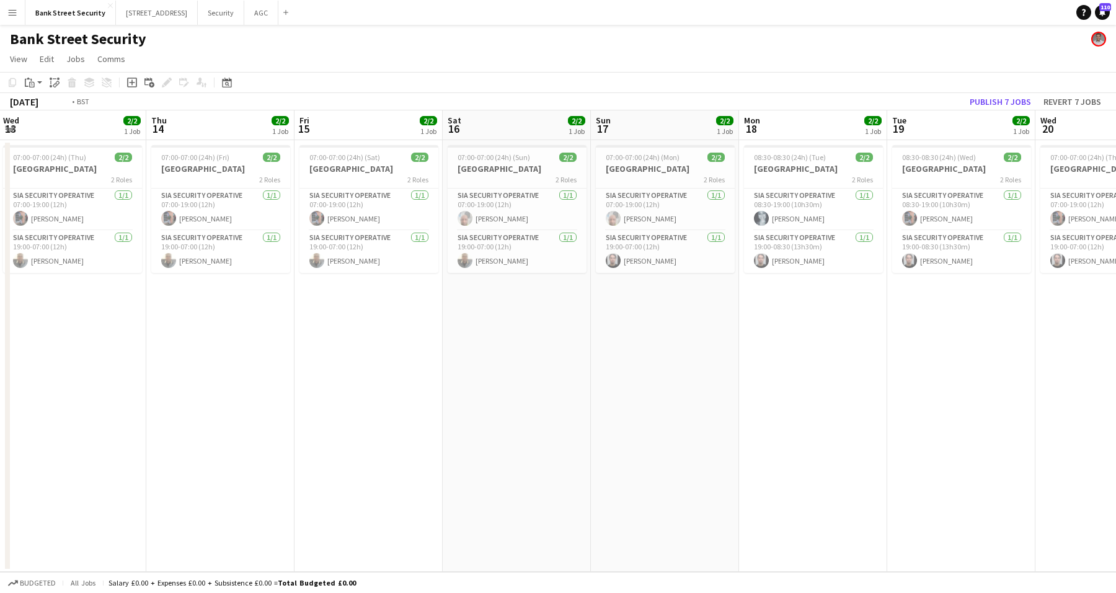
drag, startPoint x: 679, startPoint y: 359, endPoint x: 885, endPoint y: 317, distance: 210.0
click at [885, 317] on app-calendar-viewport "Mon 11 Tue 12 Wed 13 2/2 1 Job Thu 14 2/2 1 Job Fri 15 2/2 1 Job Sat 16 2/2 1 J…" at bounding box center [558, 340] width 1116 height 461
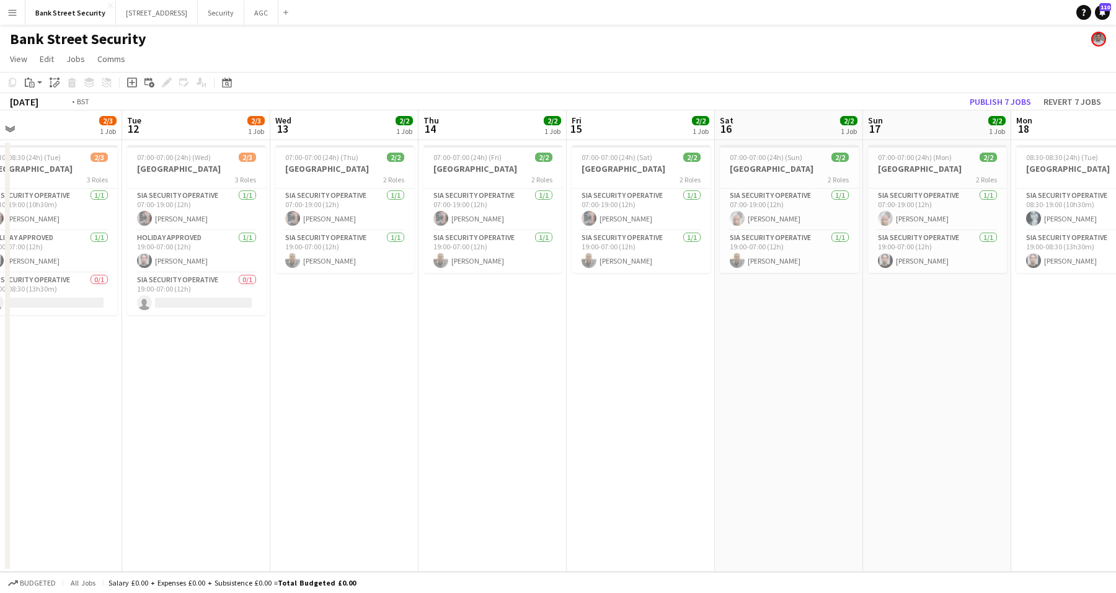
scroll to position [0, 472]
drag, startPoint x: 428, startPoint y: 383, endPoint x: 356, endPoint y: 386, distance: 71.3
click at [356, 386] on app-calendar-viewport "Fri 8 2/2 1 Job Sat 9 2/3 1 Job Sun 10 2/3 1 Job Mon 11 2/3 1 Job Tue 12 2/3 1 …" at bounding box center [558, 340] width 1116 height 461
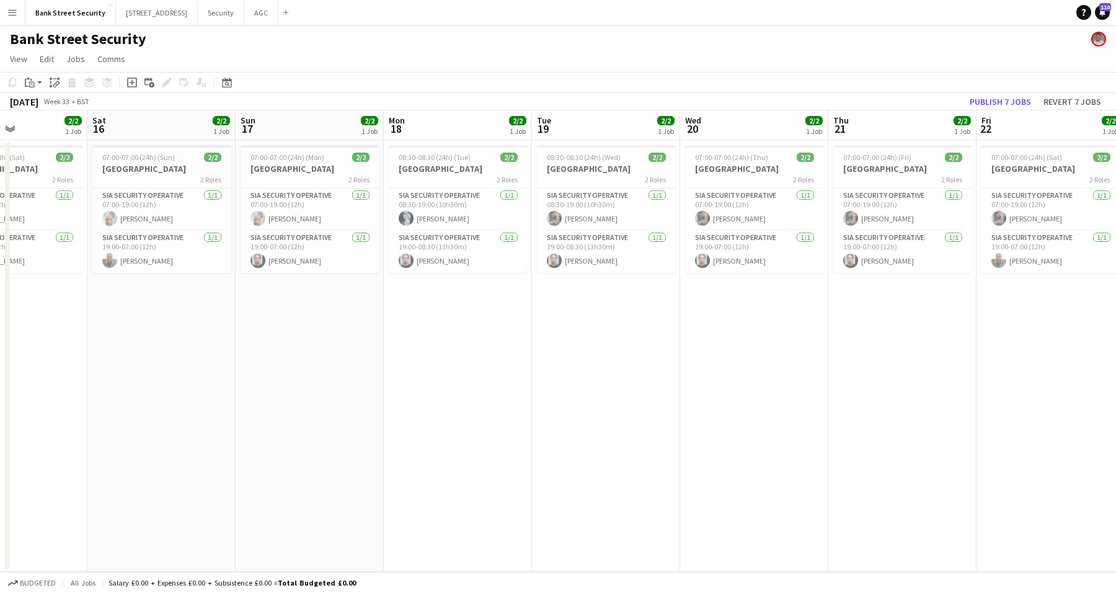
drag, startPoint x: 916, startPoint y: 335, endPoint x: 289, endPoint y: 394, distance: 630.1
click at [289, 394] on app-calendar-viewport "Wed 13 2/2 1 Job Thu 14 2/2 1 Job Fri 15 2/2 1 Job Sat 16 2/2 1 Job Sun 17 2/2 …" at bounding box center [558, 340] width 1116 height 461
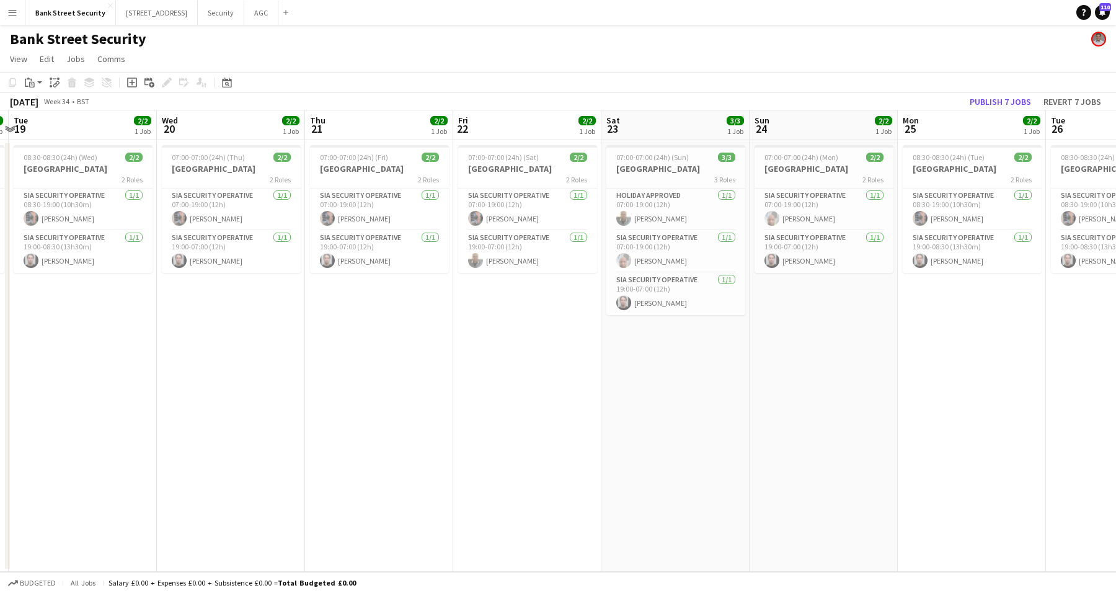
scroll to position [0, 338]
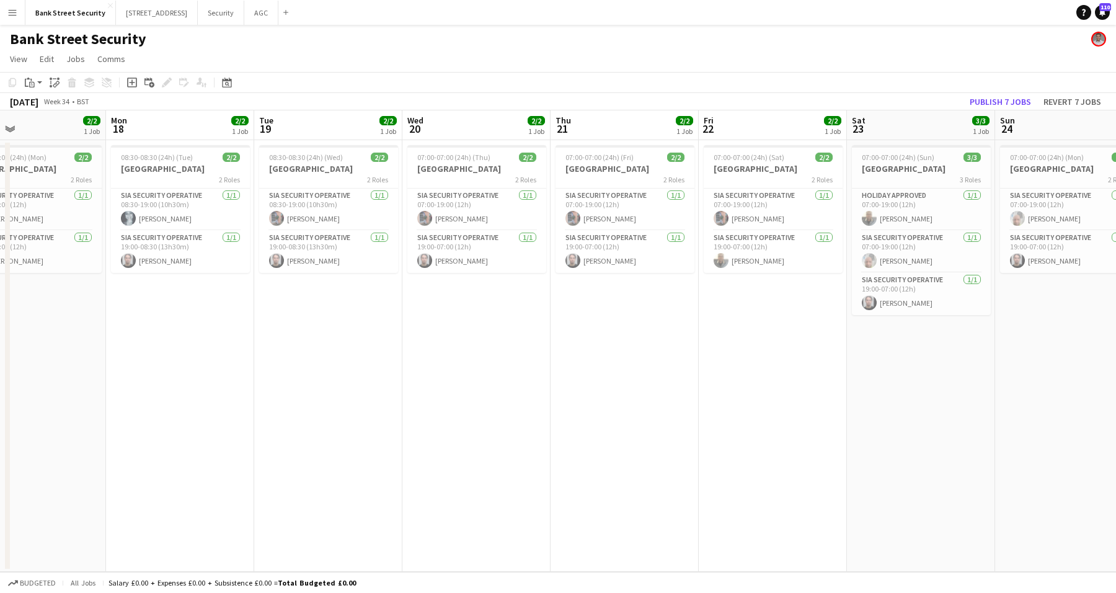
drag, startPoint x: 894, startPoint y: 332, endPoint x: 321, endPoint y: 412, distance: 578.3
click at [321, 412] on app-calendar-viewport "Fri 15 2/2 1 Job Sat 16 2/2 1 Job Sun 17 2/2 1 Job Mon 18 2/2 1 Job Tue 19 2/2 …" at bounding box center [558, 340] width 1116 height 461
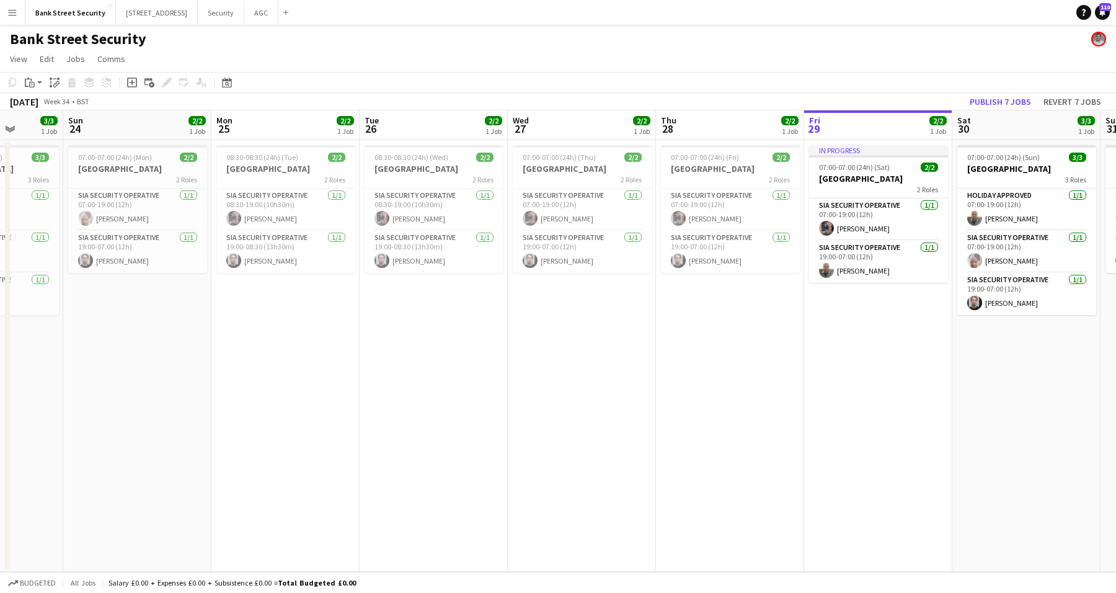
scroll to position [0, 399]
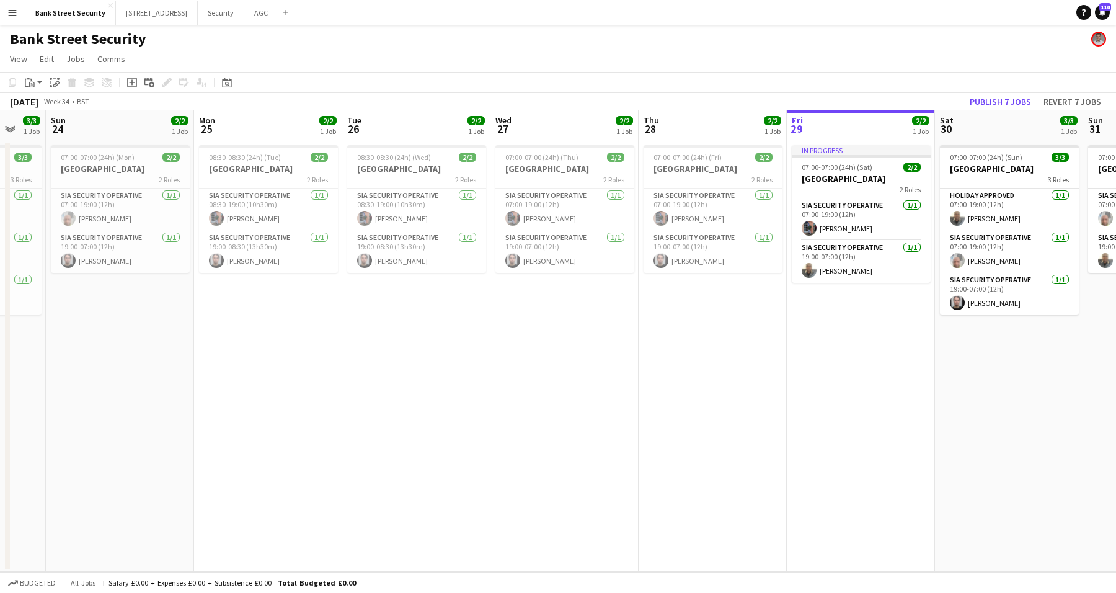
drag, startPoint x: 883, startPoint y: 378, endPoint x: 270, endPoint y: 436, distance: 615.2
click at [270, 436] on app-calendar-viewport "Thu 21 2/2 1 Job Fri 22 2/2 1 Job Sat 23 3/3 1 Job Sun 24 2/2 1 Job Mon 25 2/2 …" at bounding box center [558, 340] width 1116 height 461
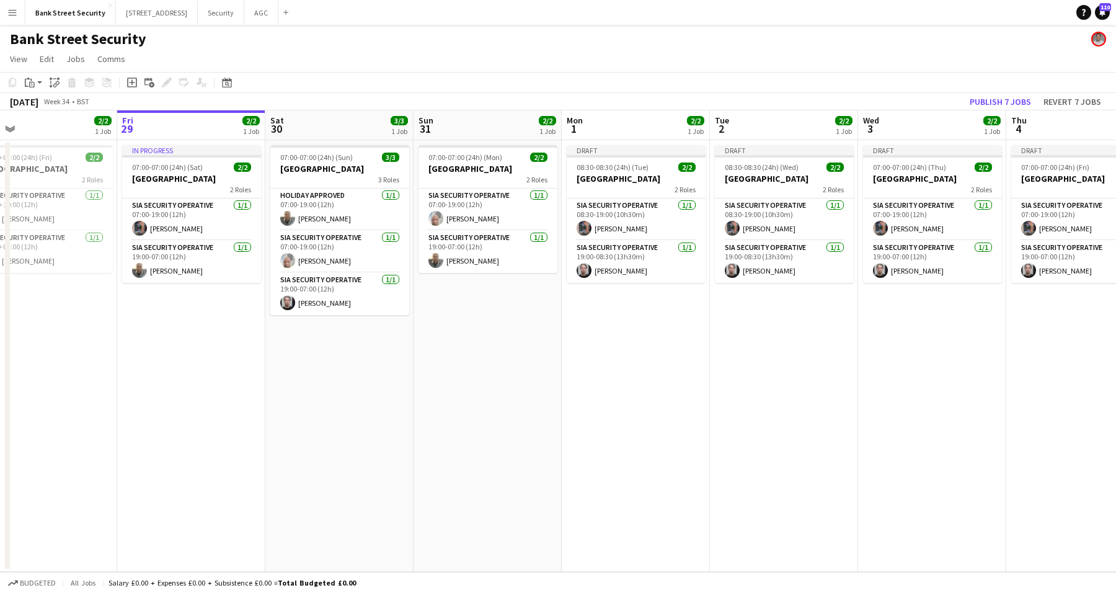
scroll to position [0, 328]
drag, startPoint x: 784, startPoint y: 362, endPoint x: 155, endPoint y: 420, distance: 631.9
click at [155, 420] on app-calendar-viewport "Tue 26 2/2 1 Job Wed 27 2/2 1 Job Thu 28 2/2 1 Job Fri 29 2/2 1 Job Sat 30 3/3 …" at bounding box center [558, 340] width 1116 height 461
click at [619, 261] on app-card-role "SIA Security Operative [DATE] 19:00-08:30 (13h30m) [PERSON_NAME]" at bounding box center [635, 262] width 139 height 42
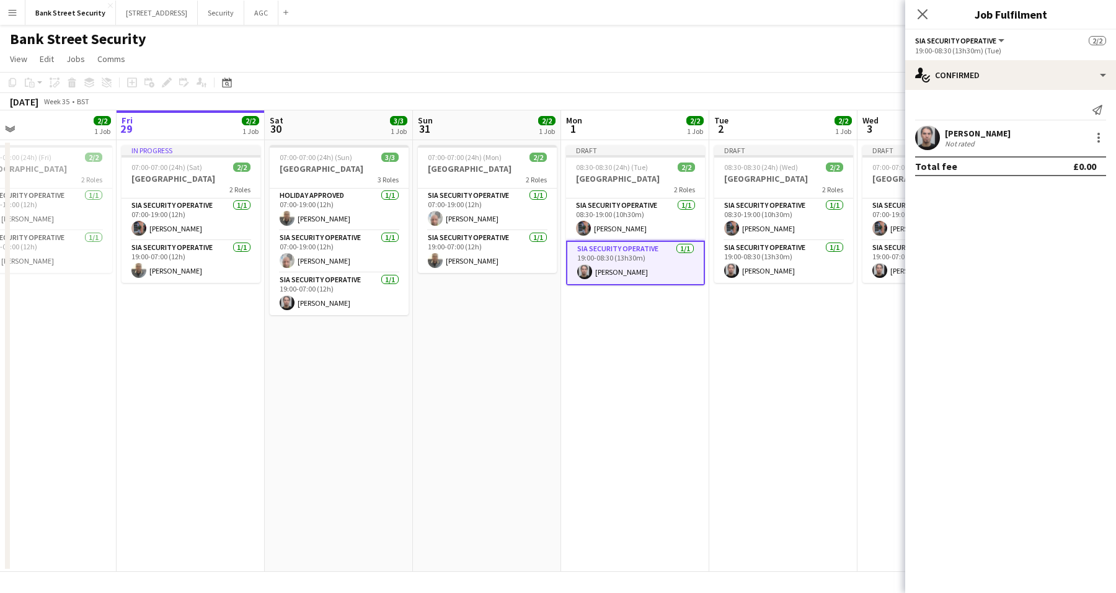
click at [1101, 139] on div at bounding box center [1098, 137] width 15 height 15
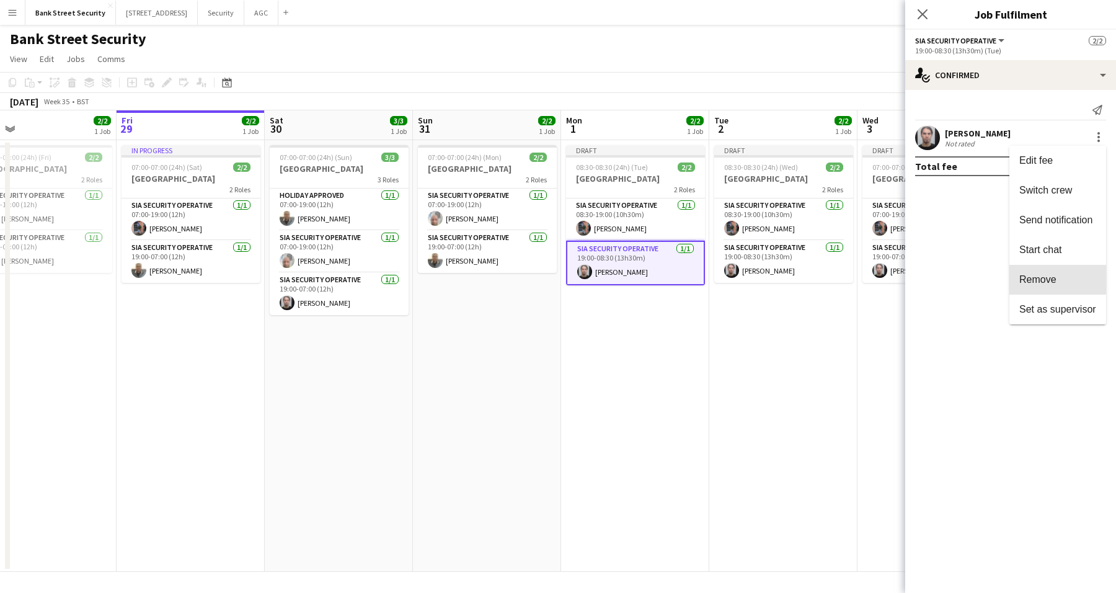
click at [1028, 274] on span "Remove" at bounding box center [1037, 279] width 37 height 11
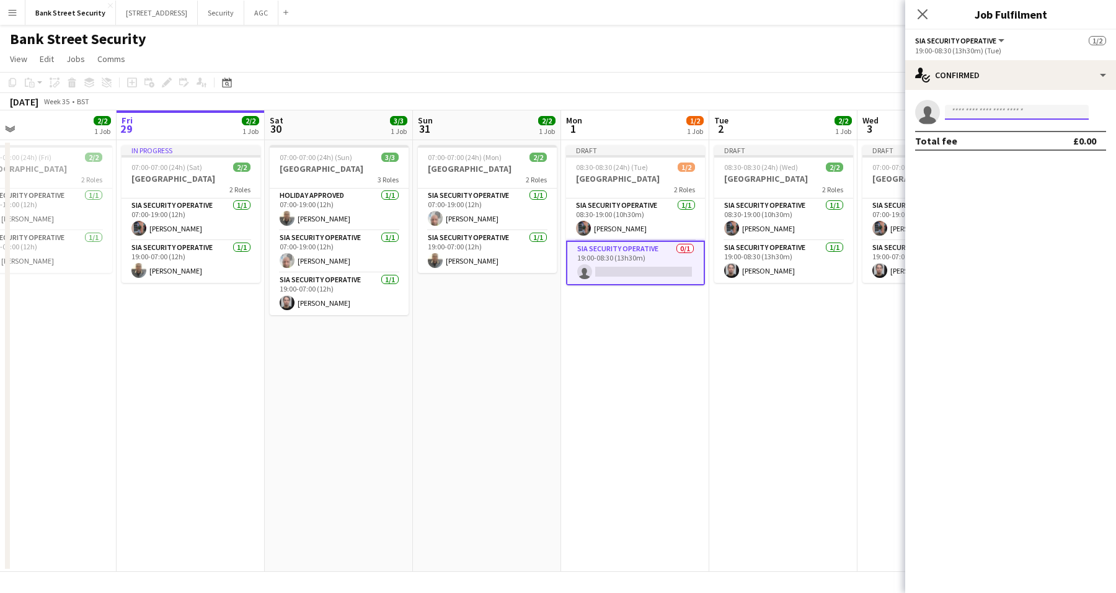
click at [996, 113] on input at bounding box center [1017, 112] width 144 height 15
type input "*****"
click at [1001, 131] on span "[PERSON_NAME]" at bounding box center [990, 130] width 71 height 11
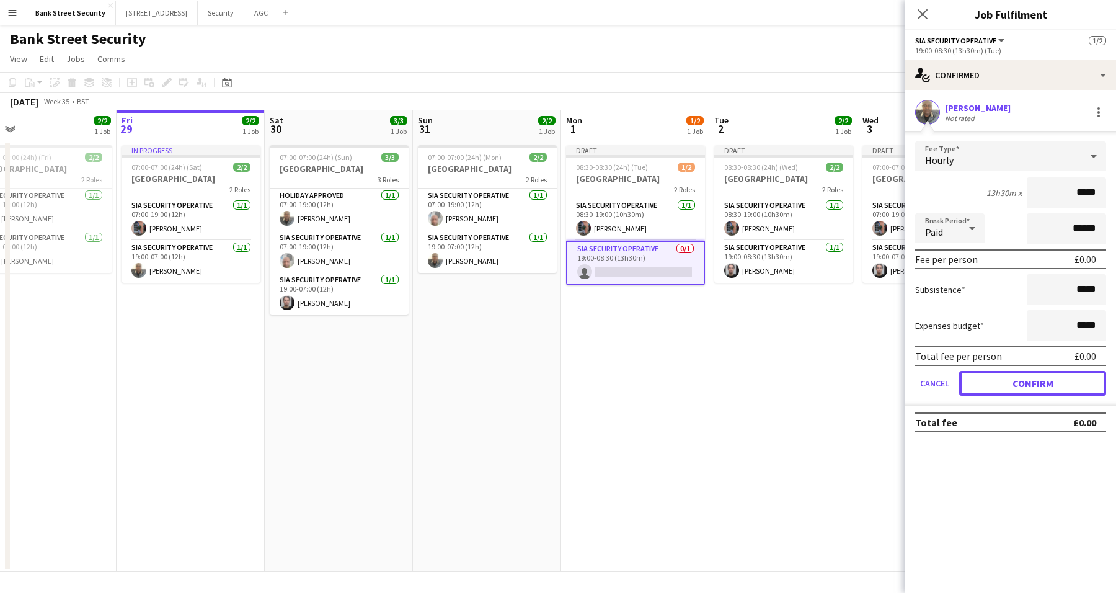
click at [1038, 381] on button "Confirm" at bounding box center [1032, 383] width 147 height 25
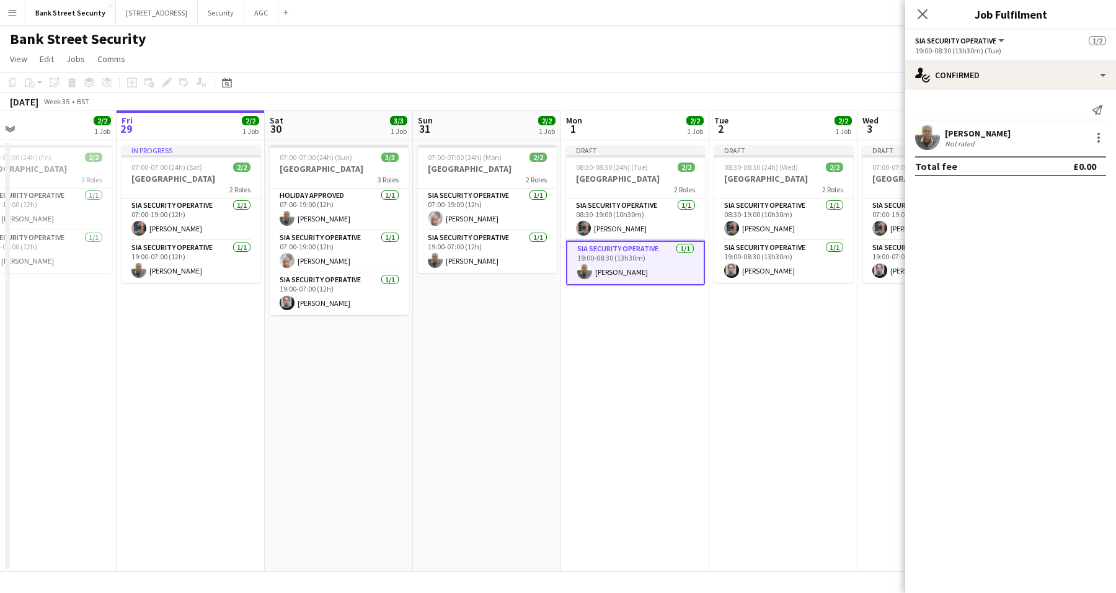
click at [922, 9] on icon "Close pop-in" at bounding box center [922, 14] width 10 height 10
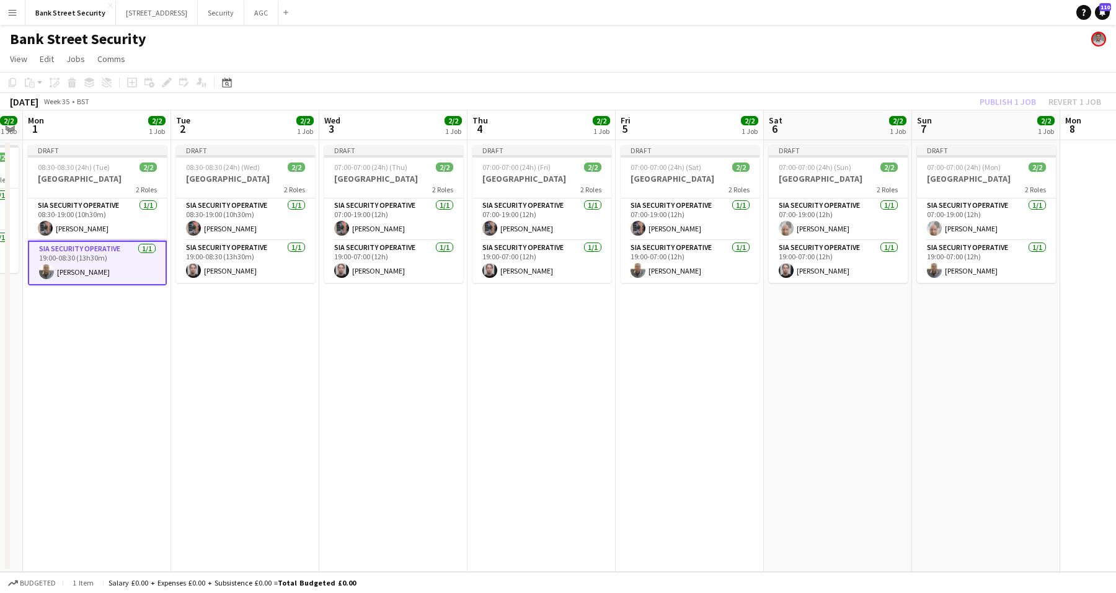
scroll to position [0, 444]
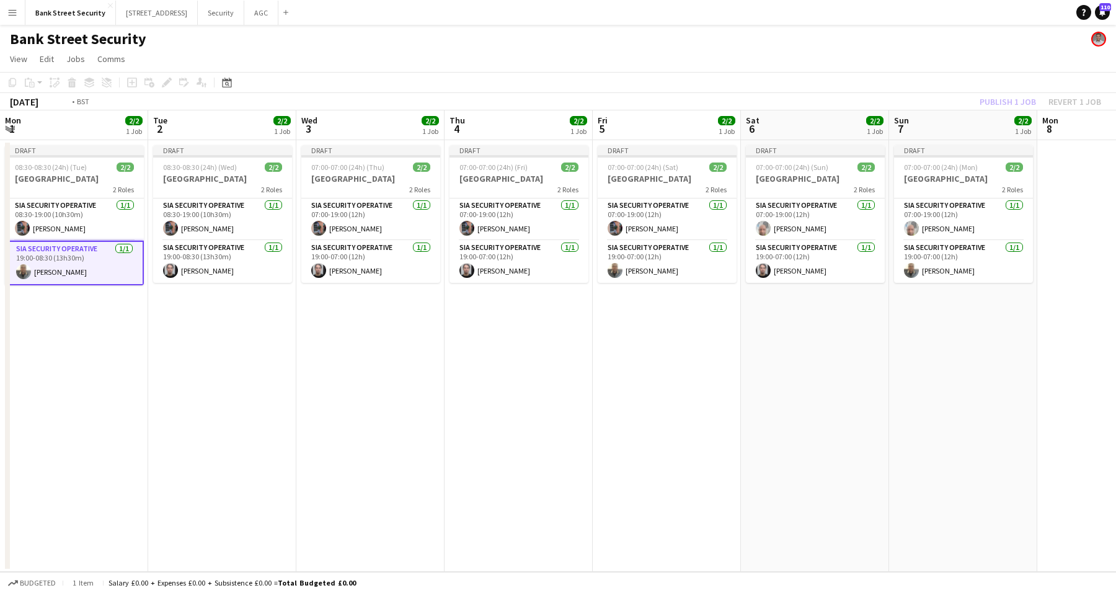
drag, startPoint x: 781, startPoint y: 284, endPoint x: 224, endPoint y: 361, distance: 562.0
click at [224, 361] on app-calendar-viewport "Fri 29 2/2 1 Job Sat 30 3/3 1 Job Sun 31 2/2 1 Job Mon 1 2/2 1 Job Tue 2 2/2 1 …" at bounding box center [558, 340] width 1116 height 461
click at [656, 255] on app-card-role "SIA Security Operative [DATE] 19:00-07:00 (12h) [PERSON_NAME]" at bounding box center [667, 262] width 139 height 42
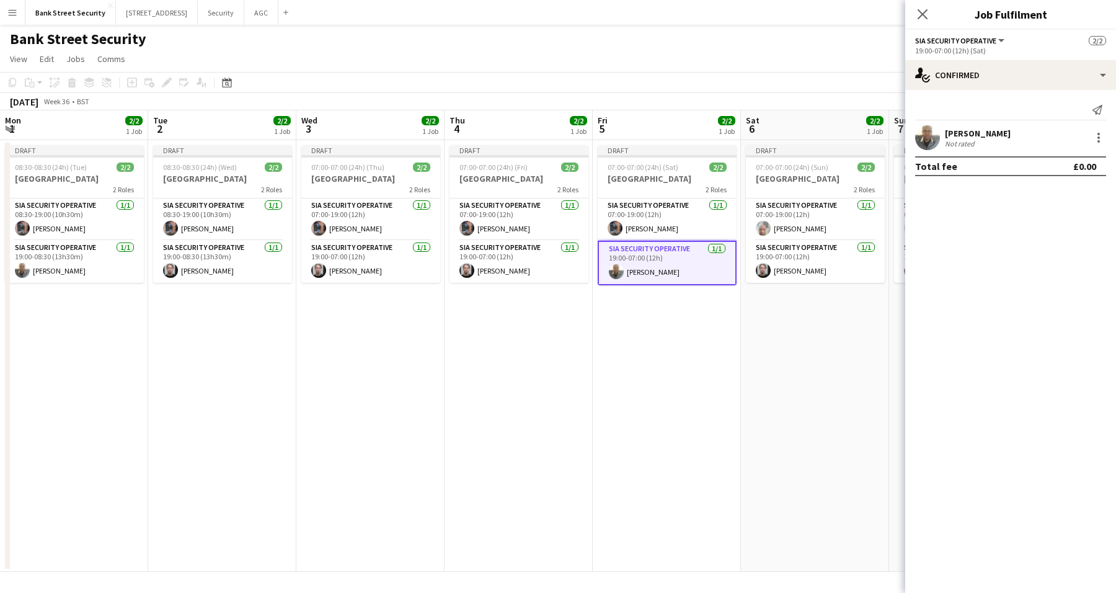
click at [1104, 140] on div at bounding box center [1098, 137] width 15 height 15
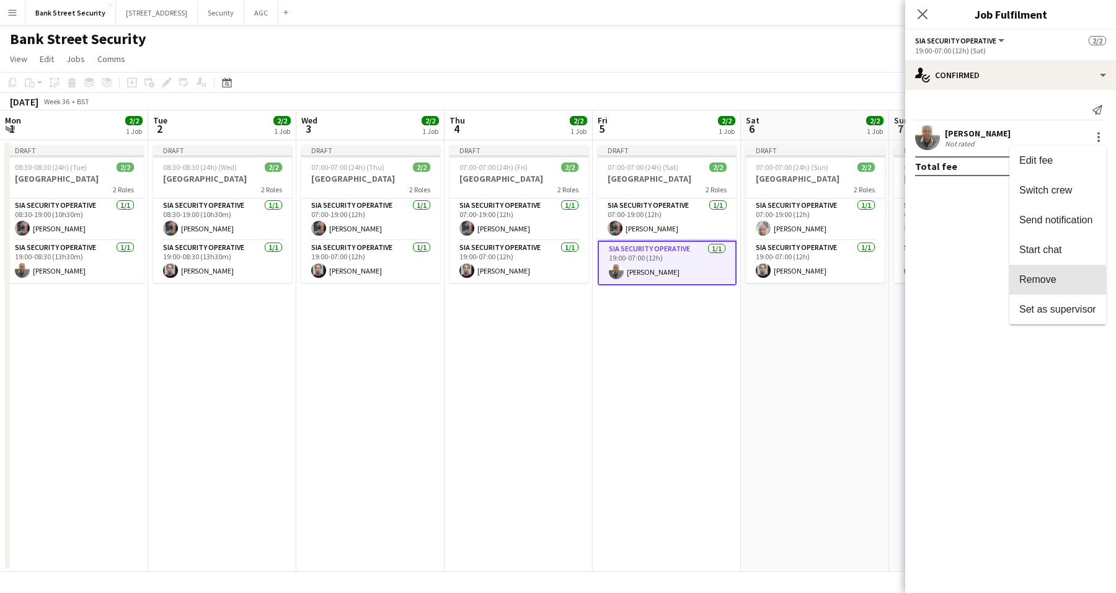
click at [1057, 285] on span "Remove" at bounding box center [1057, 279] width 77 height 11
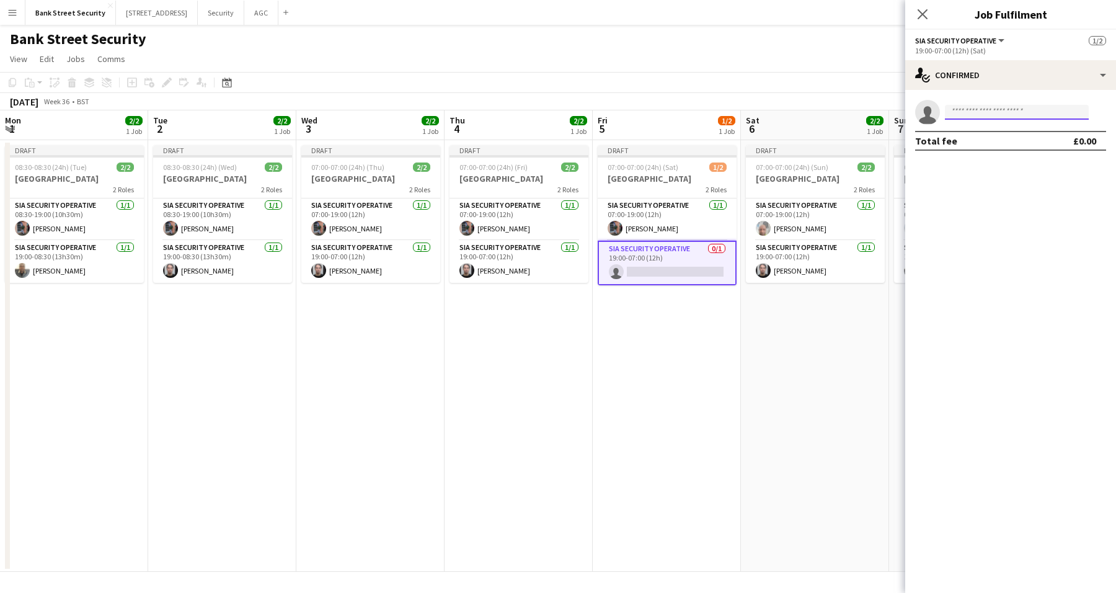
click at [983, 110] on input at bounding box center [1017, 112] width 144 height 15
type input "*****"
click at [987, 139] on span "[EMAIL_ADDRESS][DOMAIN_NAME]" at bounding box center [1017, 140] width 124 height 10
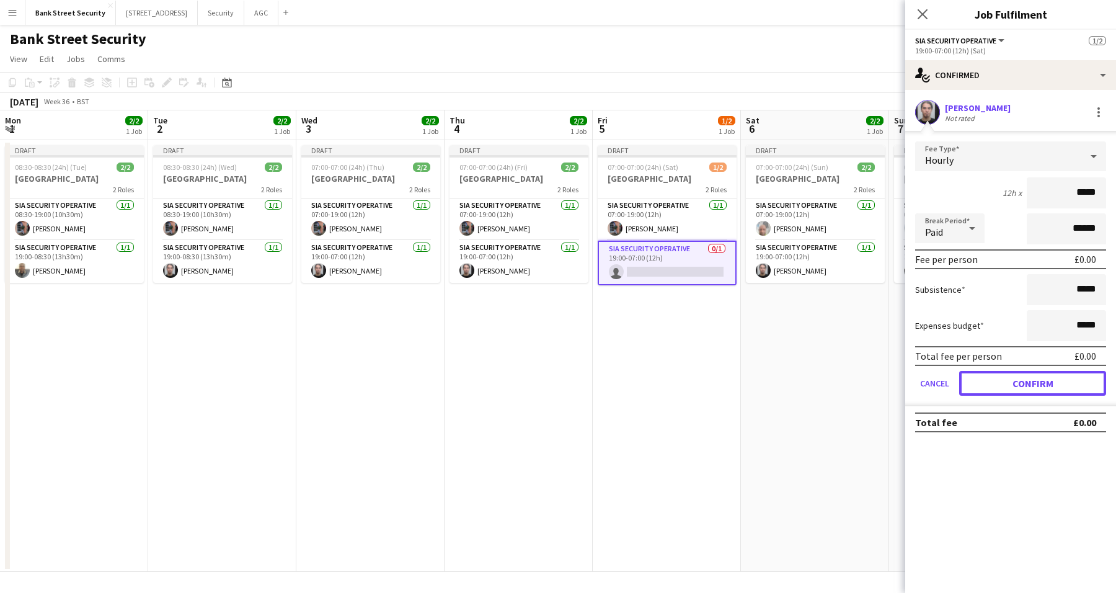
click at [1062, 385] on button "Confirm" at bounding box center [1032, 383] width 147 height 25
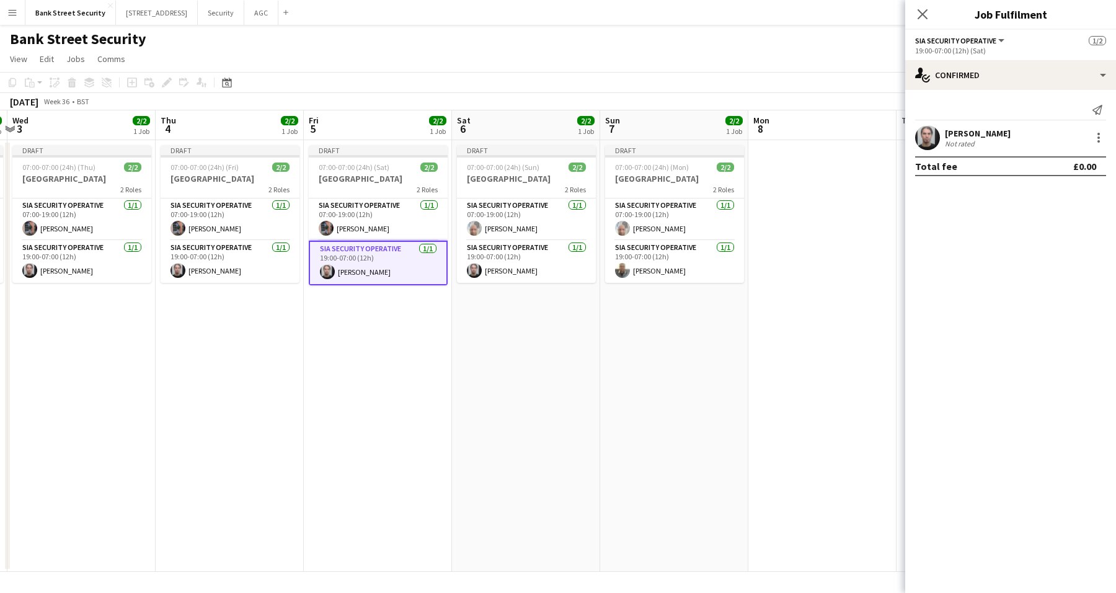
drag, startPoint x: 826, startPoint y: 396, endPoint x: 516, endPoint y: 399, distance: 310.0
click at [526, 417] on app-calendar-viewport "Sun 31 2/2 1 Job Mon 1 2/2 1 Job Tue 2 2/2 1 Job Wed 3 2/2 1 Job Thu 4 2/2 1 Jo…" at bounding box center [558, 340] width 1116 height 461
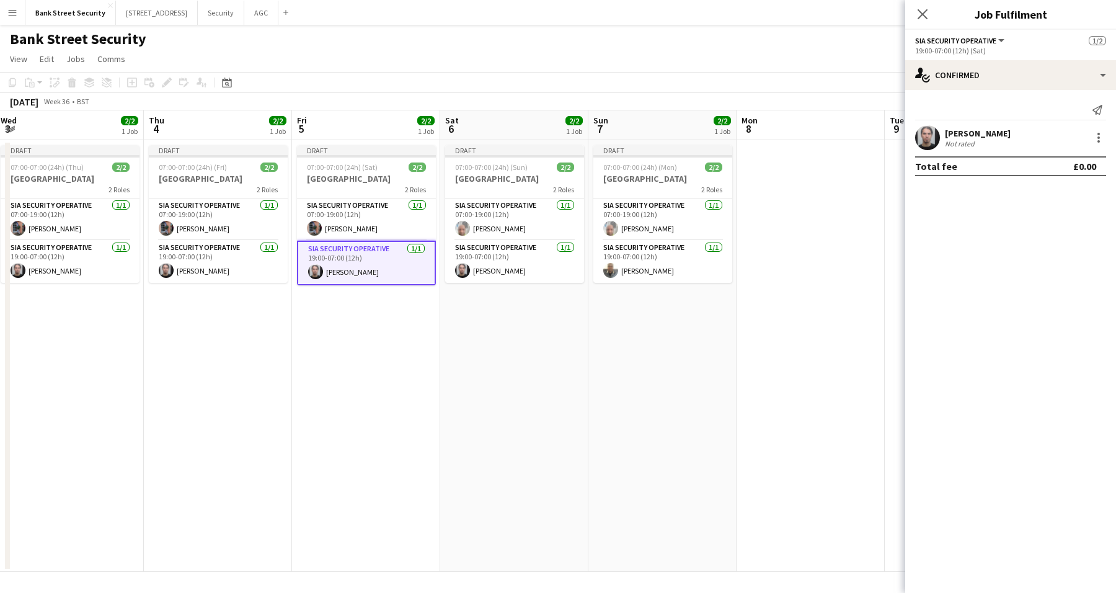
click at [477, 270] on app-card-role "SIA Security Operative [DATE] 19:00-07:00 (12h) [PERSON_NAME]" at bounding box center [514, 262] width 139 height 42
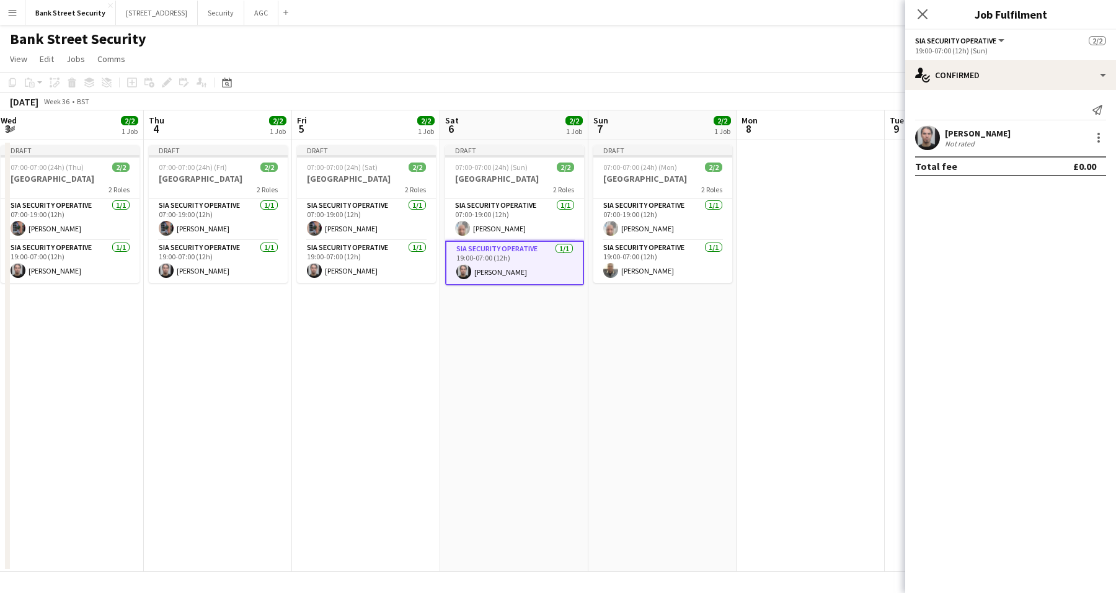
click at [1096, 138] on div at bounding box center [1098, 137] width 15 height 15
drag, startPoint x: 1039, startPoint y: 280, endPoint x: 968, endPoint y: 163, distance: 136.3
click at [1039, 279] on span "Remove" at bounding box center [1037, 279] width 37 height 11
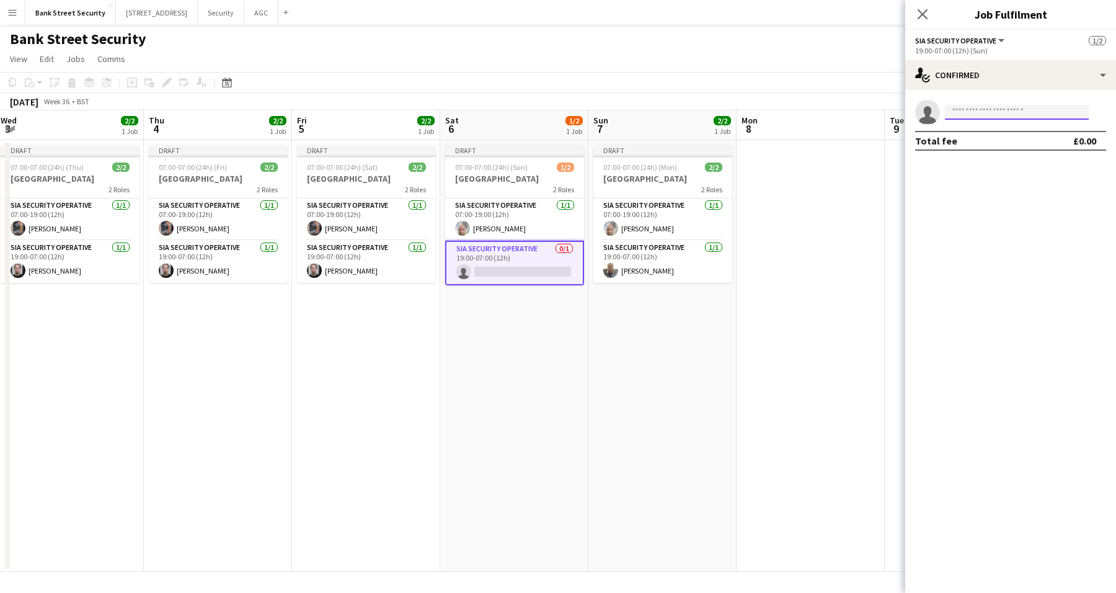
click at [976, 117] on input at bounding box center [1017, 112] width 144 height 15
type input "*****"
click at [987, 140] on span "[EMAIL_ADDRESS][DOMAIN_NAME]" at bounding box center [1017, 140] width 124 height 10
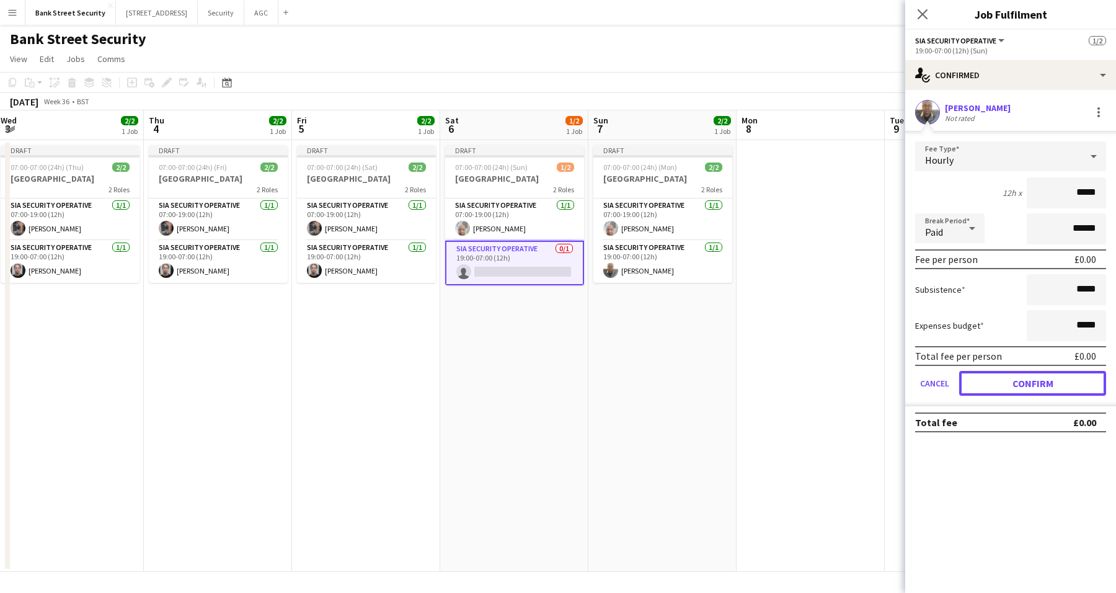
click at [1054, 378] on button "Confirm" at bounding box center [1032, 383] width 147 height 25
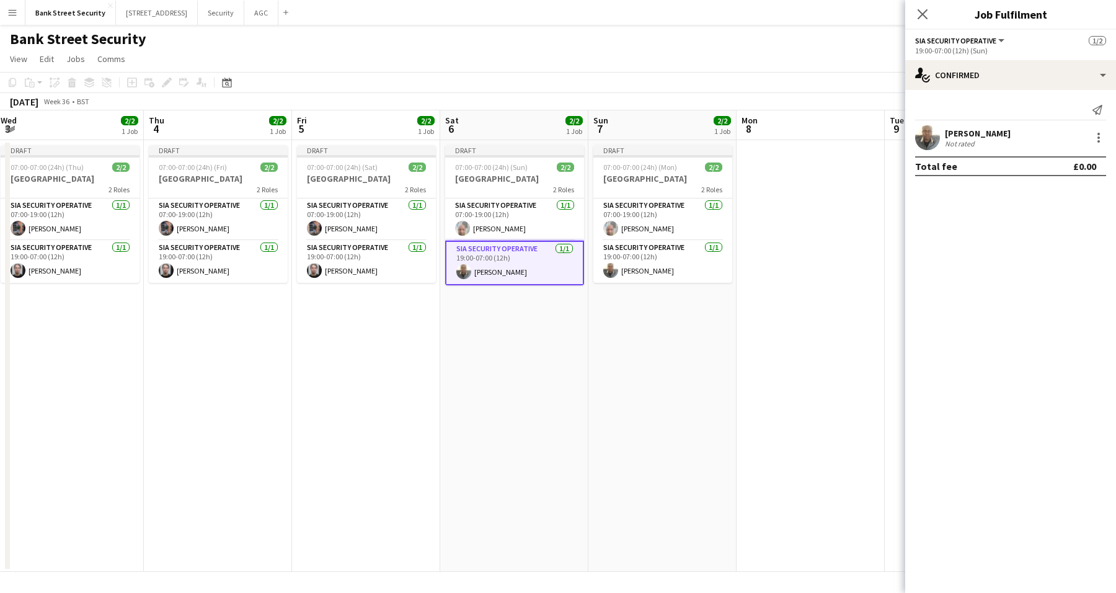
click at [923, 7] on app-icon "Close pop-in" at bounding box center [922, 14] width 15 height 15
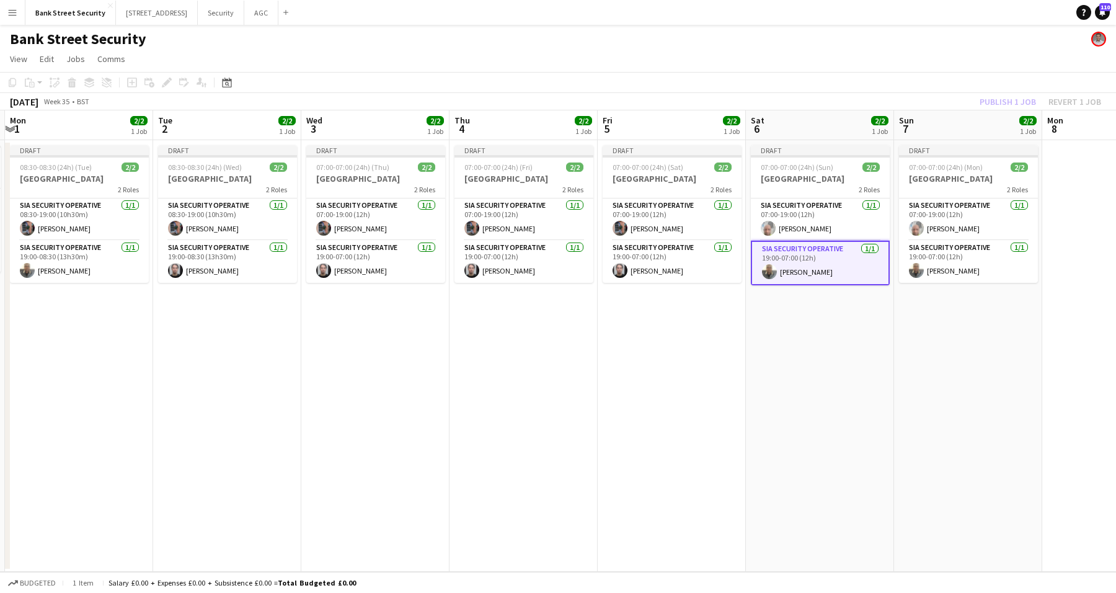
scroll to position [0, 262]
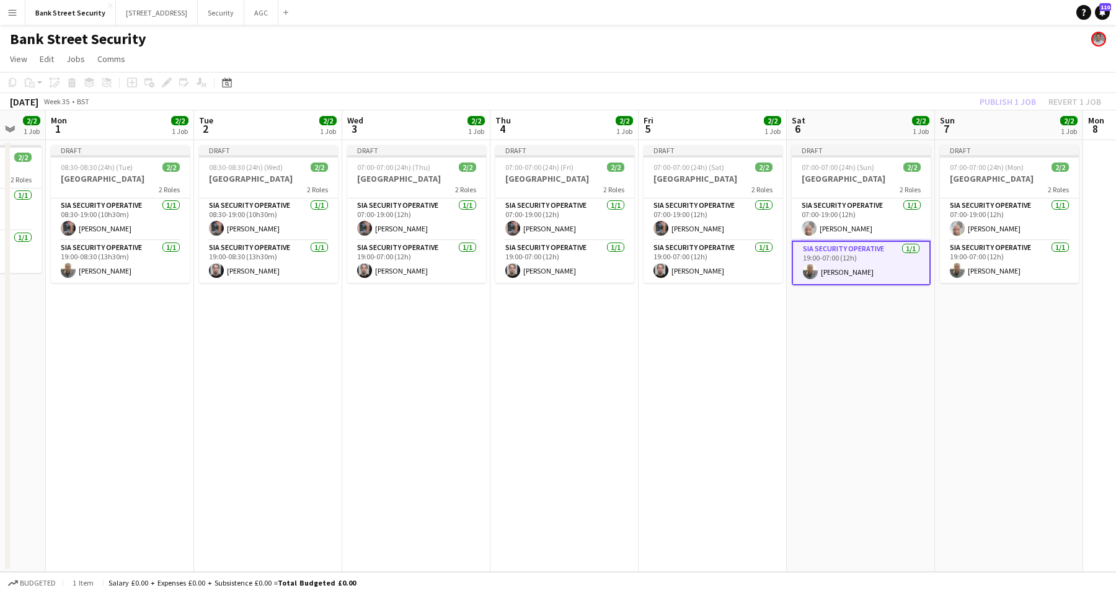
drag, startPoint x: 361, startPoint y: 356, endPoint x: 855, endPoint y: 312, distance: 496.1
click at [856, 312] on app-calendar-viewport "Sat 30 3/3 1 Job Sun 31 2/2 1 Job Mon 1 2/2 1 Job Tue 2 2/2 1 Job Wed 3 2/2 1 J…" at bounding box center [558, 340] width 1116 height 461
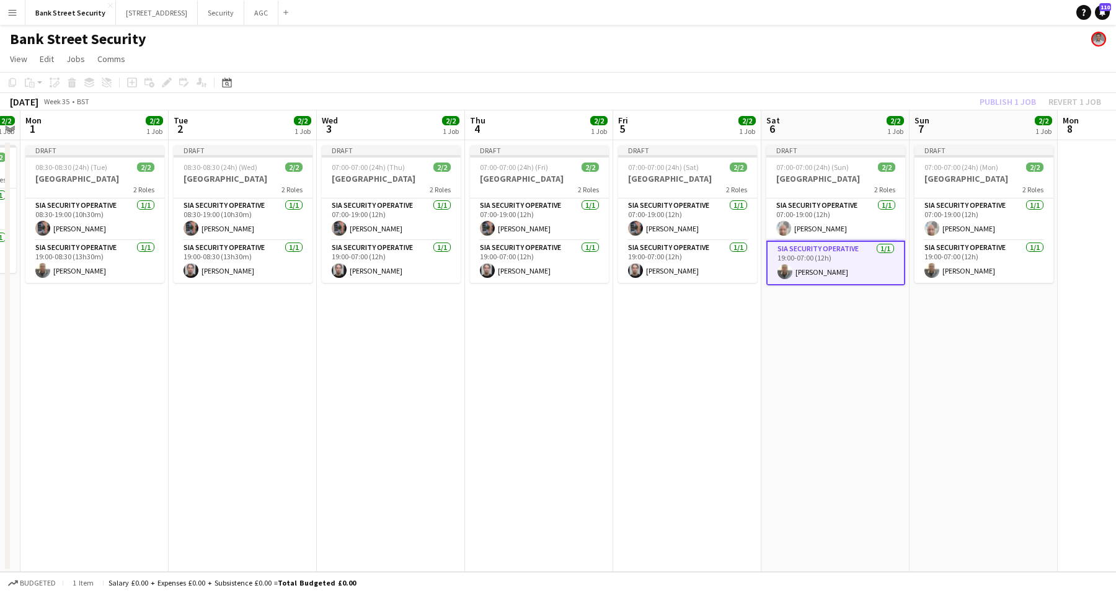
scroll to position [0, 573]
drag, startPoint x: 300, startPoint y: 379, endPoint x: 126, endPoint y: 371, distance: 174.4
click at [126, 371] on app-calendar-viewport "Thu 28 2/2 1 Job Fri 29 2/2 1 Job Sat 30 3/3 1 Job Sun 31 2/2 1 Job Mon 1 2/2 1…" at bounding box center [558, 340] width 1116 height 461
click at [998, 98] on div "Publish 1 job Revert 1 job" at bounding box center [1040, 102] width 151 height 16
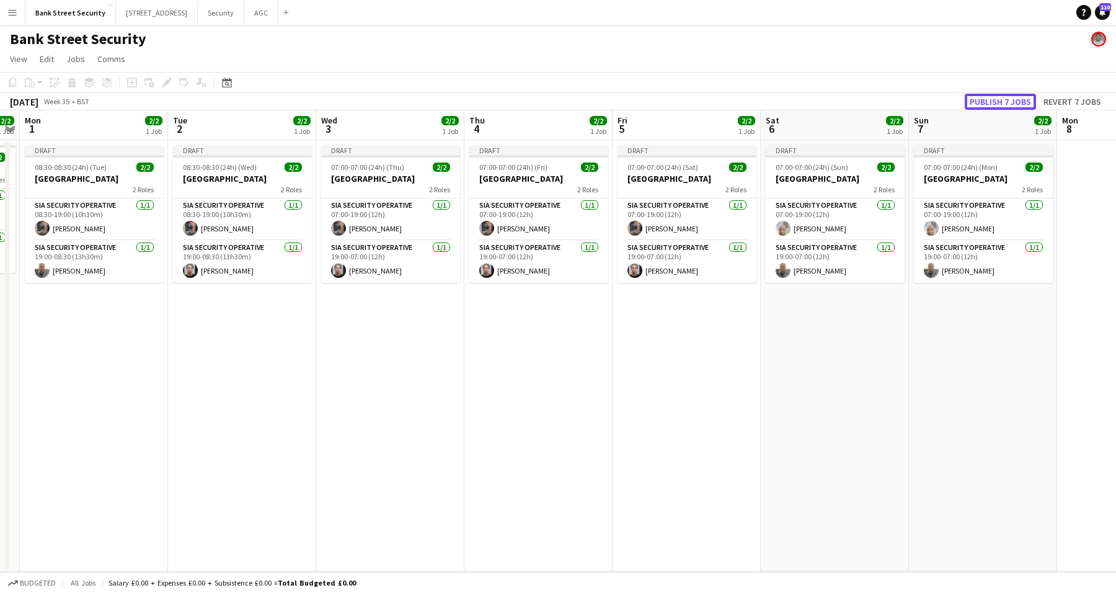
click at [998, 98] on button "Publish 7 jobs" at bounding box center [1000, 102] width 71 height 16
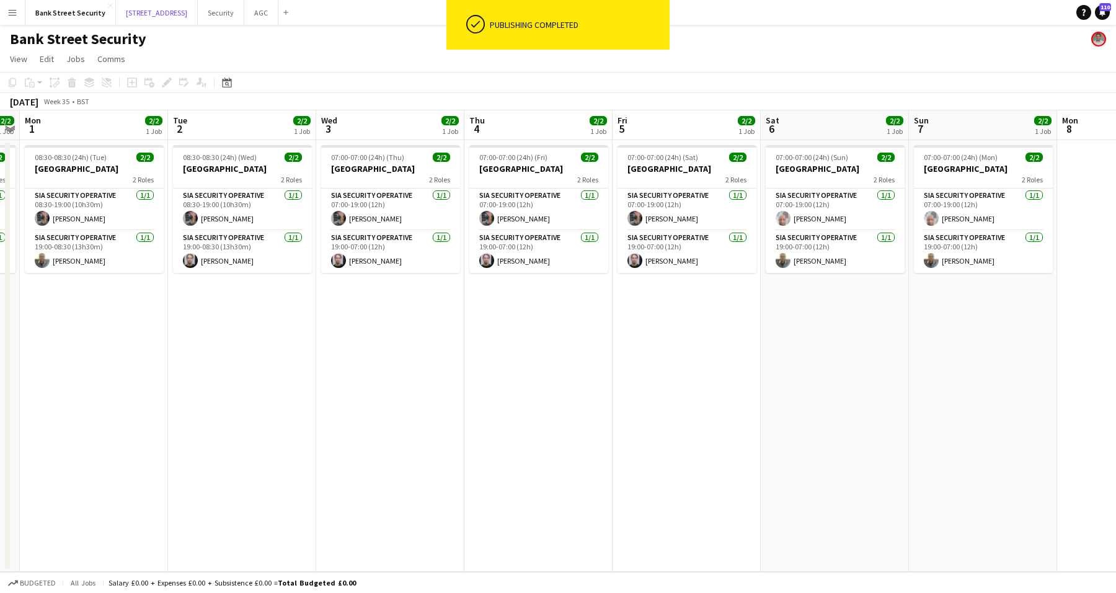
click at [166, 7] on button "[STREET_ADDRESS]" at bounding box center [157, 13] width 82 height 24
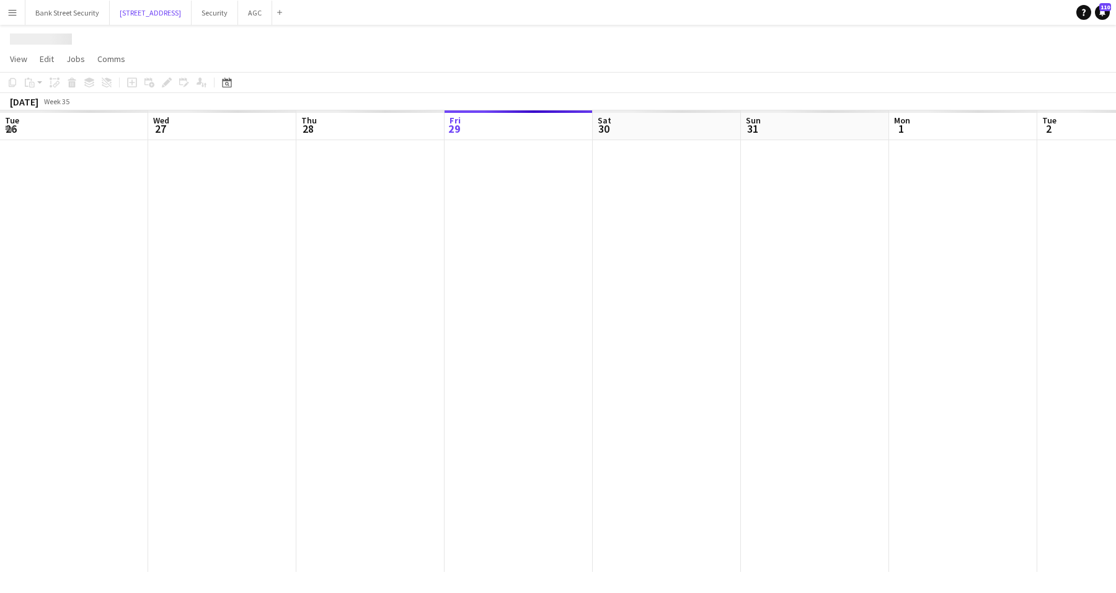
scroll to position [0, 296]
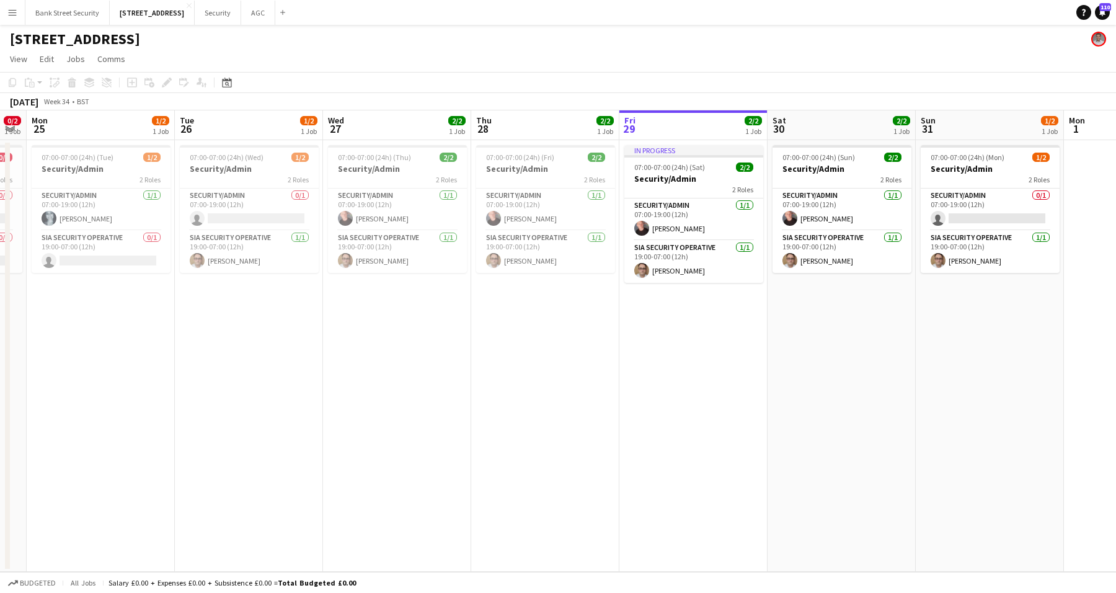
drag, startPoint x: 258, startPoint y: 448, endPoint x: 651, endPoint y: 394, distance: 396.7
click at [728, 399] on app-calendar-viewport "Sat 23 2/2 1 Job Sun 24 0/2 1 Job Mon 25 1/2 1 Job Tue 26 1/2 1 Job Wed 27 2/2 …" at bounding box center [558, 340] width 1116 height 461
click at [111, 153] on div "07:00-07:00 (24h) (Tue) 1/2" at bounding box center [100, 156] width 139 height 9
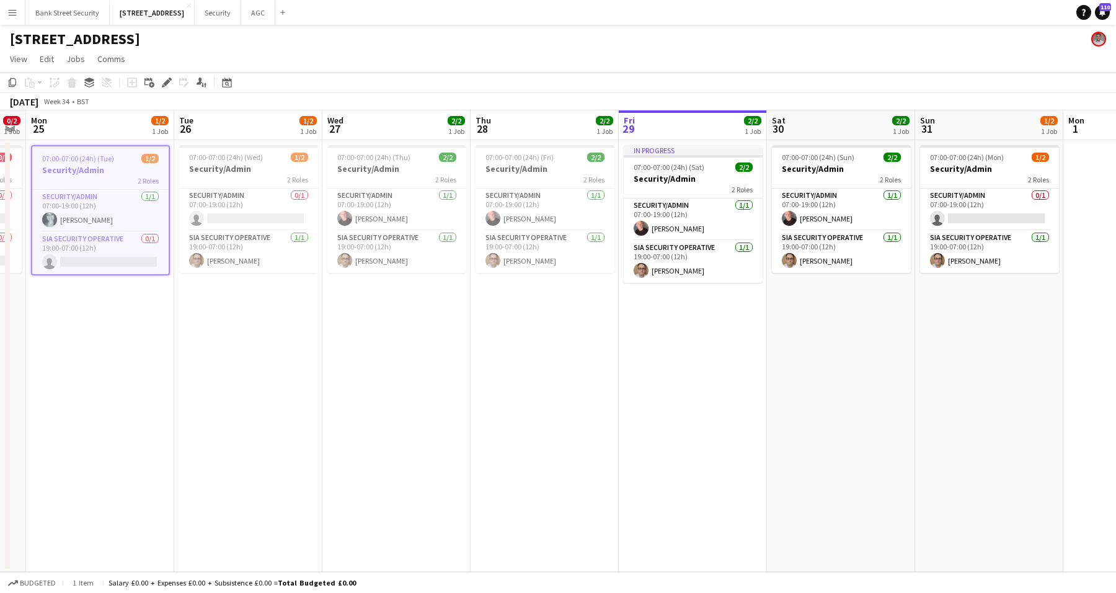
click at [260, 171] on h3 "Security/Admin" at bounding box center [248, 168] width 139 height 11
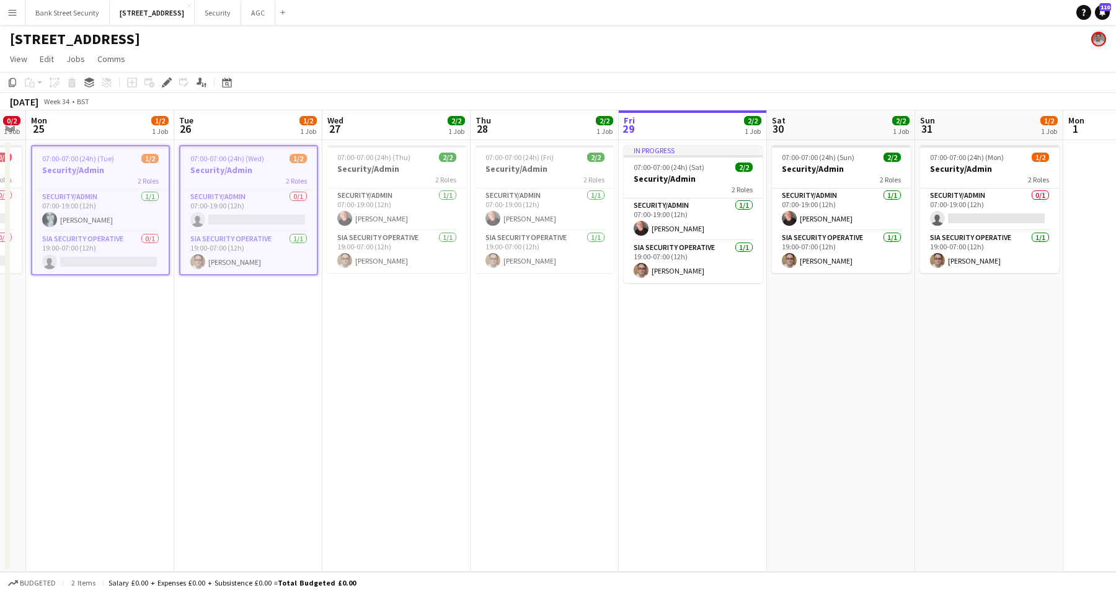
click at [373, 156] on span "07:00-07:00 (24h) (Thu)" at bounding box center [373, 156] width 73 height 9
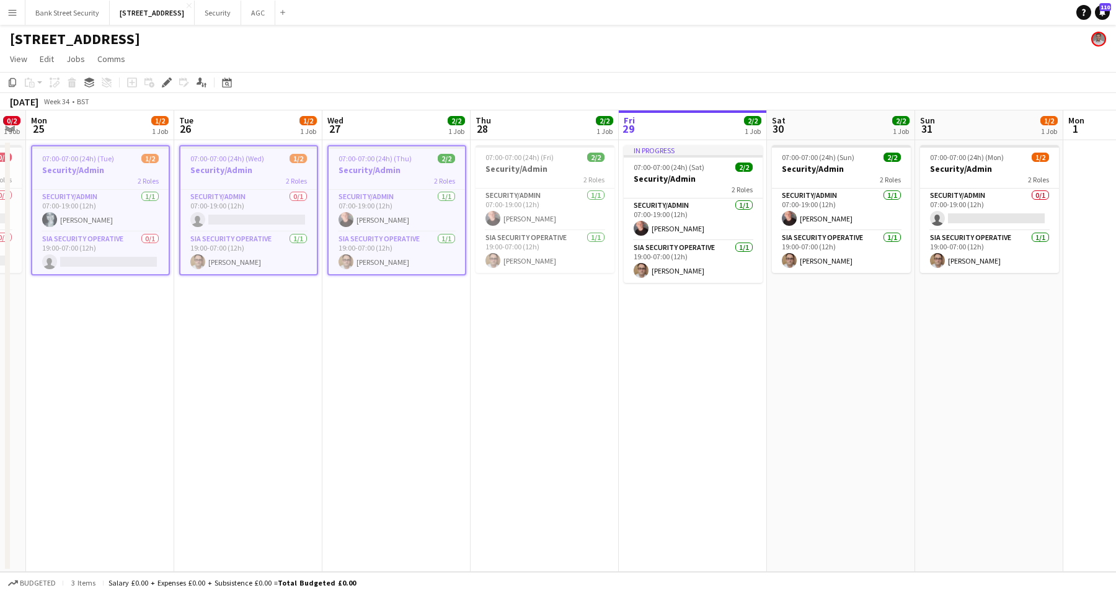
click at [532, 158] on span "07:00-07:00 (24h) (Fri)" at bounding box center [519, 156] width 68 height 9
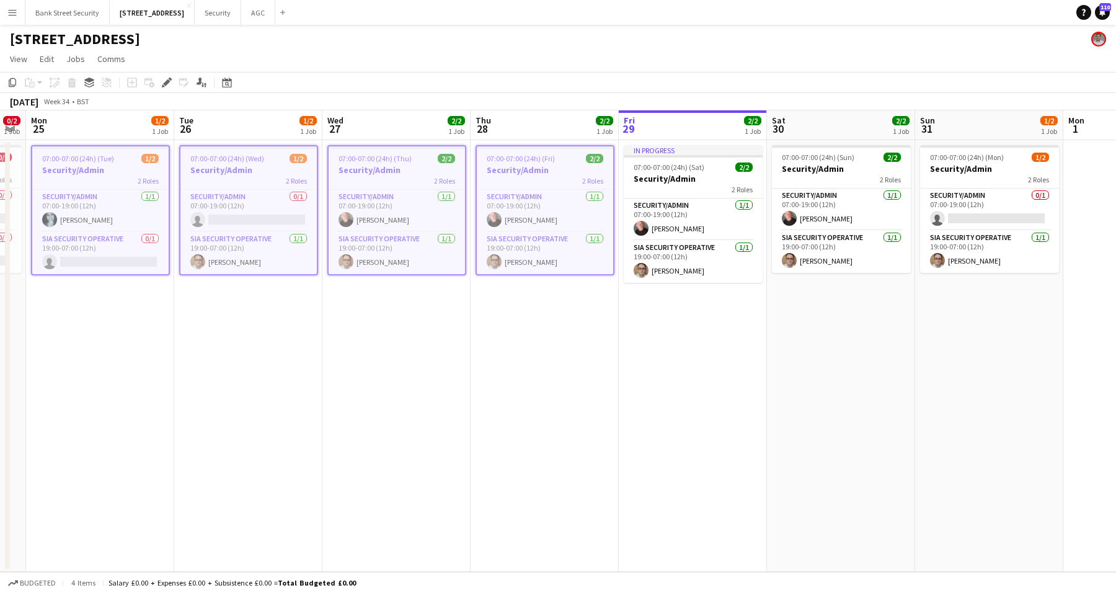
click at [679, 167] on span "07:00-07:00 (24h) (Sat)" at bounding box center [669, 166] width 71 height 9
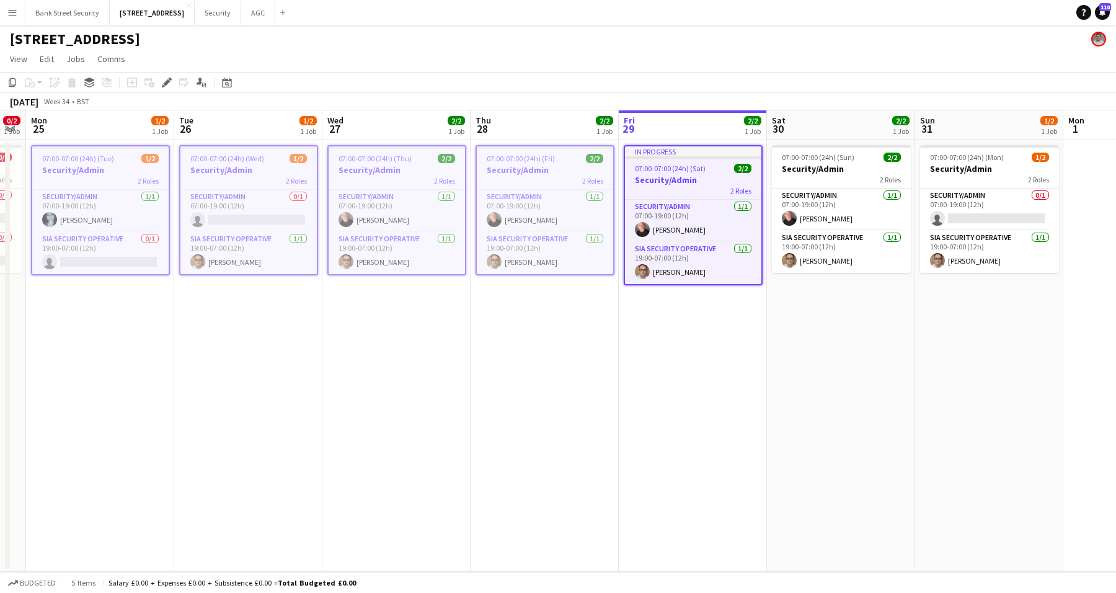
click at [802, 170] on h3 "Security/Admin" at bounding box center [841, 168] width 139 height 11
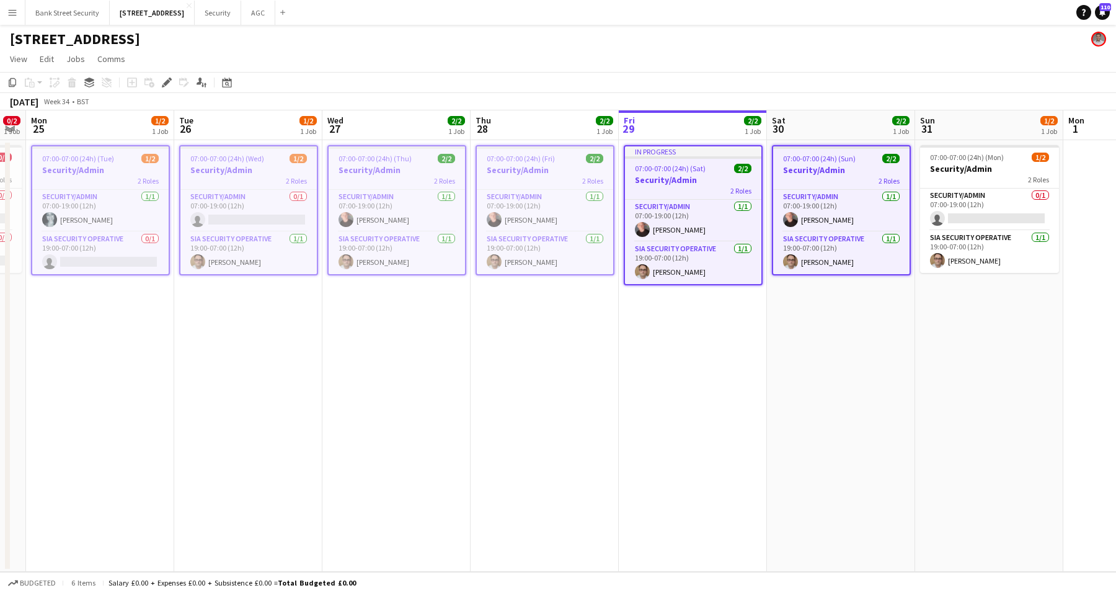
click at [993, 168] on h3 "Security/Admin" at bounding box center [989, 168] width 139 height 11
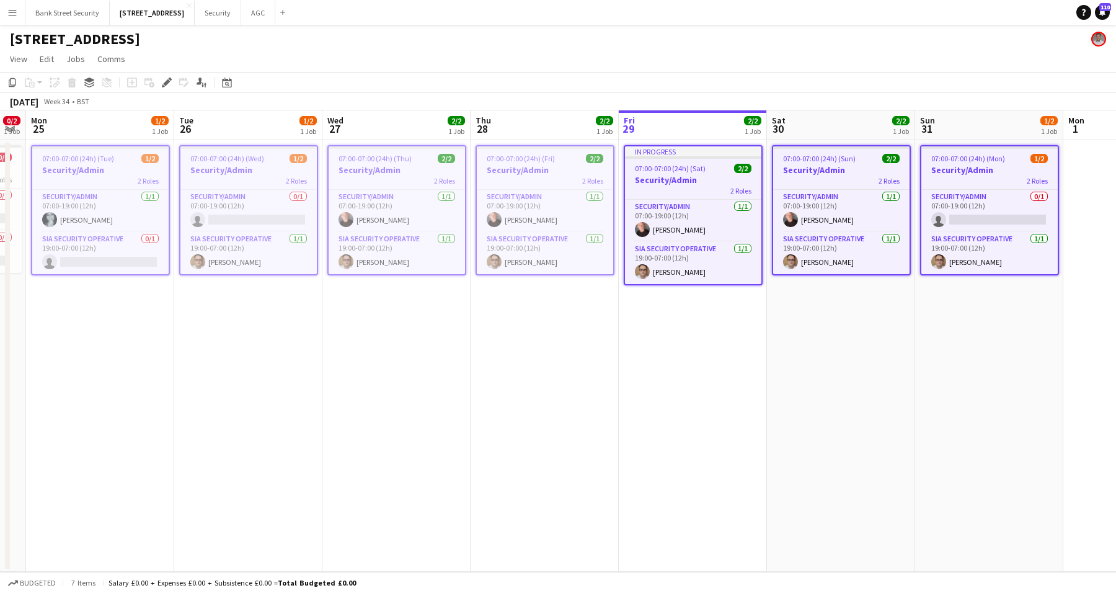
click at [8, 79] on icon "Copy" at bounding box center [12, 82] width 10 height 10
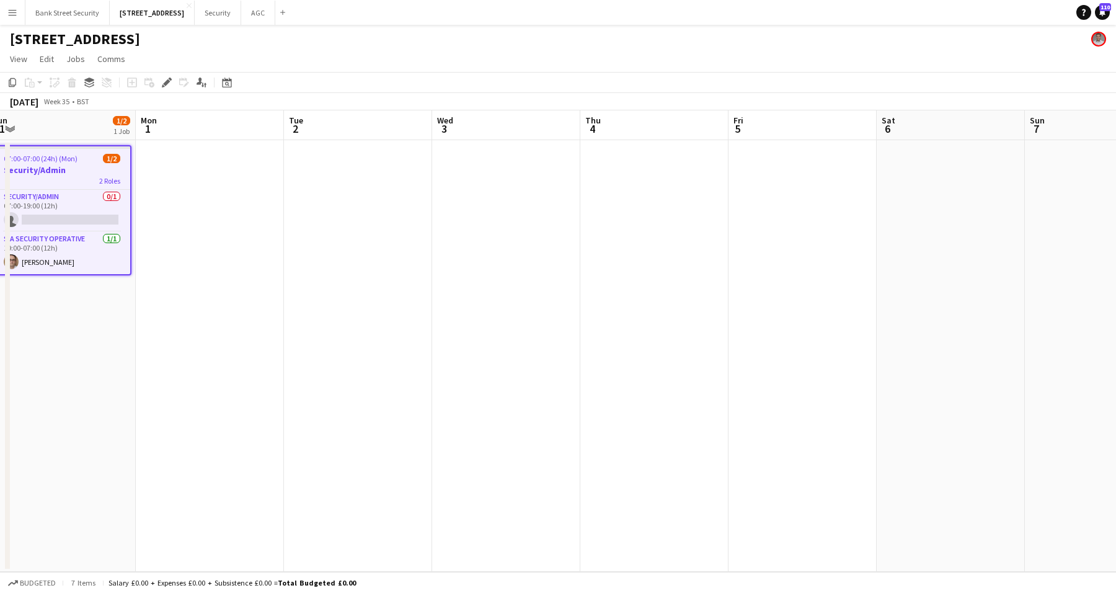
scroll to position [0, 459]
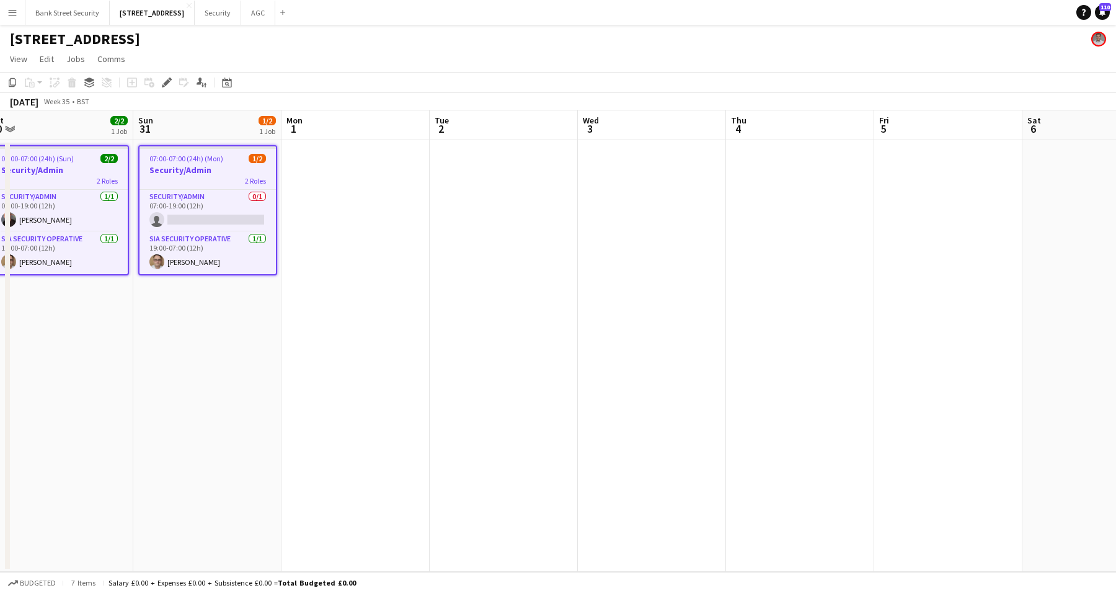
drag, startPoint x: 782, startPoint y: 347, endPoint x: 0, endPoint y: 335, distance: 781.8
click at [0, 335] on app-calendar-viewport "Wed 27 2/2 1 Job Thu 28 2/2 1 Job Fri 29 2/2 1 Job Sat 30 2/2 1 Job Sun 31 1/2 …" at bounding box center [558, 340] width 1116 height 461
click at [329, 166] on app-date-cell at bounding box center [355, 355] width 148 height 431
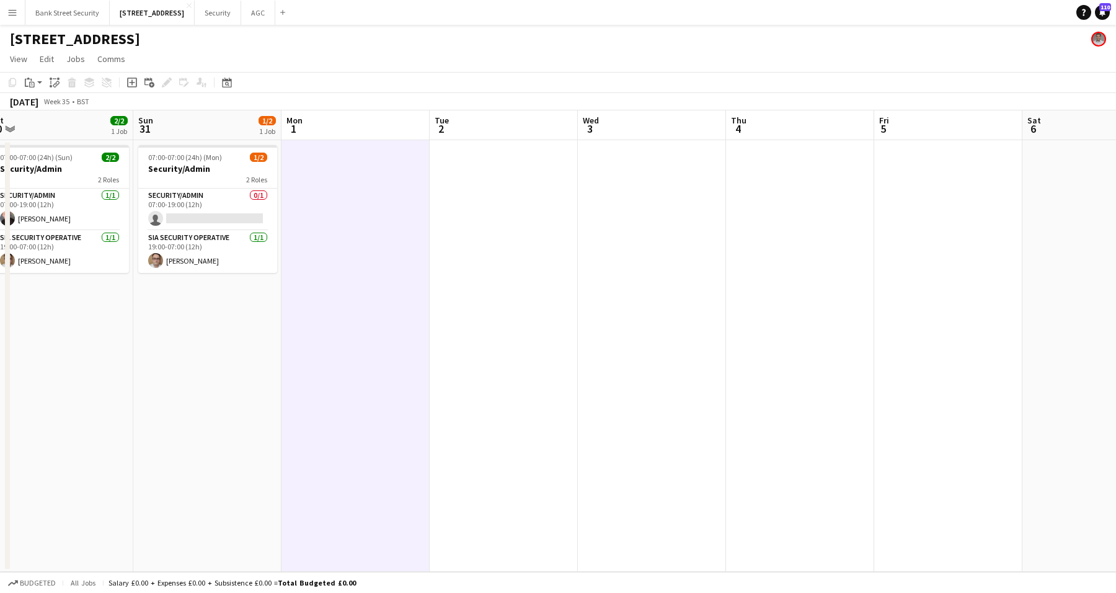
click at [38, 78] on app-action-btn "Paste" at bounding box center [33, 82] width 22 height 15
click at [50, 124] on link "Paste with crew Ctrl+Shift+V" at bounding box center [91, 127] width 117 height 11
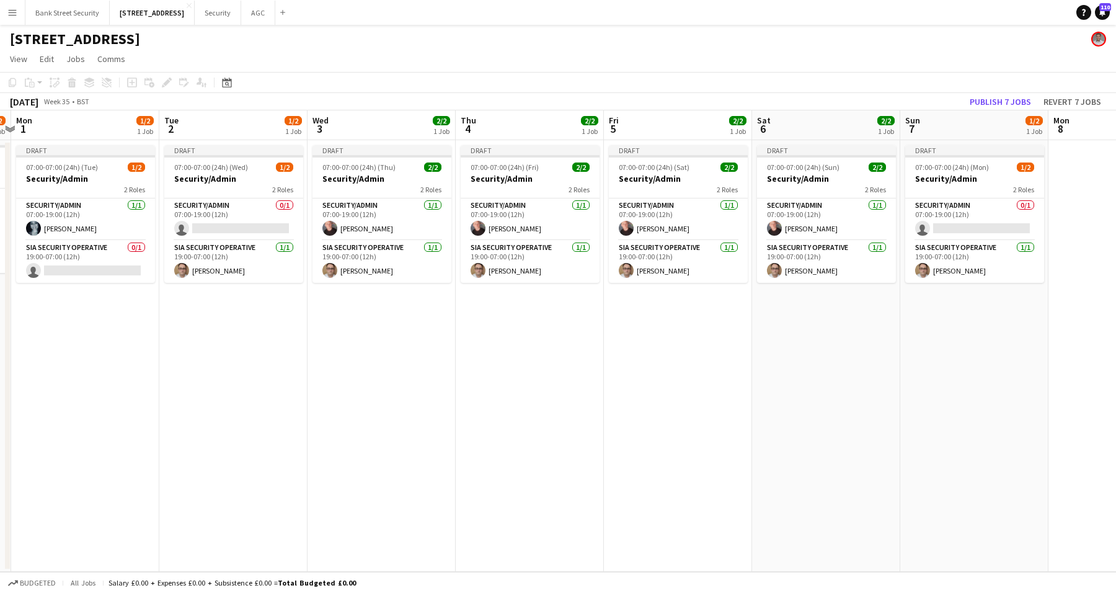
scroll to position [0, 419]
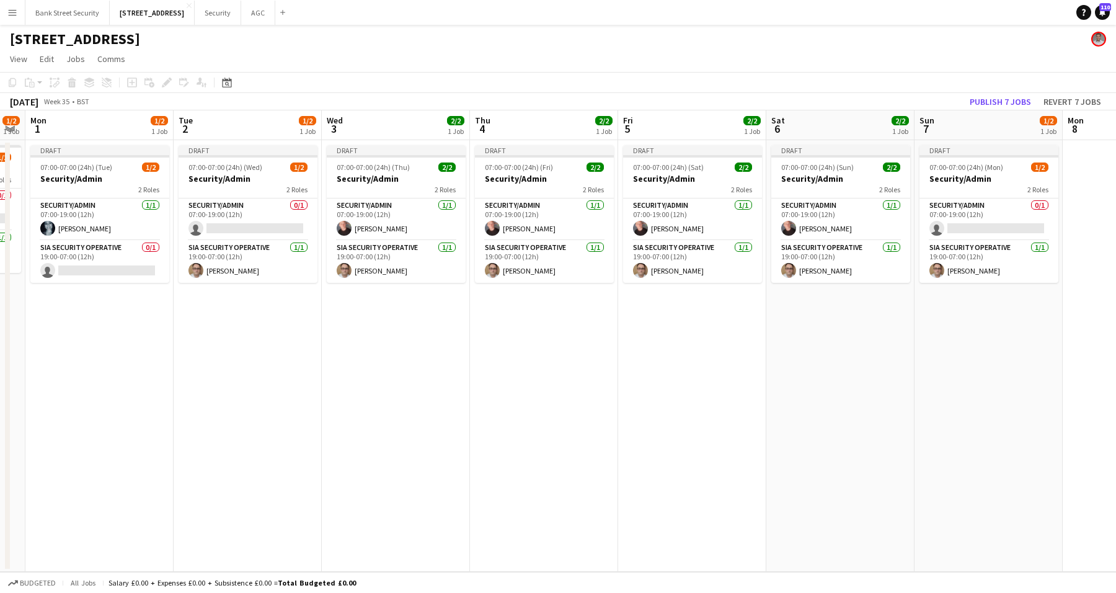
drag, startPoint x: 409, startPoint y: 388, endPoint x: 154, endPoint y: 386, distance: 254.8
click at [152, 389] on app-calendar-viewport "Fri 29 2/2 1 Job Sat 30 2/2 1 Job Sun 31 1/2 1 Job Mon 1 1/2 1 Job Tue 2 1/2 1 …" at bounding box center [558, 340] width 1116 height 461
click at [256, 259] on app-card-role "SIA Security Operative [DATE] 19:00-07:00 (12h) [PERSON_NAME]" at bounding box center [248, 262] width 139 height 42
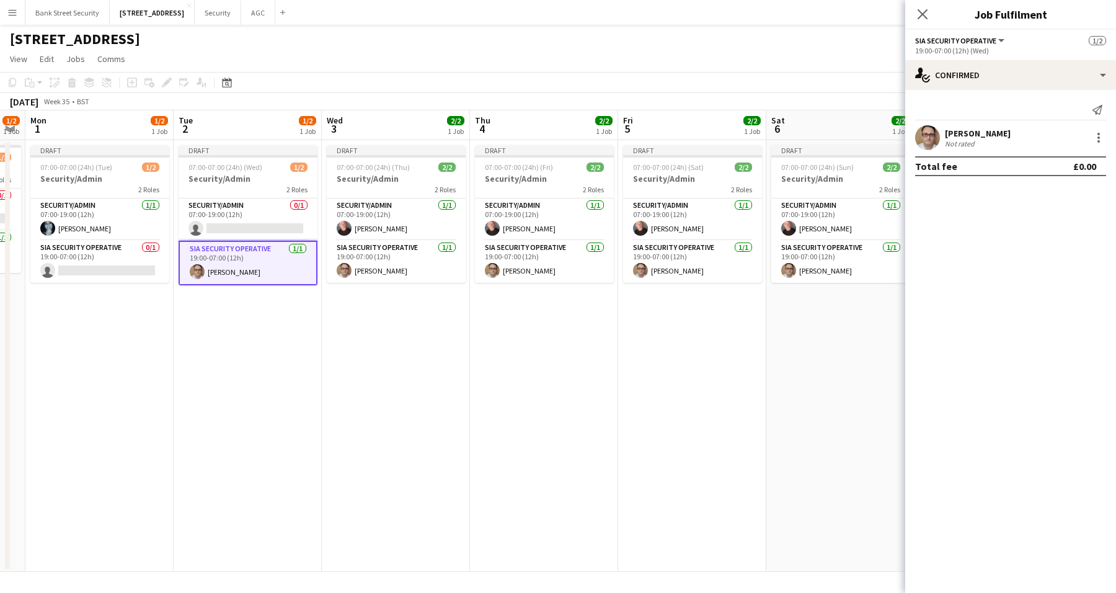
click at [1098, 141] on div at bounding box center [1098, 141] width 2 height 2
click at [1053, 288] on button "Remove" at bounding box center [1057, 280] width 97 height 30
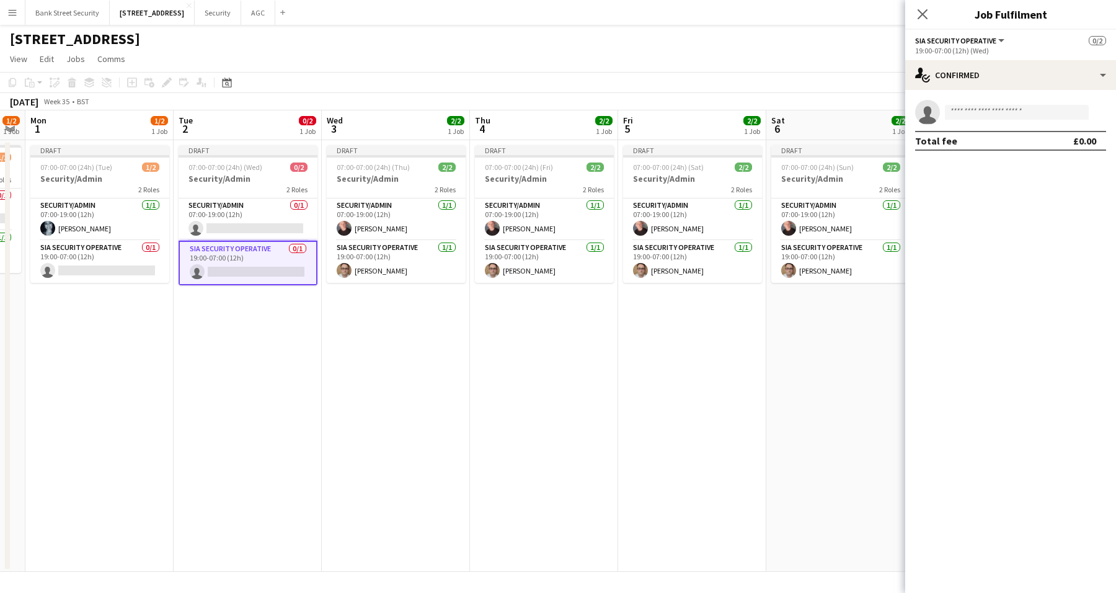
click at [921, 11] on icon "Close pop-in" at bounding box center [922, 14] width 10 height 10
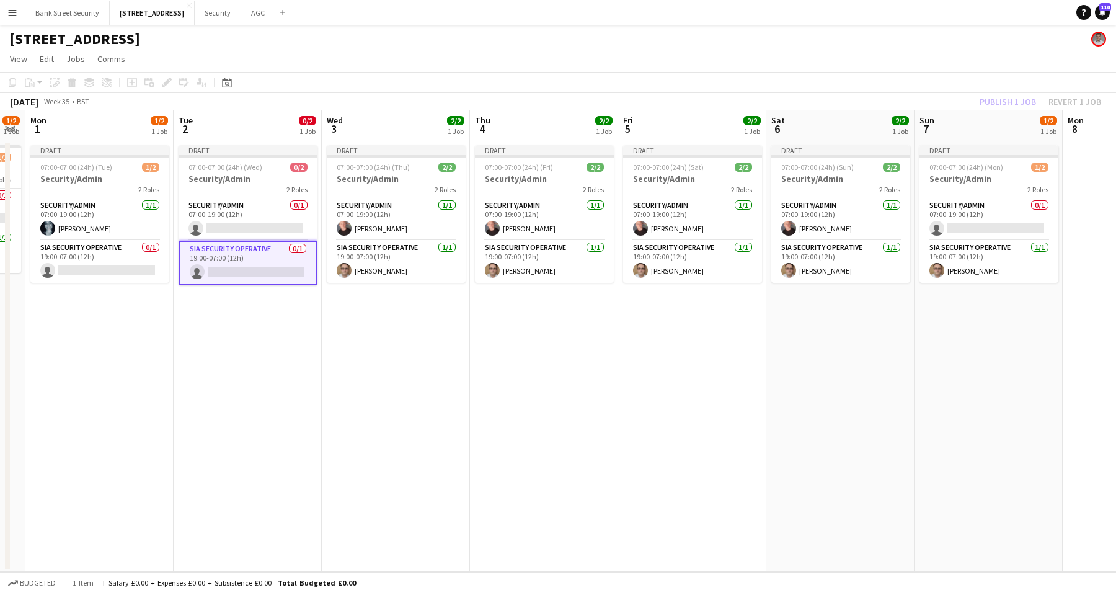
click at [55, 221] on app-card-role "Security/Admin [DATE] 07:00-19:00 (12h) [PERSON_NAME]" at bounding box center [99, 219] width 139 height 42
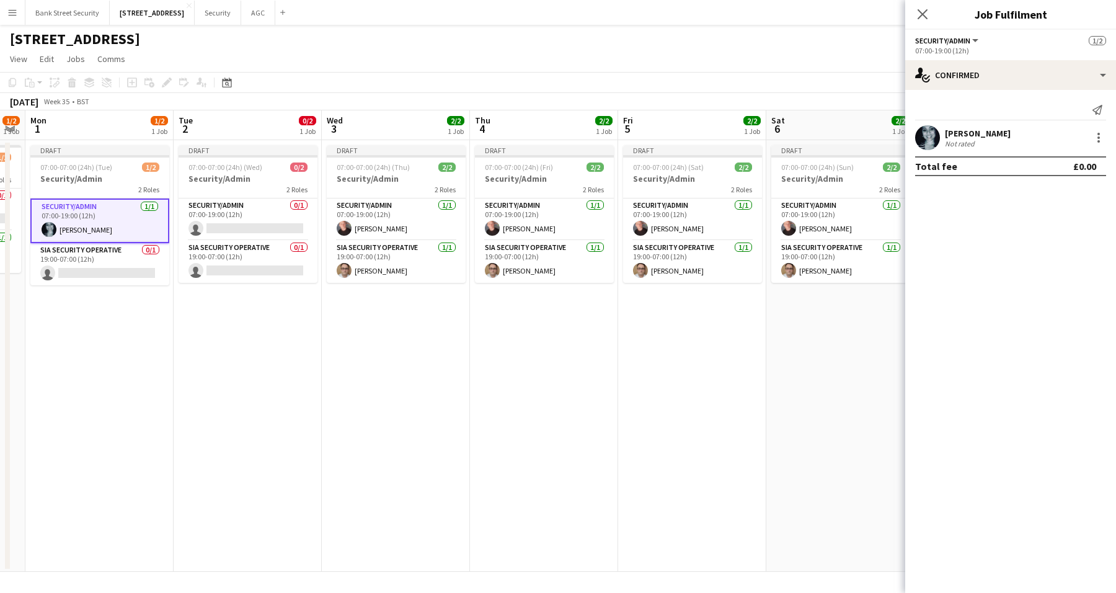
click at [1102, 141] on div at bounding box center [1098, 137] width 15 height 15
click at [1051, 280] on span "Remove" at bounding box center [1037, 279] width 37 height 11
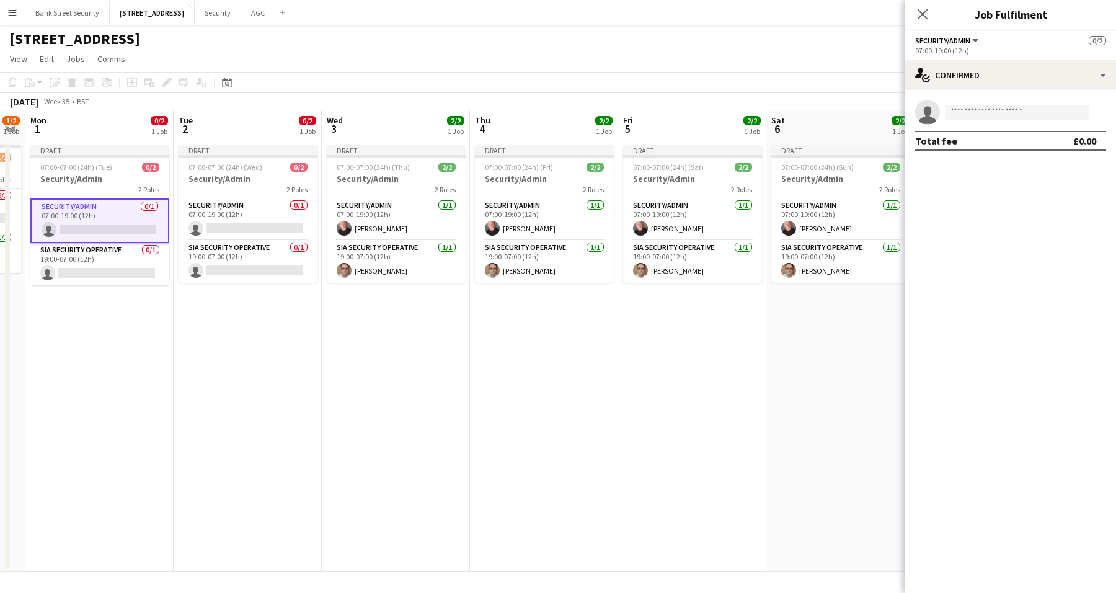
click at [106, 225] on app-card-role "Security/Admin 0/1 07:00-19:00 (12h) single-neutral-actions" at bounding box center [99, 220] width 139 height 45
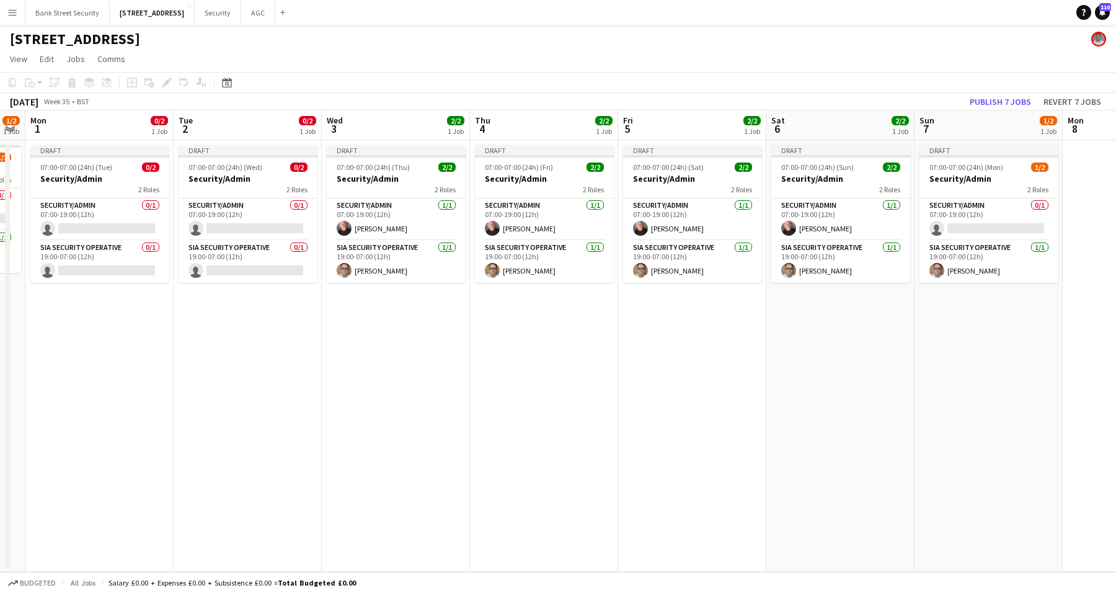
click at [106, 226] on app-card-role "Security/Admin 0/1 07:00-19:00 (12h) single-neutral-actions" at bounding box center [99, 219] width 139 height 42
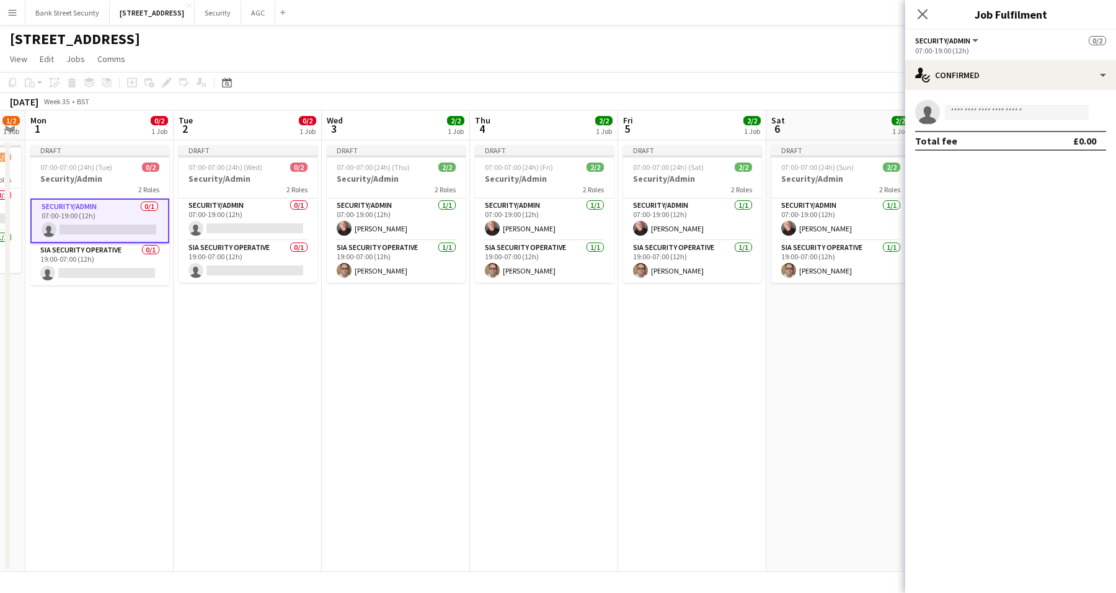
click at [229, 219] on app-card-role "Security/Admin 0/1 07:00-19:00 (12h) single-neutral-actions" at bounding box center [248, 219] width 139 height 42
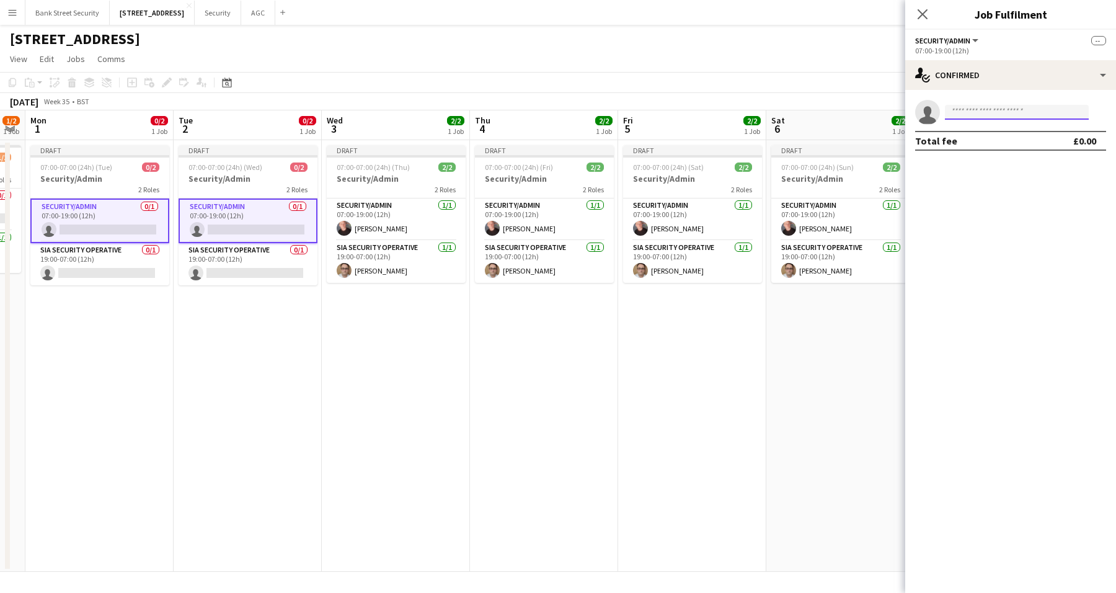
click at [1016, 113] on input at bounding box center [1017, 112] width 144 height 15
type input "****"
click at [1008, 128] on span "[PERSON_NAME] Active" at bounding box center [1017, 130] width 124 height 11
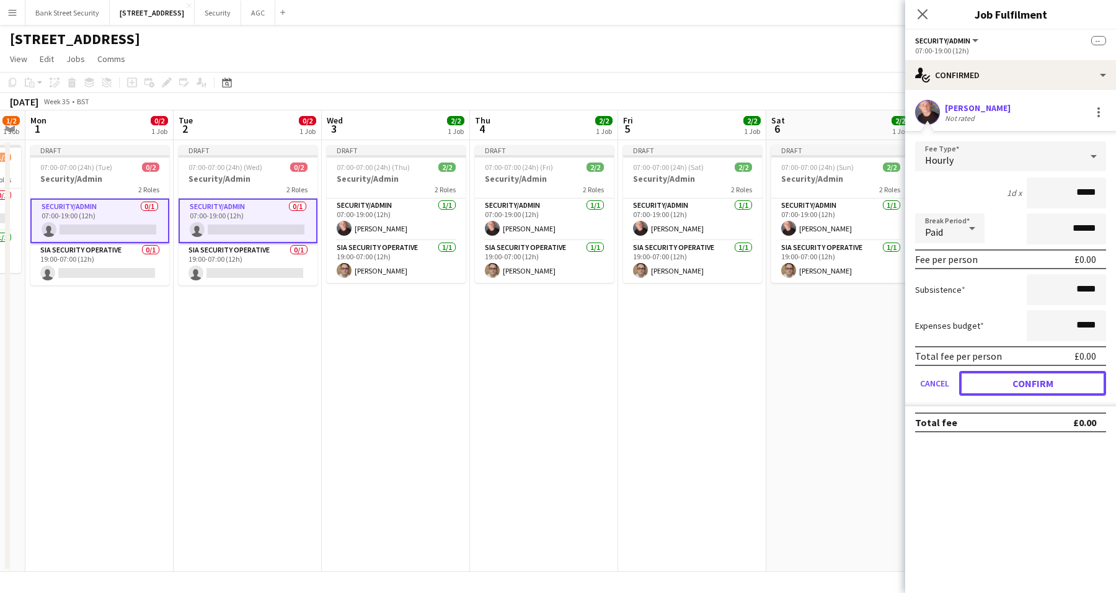
click at [1064, 374] on button "Confirm" at bounding box center [1032, 383] width 147 height 25
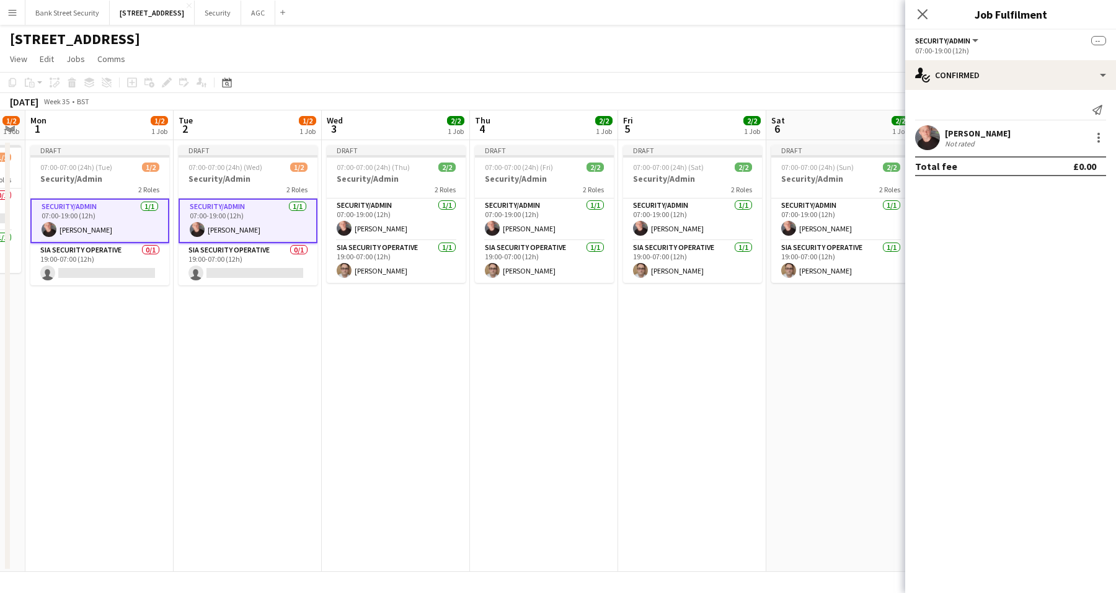
click at [921, 12] on icon "Close pop-in" at bounding box center [922, 14] width 10 height 10
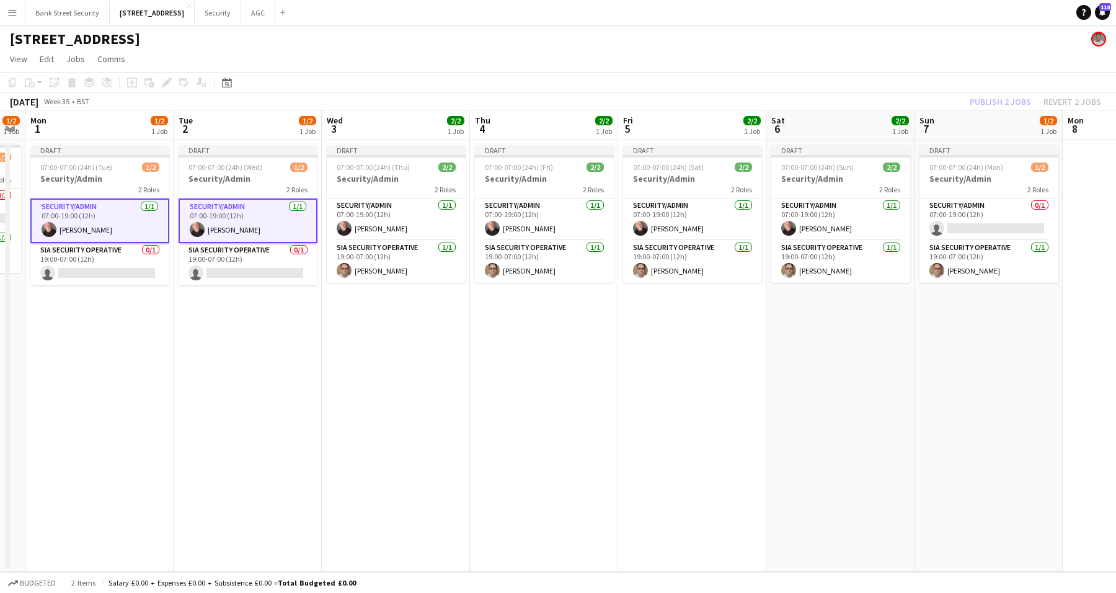
click at [821, 222] on app-card-role "Security/Admin [DATE] 07:00-19:00 (12h) [PERSON_NAME]" at bounding box center [840, 219] width 139 height 42
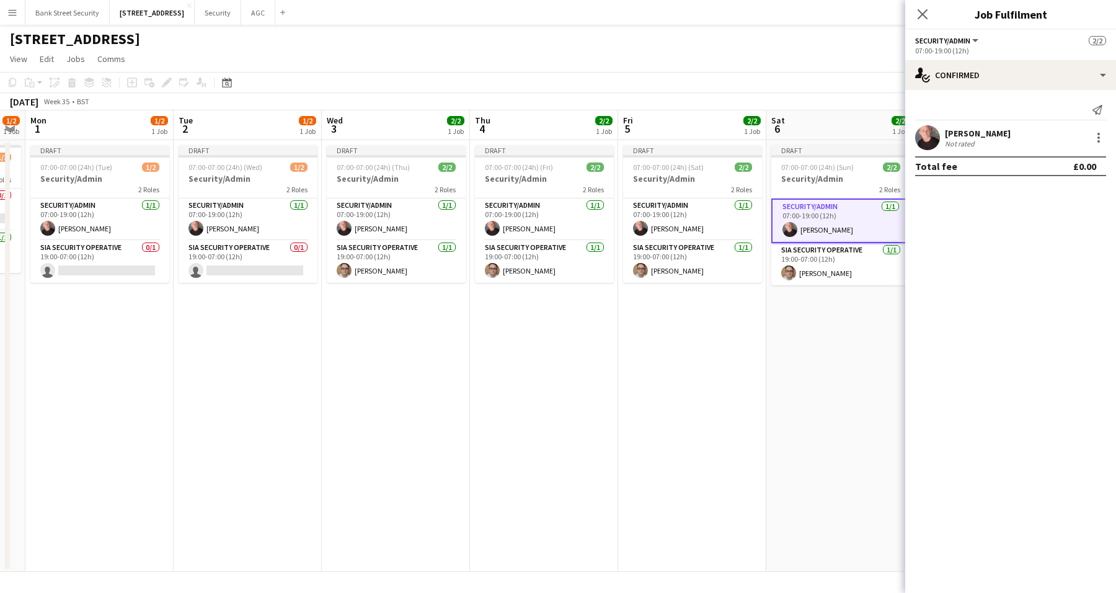
click at [1100, 139] on div at bounding box center [1098, 137] width 15 height 15
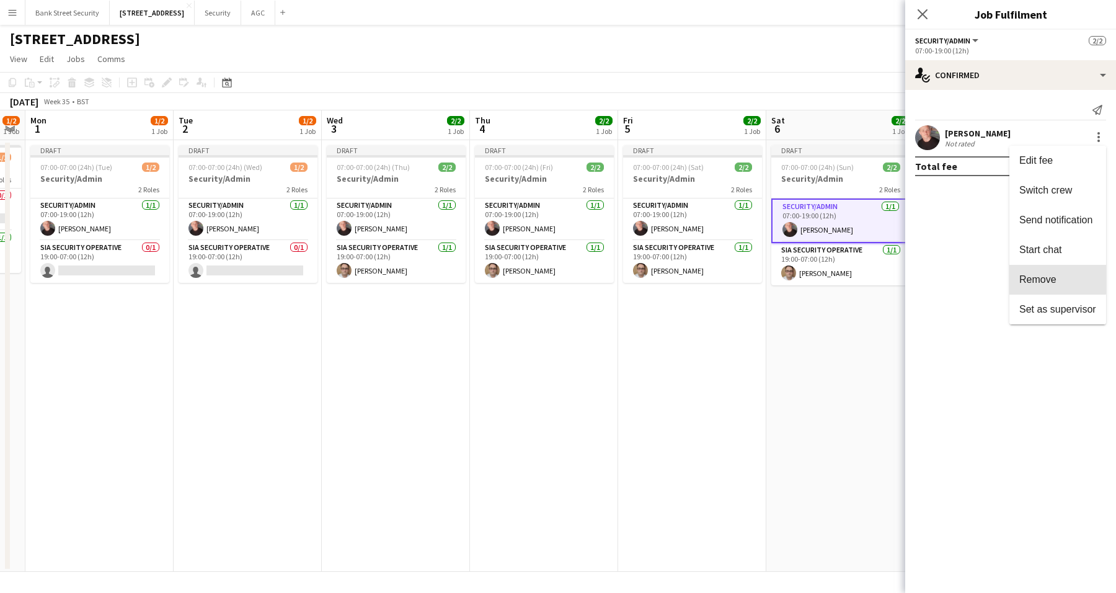
click at [1049, 273] on button "Remove" at bounding box center [1057, 280] width 97 height 30
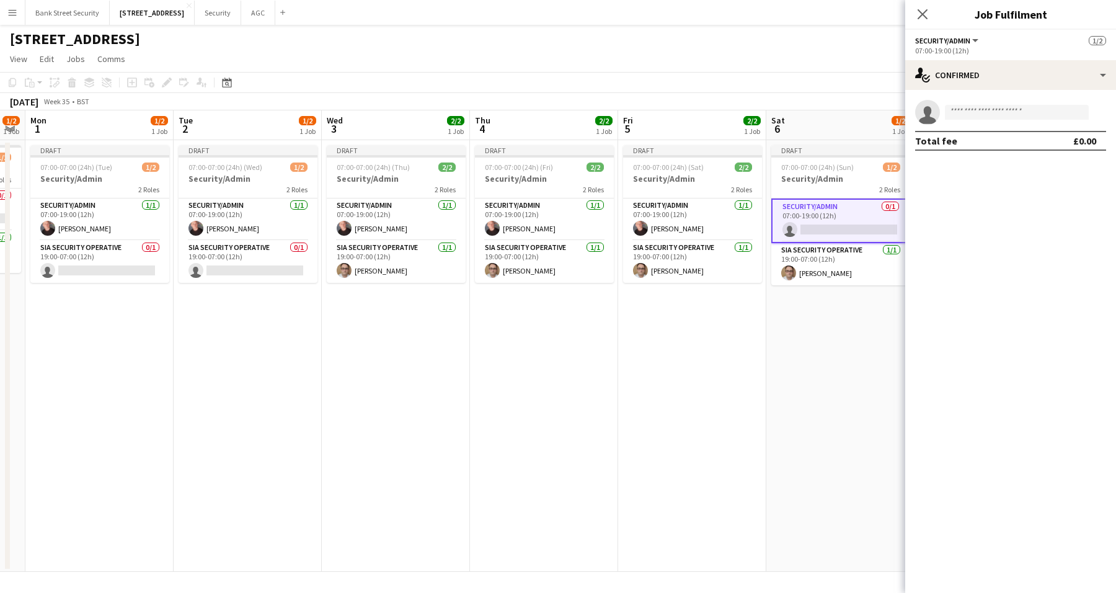
click at [926, 22] on app-icon "Close pop-in" at bounding box center [922, 14] width 15 height 15
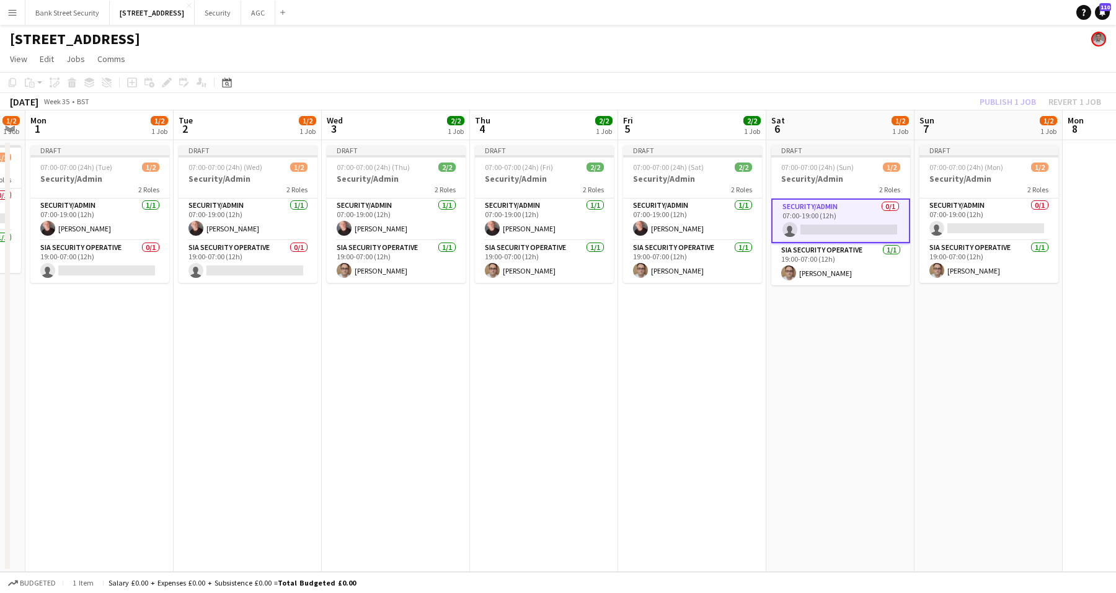
click at [1020, 100] on div "Publish 1 job Revert 1 job" at bounding box center [1040, 102] width 151 height 16
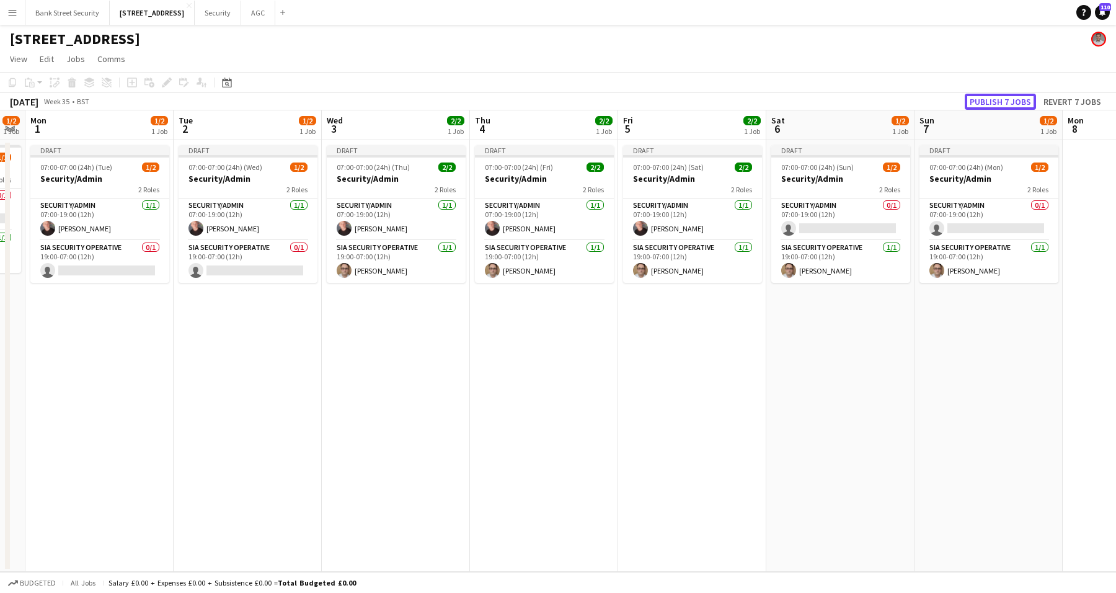
click at [1020, 100] on button "Publish 7 jobs" at bounding box center [1000, 102] width 71 height 16
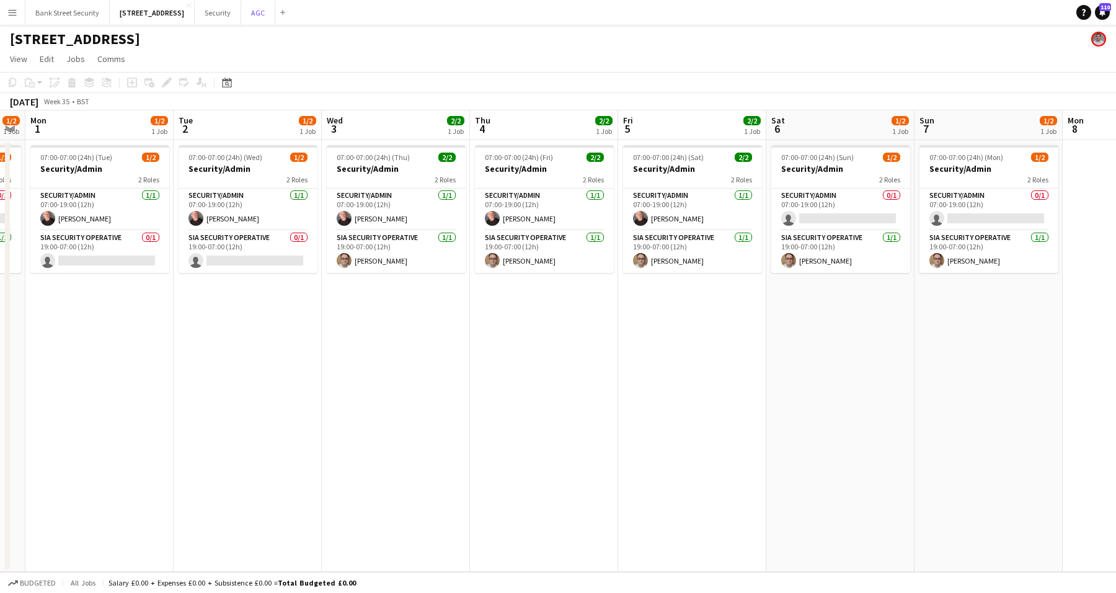
click at [272, 12] on button "AGC Close" at bounding box center [258, 13] width 34 height 24
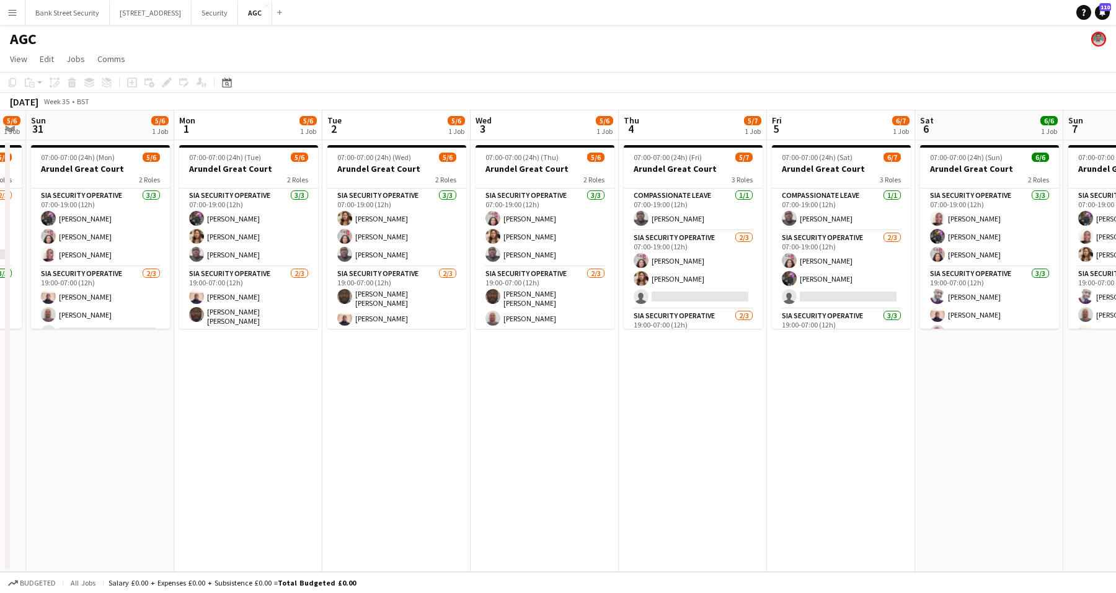
scroll to position [0, 421]
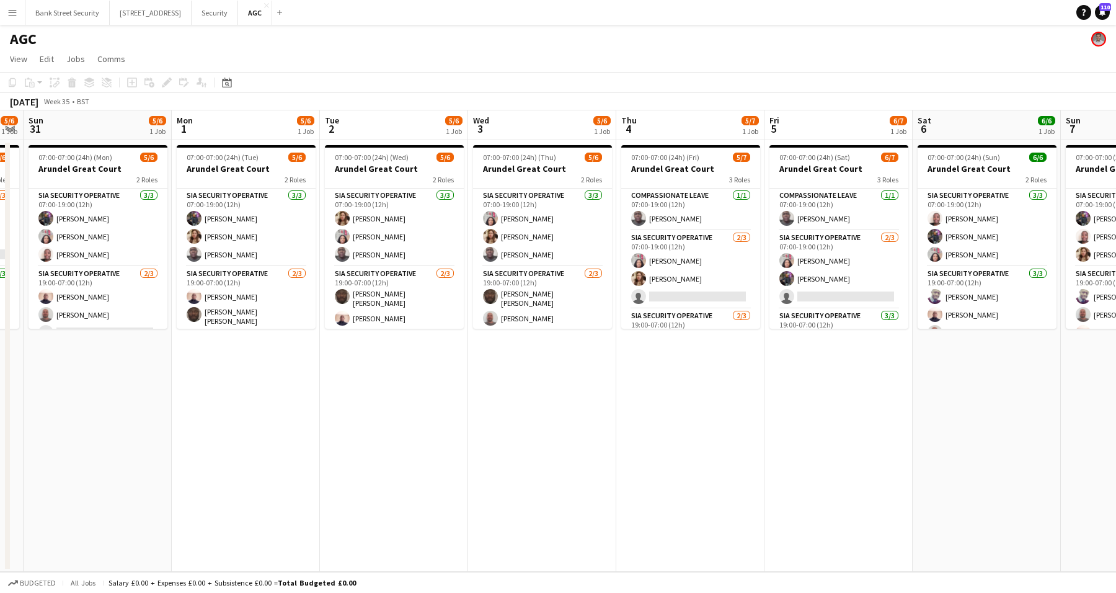
drag, startPoint x: 515, startPoint y: 394, endPoint x: 94, endPoint y: 422, distance: 421.9
click at [94, 422] on app-calendar-viewport "Thu 28 6/7 1 Job Fri 29 6/6 1 Job Sat 30 5/6 1 Job Sun 31 5/6 1 Job Mon 1 5/6 1…" at bounding box center [558, 340] width 1116 height 461
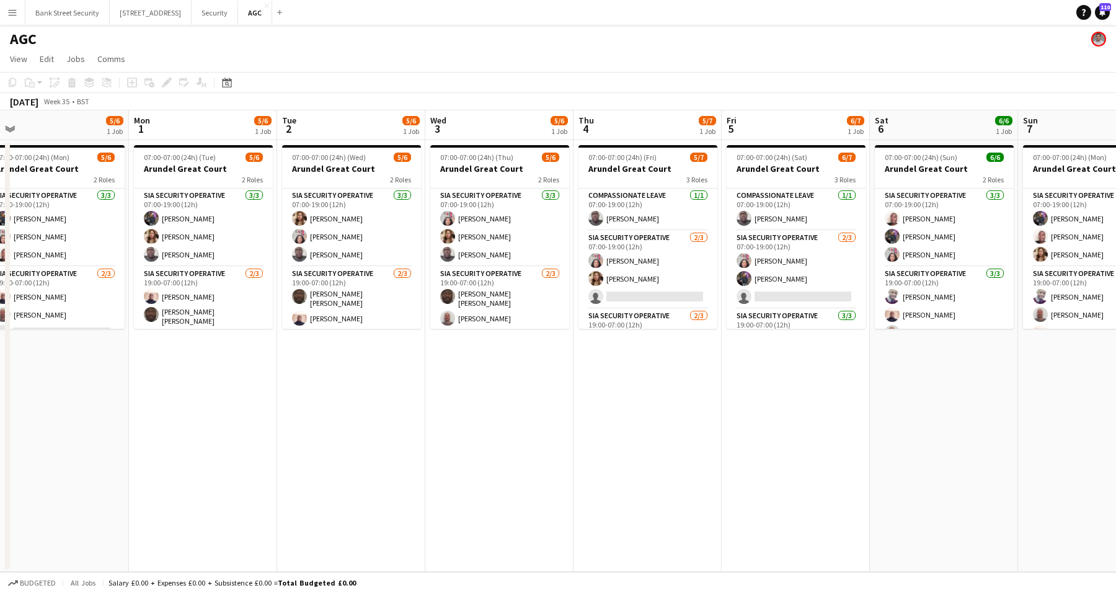
scroll to position [0, 471]
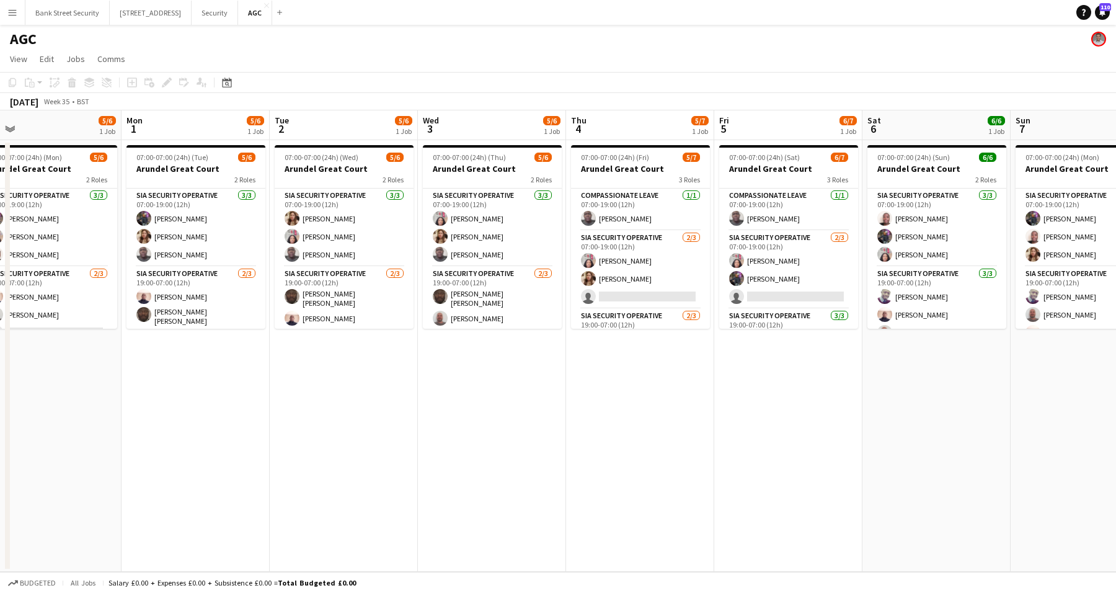
drag, startPoint x: 982, startPoint y: 383, endPoint x: 932, endPoint y: 380, distance: 50.3
click at [932, 380] on app-calendar-viewport "Thu 28 6/7 1 Job Fri 29 6/6 1 Job Sat 30 5/6 1 Job Sun 31 5/6 1 Job Mon 1 5/6 1…" at bounding box center [558, 340] width 1116 height 461
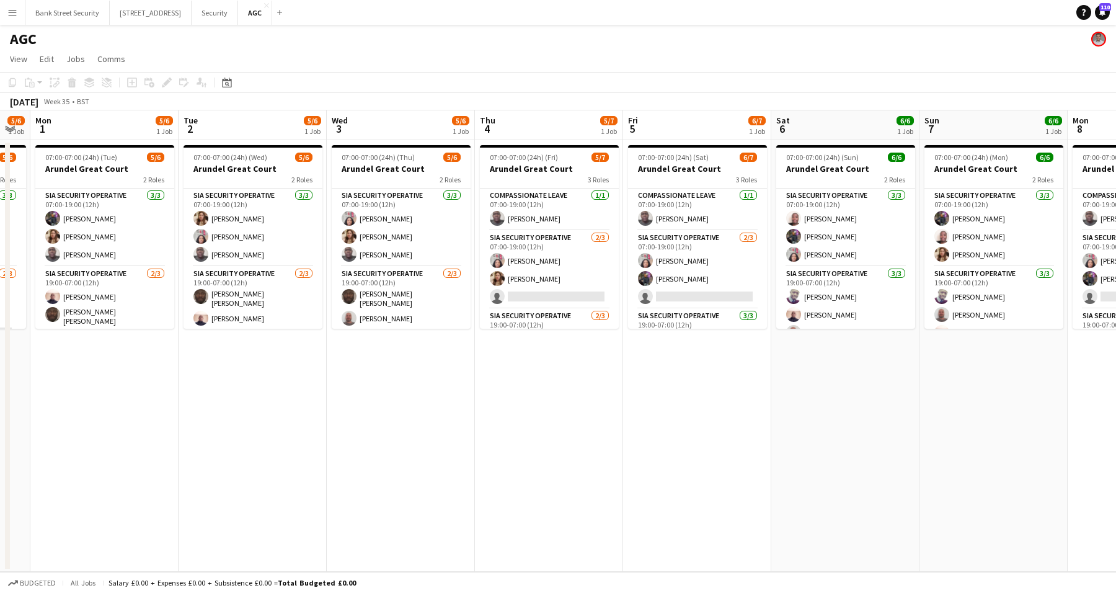
scroll to position [0, 563]
drag, startPoint x: 375, startPoint y: 411, endPoint x: 283, endPoint y: 412, distance: 92.4
click at [283, 412] on app-calendar-viewport "Thu 28 6/7 1 Job Fri 29 6/6 1 Job Sat 30 5/6 1 Job Sun 31 5/6 1 Job Mon 1 5/6 1…" at bounding box center [558, 340] width 1116 height 461
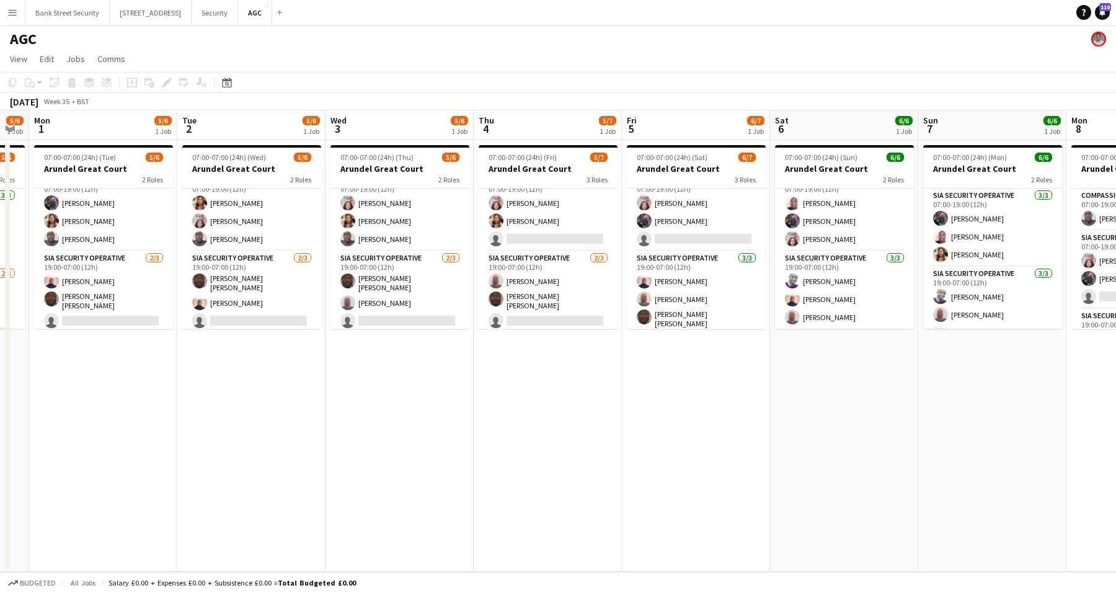
scroll to position [15, 0]
click at [839, 279] on app-card-role "SIA Security Operative [DATE] 19:00-07:00 (12h) [PERSON_NAME] [PERSON_NAME] [PE…" at bounding box center [844, 290] width 139 height 78
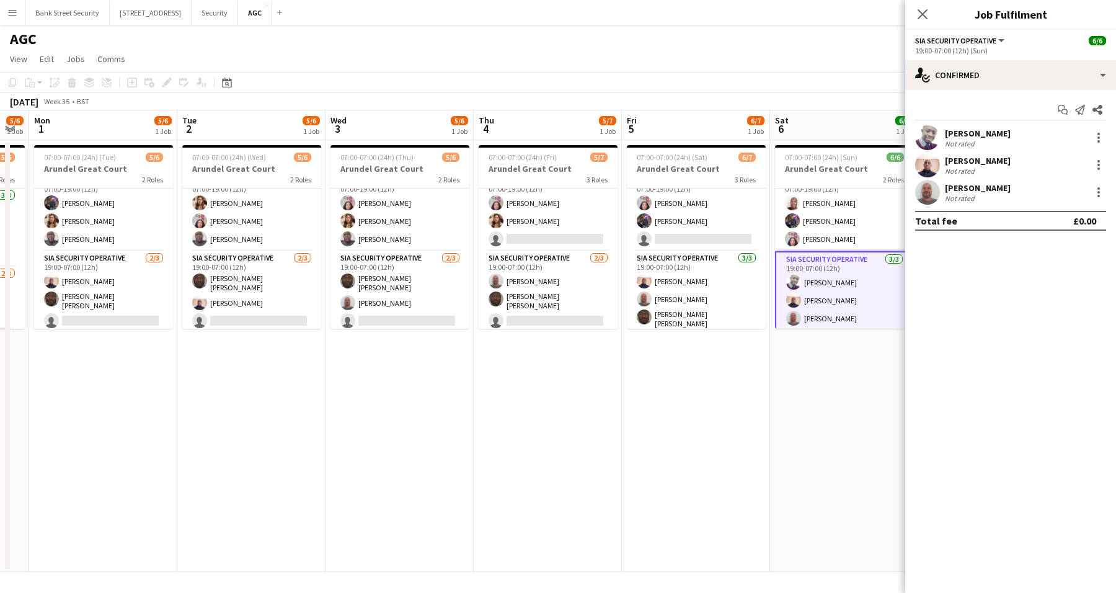
click at [1097, 140] on div at bounding box center [1098, 137] width 15 height 15
click at [1043, 276] on span "Remove" at bounding box center [1037, 279] width 37 height 11
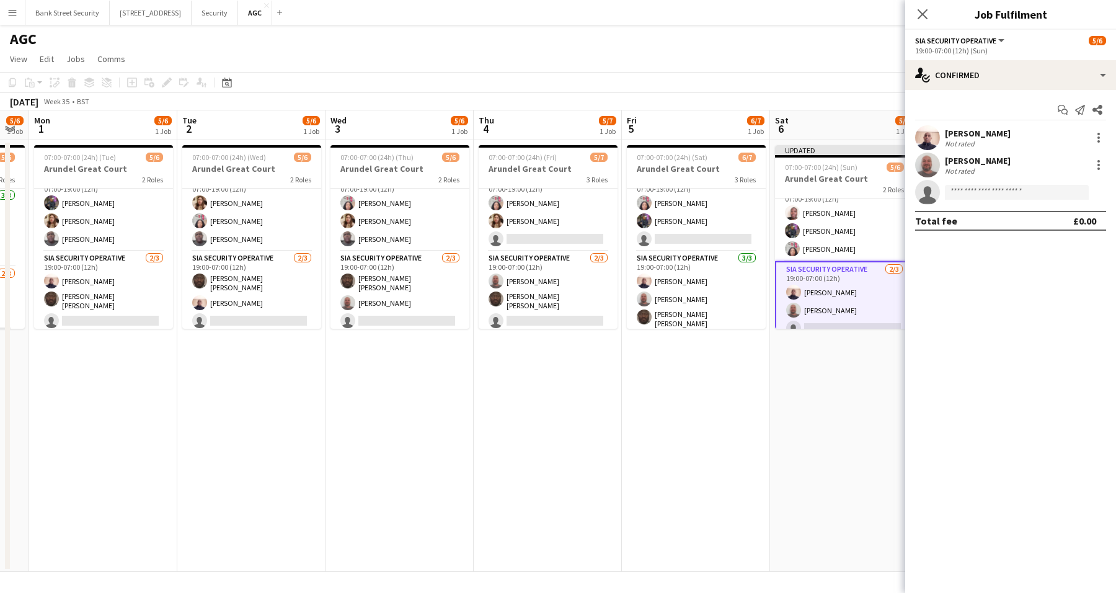
click at [923, 17] on icon "Close pop-in" at bounding box center [922, 14] width 10 height 10
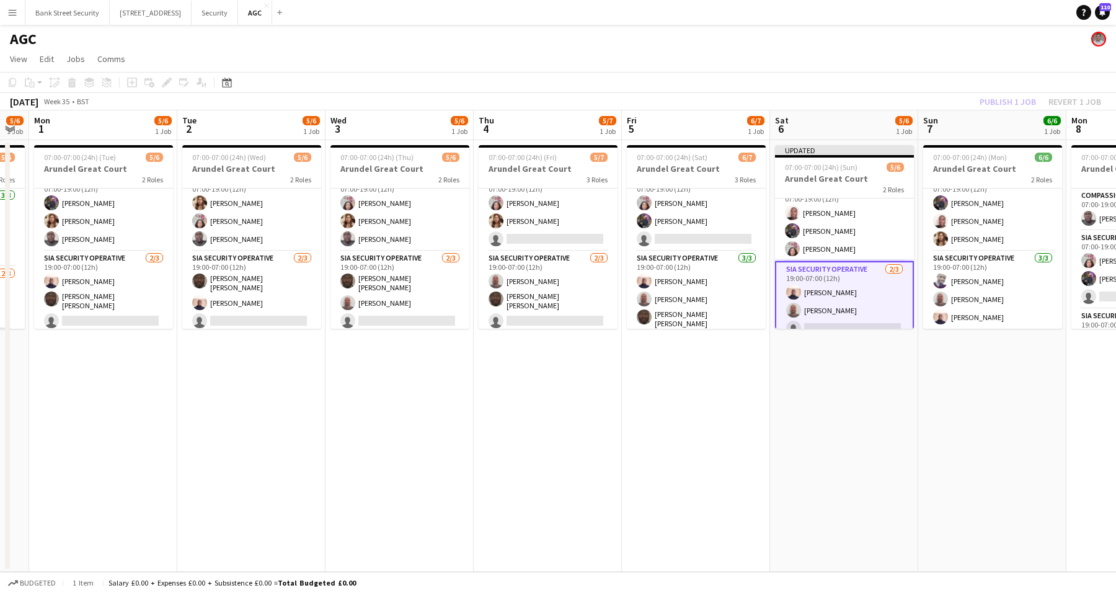
click at [960, 273] on app-card-role "SIA Security Operative [DATE] 19:00-07:00 (12h) [PERSON_NAME] [PERSON_NAME] [PE…" at bounding box center [992, 290] width 139 height 78
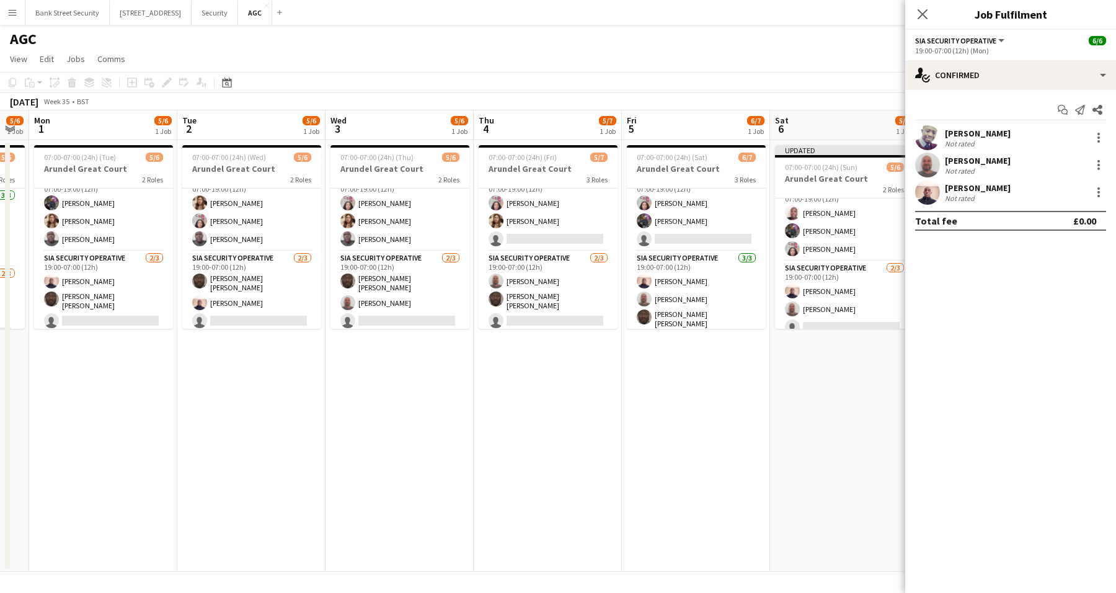
click at [1105, 133] on div "[PERSON_NAME] Not rated" at bounding box center [1010, 137] width 211 height 25
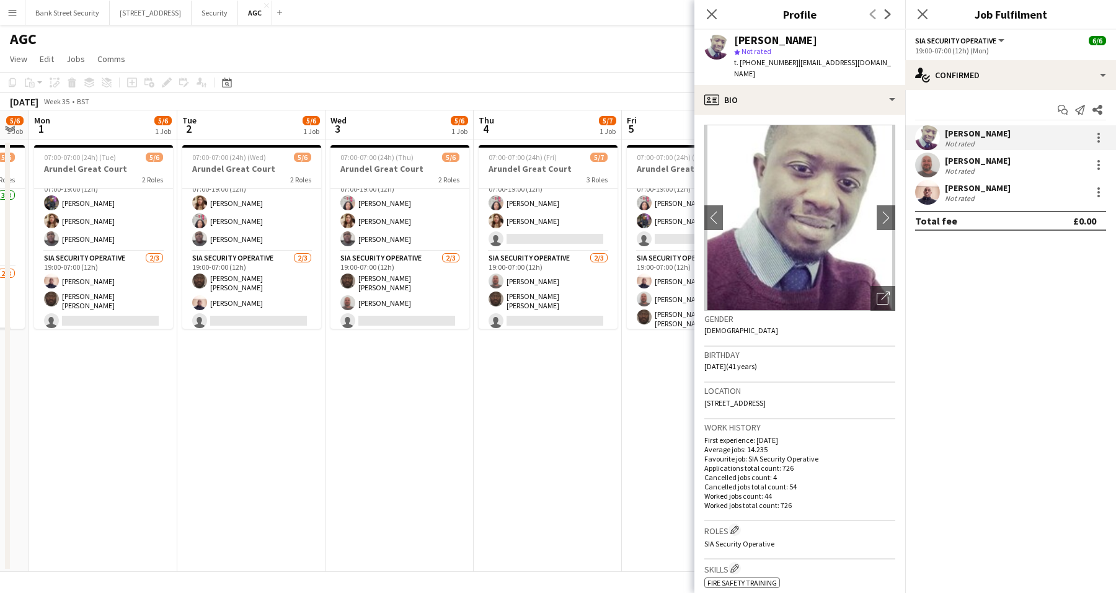
click at [1095, 139] on div at bounding box center [1098, 137] width 15 height 15
click at [1047, 283] on span "Remove" at bounding box center [1037, 279] width 37 height 11
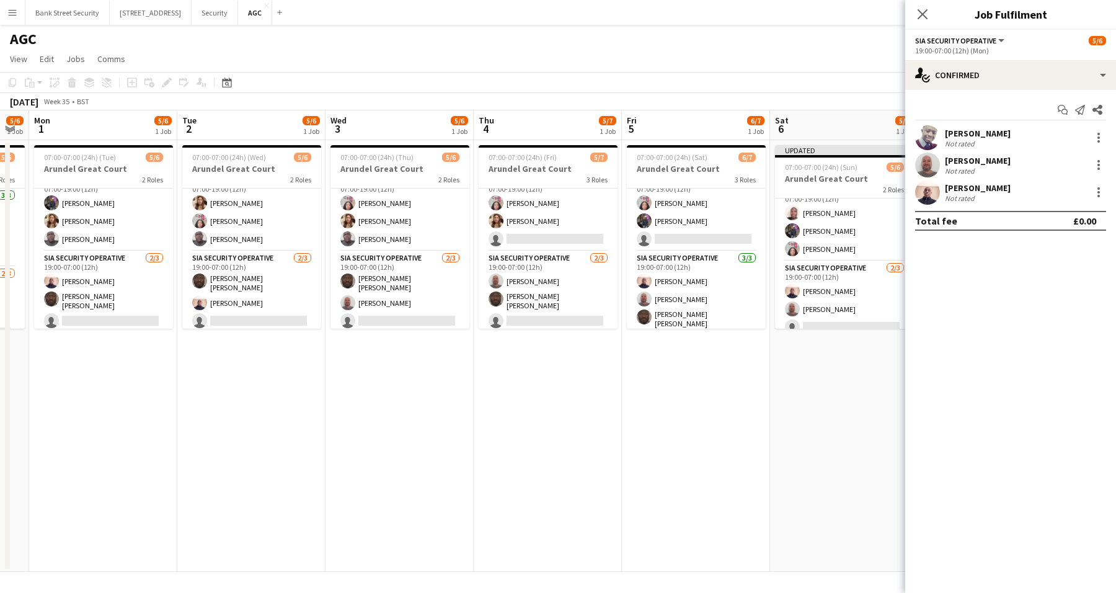
click at [917, 19] on icon at bounding box center [922, 14] width 10 height 10
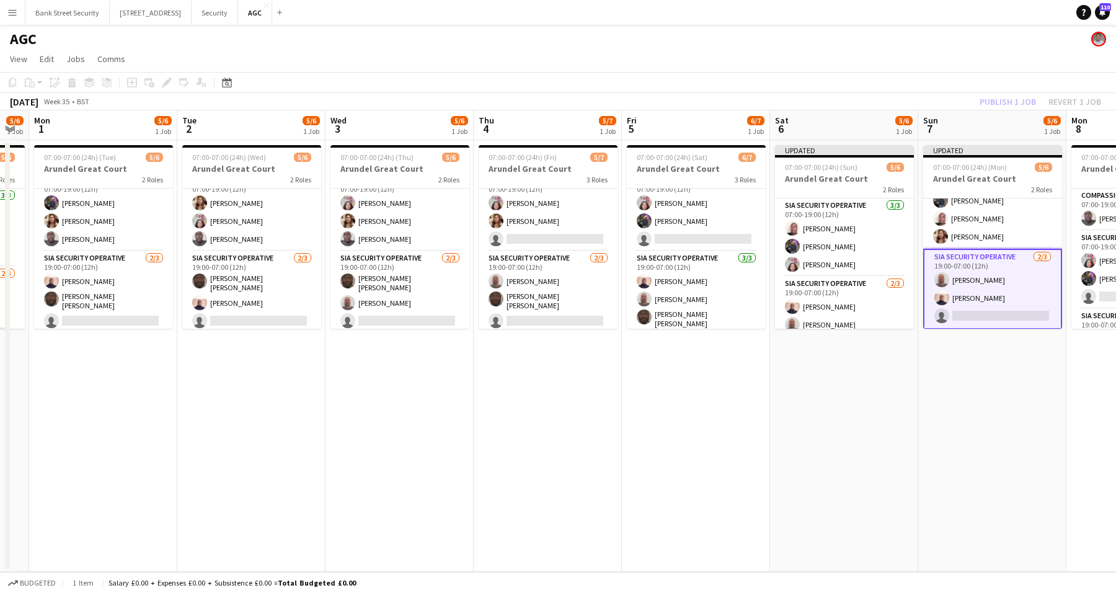
scroll to position [25, 0]
click at [1020, 96] on div "Publish 1 job Revert 1 job" at bounding box center [1040, 102] width 151 height 16
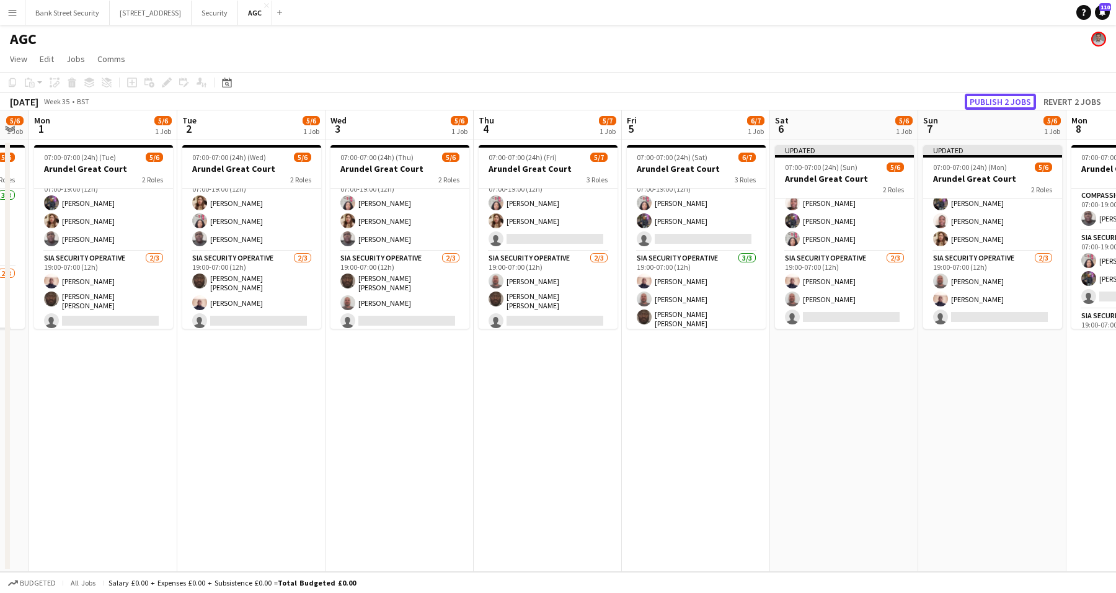
click at [1020, 96] on button "Publish 2 jobs" at bounding box center [1000, 102] width 71 height 16
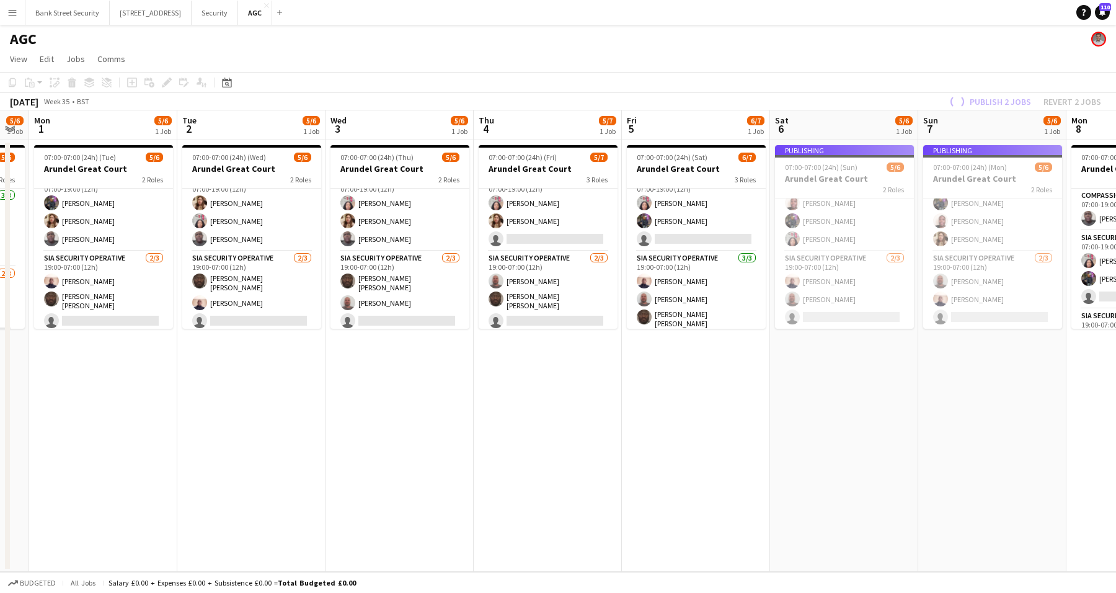
scroll to position [15, 0]
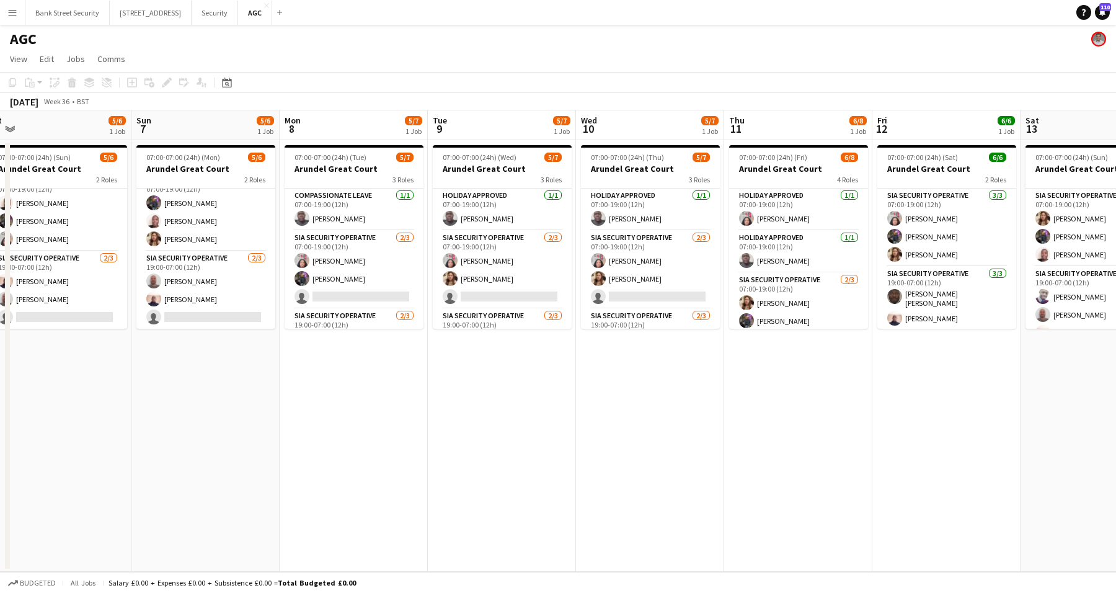
drag, startPoint x: 1063, startPoint y: 379, endPoint x: 276, endPoint y: 426, distance: 788.1
click at [276, 426] on app-calendar-viewport "Wed 3 5/6 1 Job Thu 4 5/7 1 Job Fri 5 6/7 1 Job Sat 6 5/6 1 Job Sun 7 5/6 1 Job…" at bounding box center [558, 340] width 1116 height 461
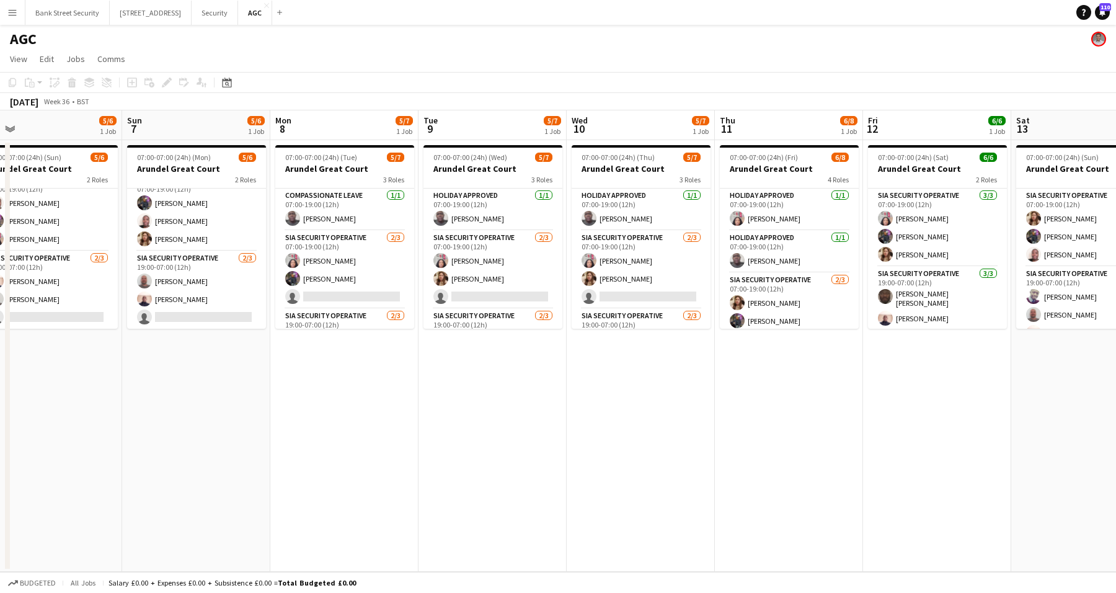
scroll to position [0, 471]
drag, startPoint x: 837, startPoint y: 426, endPoint x: 826, endPoint y: 426, distance: 10.5
click at [826, 426] on app-calendar-viewport "Wed 3 5/6 1 Job Thu 4 5/7 1 Job Fri 5 6/7 1 Job Sat 6 5/6 1 Job Sun 7 5/6 1 Job…" at bounding box center [558, 340] width 1116 height 461
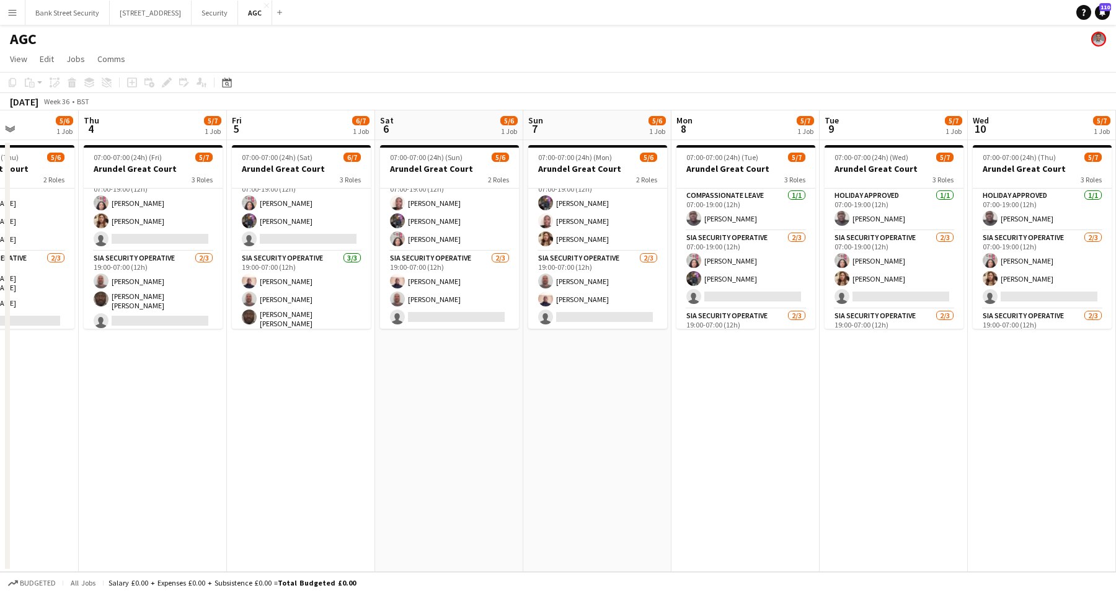
drag, startPoint x: 413, startPoint y: 429, endPoint x: 947, endPoint y: 314, distance: 546.7
click at [963, 314] on app-calendar-viewport "Mon 1 5/6 1 Job Tue 2 5/6 1 Job Wed 3 5/6 1 Job Thu 4 5/7 1 Job Fri 5 6/7 1 Job…" at bounding box center [558, 340] width 1116 height 461
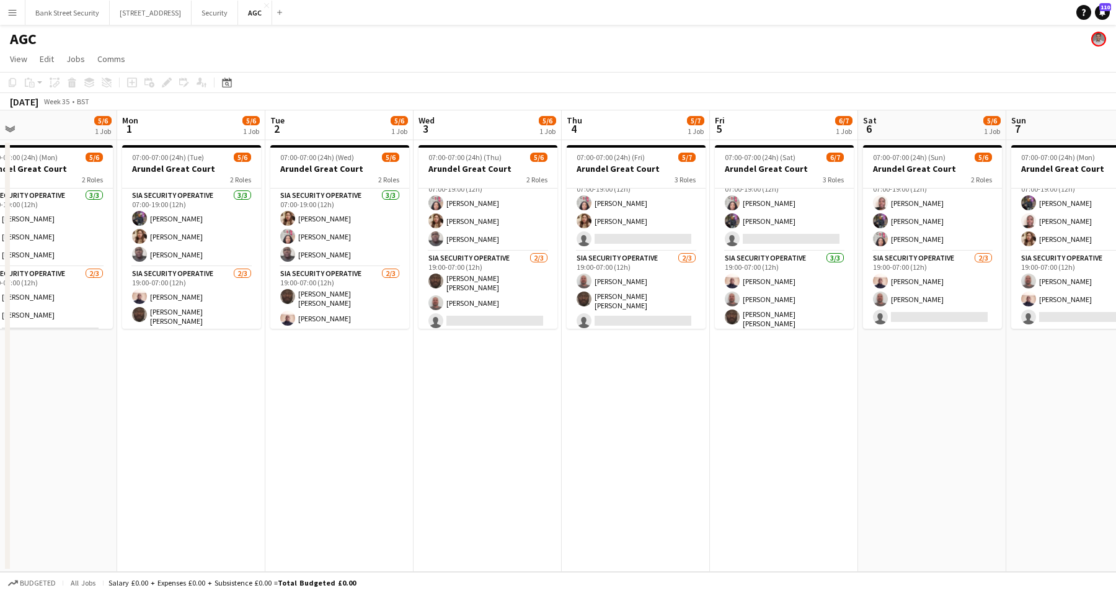
drag, startPoint x: 759, startPoint y: 306, endPoint x: 820, endPoint y: 298, distance: 61.8
click at [820, 298] on app-calendar-viewport "Fri 29 6/6 1 Job Sat 30 5/6 1 Job Sun 31 5/6 1 Job Mon 1 5/6 1 Job Tue 2 5/6 1 …" at bounding box center [558, 340] width 1116 height 461
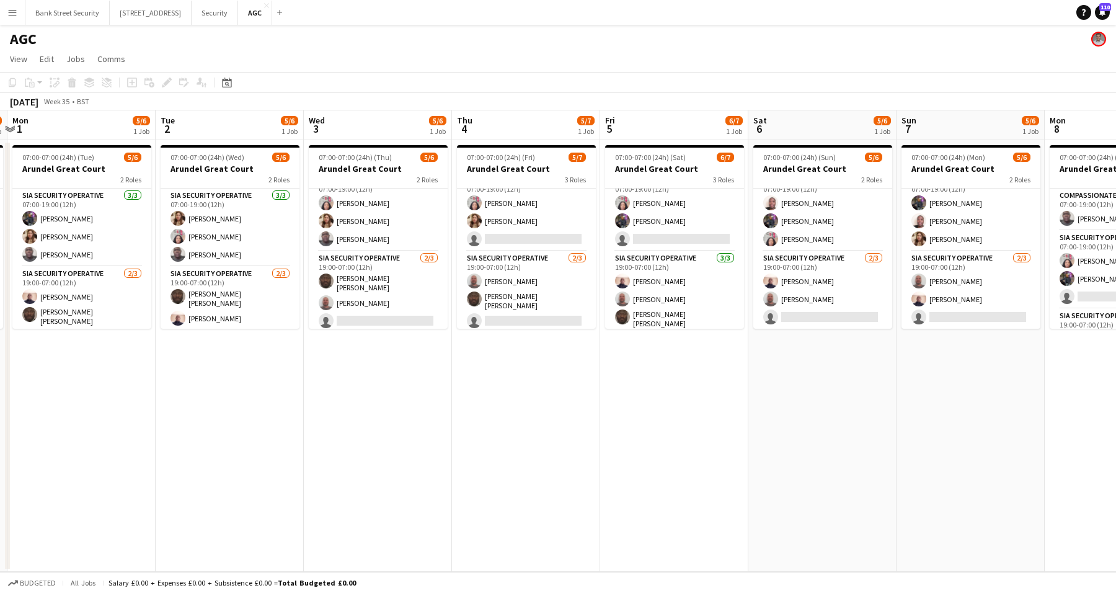
scroll to position [0, 273]
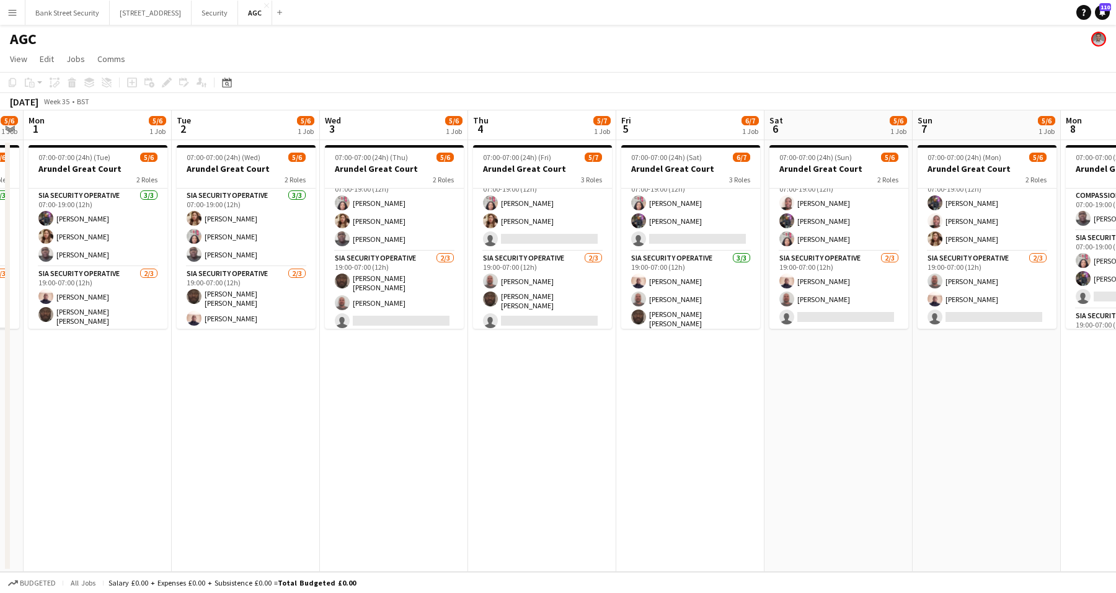
drag, startPoint x: 590, startPoint y: 373, endPoint x: 486, endPoint y: 353, distance: 105.9
click at [486, 353] on app-calendar-viewport "Sat 30 5/6 1 Job Sun 31 5/6 1 Job Mon 1 5/6 1 Job Tue 2 5/6 1 Job Wed 3 5/6 1 J…" at bounding box center [558, 340] width 1116 height 461
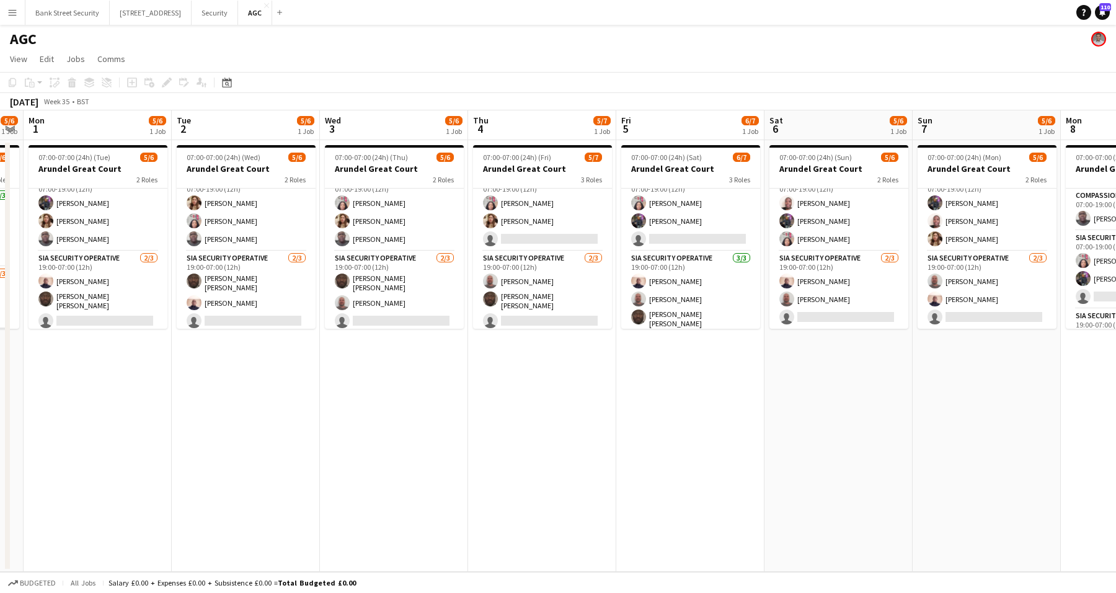
scroll to position [58, 0]
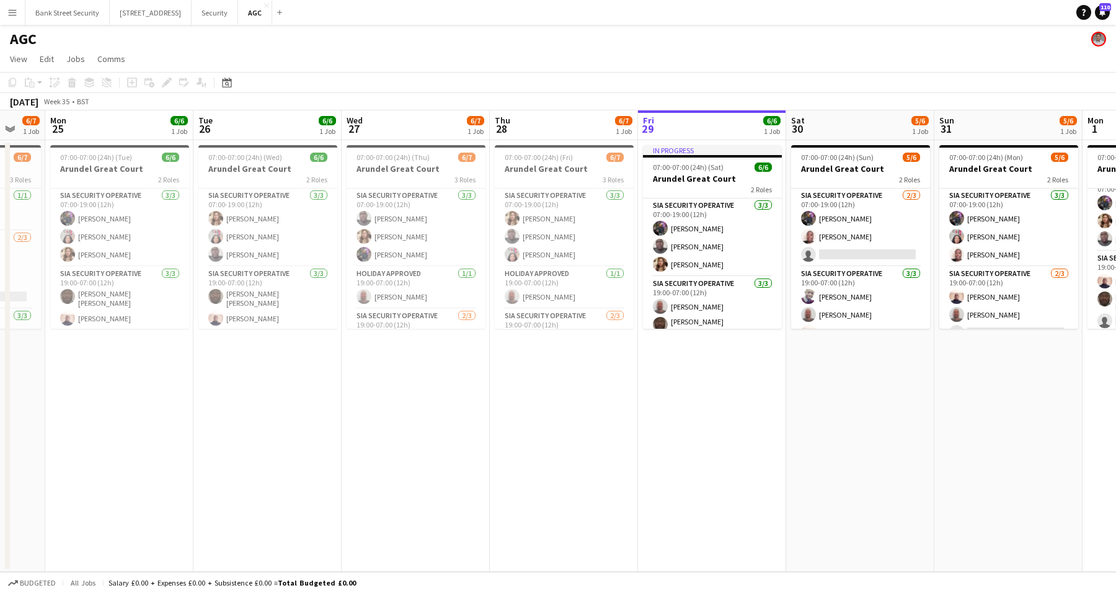
drag, startPoint x: 45, startPoint y: 410, endPoint x: 1131, endPoint y: 230, distance: 1100.9
click at [1115, 230] on html "Menu Boards Boards Boards All jobs Status Workforce Workforce My Workforce Recr…" at bounding box center [558, 296] width 1116 height 593
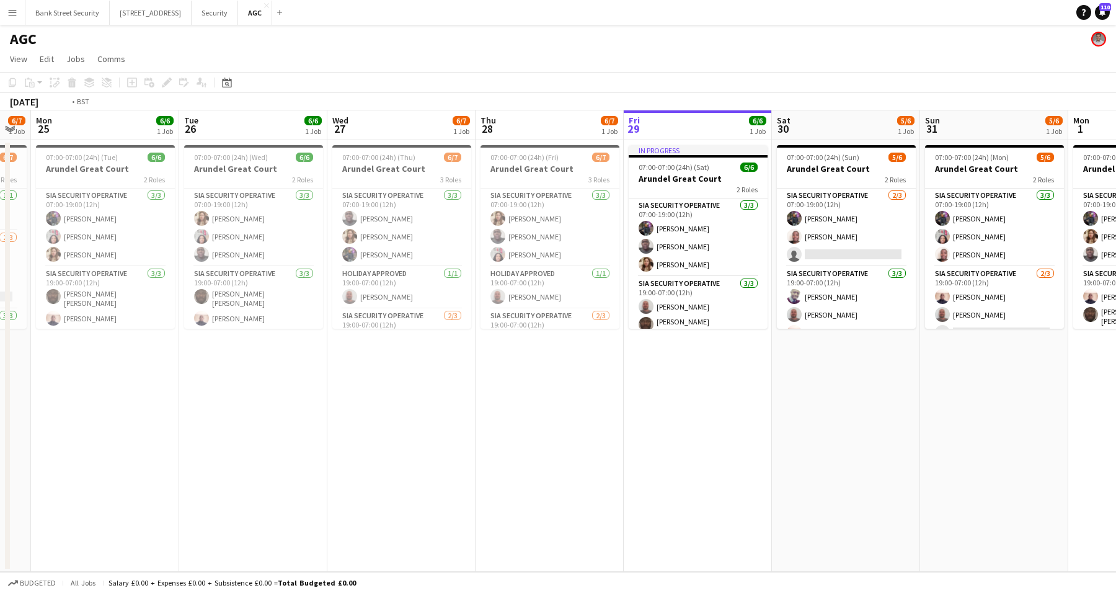
scroll to position [0, 453]
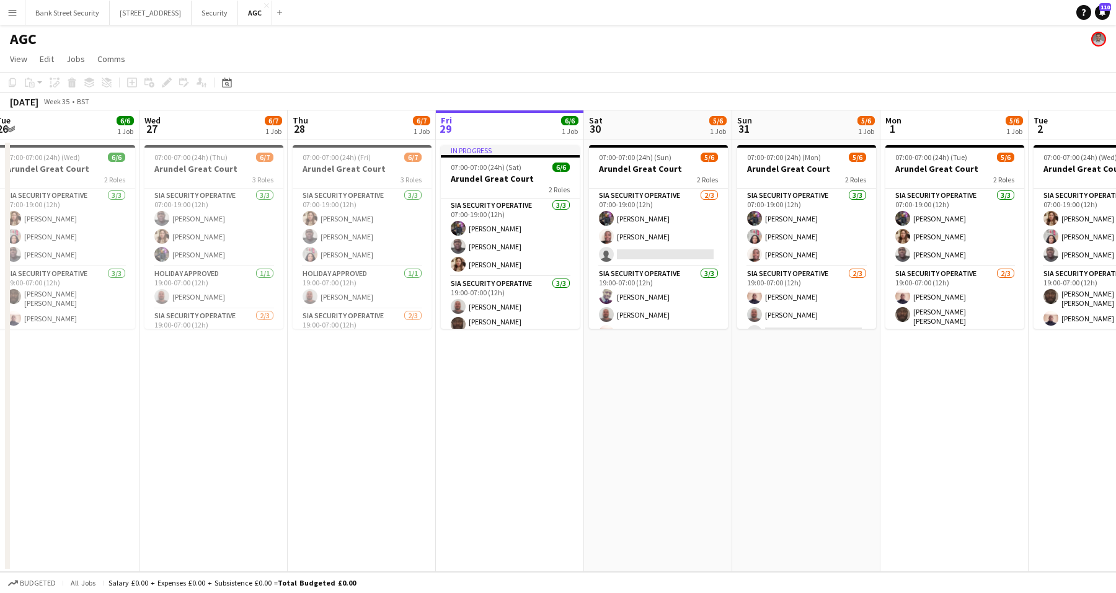
drag, startPoint x: 495, startPoint y: 409, endPoint x: 292, endPoint y: 403, distance: 203.4
click at [292, 403] on app-calendar-viewport "Sat 23 6/7 1 Job Sun 24 6/7 1 Job Mon 25 6/6 1 Job Tue 26 6/6 1 Job Wed 27 6/7 …" at bounding box center [558, 340] width 1116 height 461
